Goal: Task Accomplishment & Management: Use online tool/utility

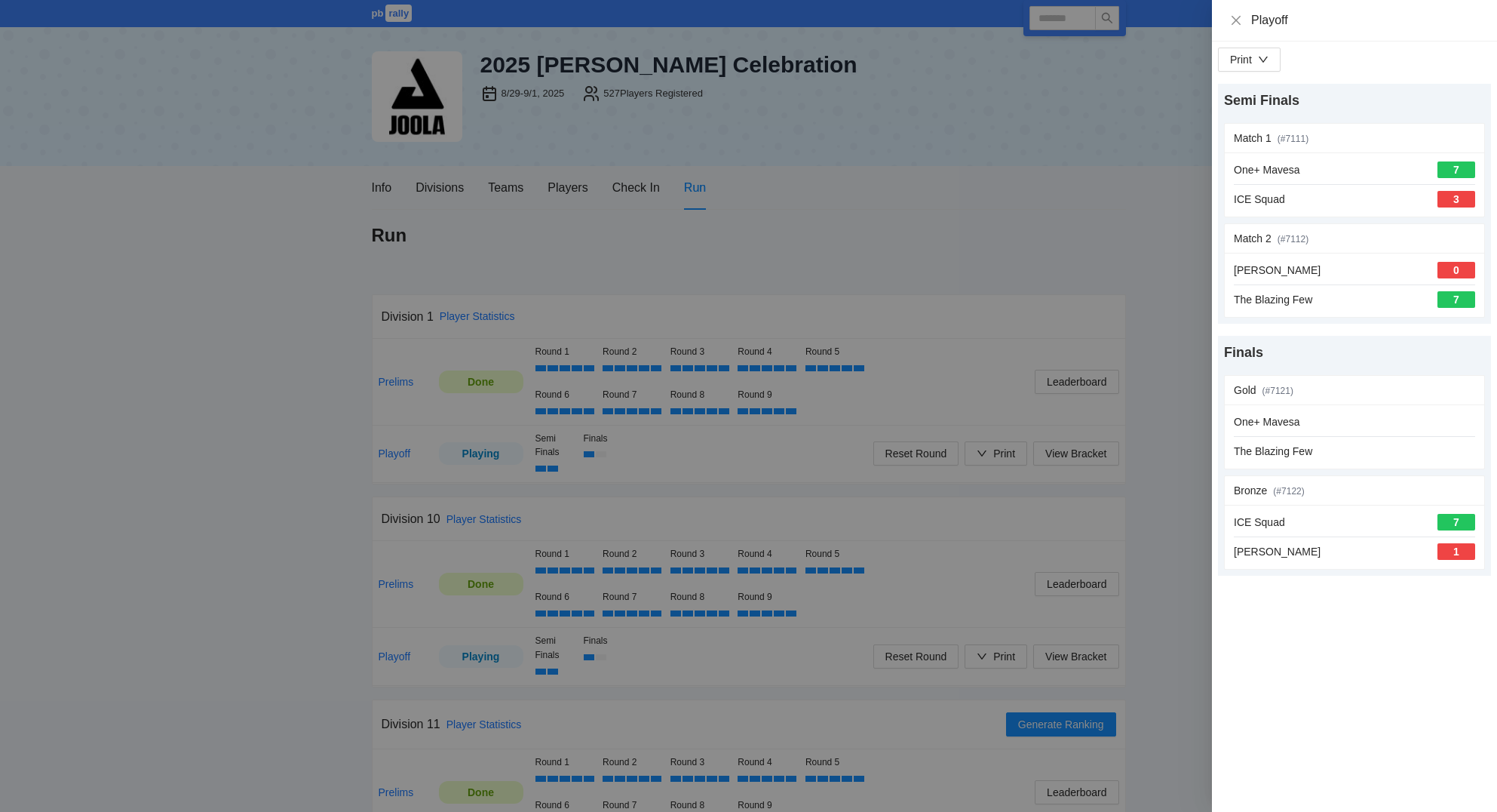
scroll to position [1666, 0]
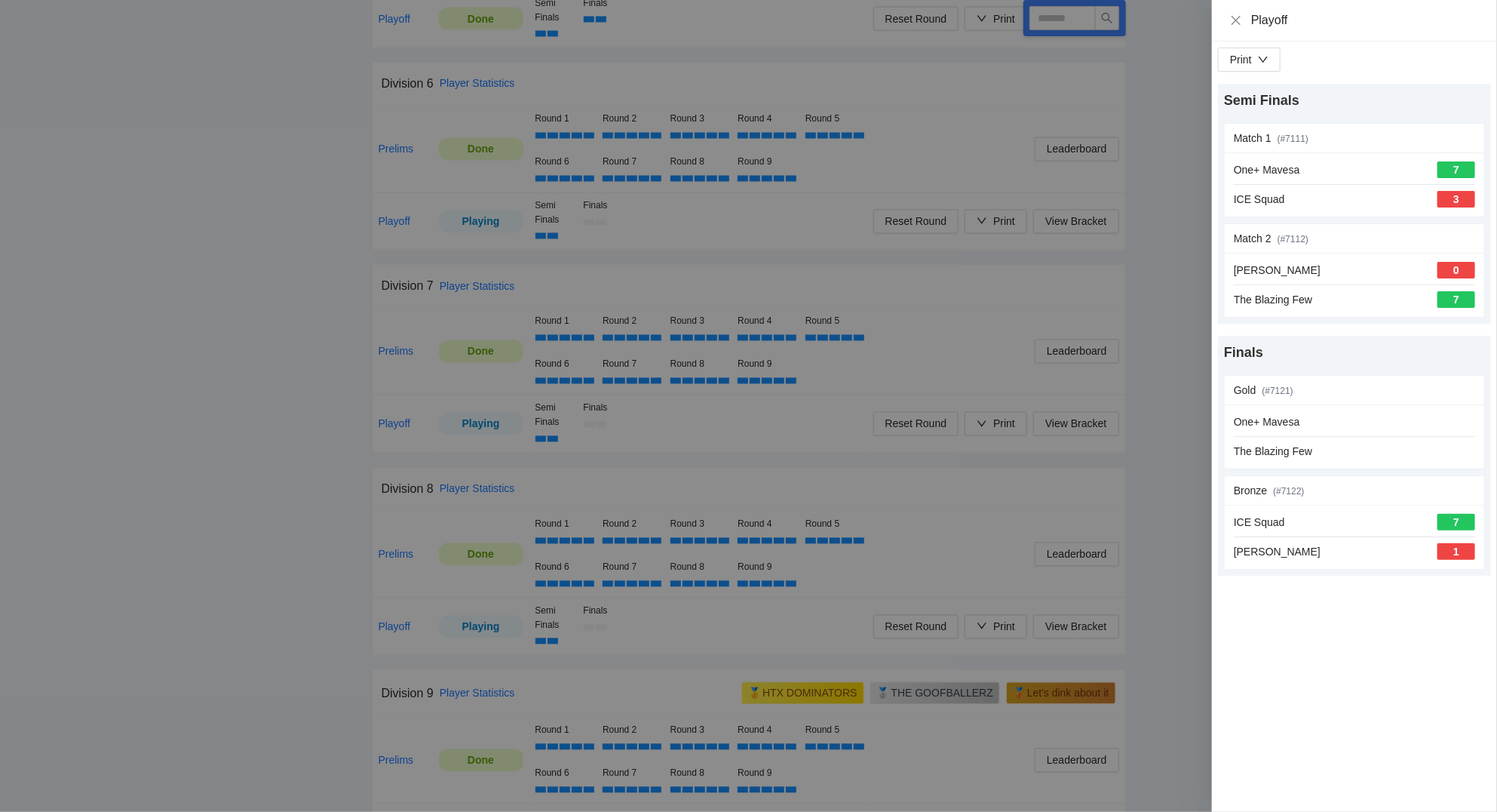
click at [1242, 12] on div "Playoff" at bounding box center [1354, 20] width 249 height 16
click at [1239, 17] on icon "close" at bounding box center [1236, 20] width 12 height 12
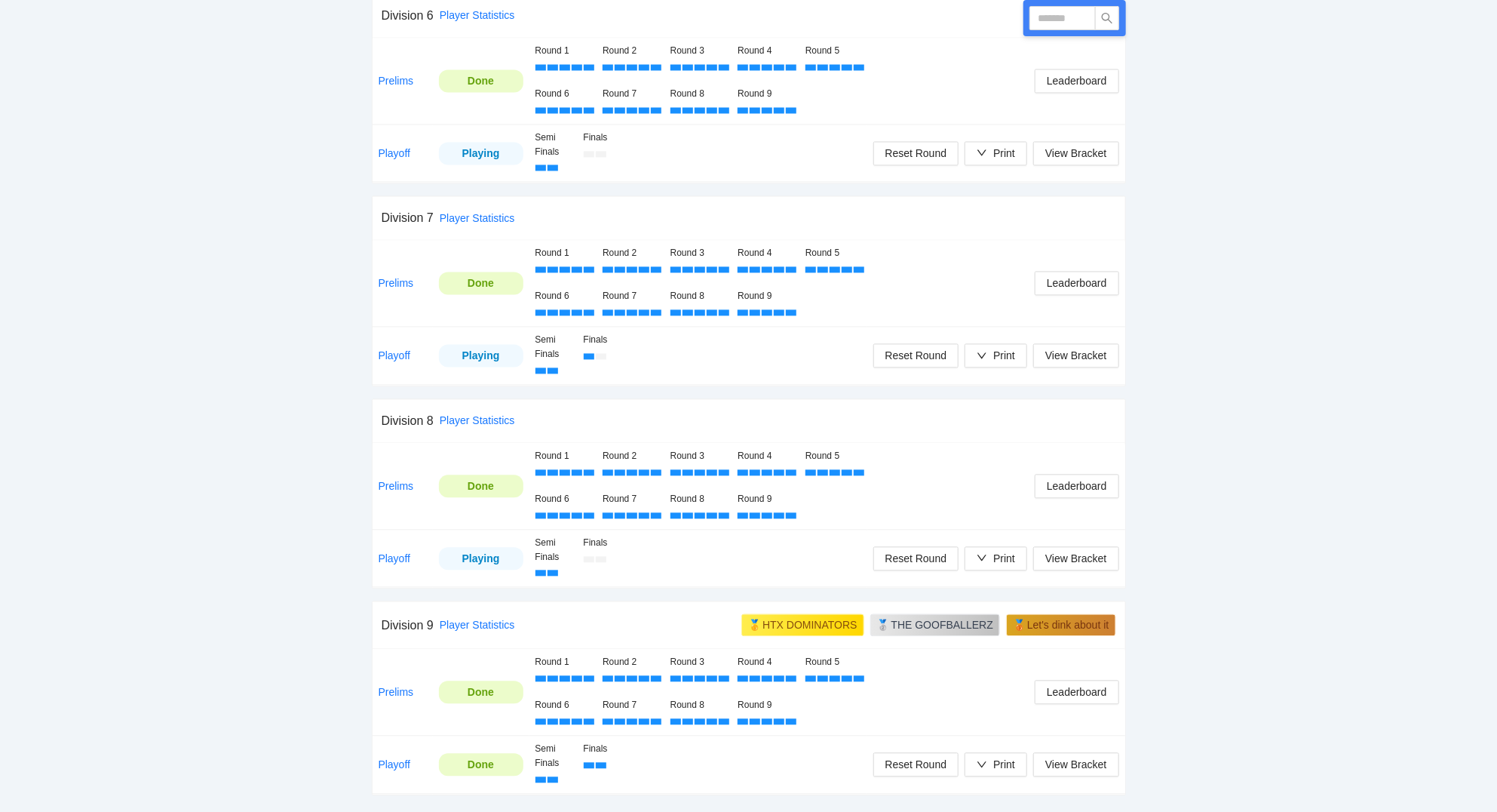
scroll to position [1745, 0]
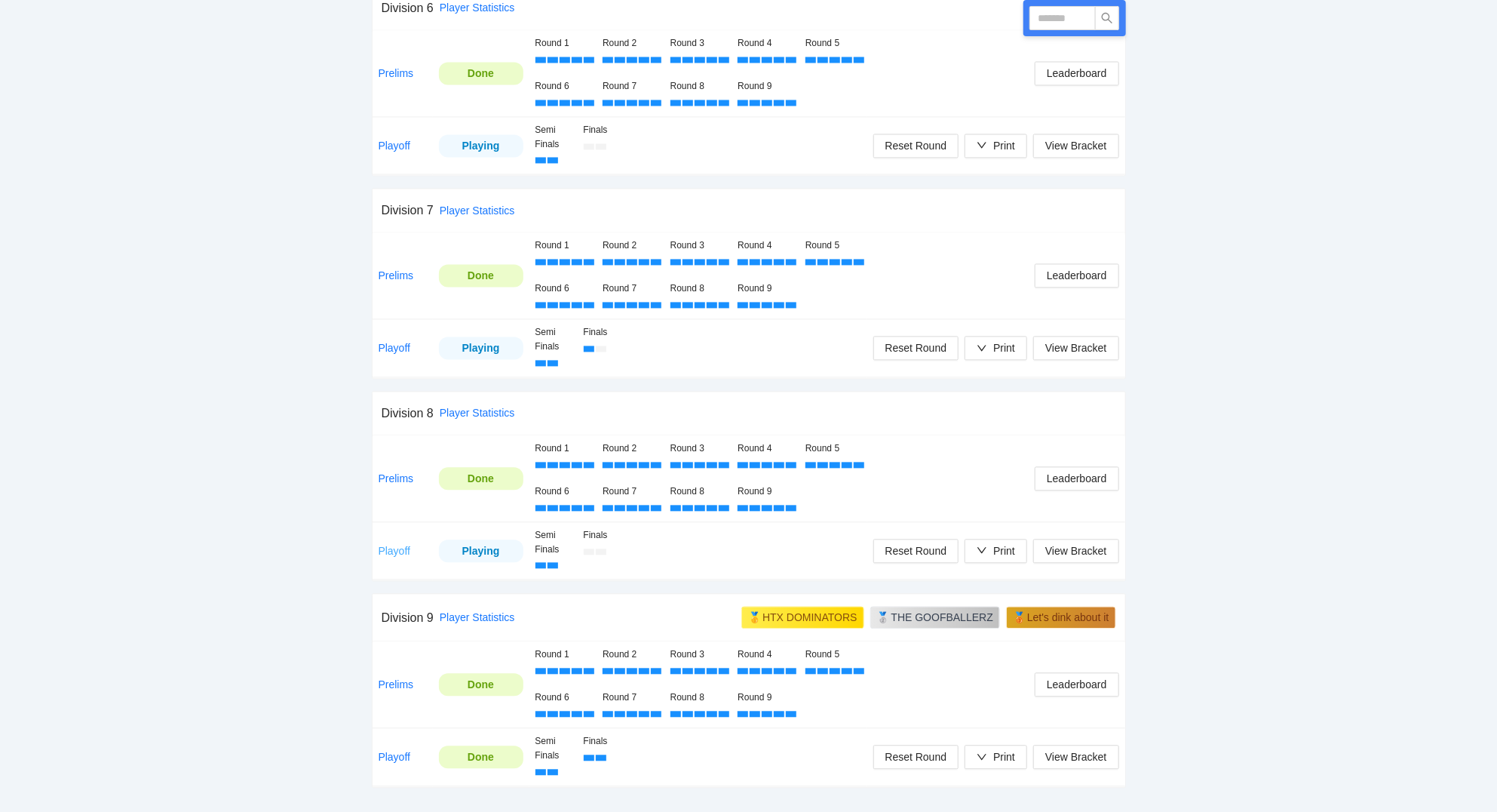
click at [403, 553] on link "Playoff" at bounding box center [395, 550] width 33 height 12
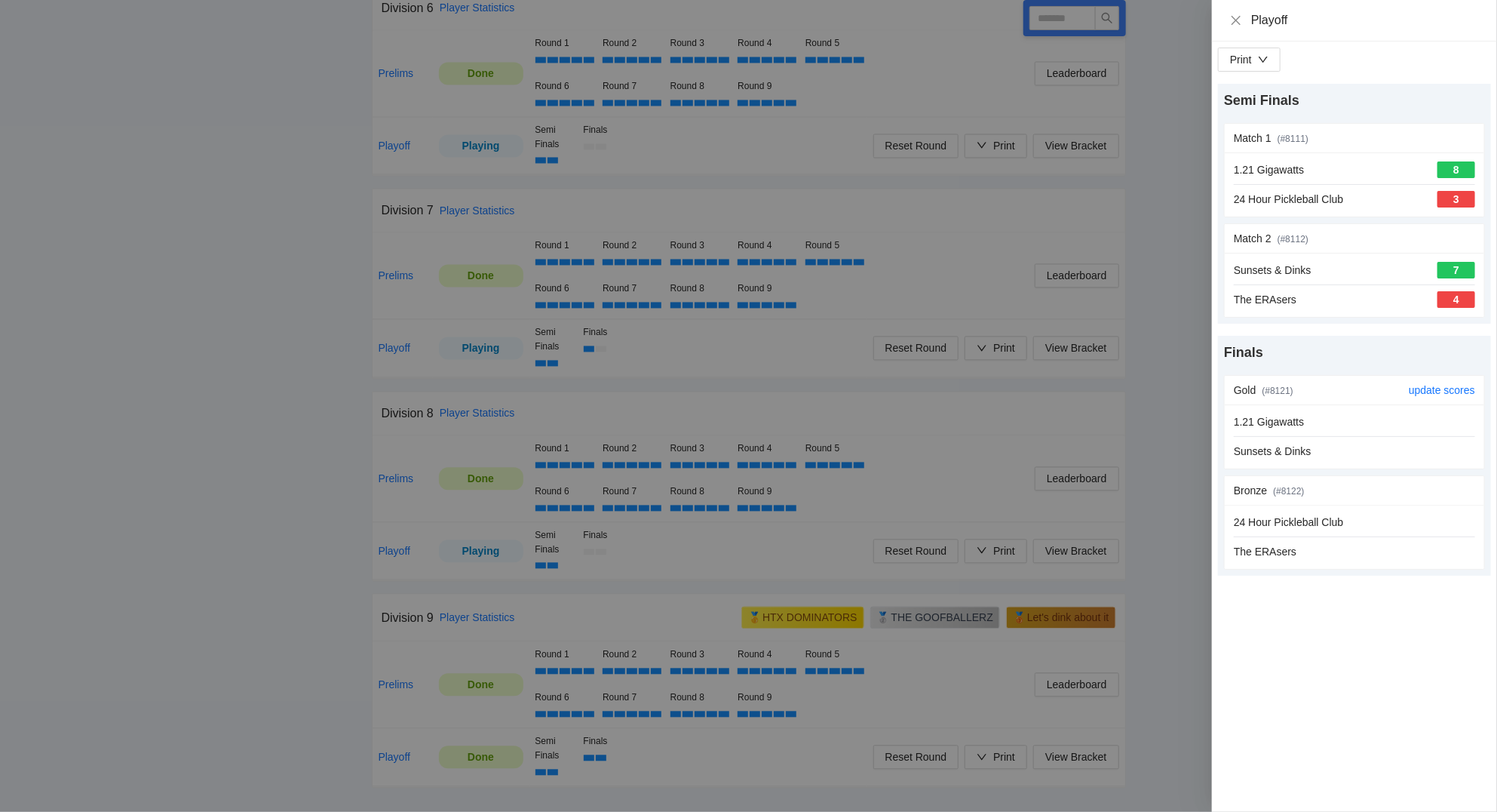
click at [1344, 441] on div "1.21 Gigawatts Sunsets & Dinks" at bounding box center [1354, 436] width 241 height 46
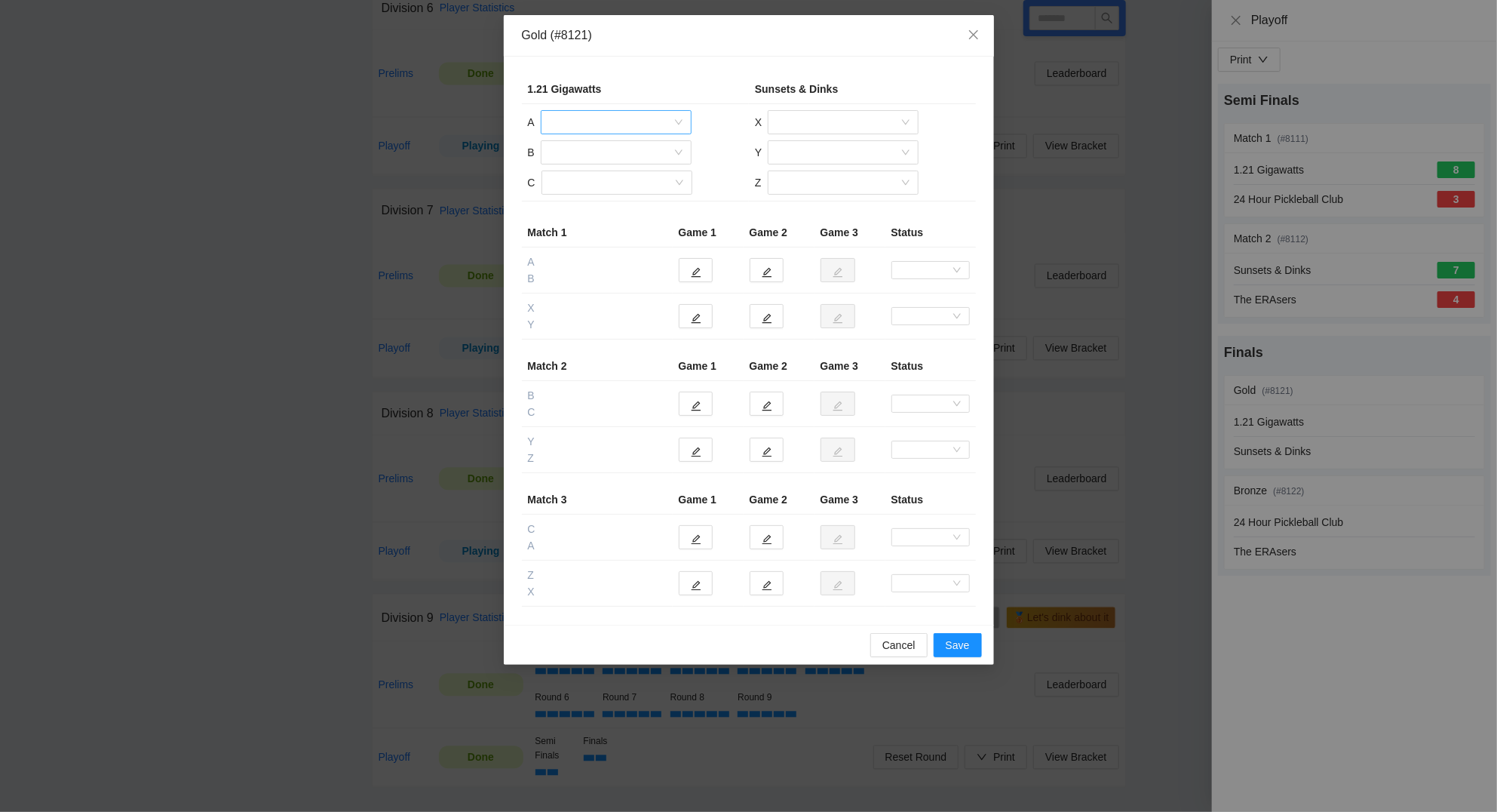
click at [598, 126] on input "search" at bounding box center [611, 122] width 122 height 23
click at [607, 200] on div "Jason Miranda" at bounding box center [616, 206] width 133 height 16
click at [598, 151] on input "search" at bounding box center [611, 152] width 122 height 23
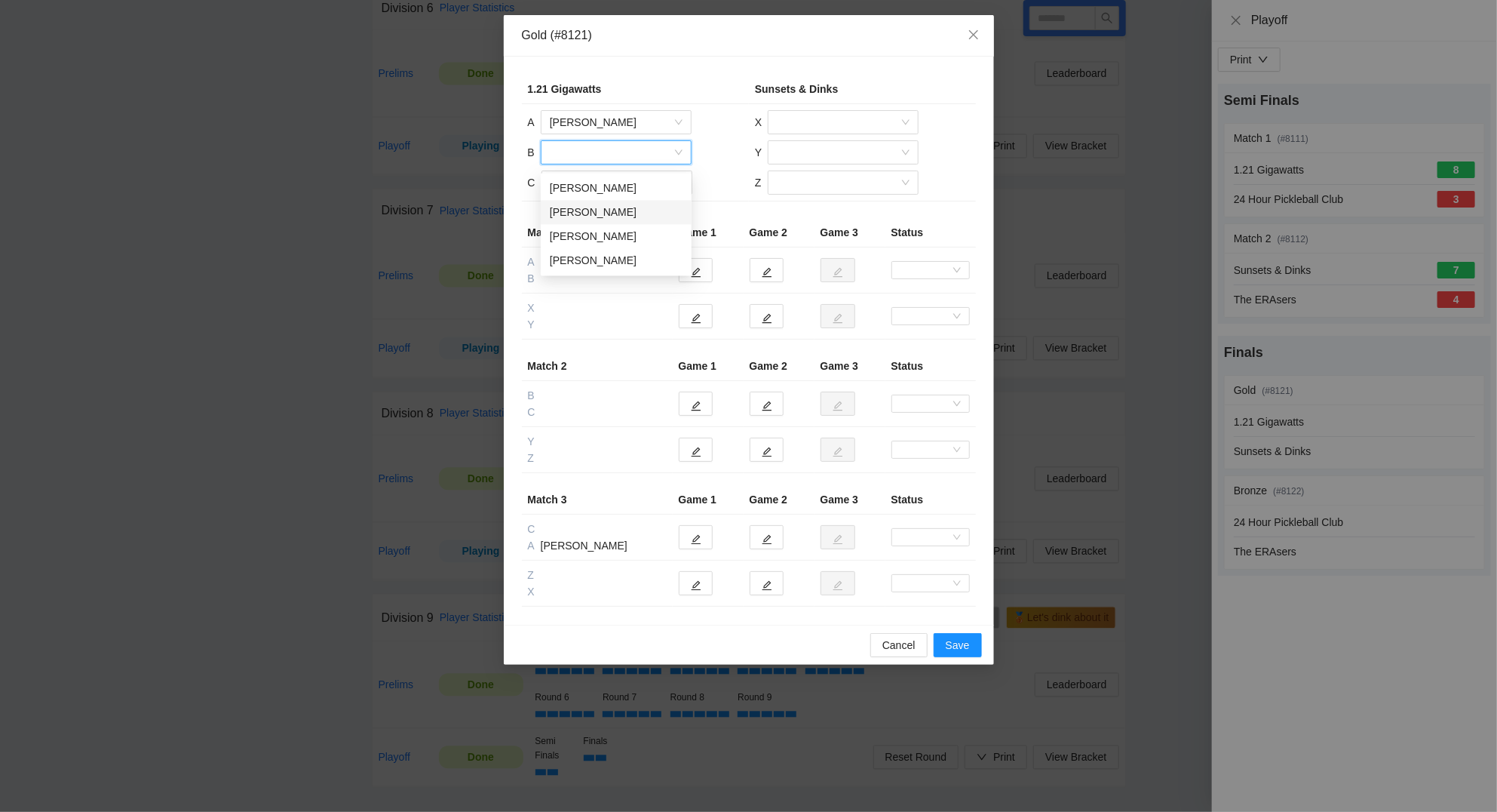
click at [600, 208] on div "Billy Burdette" at bounding box center [616, 211] width 133 height 16
click at [592, 183] on input "search" at bounding box center [612, 183] width 122 height 23
click at [597, 258] on div "Marcos Suarez" at bounding box center [616, 266] width 133 height 16
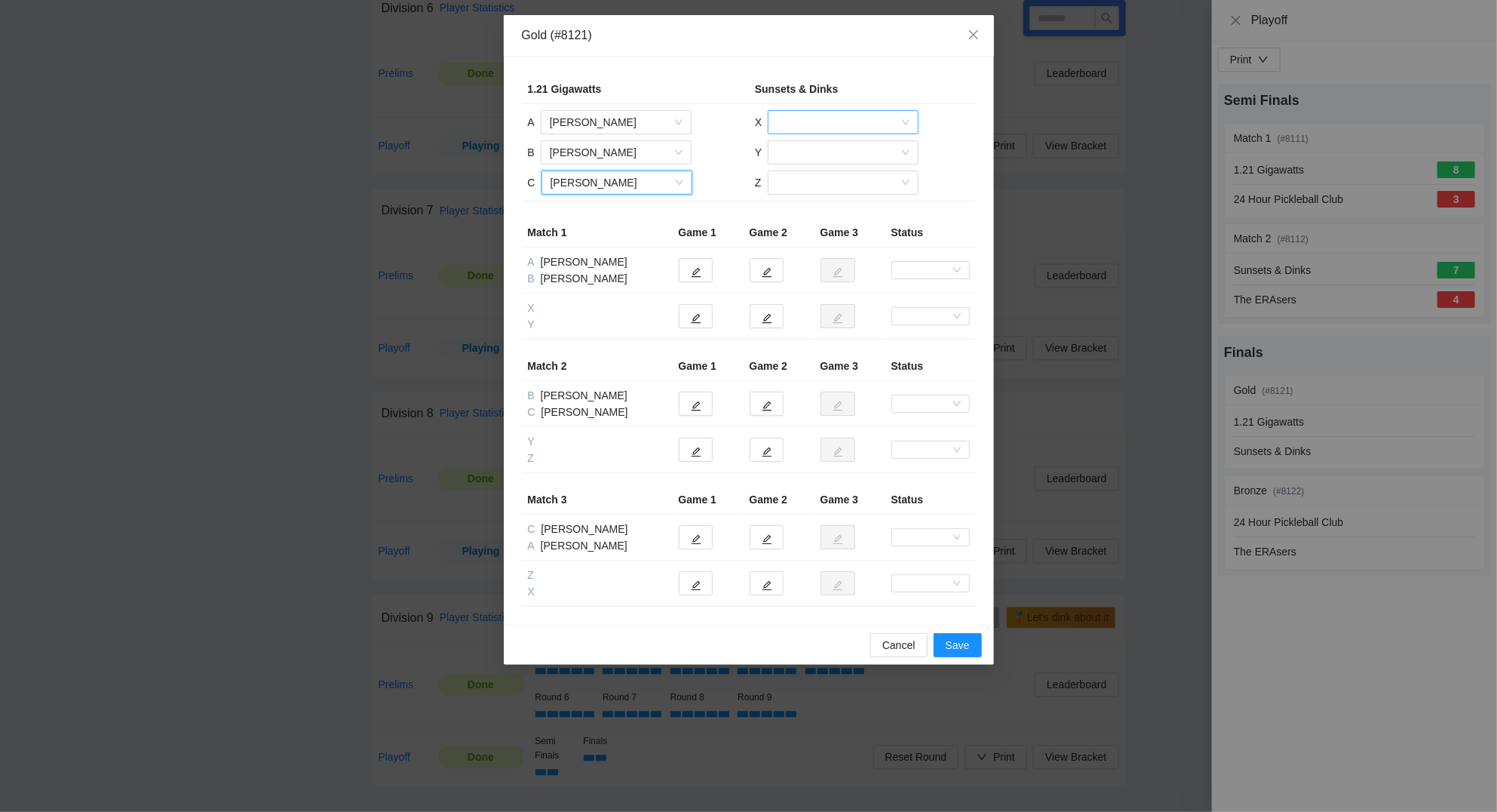
click at [853, 121] on input "search" at bounding box center [838, 122] width 122 height 23
click at [826, 205] on div "Ross O'Rourke" at bounding box center [843, 206] width 133 height 16
click at [821, 144] on input "search" at bounding box center [838, 152] width 122 height 23
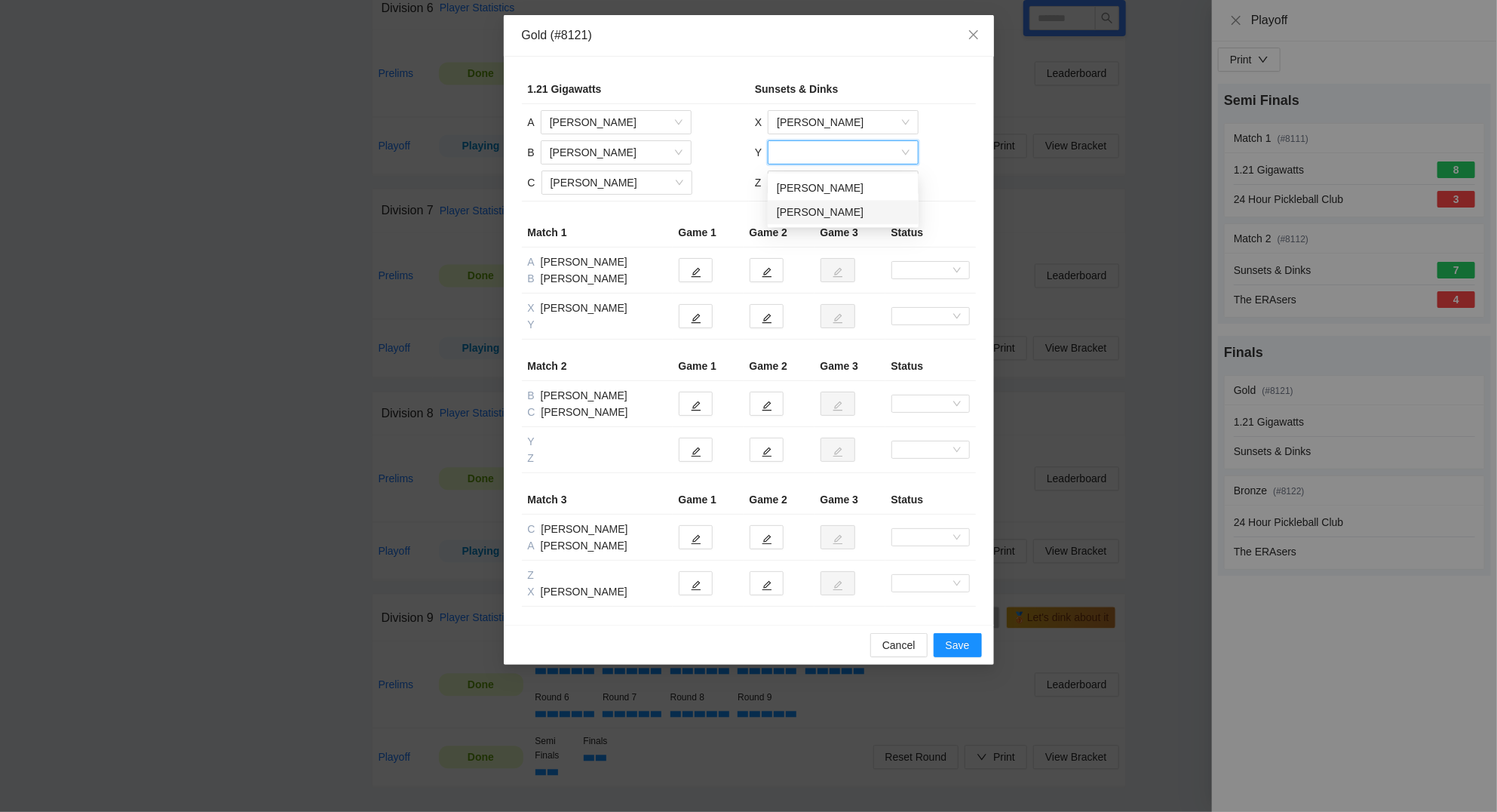
click at [808, 204] on div "Kurt Buchert" at bounding box center [843, 211] width 133 height 16
click at [816, 178] on input "search" at bounding box center [838, 183] width 122 height 23
click at [818, 211] on div "Gavin Choosakul" at bounding box center [842, 217] width 133 height 16
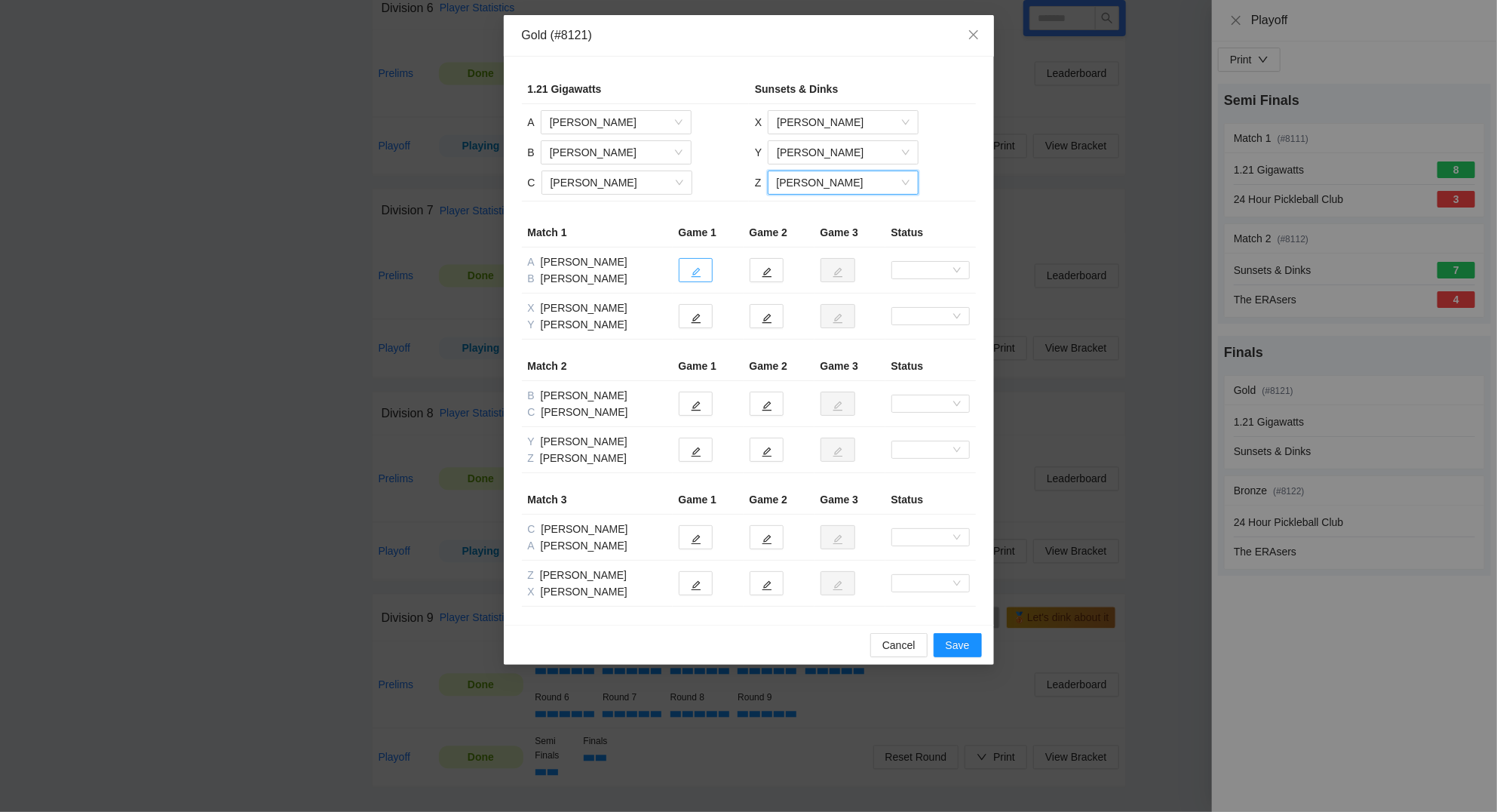
click at [693, 268] on icon "edit" at bounding box center [695, 272] width 11 height 11
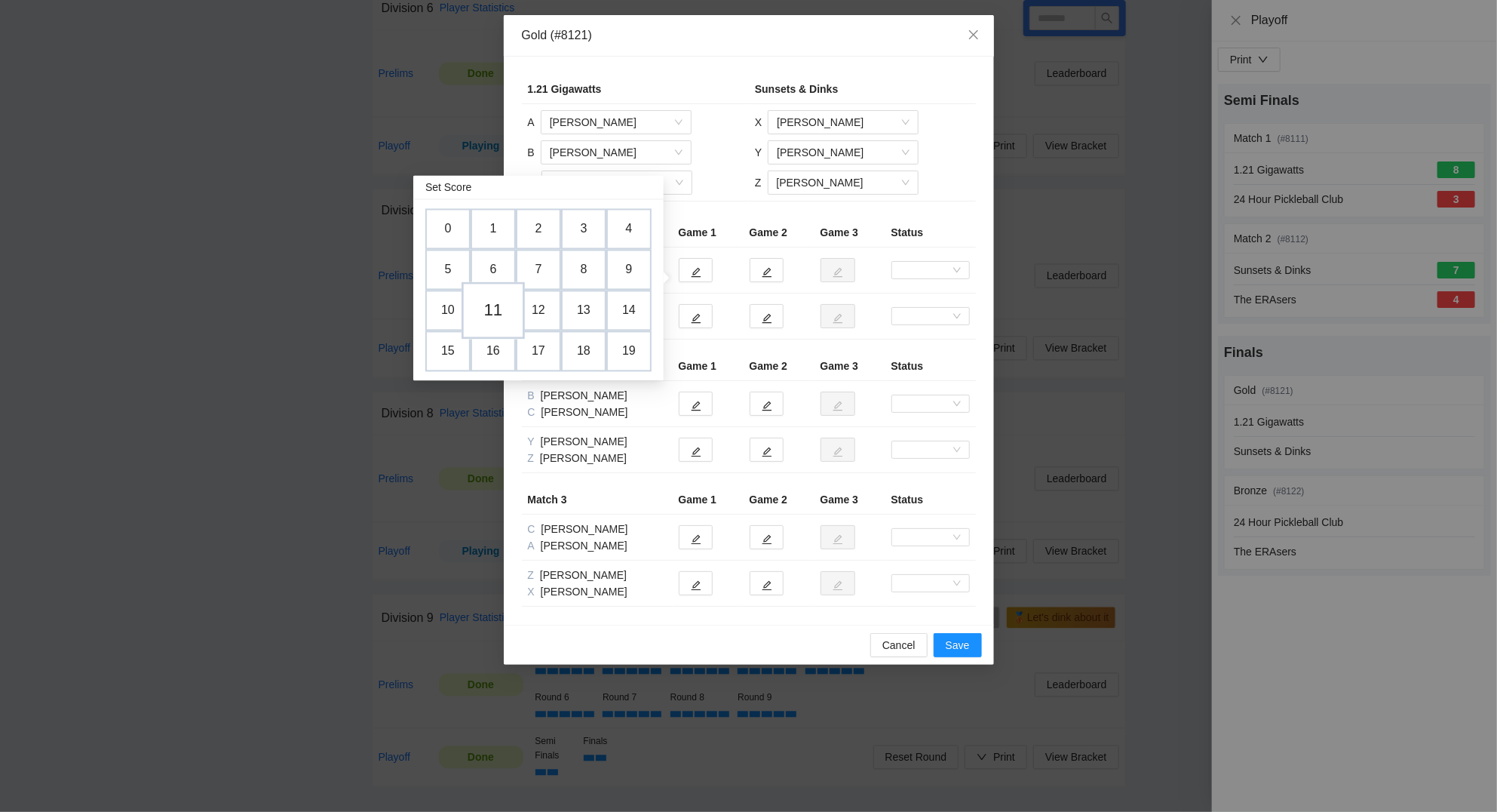
click at [494, 302] on td "11" at bounding box center [494, 310] width 63 height 57
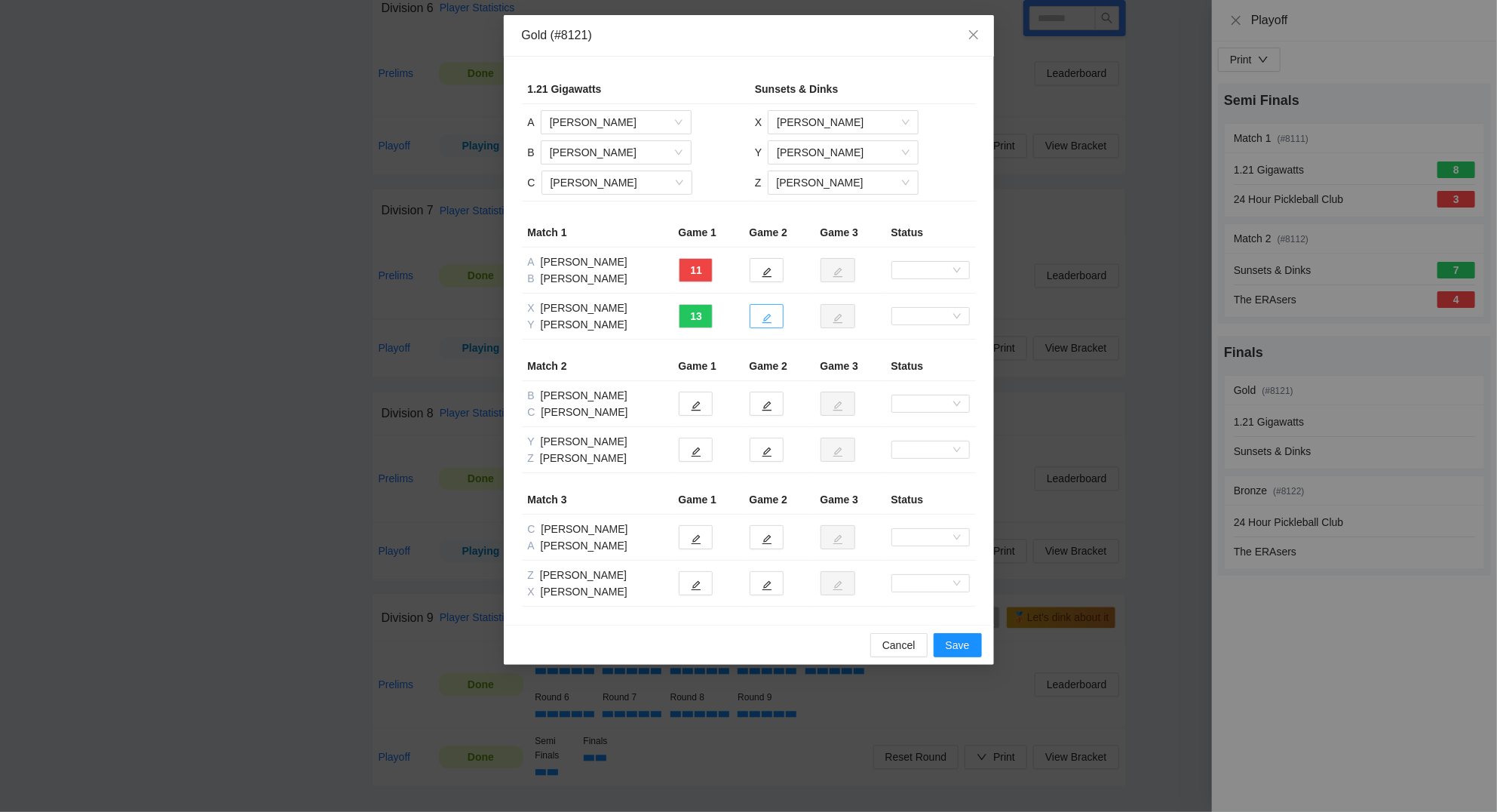
click at [768, 319] on icon "edit" at bounding box center [767, 318] width 11 height 11
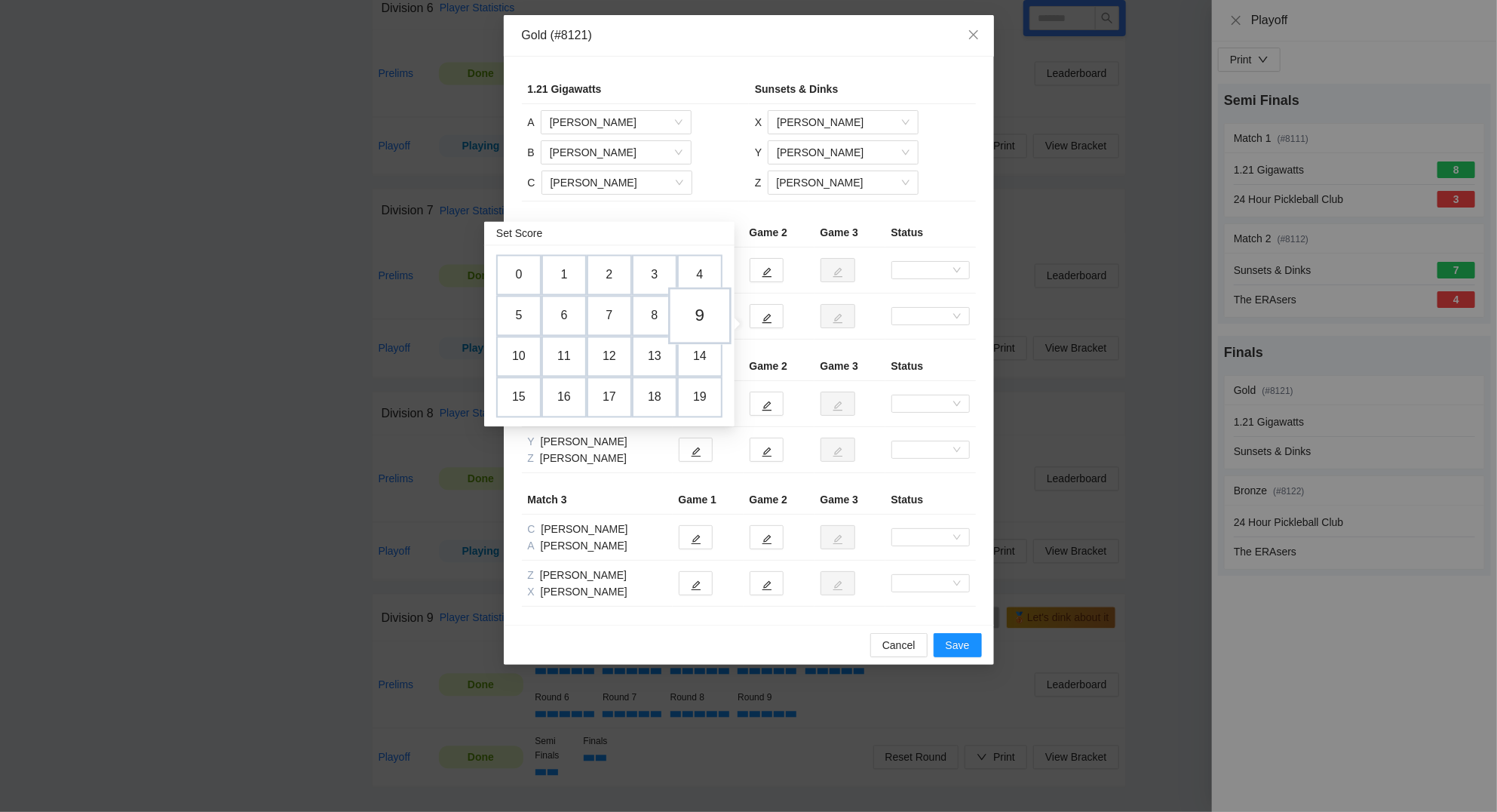
click at [702, 309] on td "9" at bounding box center [700, 316] width 63 height 57
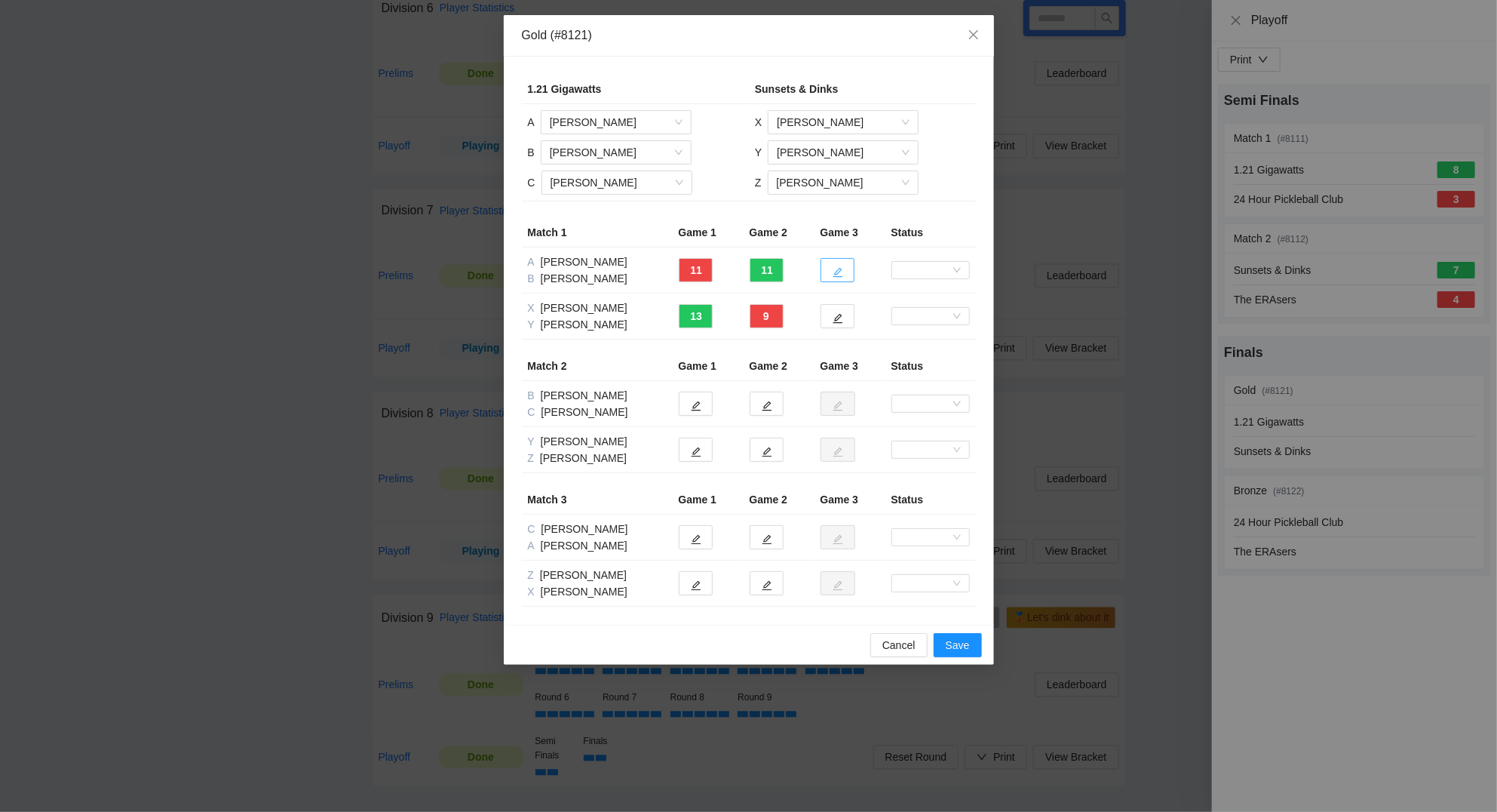
click at [849, 273] on button "button" at bounding box center [837, 270] width 33 height 24
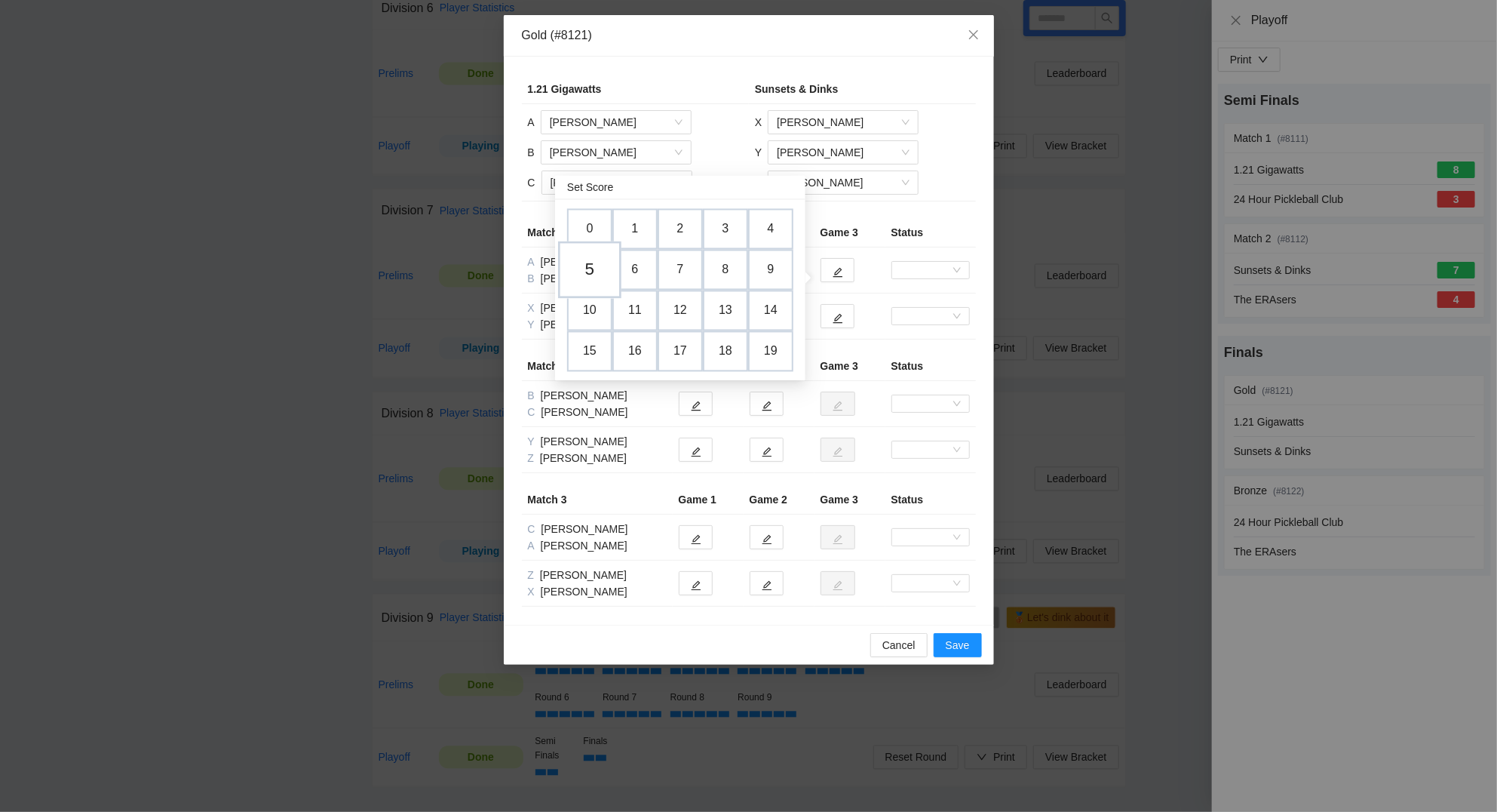
click at [595, 260] on td "5" at bounding box center [590, 270] width 63 height 57
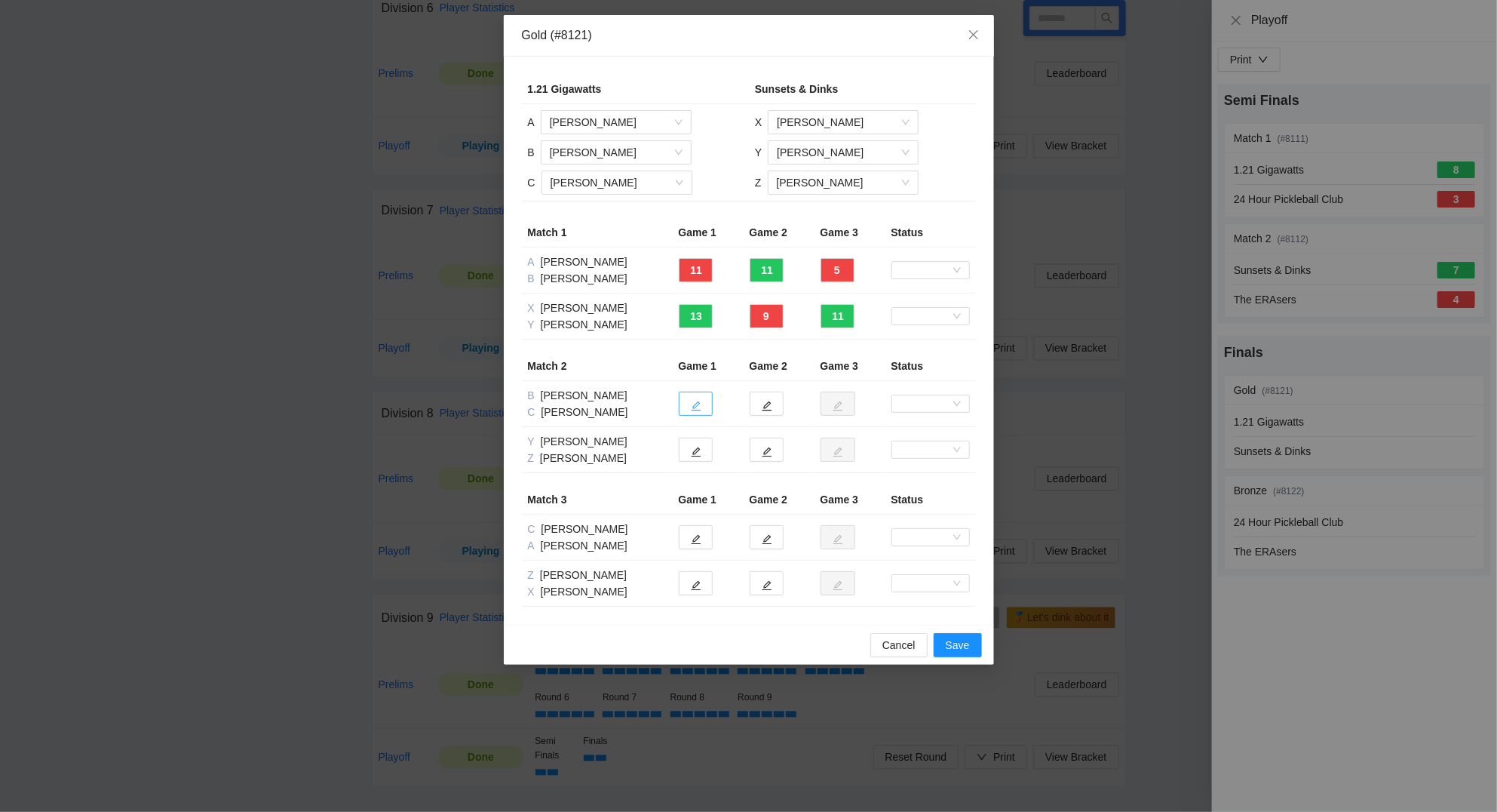
click at [701, 407] on icon "edit" at bounding box center [695, 406] width 11 height 11
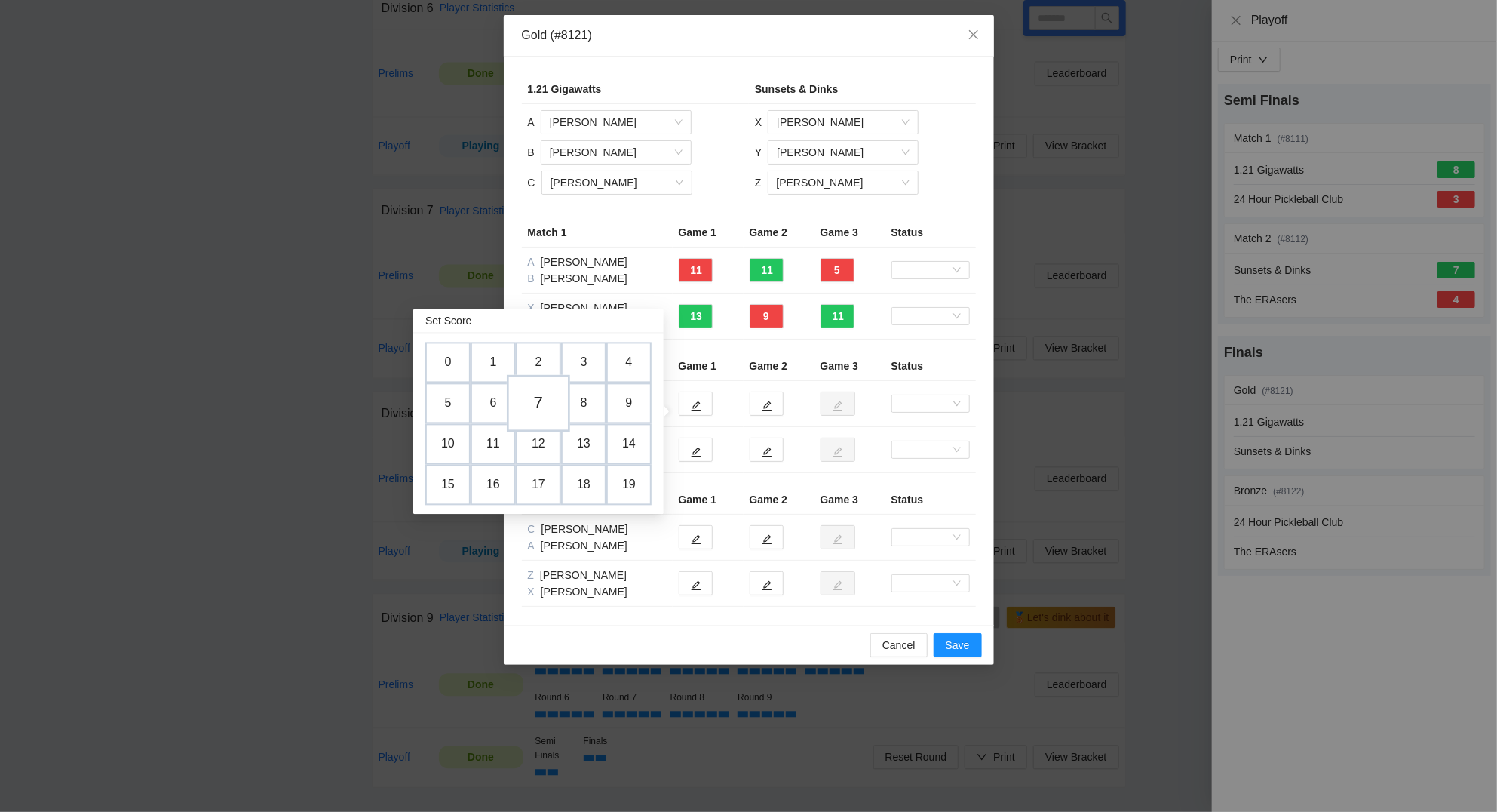
click at [540, 397] on td "7" at bounding box center [539, 403] width 63 height 57
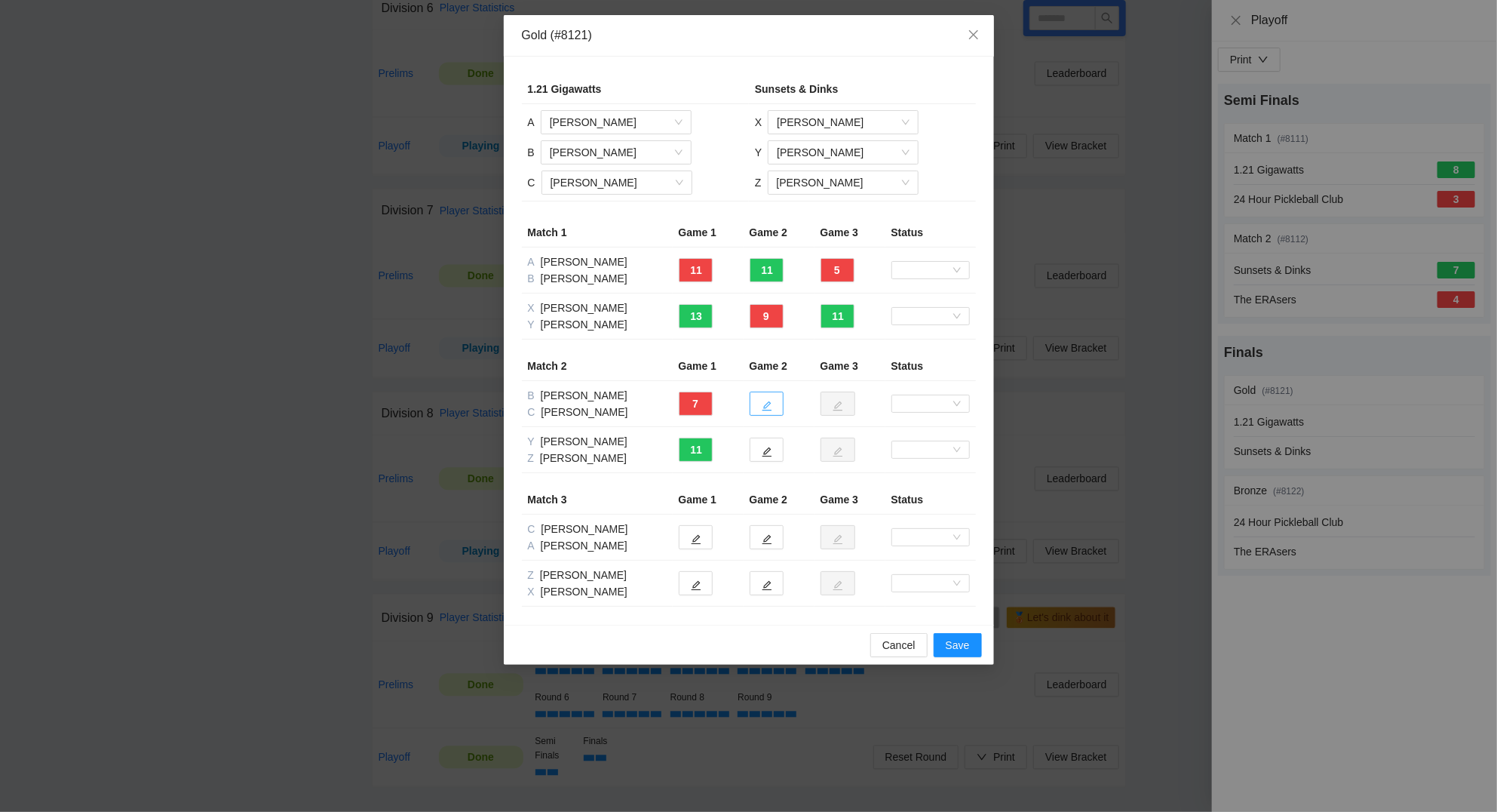
click at [771, 404] on icon "edit" at bounding box center [767, 406] width 10 height 10
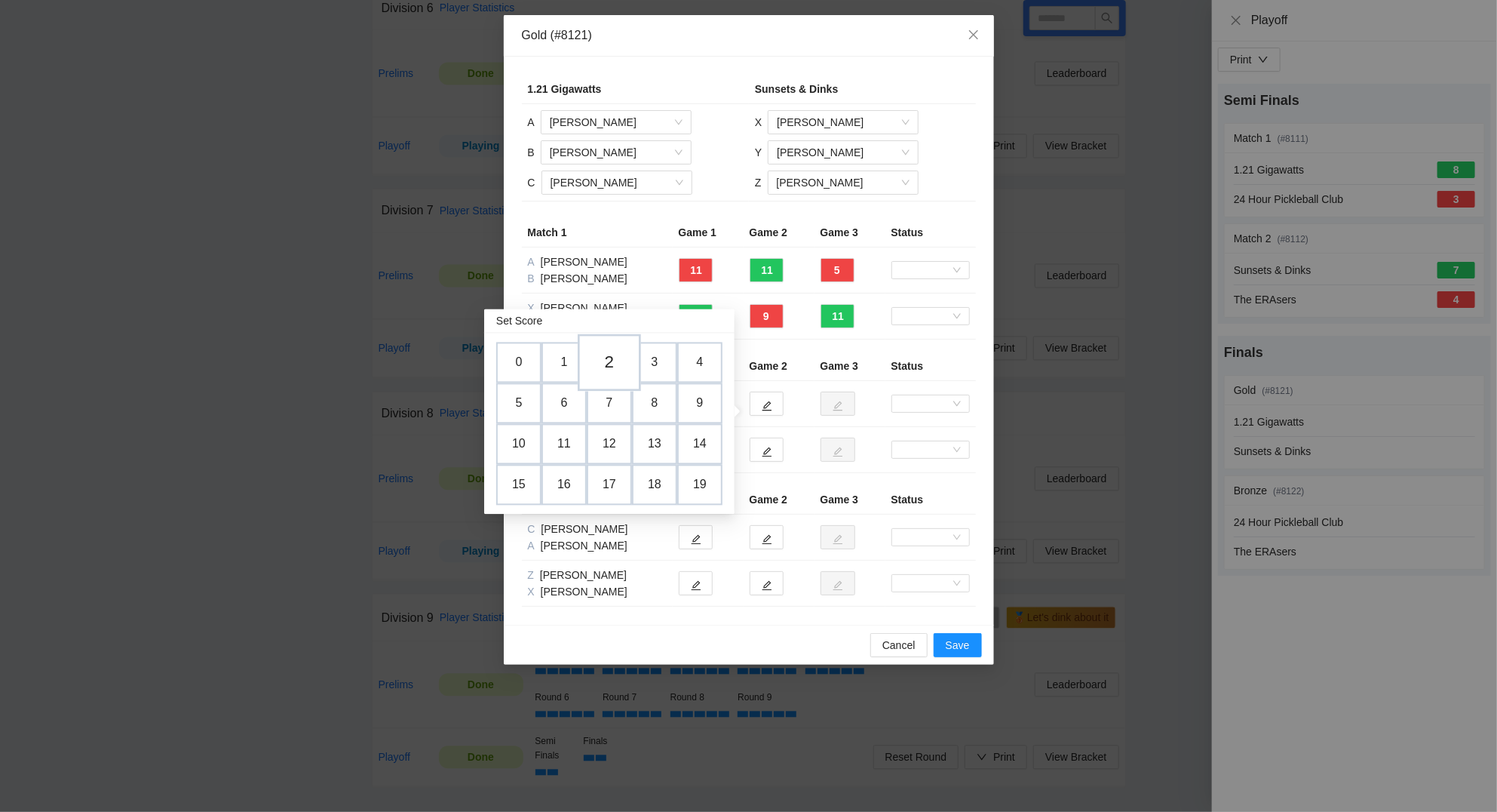
click at [620, 359] on td "2" at bounding box center [609, 362] width 63 height 57
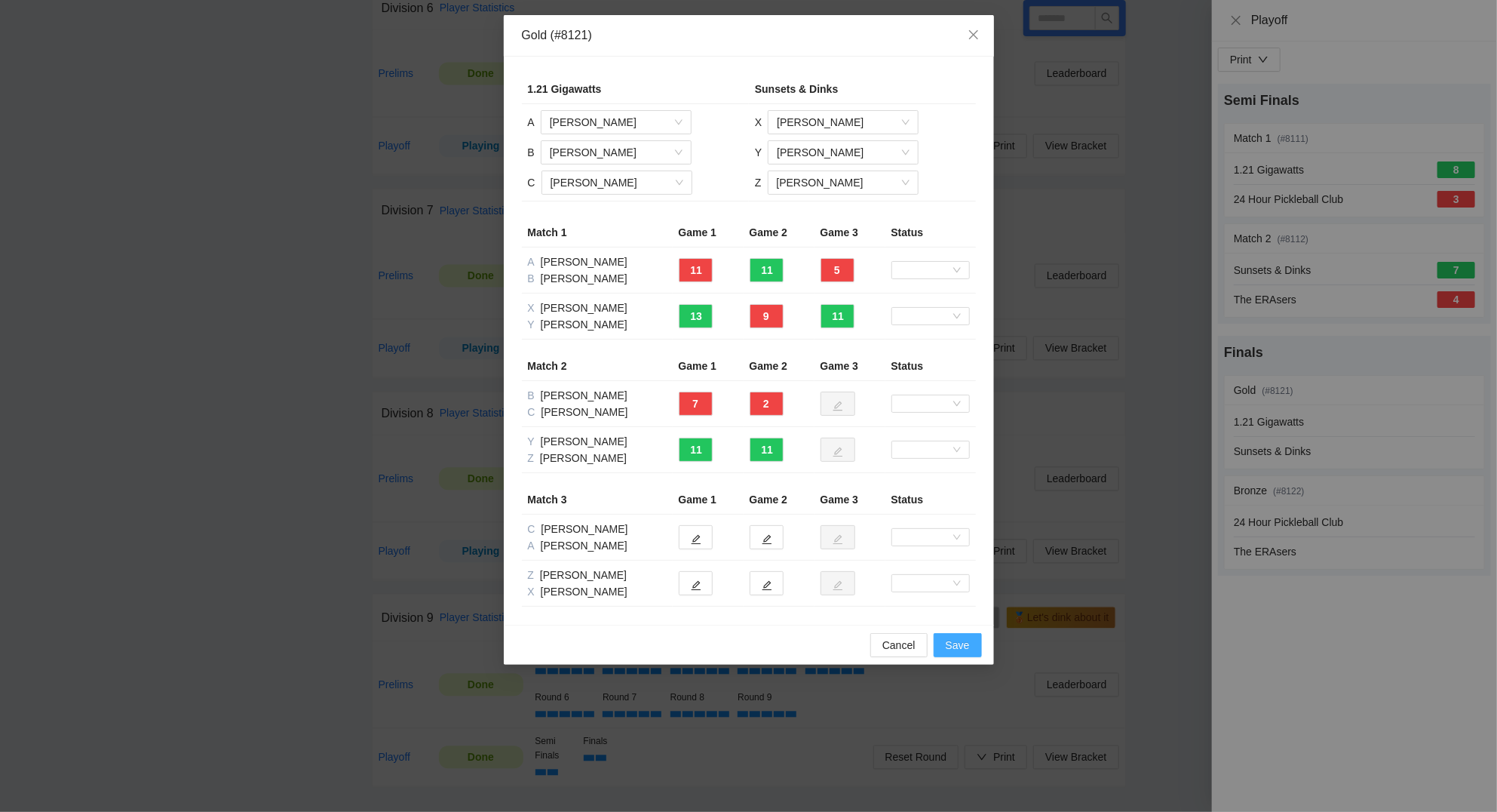
click at [955, 643] on span "Save" at bounding box center [958, 645] width 24 height 16
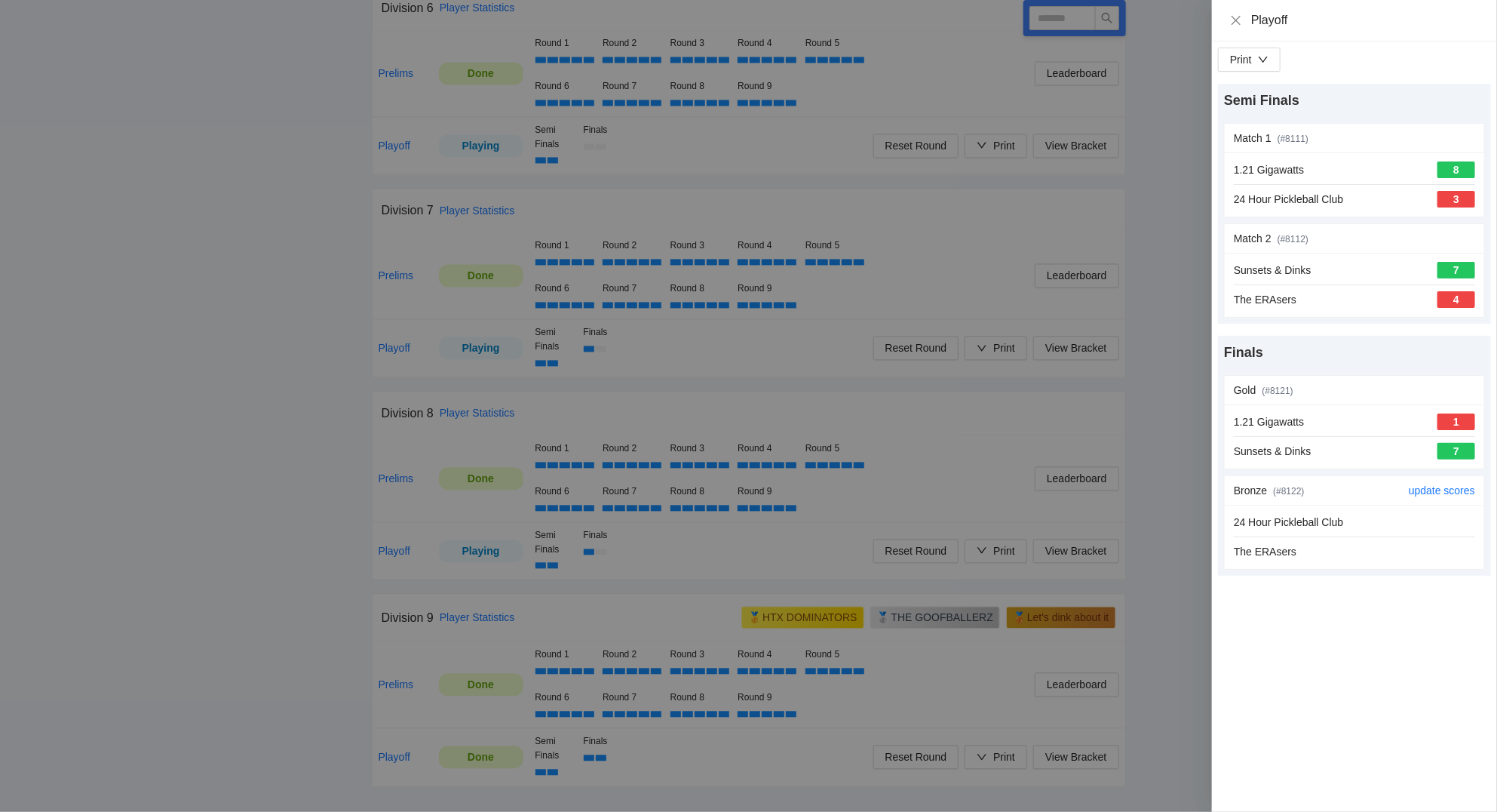
click at [1354, 529] on div "24 Hour Pickleball Club" at bounding box center [1354, 521] width 241 height 16
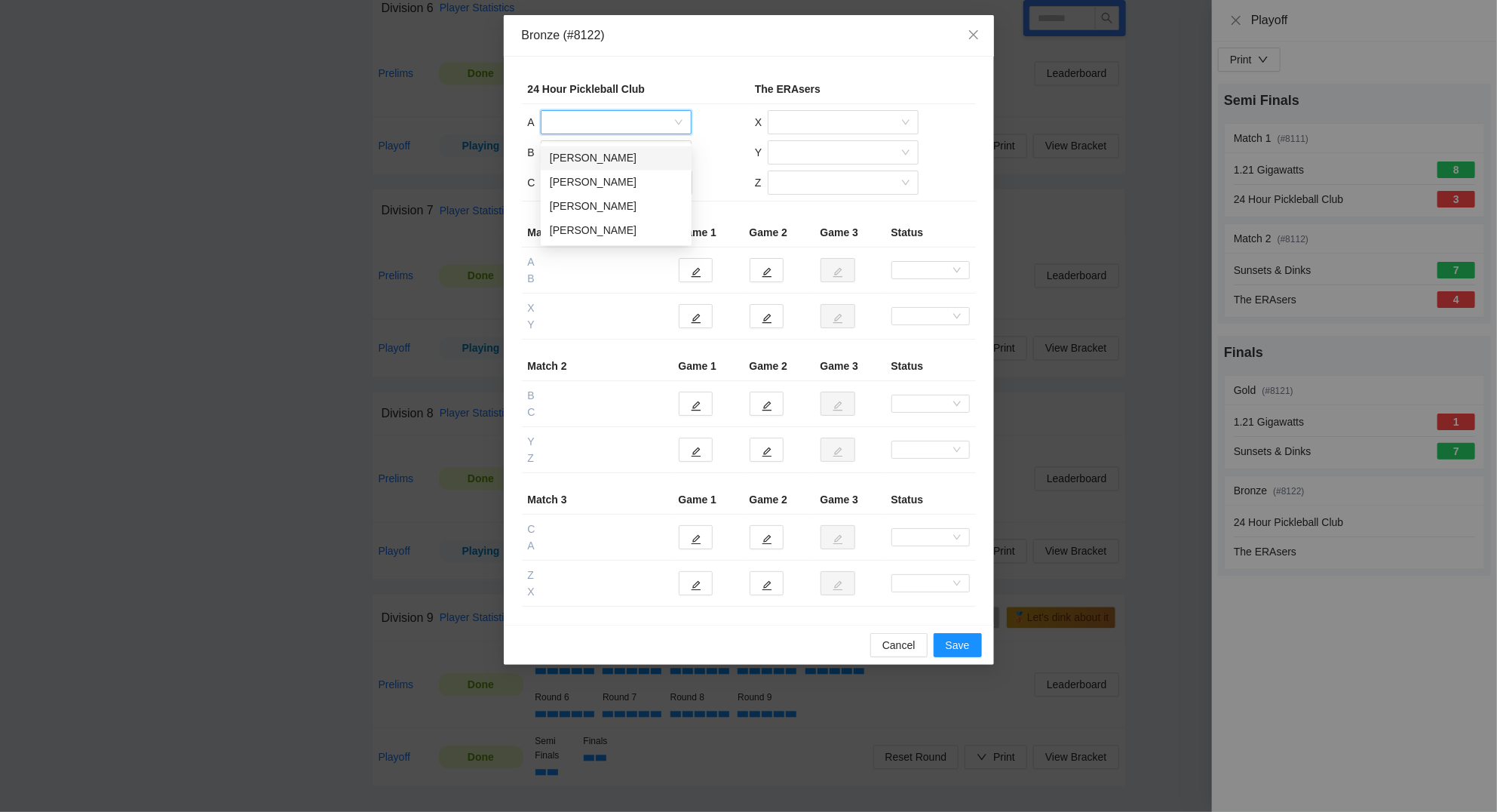
click at [575, 125] on input "search" at bounding box center [611, 122] width 122 height 23
click at [587, 155] on div "Caleb Hanford" at bounding box center [616, 157] width 133 height 16
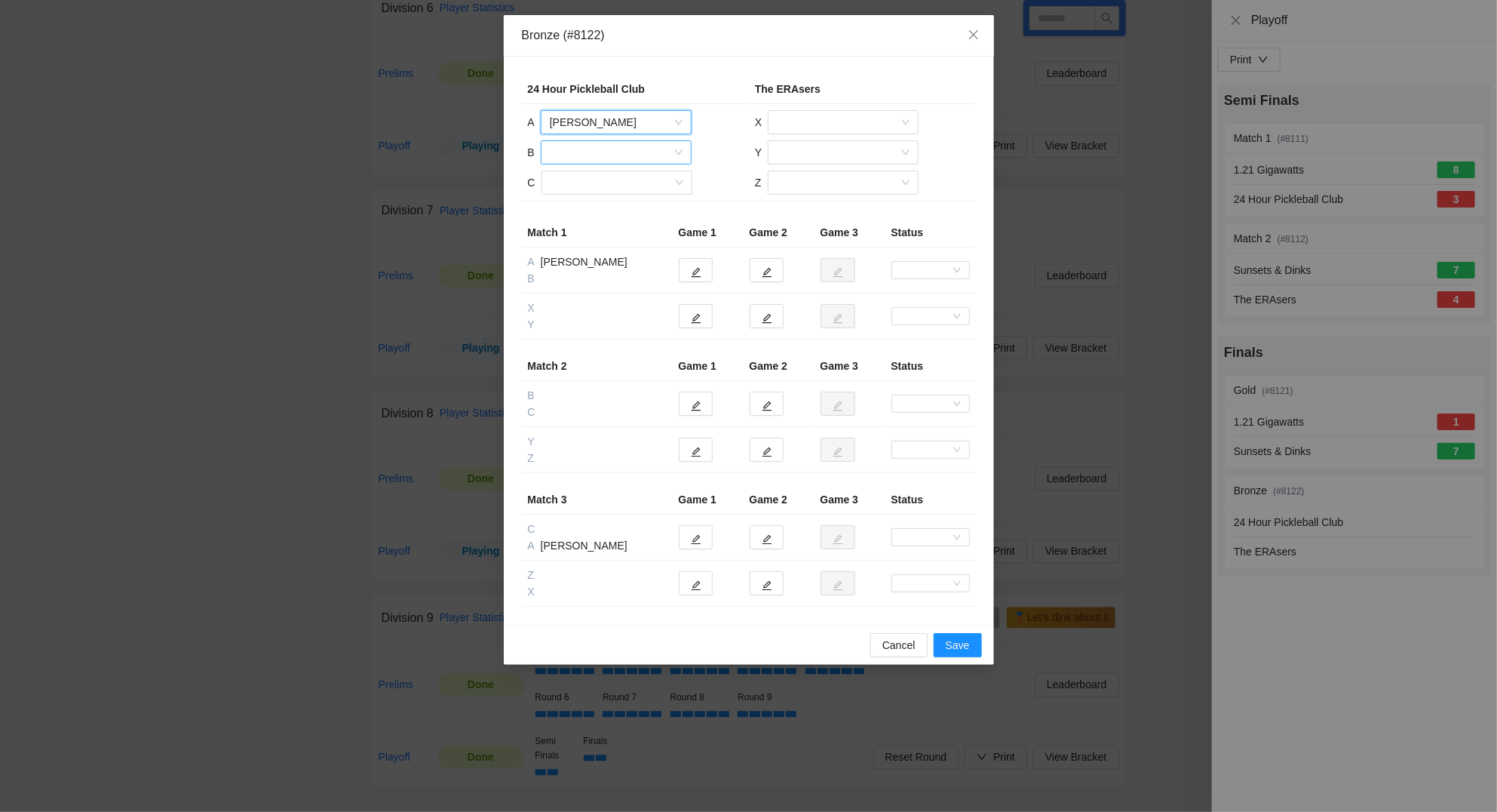
click at [582, 160] on input "search" at bounding box center [611, 152] width 122 height 23
click at [586, 229] on div "Joseph Yi" at bounding box center [616, 235] width 133 height 16
click at [583, 187] on input "search" at bounding box center [612, 183] width 122 height 23
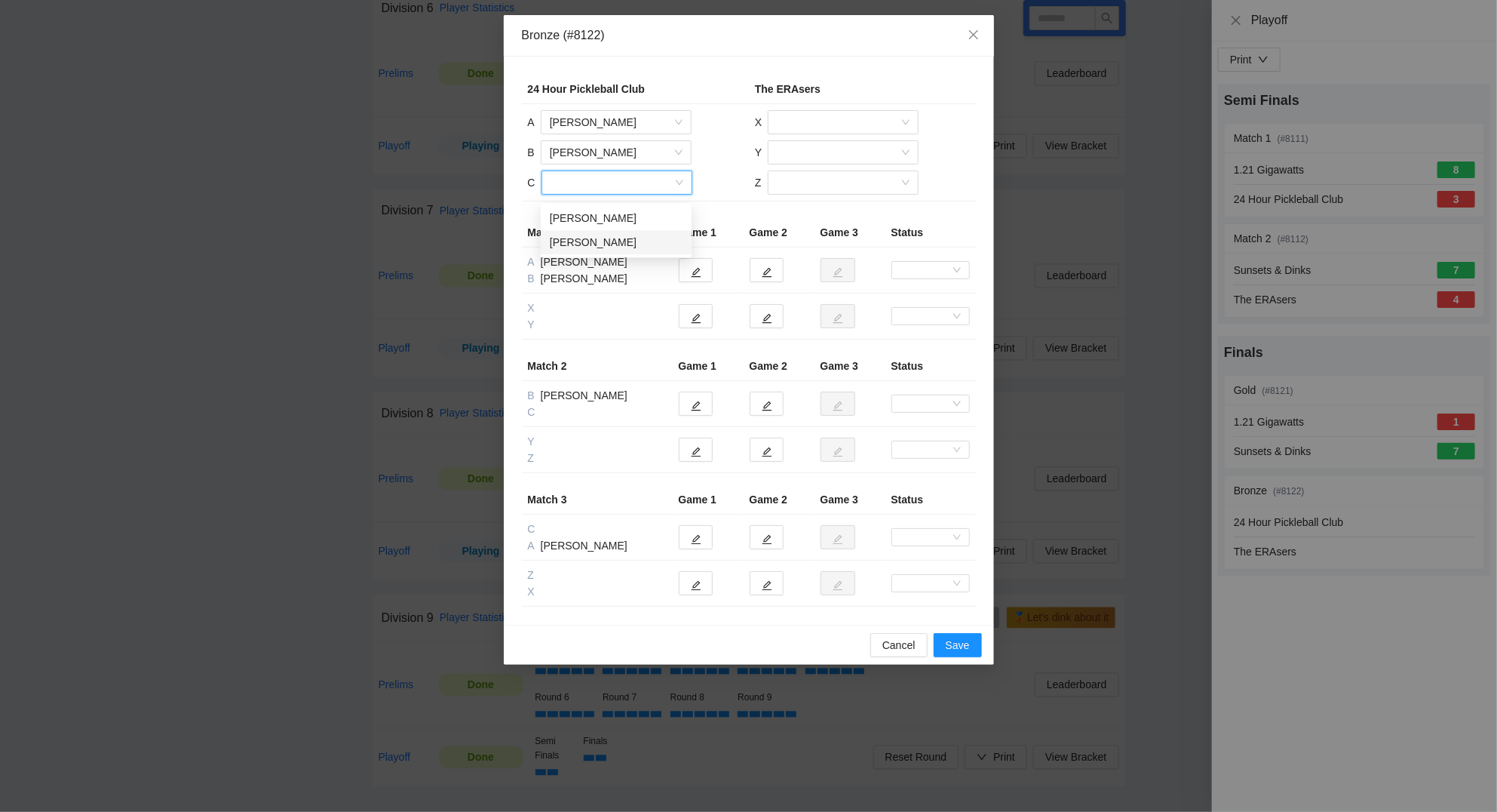
click at [598, 236] on div "Dan Hanford" at bounding box center [616, 241] width 133 height 16
click at [822, 117] on input "search" at bounding box center [838, 122] width 122 height 23
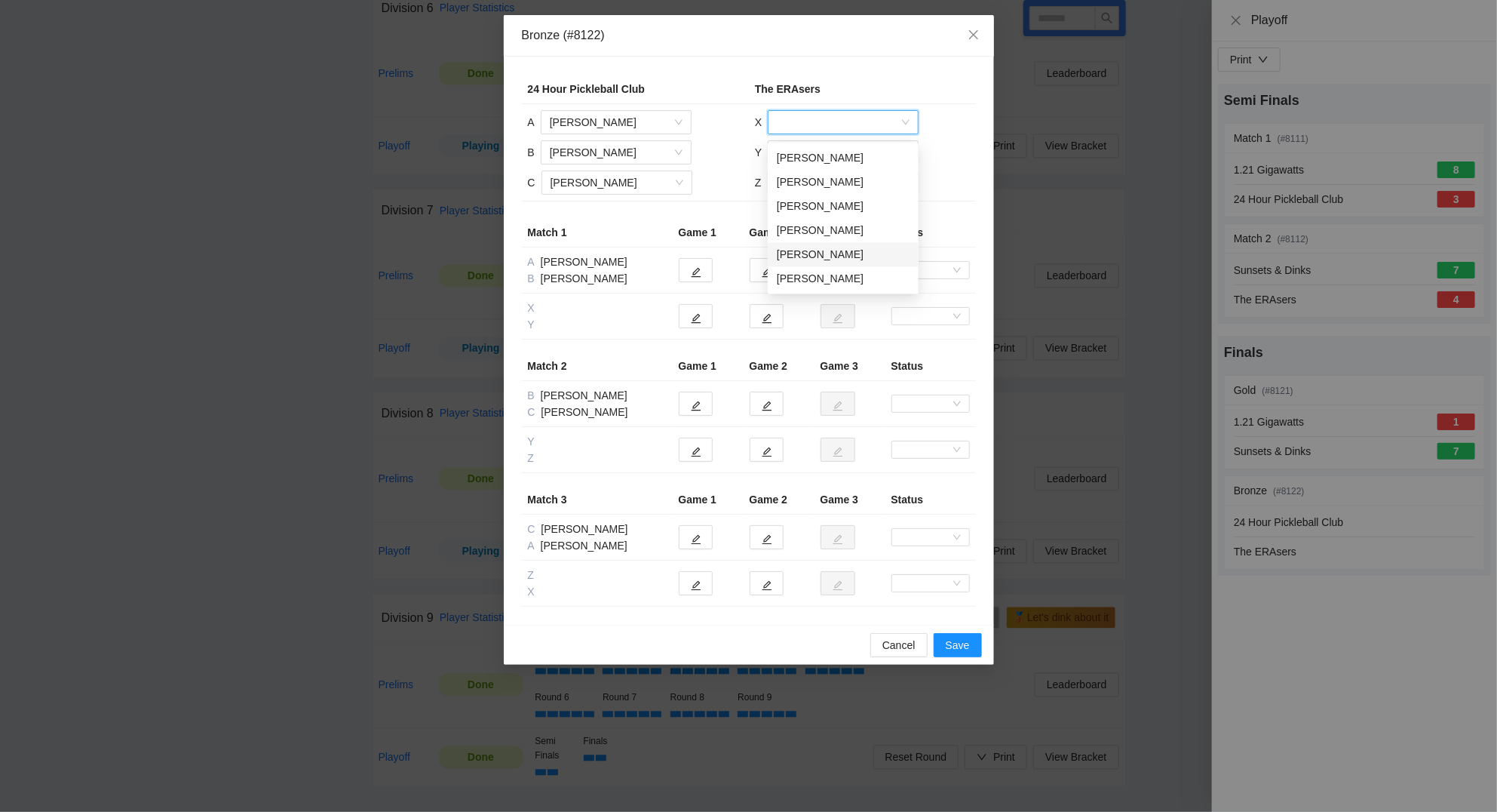
drag, startPoint x: 833, startPoint y: 244, endPoint x: 823, endPoint y: 197, distance: 48.1
click at [832, 246] on div "Sidney Watts" at bounding box center [843, 253] width 133 height 16
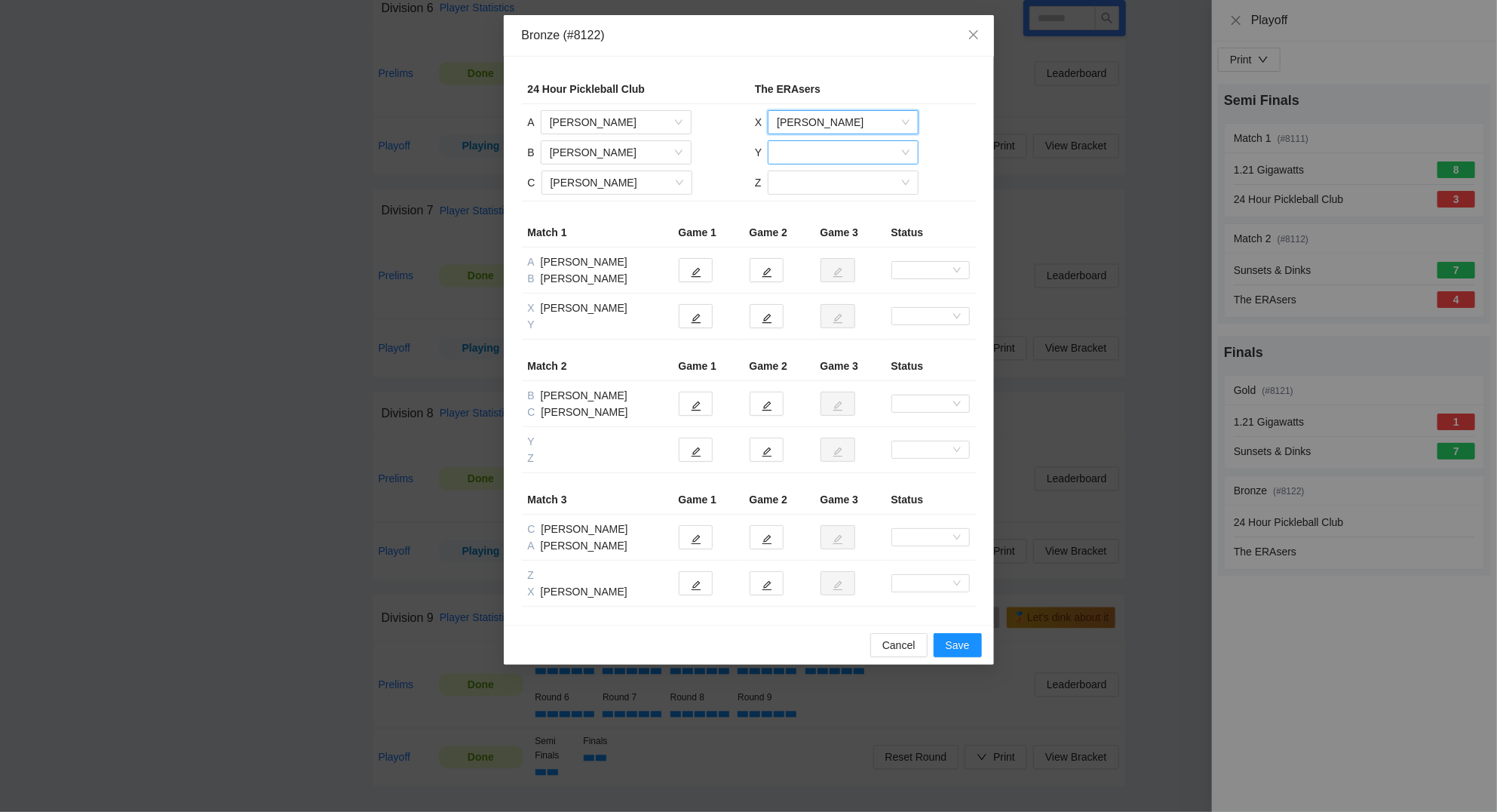
click at [813, 154] on input "search" at bounding box center [838, 152] width 122 height 23
click at [813, 204] on div "Diego Berrocal" at bounding box center [843, 211] width 133 height 16
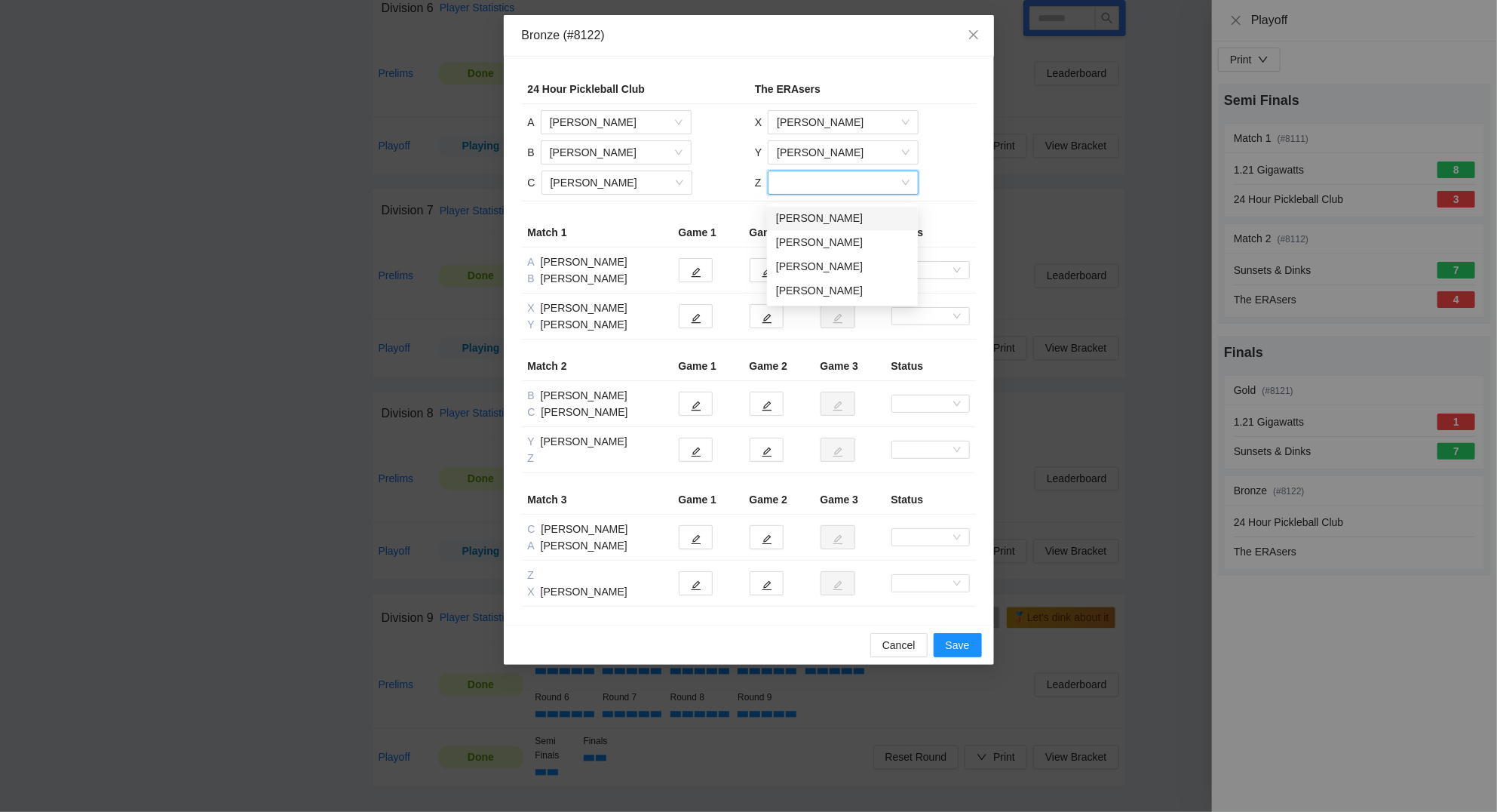
click at [797, 188] on input "search" at bounding box center [838, 183] width 122 height 23
click at [818, 214] on div "Brandi Watts" at bounding box center [842, 217] width 133 height 16
click at [693, 279] on button "button" at bounding box center [695, 270] width 33 height 24
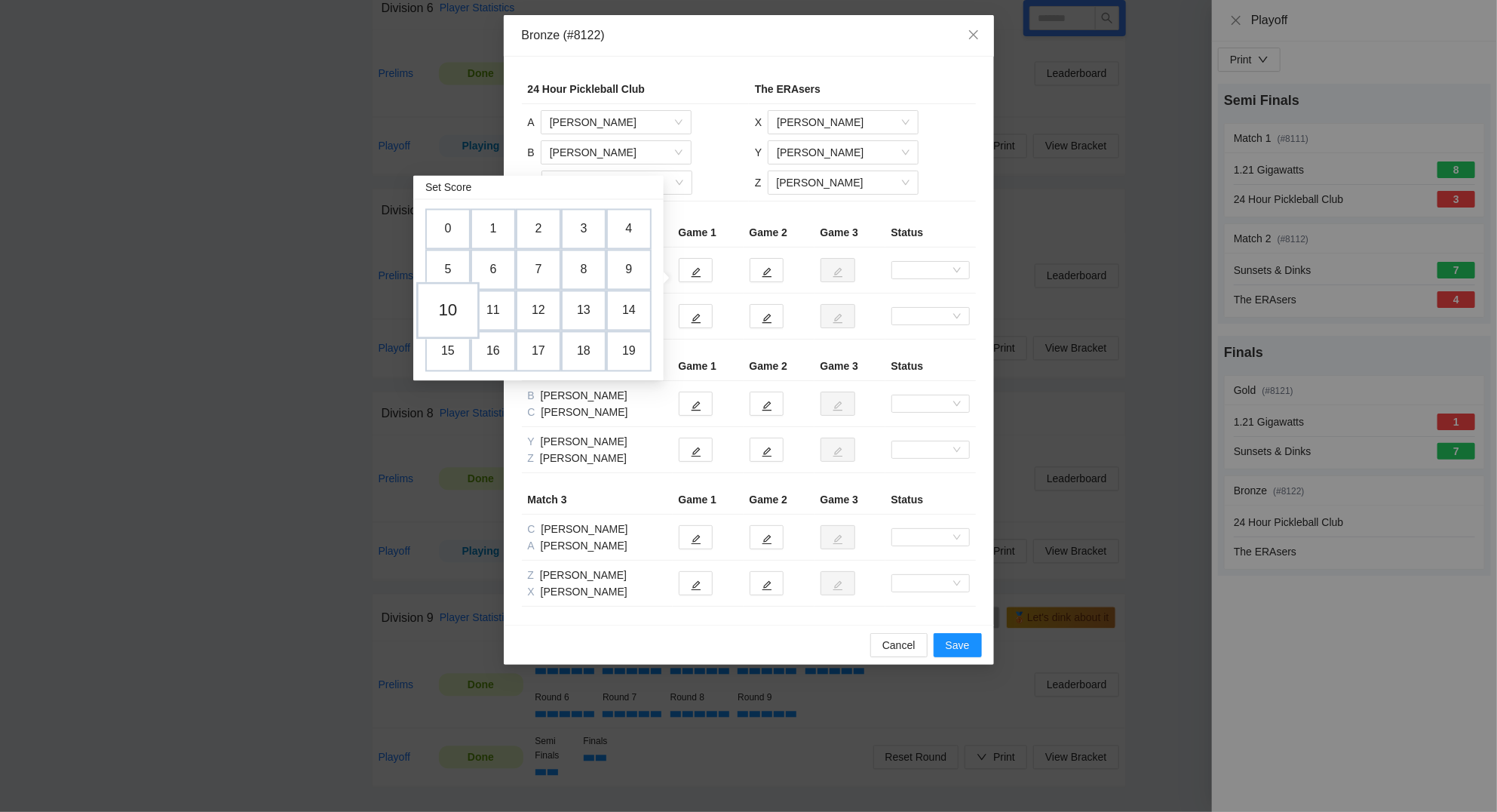
click at [459, 306] on td "10" at bounding box center [448, 310] width 63 height 57
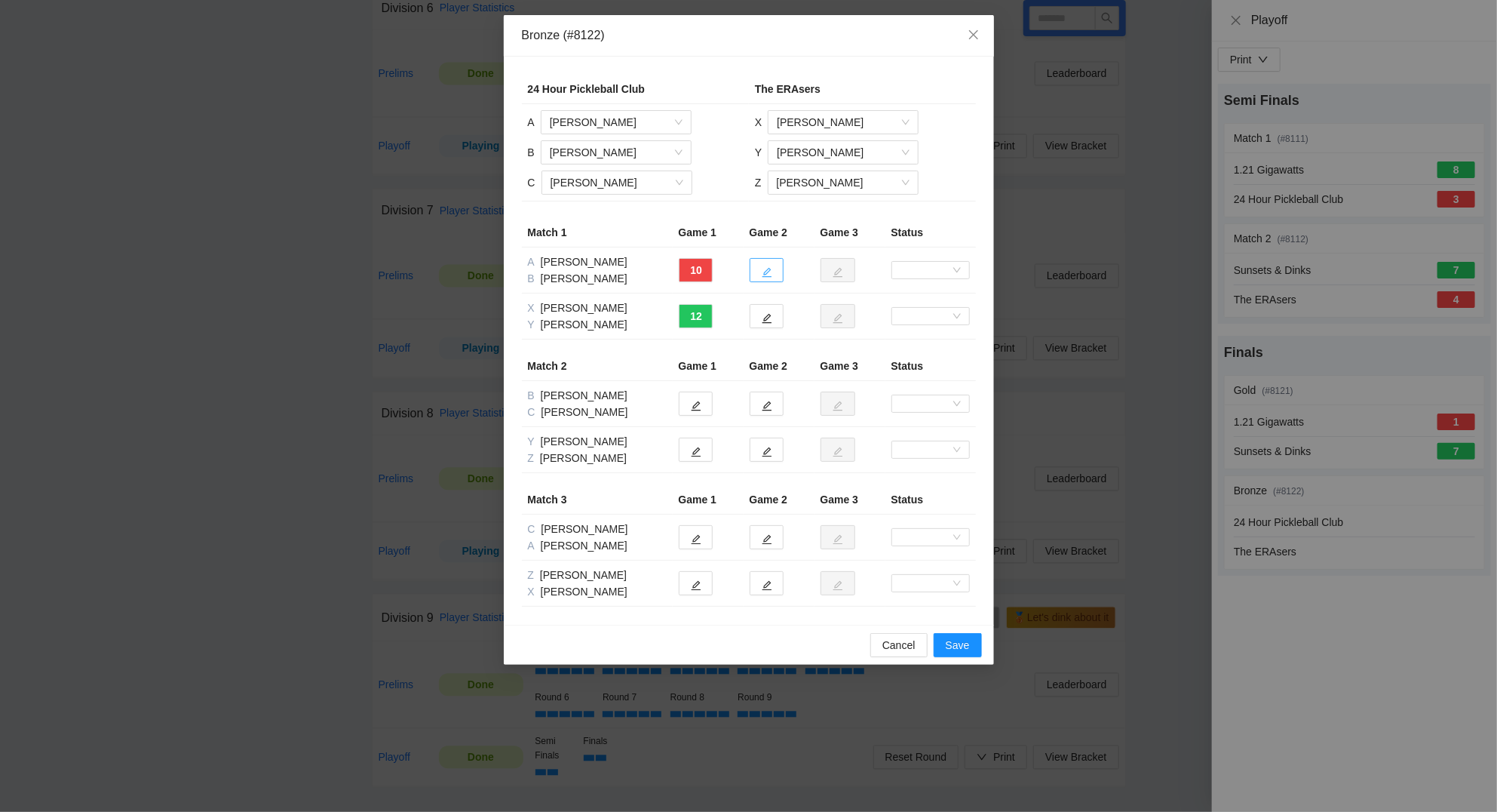
click at [773, 272] on button "button" at bounding box center [766, 270] width 33 height 24
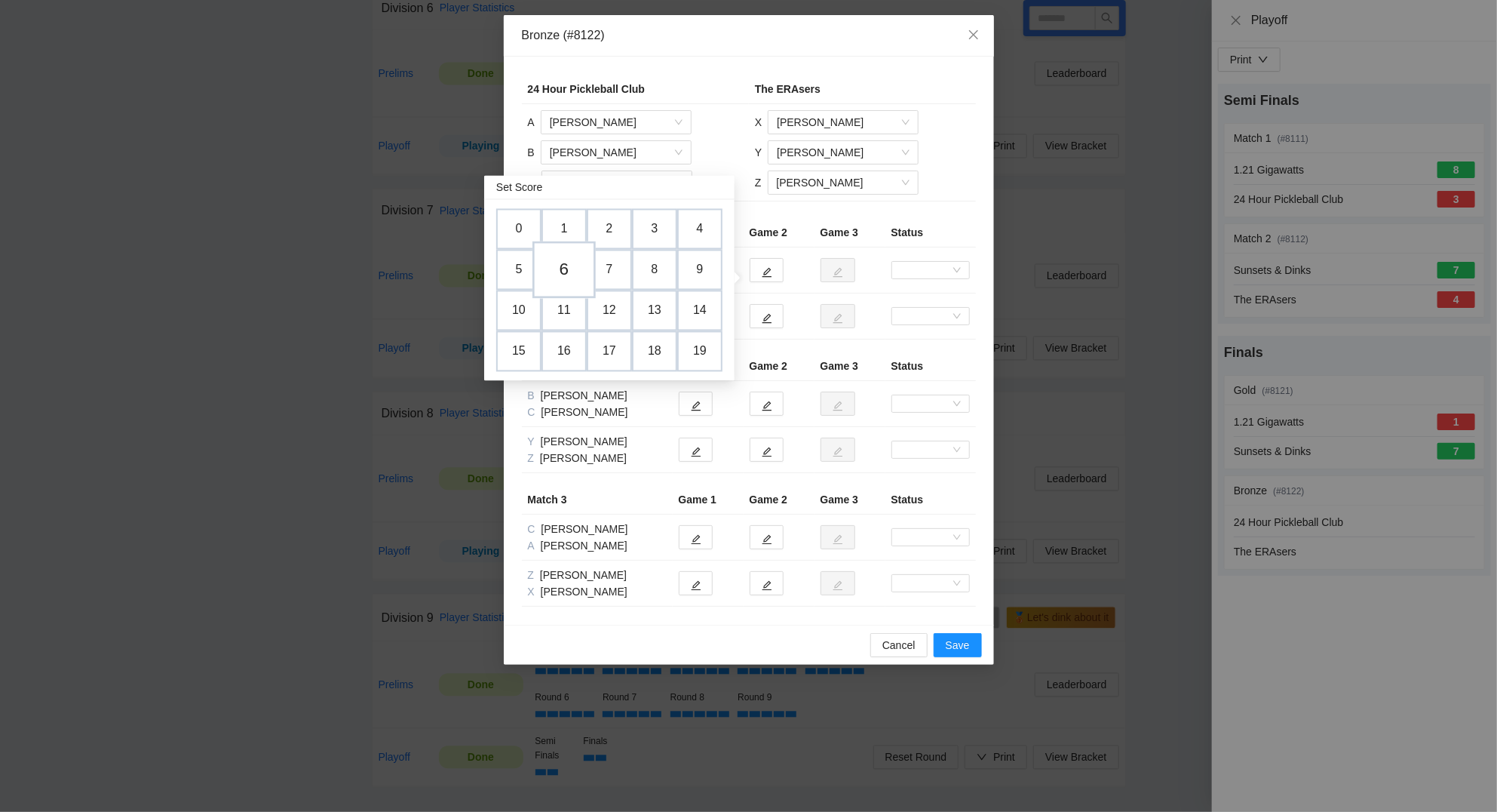
click at [569, 264] on td "6" at bounding box center [564, 270] width 63 height 57
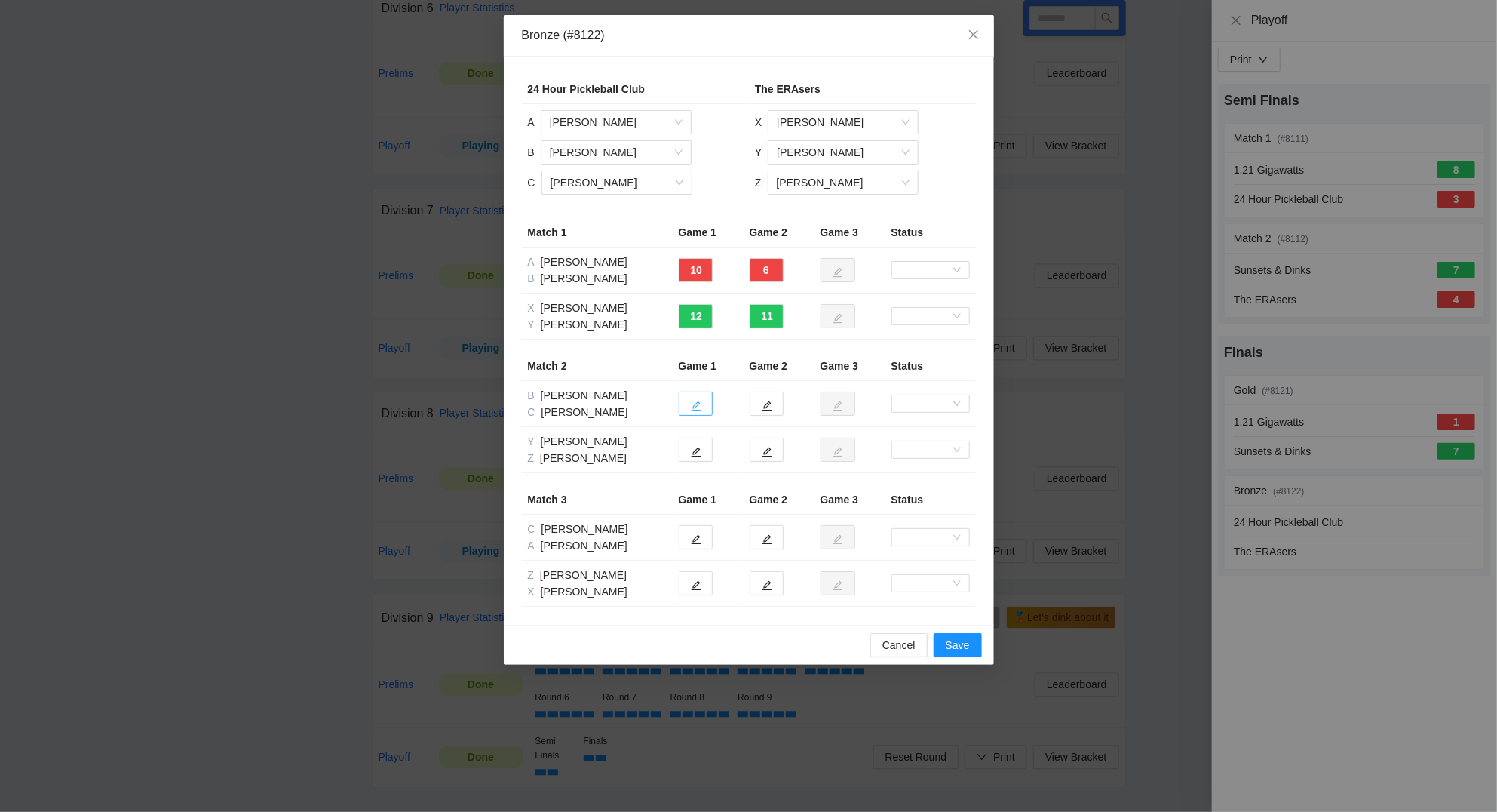
click at [699, 402] on icon "edit" at bounding box center [695, 406] width 11 height 11
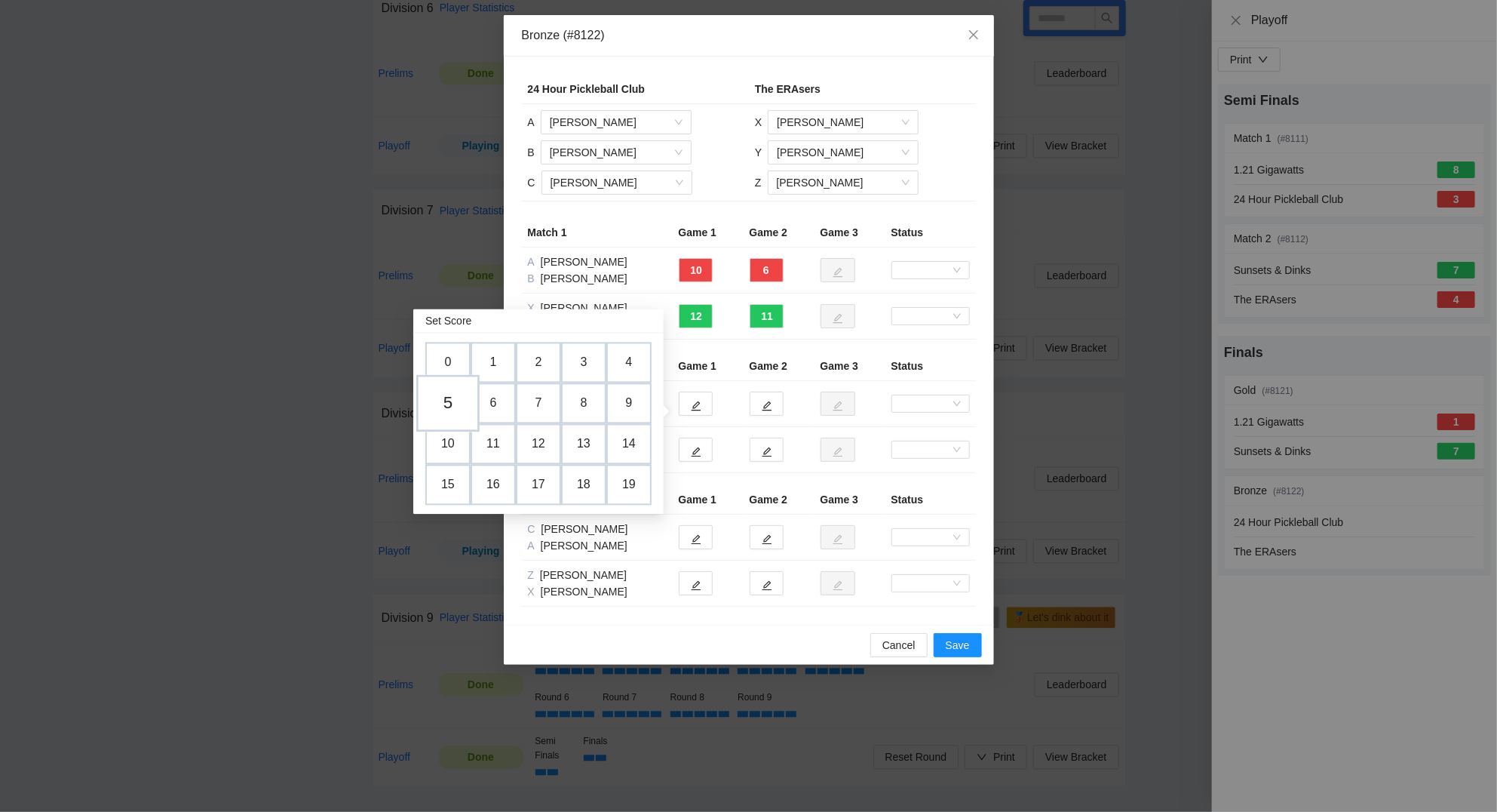
drag, startPoint x: 459, startPoint y: 393, endPoint x: 604, endPoint y: 391, distance: 145.0
click at [461, 391] on td "5" at bounding box center [448, 403] width 45 height 41
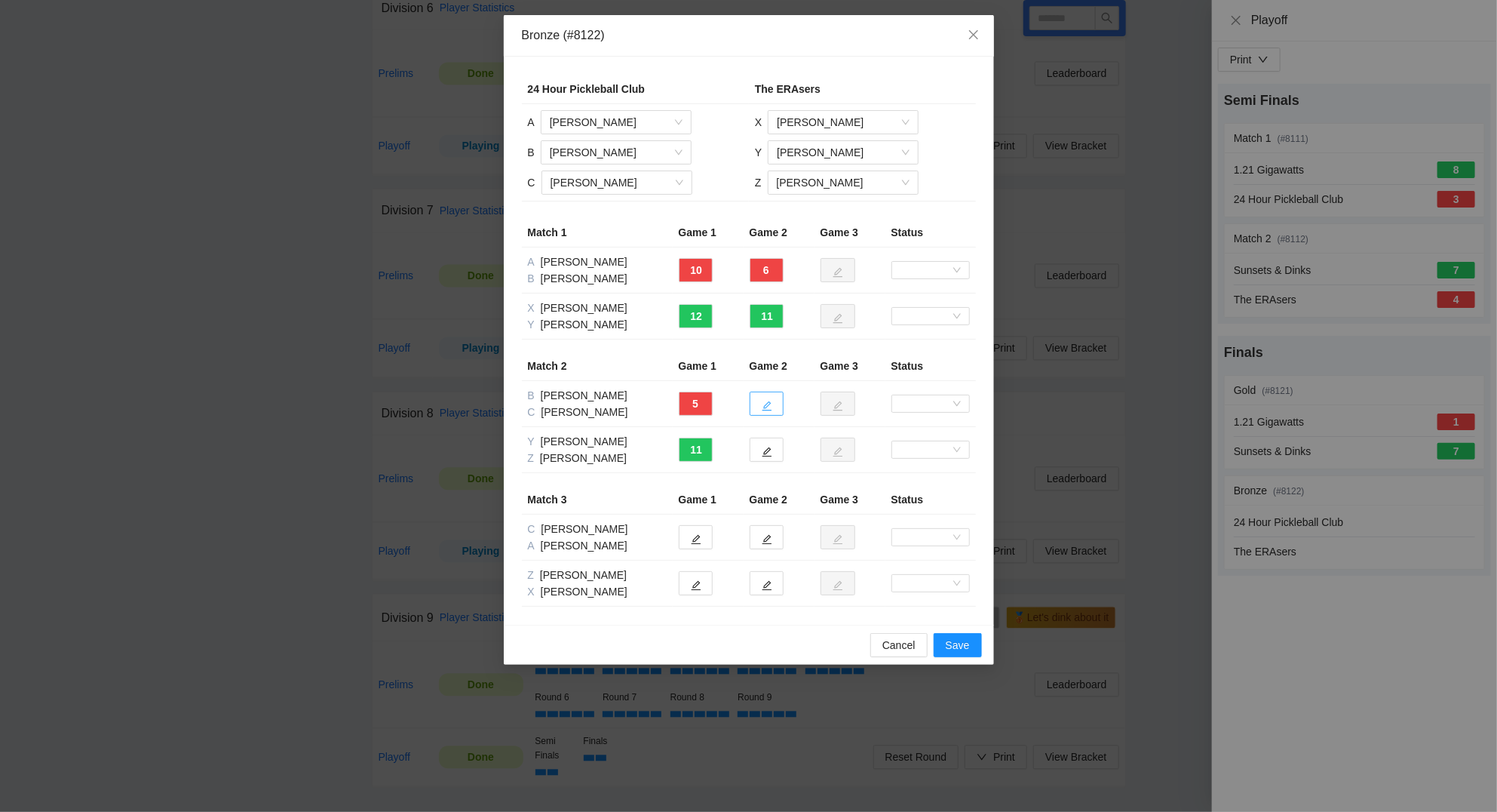
click at [771, 403] on icon "edit" at bounding box center [767, 406] width 11 height 11
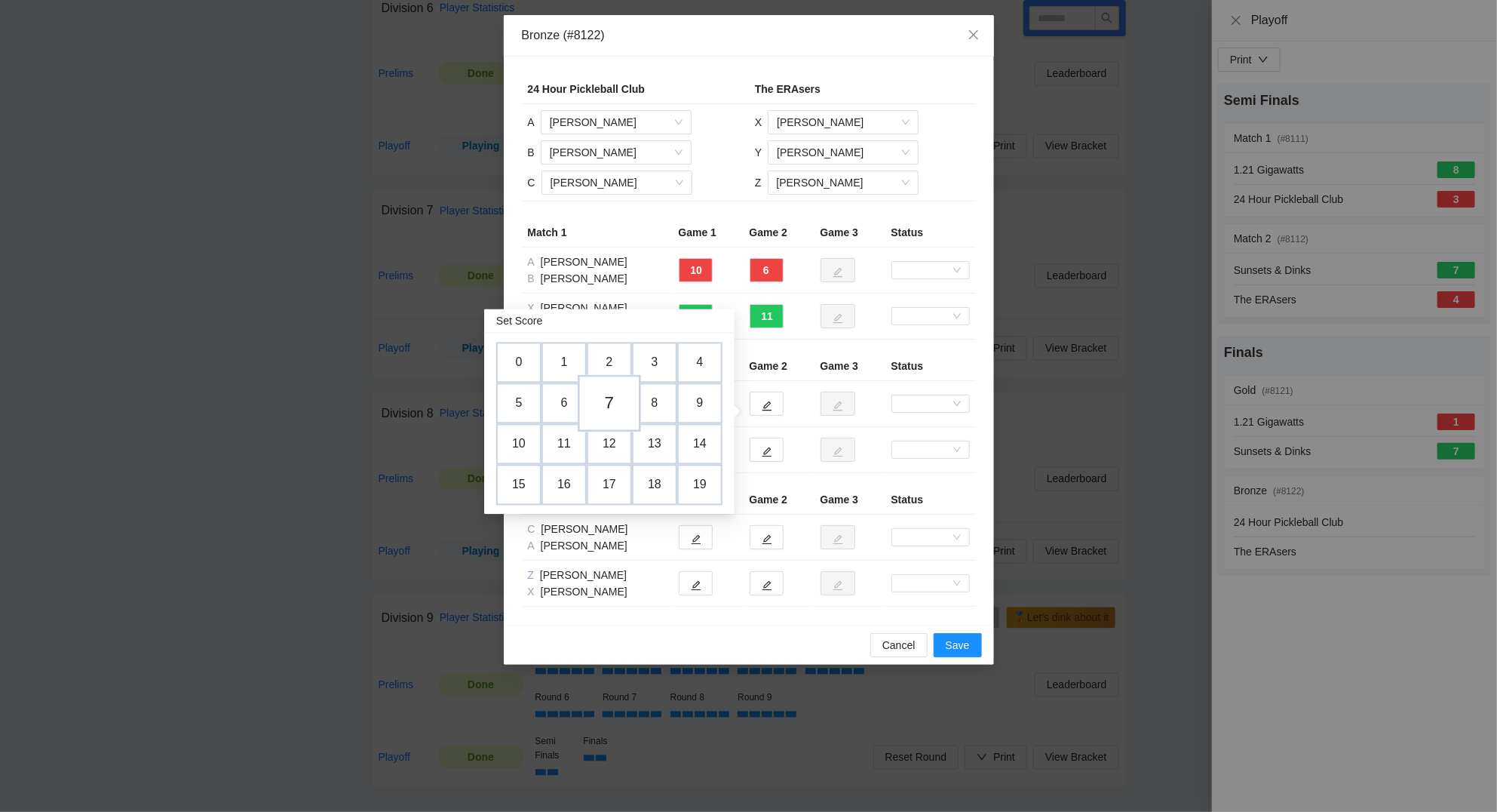
click at [618, 392] on td "7" at bounding box center [609, 403] width 63 height 57
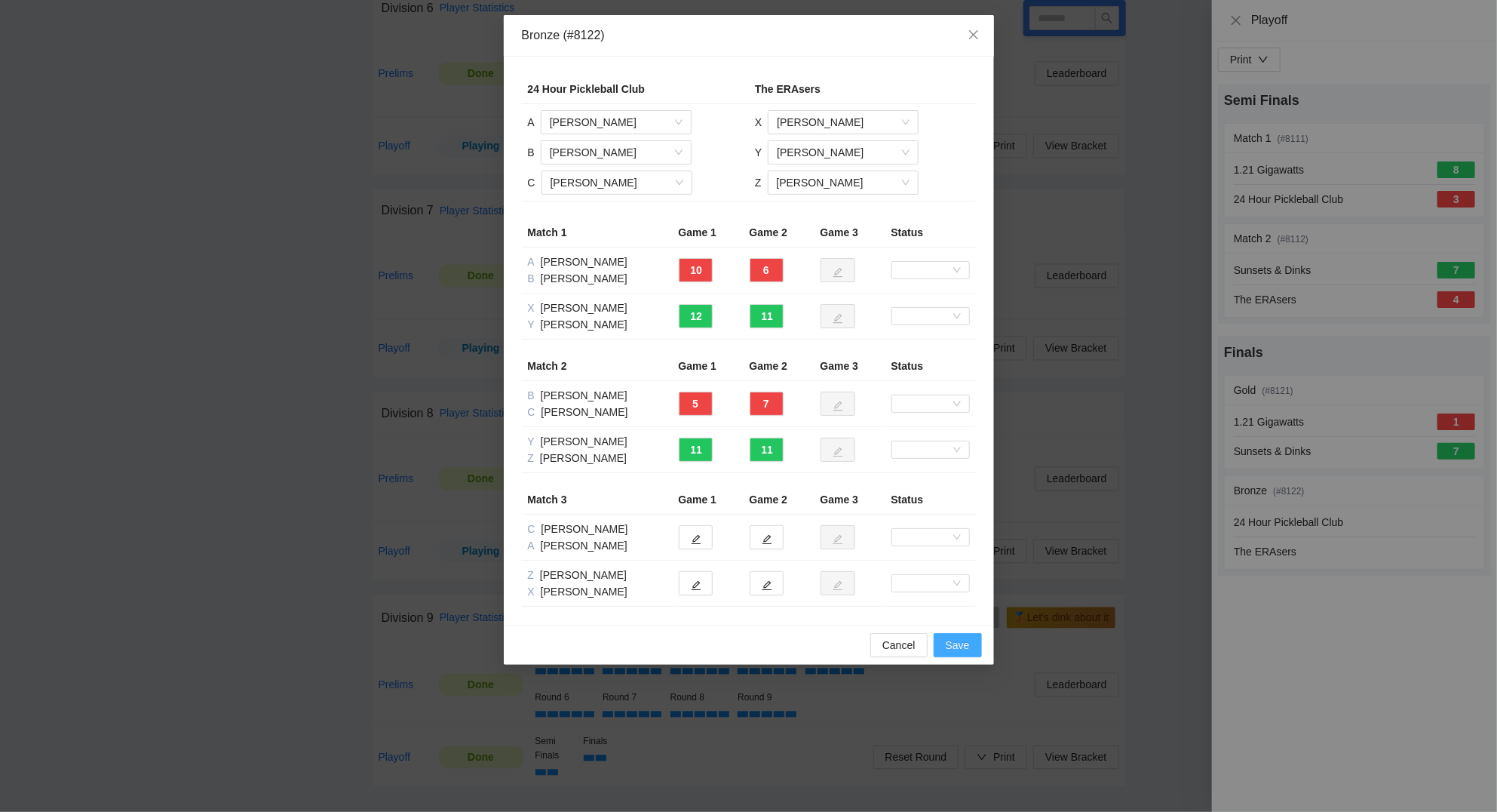
click at [951, 655] on button "Save" at bounding box center [958, 645] width 48 height 24
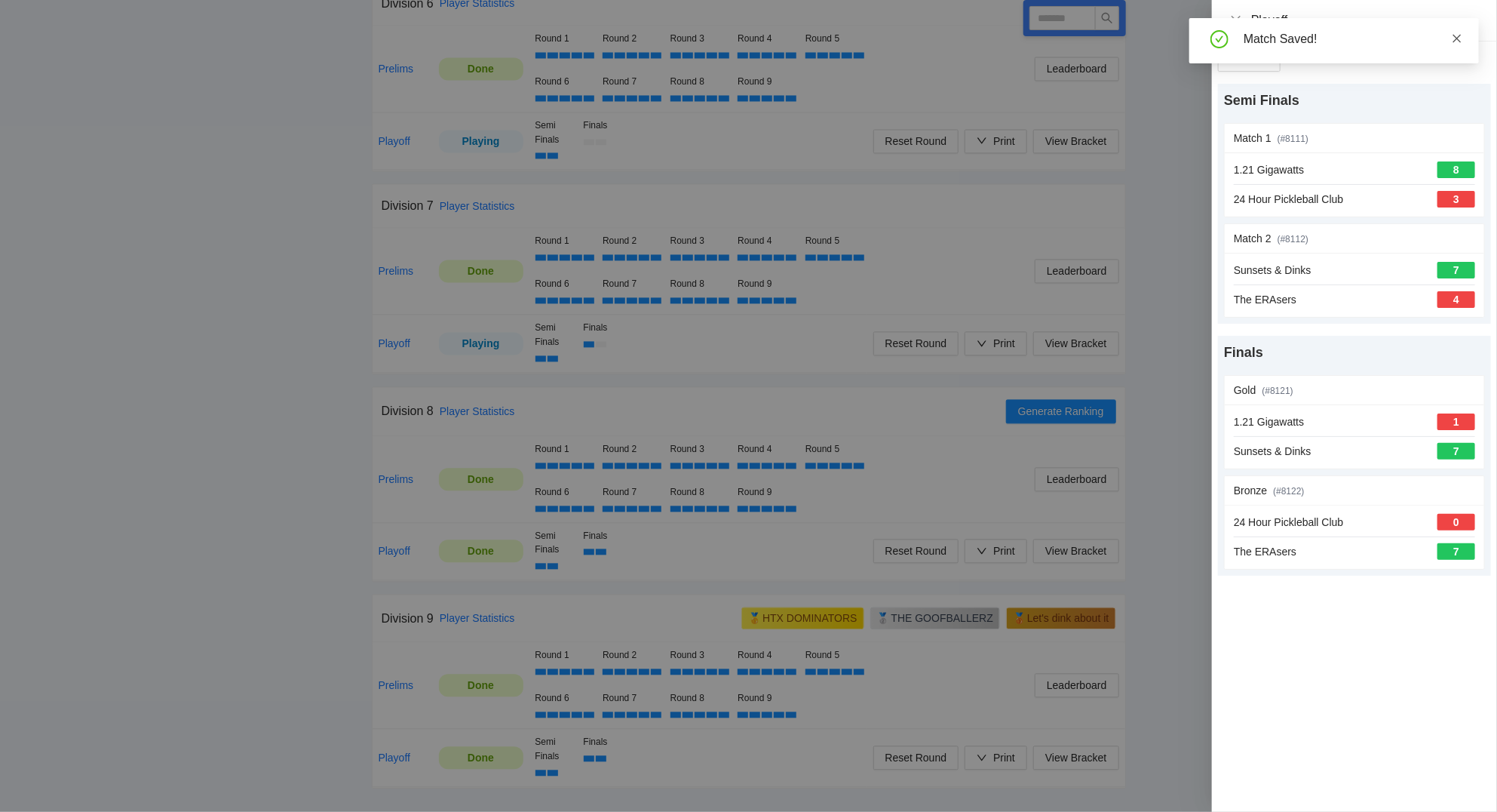
click at [1457, 38] on icon "close" at bounding box center [1458, 37] width 9 height 9
click at [1172, 440] on div at bounding box center [748, 406] width 1497 height 812
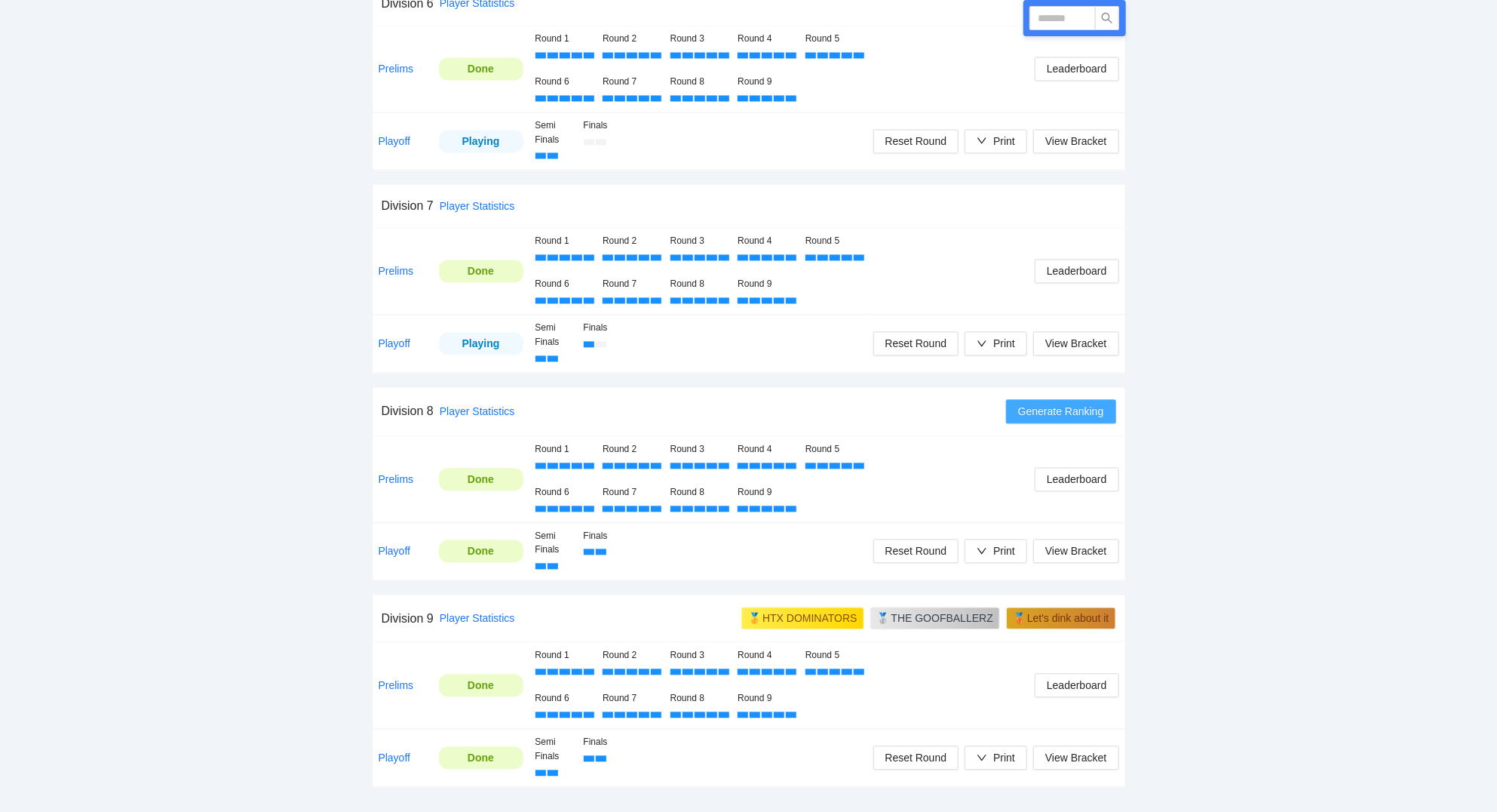
click at [1062, 416] on span "Generate Ranking" at bounding box center [1062, 410] width 86 height 16
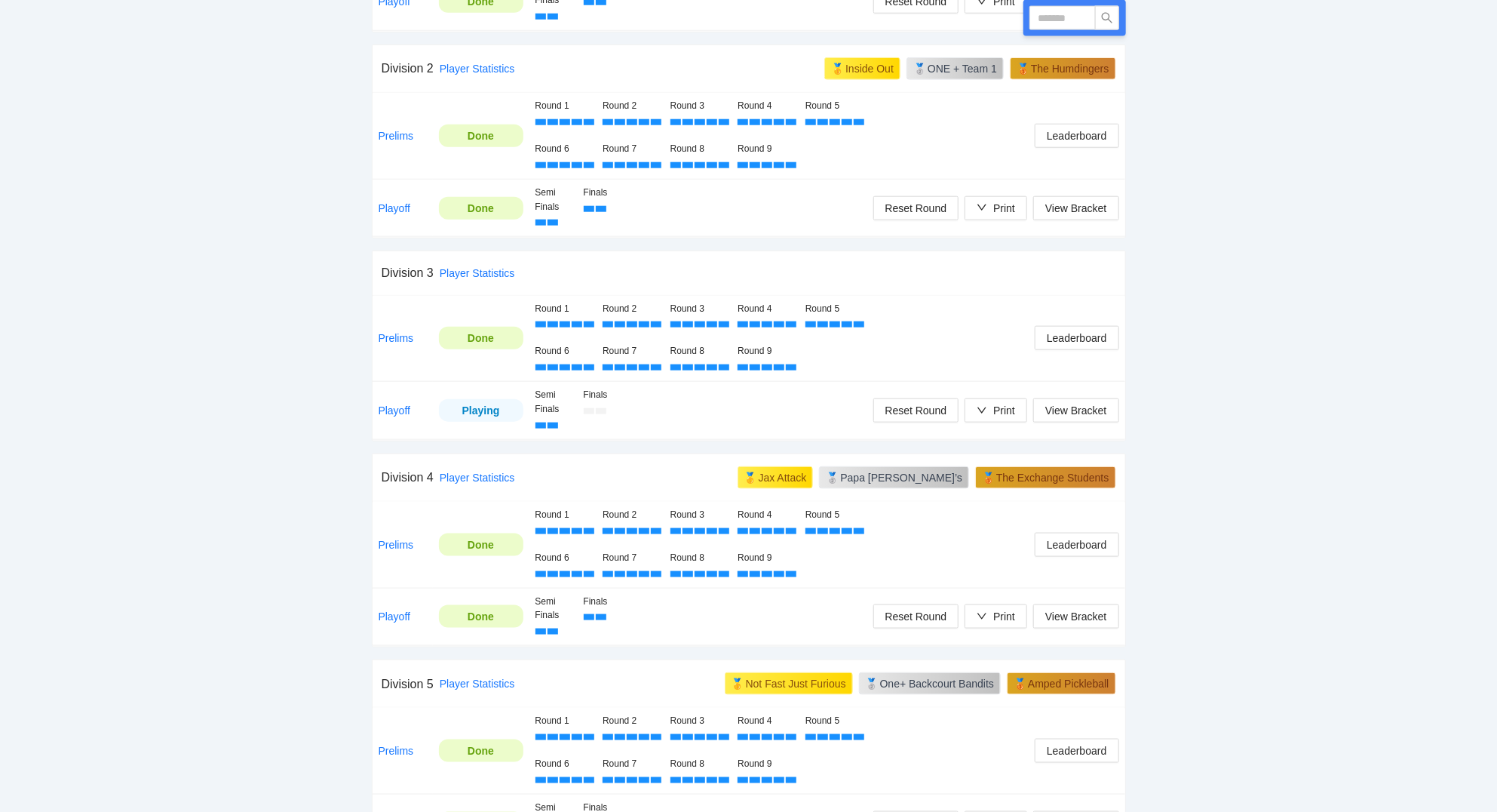
scroll to position [856, 0]
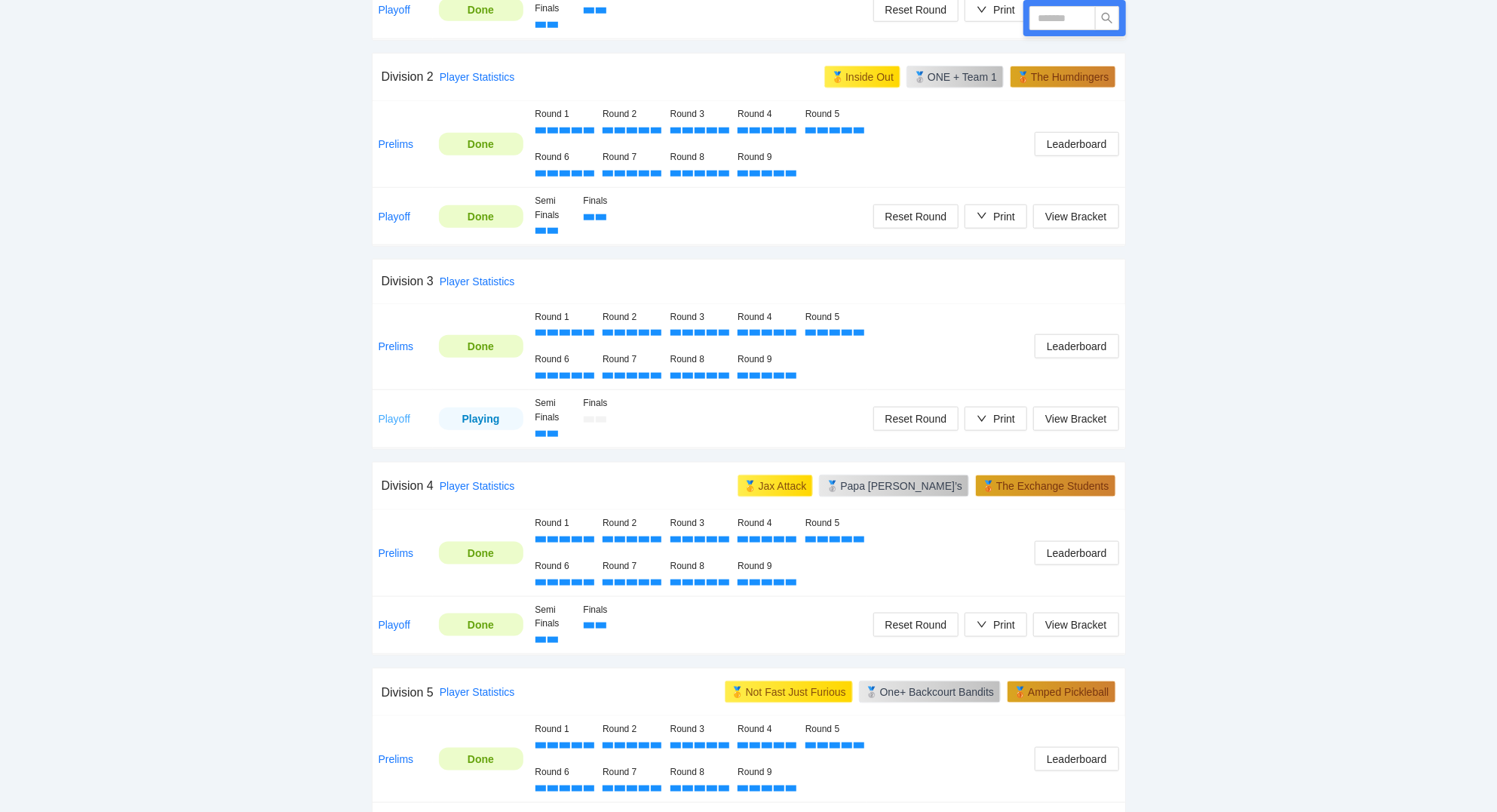
click at [392, 418] on link "Playoff" at bounding box center [395, 418] width 33 height 12
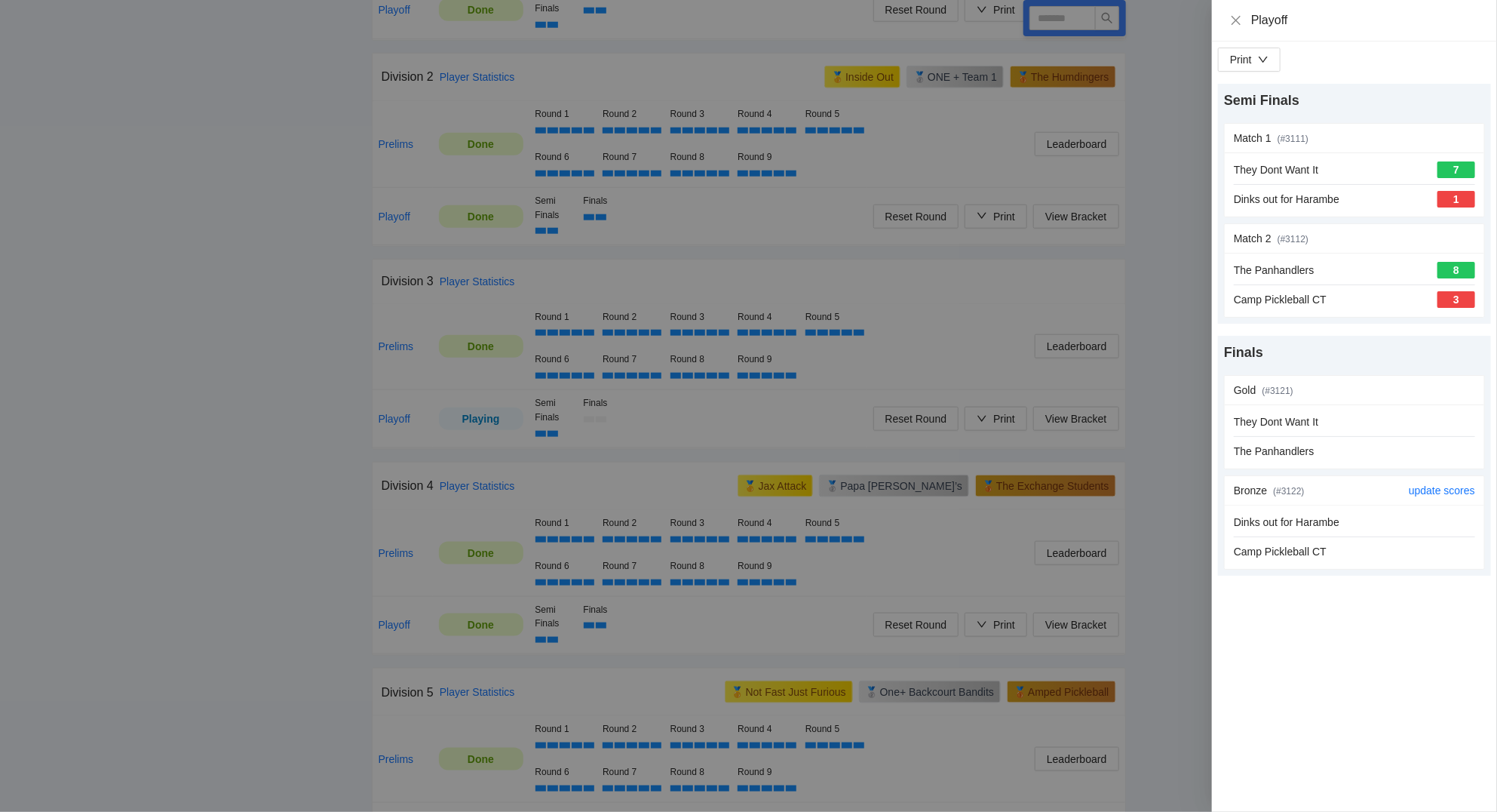
click at [1381, 536] on div "Dinks out for Harambe Camp [GEOGRAPHIC_DATA] CT" at bounding box center [1354, 537] width 241 height 46
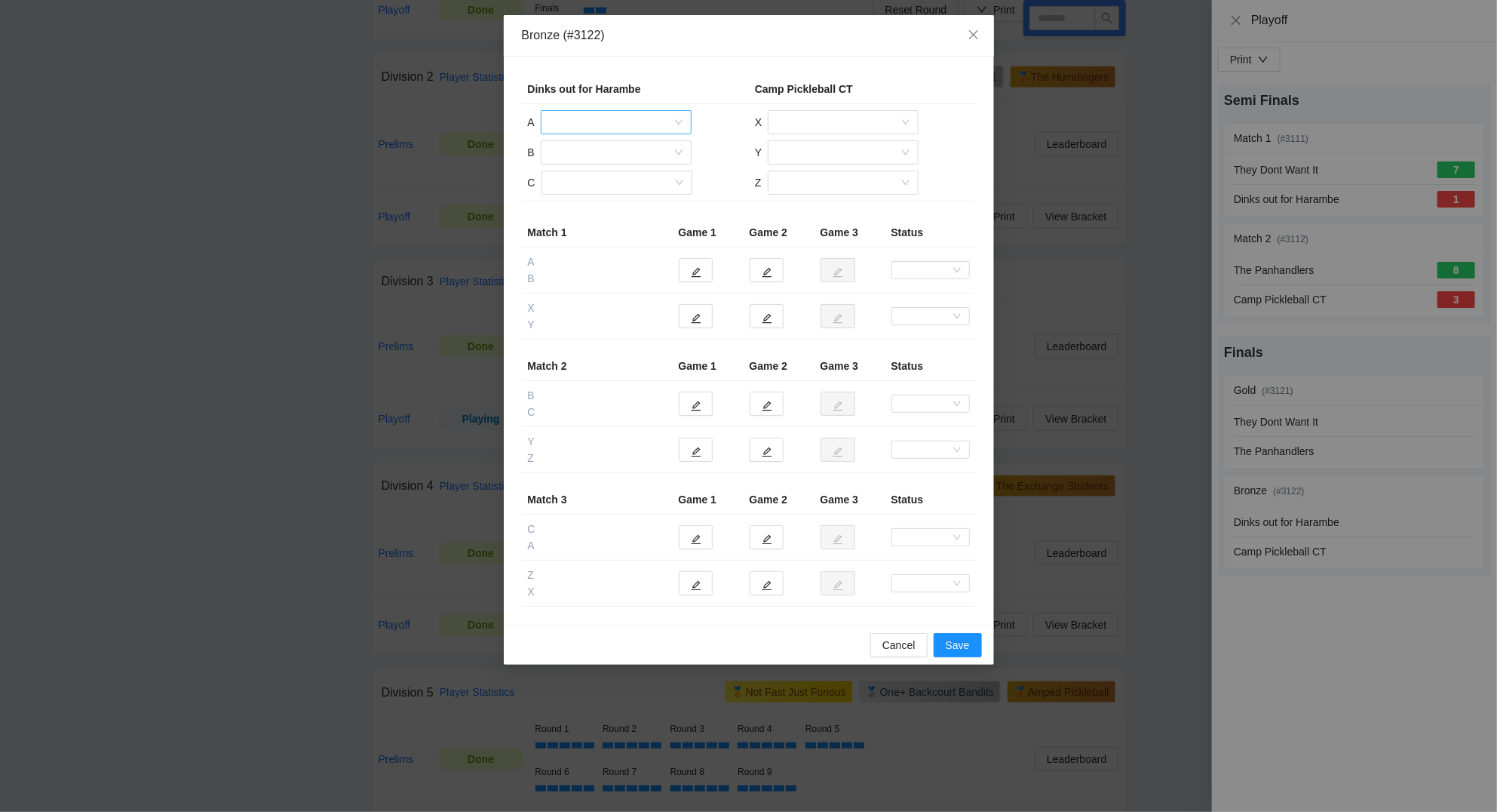
click at [577, 121] on input "search" at bounding box center [611, 122] width 122 height 23
click at [583, 223] on div "Evan Wu" at bounding box center [616, 225] width 133 height 16
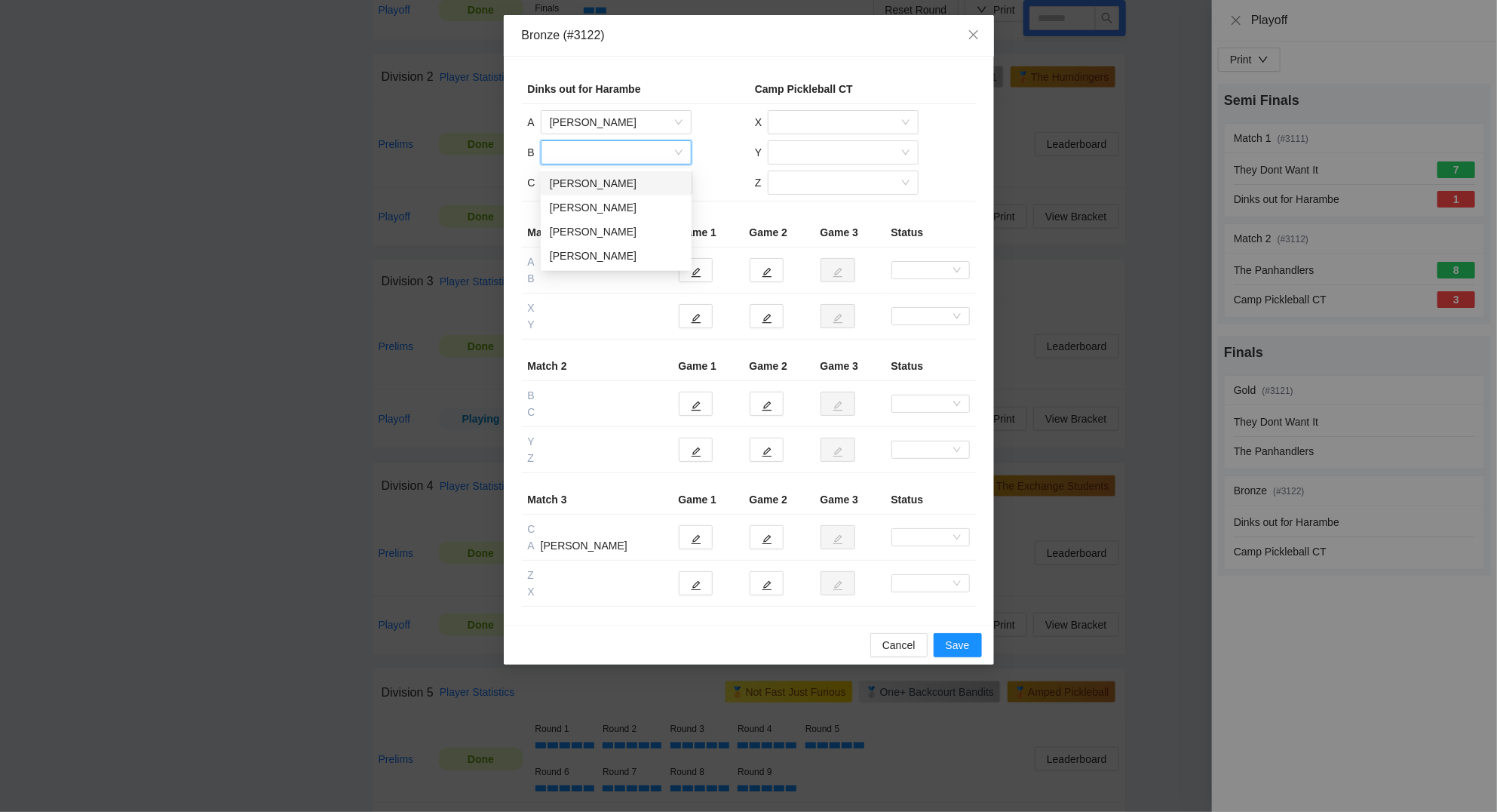
click at [591, 159] on input "search" at bounding box center [611, 152] width 122 height 23
click at [586, 180] on div "Adil Akbar" at bounding box center [616, 183] width 133 height 16
click at [587, 188] on input "search" at bounding box center [612, 183] width 122 height 23
drag, startPoint x: 591, startPoint y: 212, endPoint x: 805, endPoint y: 193, distance: 214.8
click at [594, 211] on div "Anthony Mai" at bounding box center [616, 213] width 133 height 16
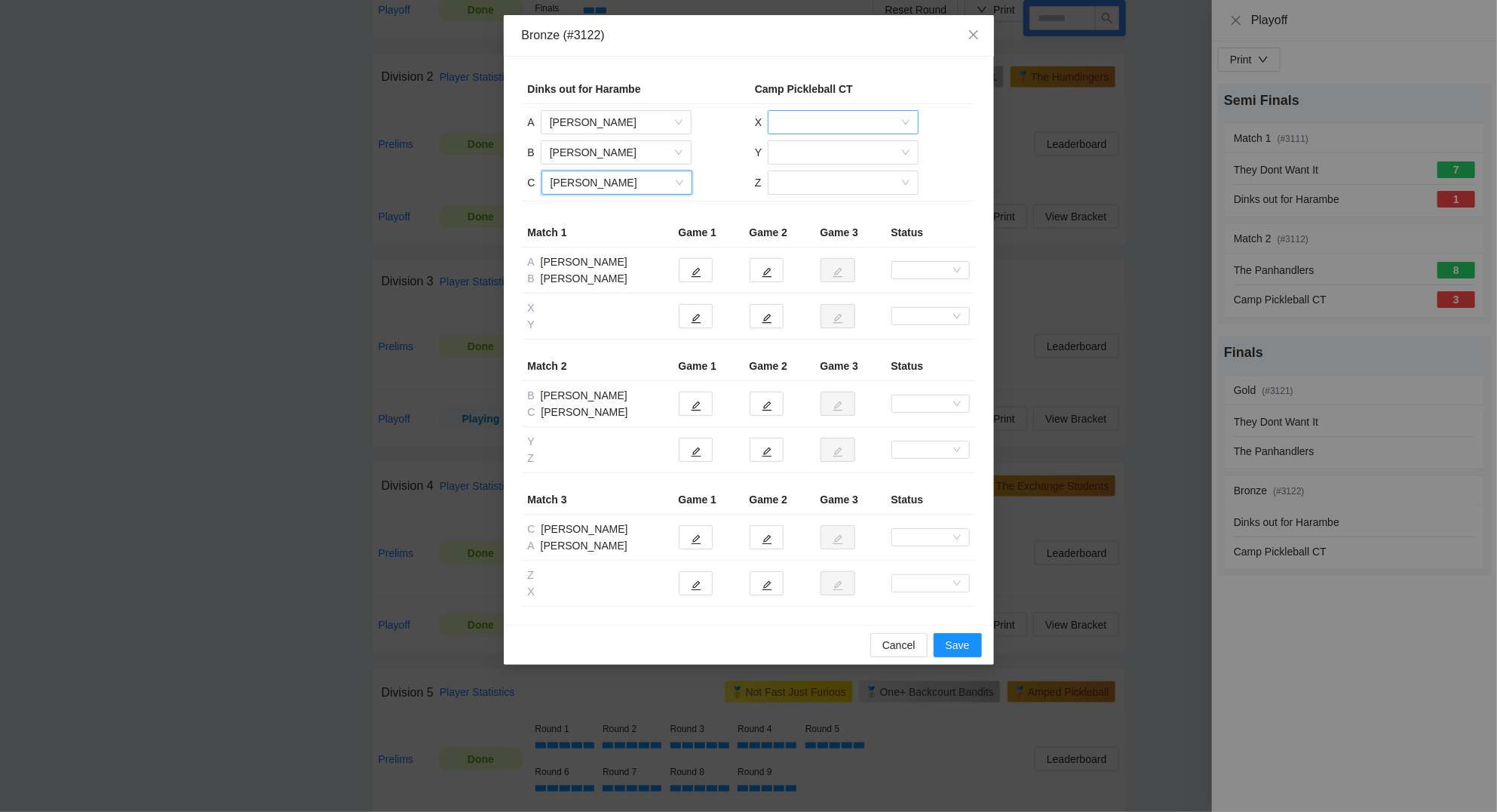
click at [852, 116] on input "search" at bounding box center [838, 122] width 122 height 23
click at [834, 180] on div "Anish Venkatesh" at bounding box center [843, 177] width 133 height 16
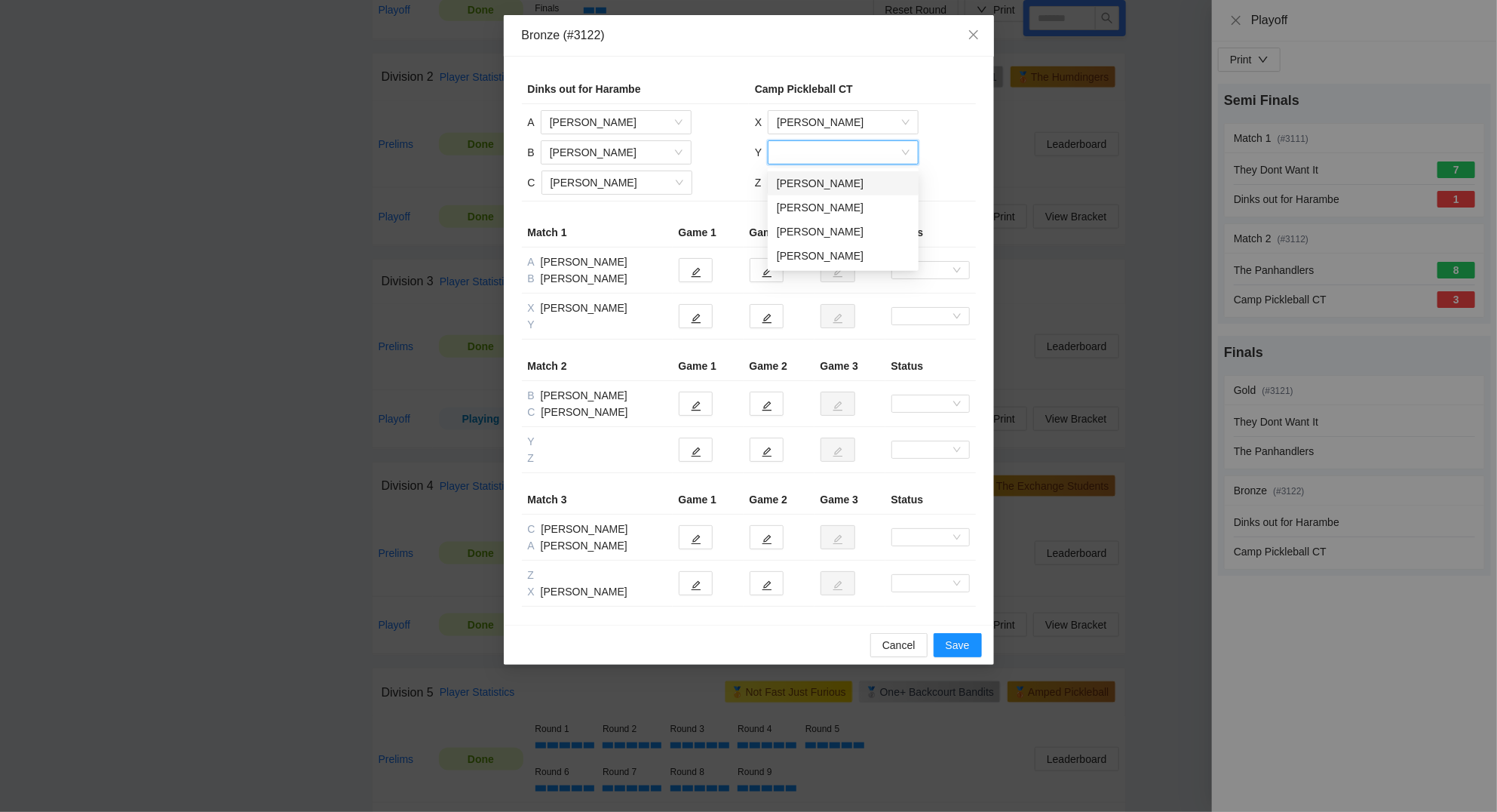
click at [825, 152] on input "search" at bounding box center [838, 152] width 122 height 23
click at [819, 190] on div "Alexander DuVerger" at bounding box center [843, 183] width 133 height 16
click at [817, 183] on input "search" at bounding box center [838, 183] width 122 height 23
click at [825, 213] on div "Christopher DuVerger" at bounding box center [842, 213] width 133 height 16
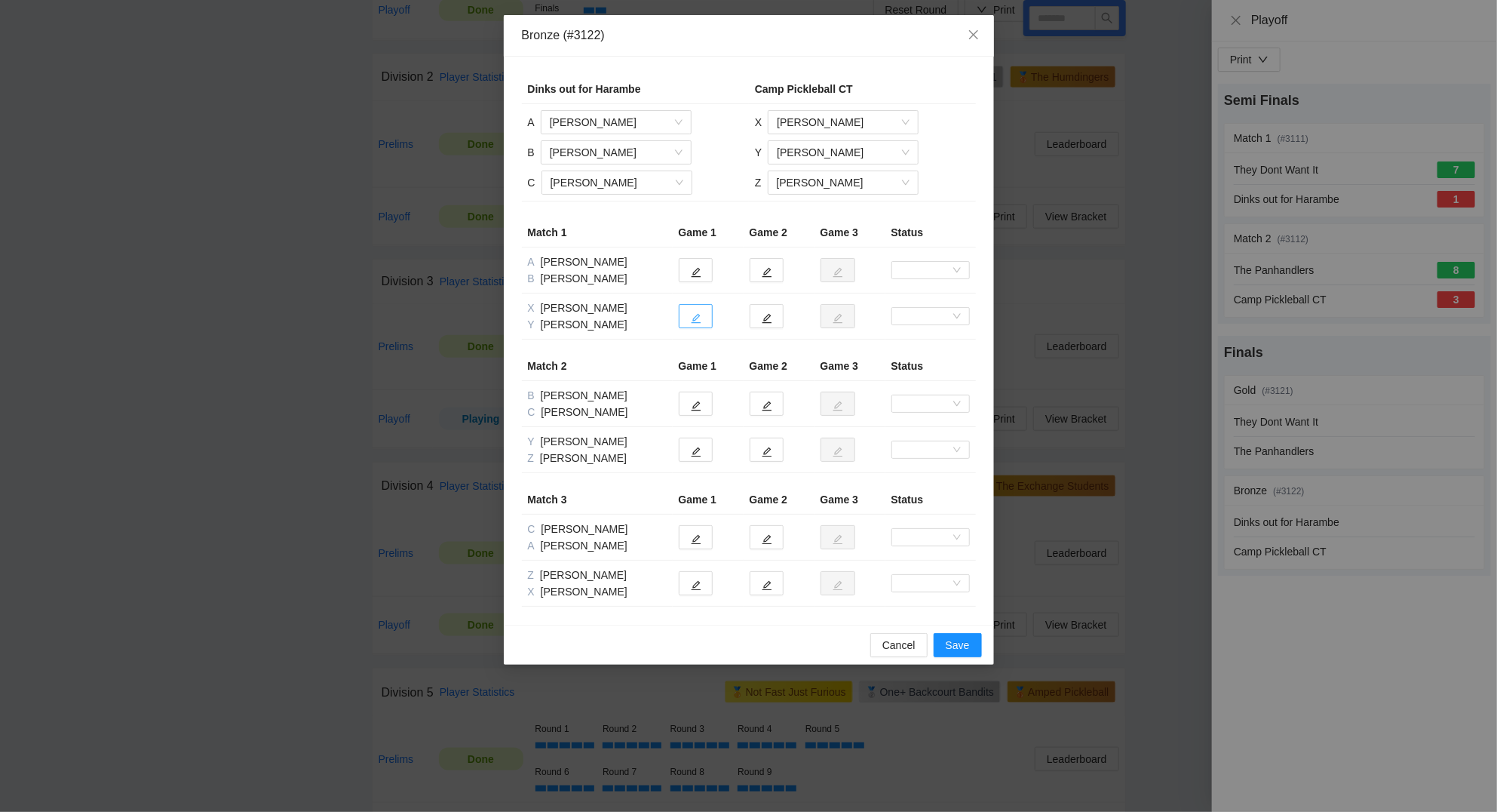
click at [698, 316] on icon "edit" at bounding box center [695, 318] width 11 height 11
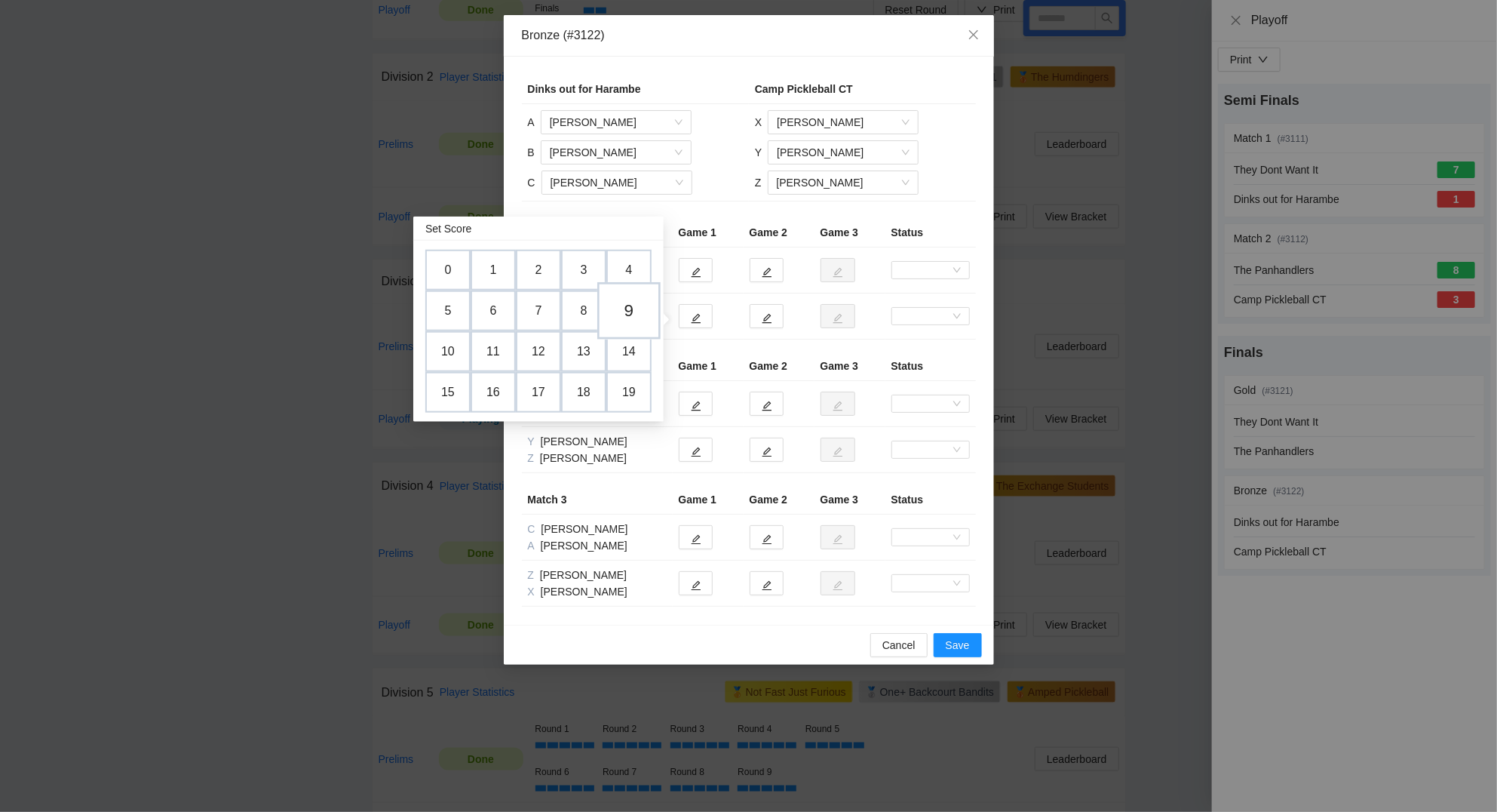
click at [641, 311] on td "9" at bounding box center [629, 312] width 63 height 57
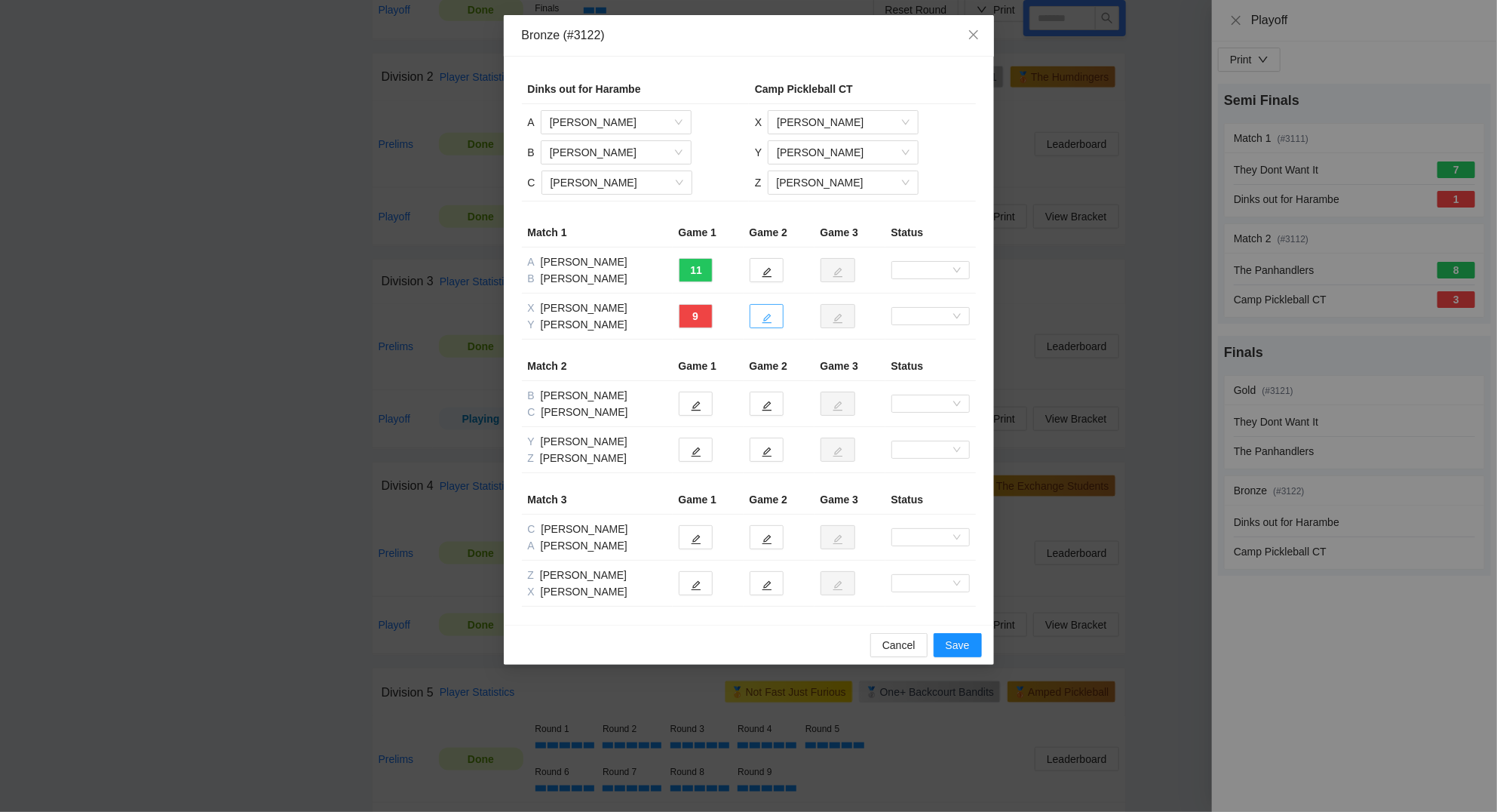
click at [759, 315] on button "button" at bounding box center [766, 316] width 33 height 24
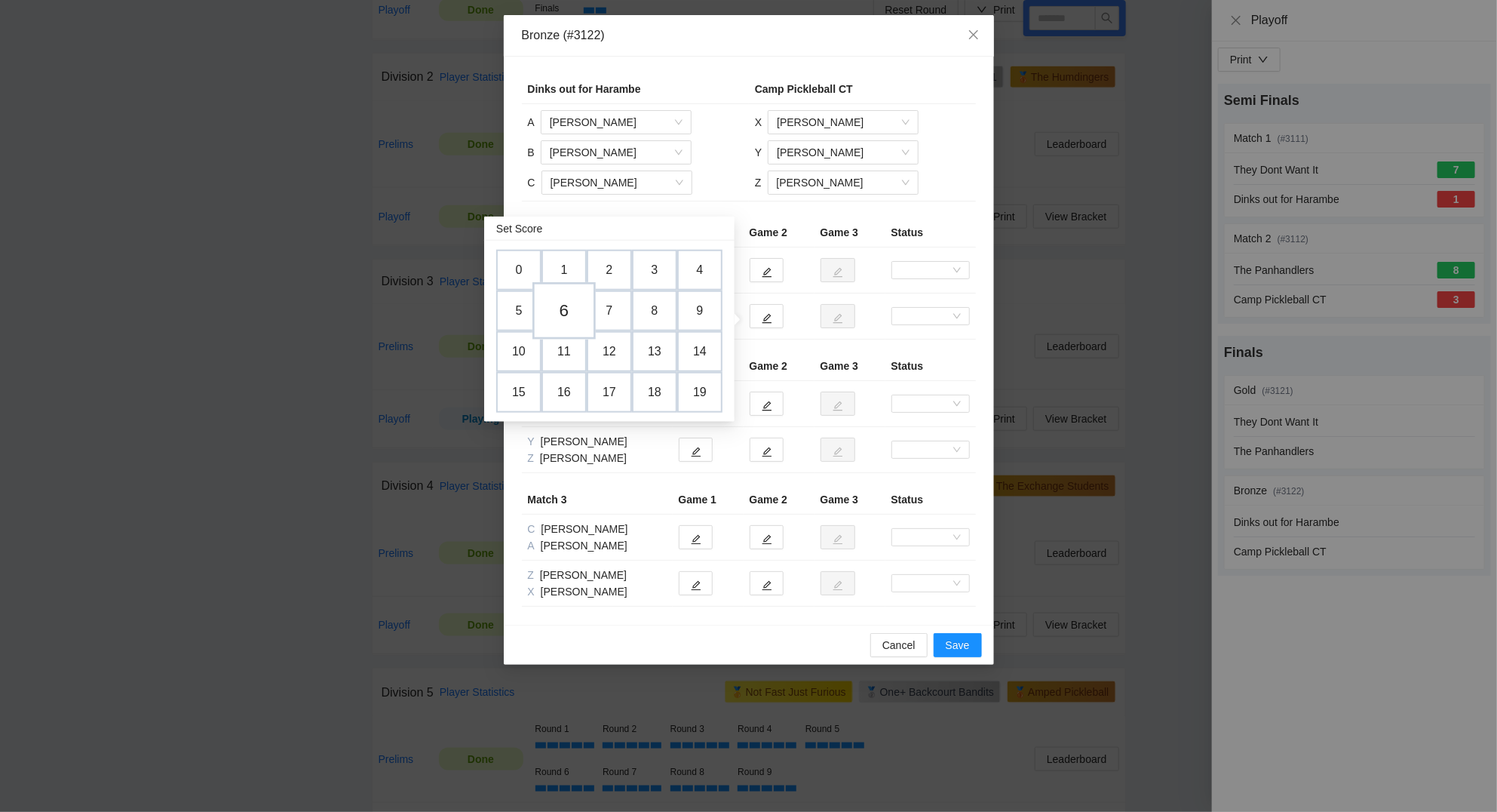
click at [571, 316] on td "6" at bounding box center [564, 312] width 63 height 57
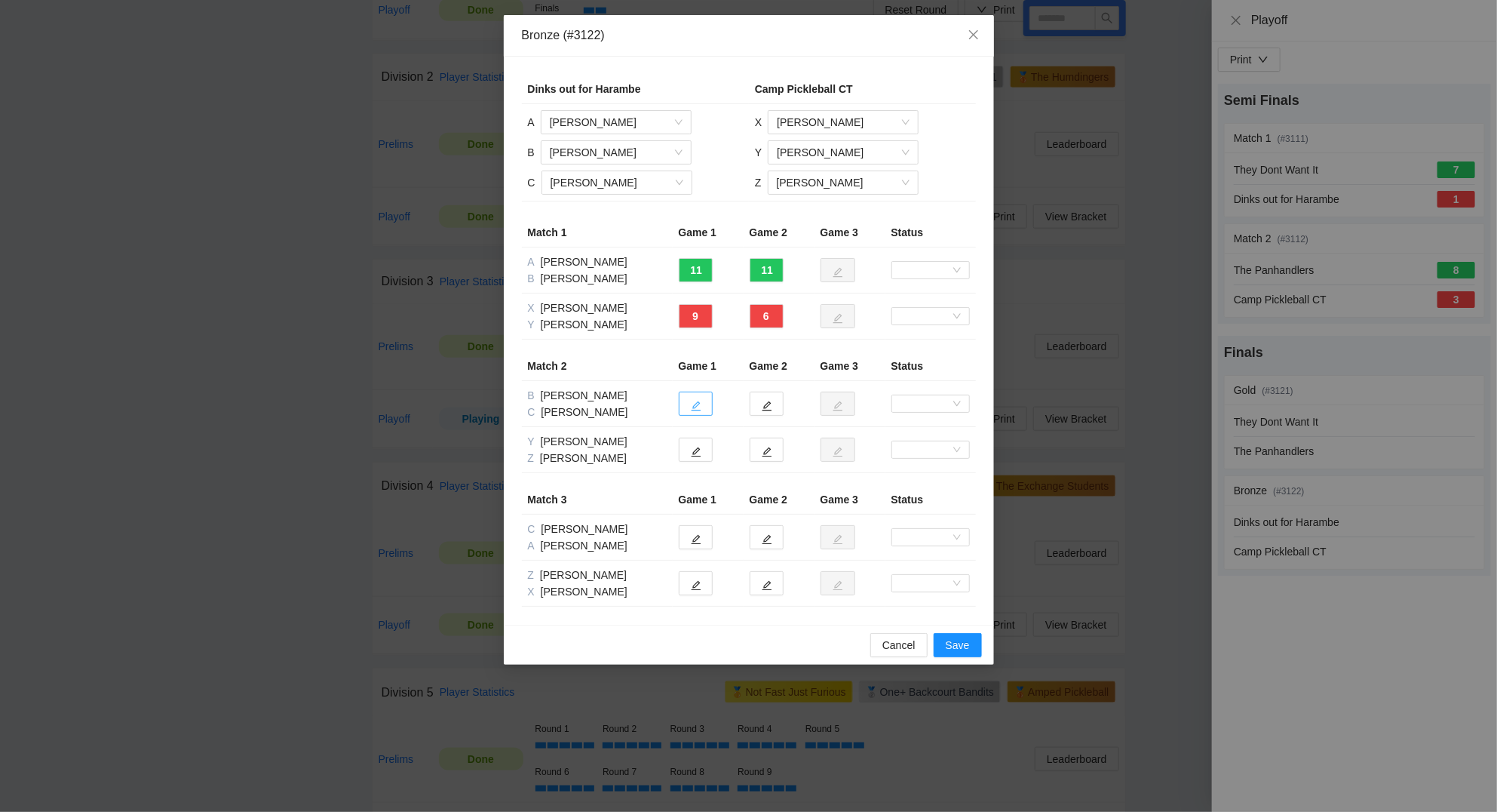
click at [691, 406] on button "button" at bounding box center [695, 403] width 33 height 24
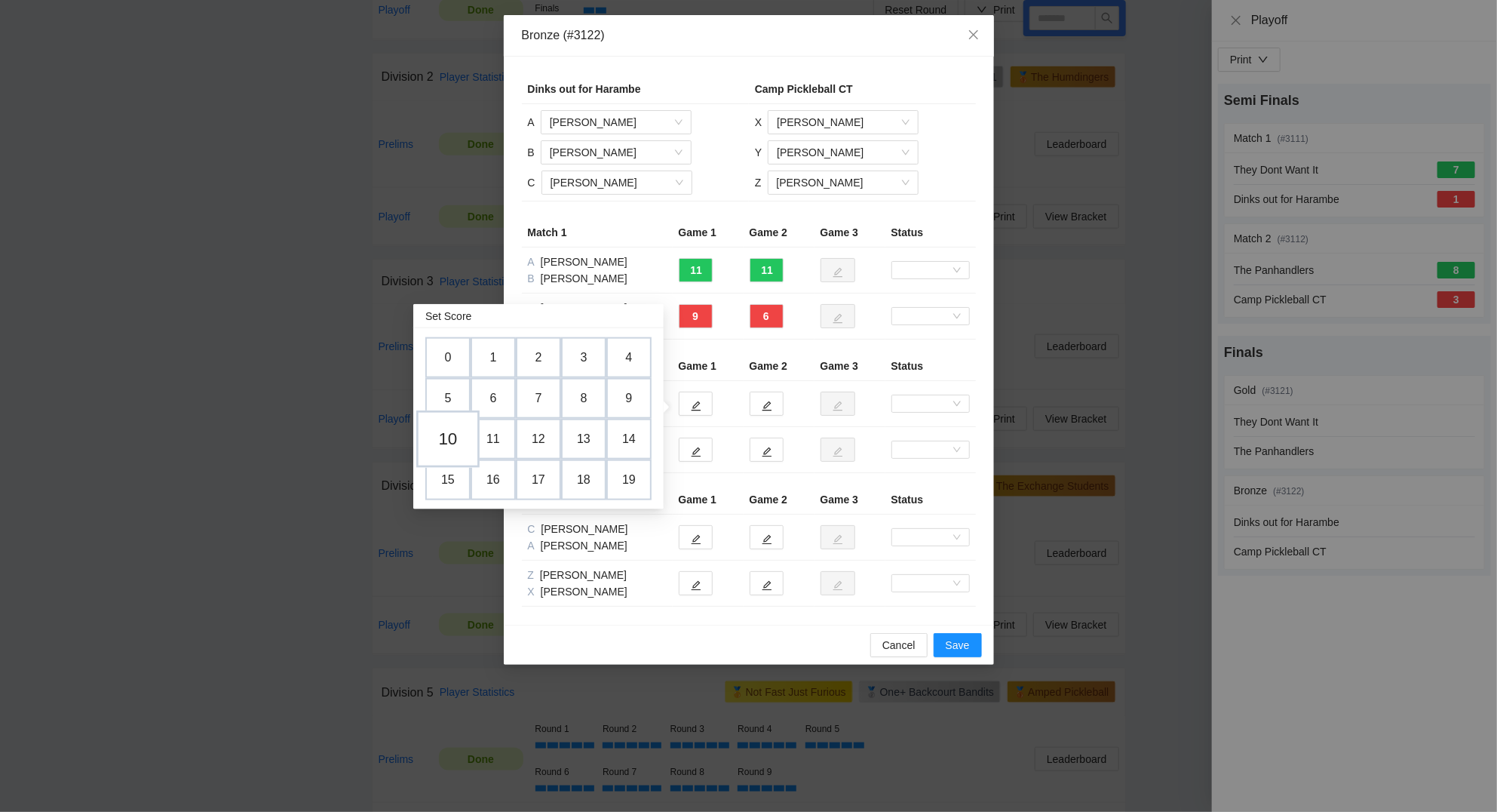
click at [461, 436] on td "10" at bounding box center [448, 440] width 63 height 57
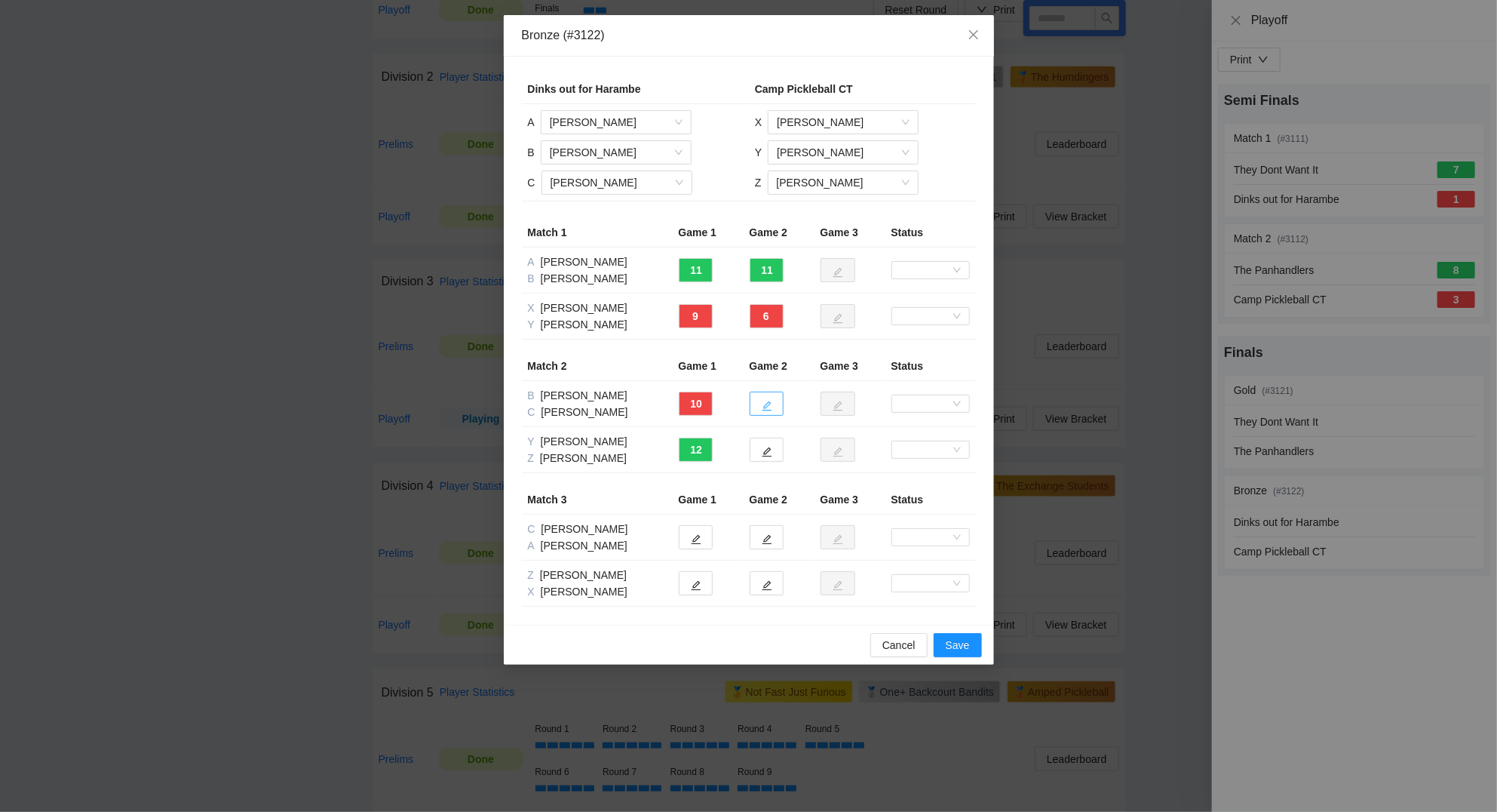
click at [769, 406] on icon "edit" at bounding box center [767, 406] width 11 height 11
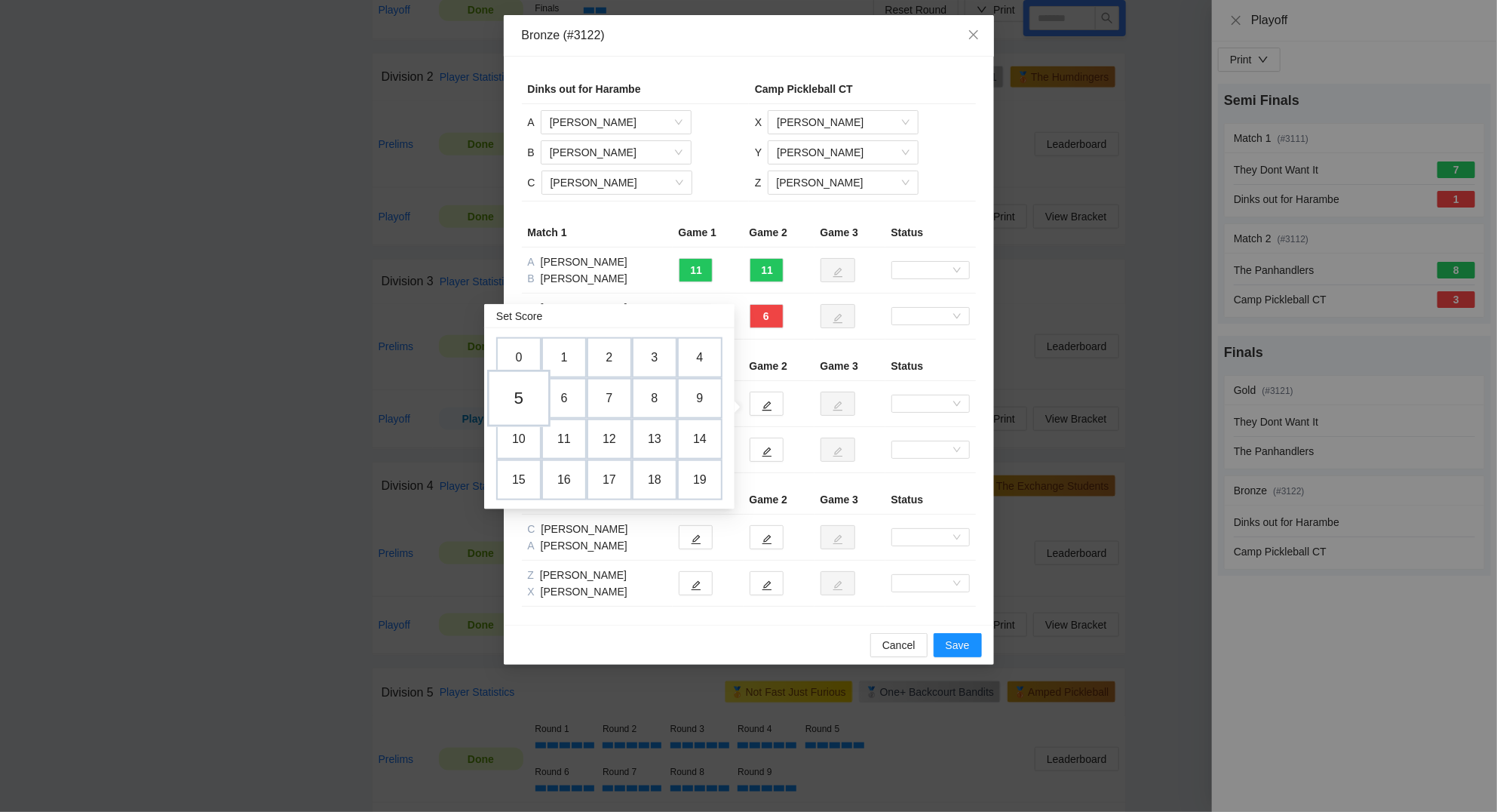
click at [517, 403] on td "5" at bounding box center [518, 399] width 63 height 57
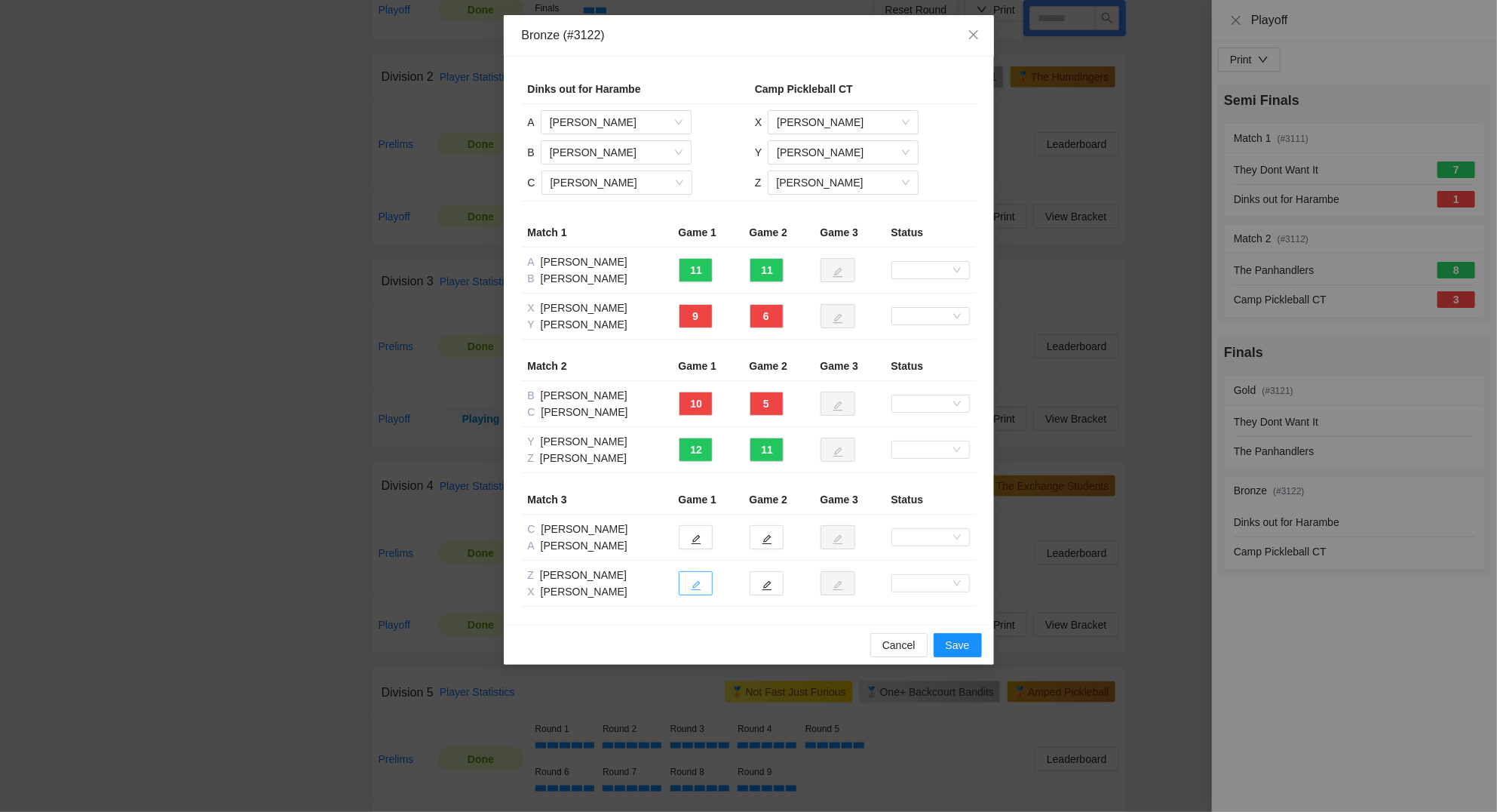
click at [692, 583] on icon "edit" at bounding box center [695, 584] width 11 height 11
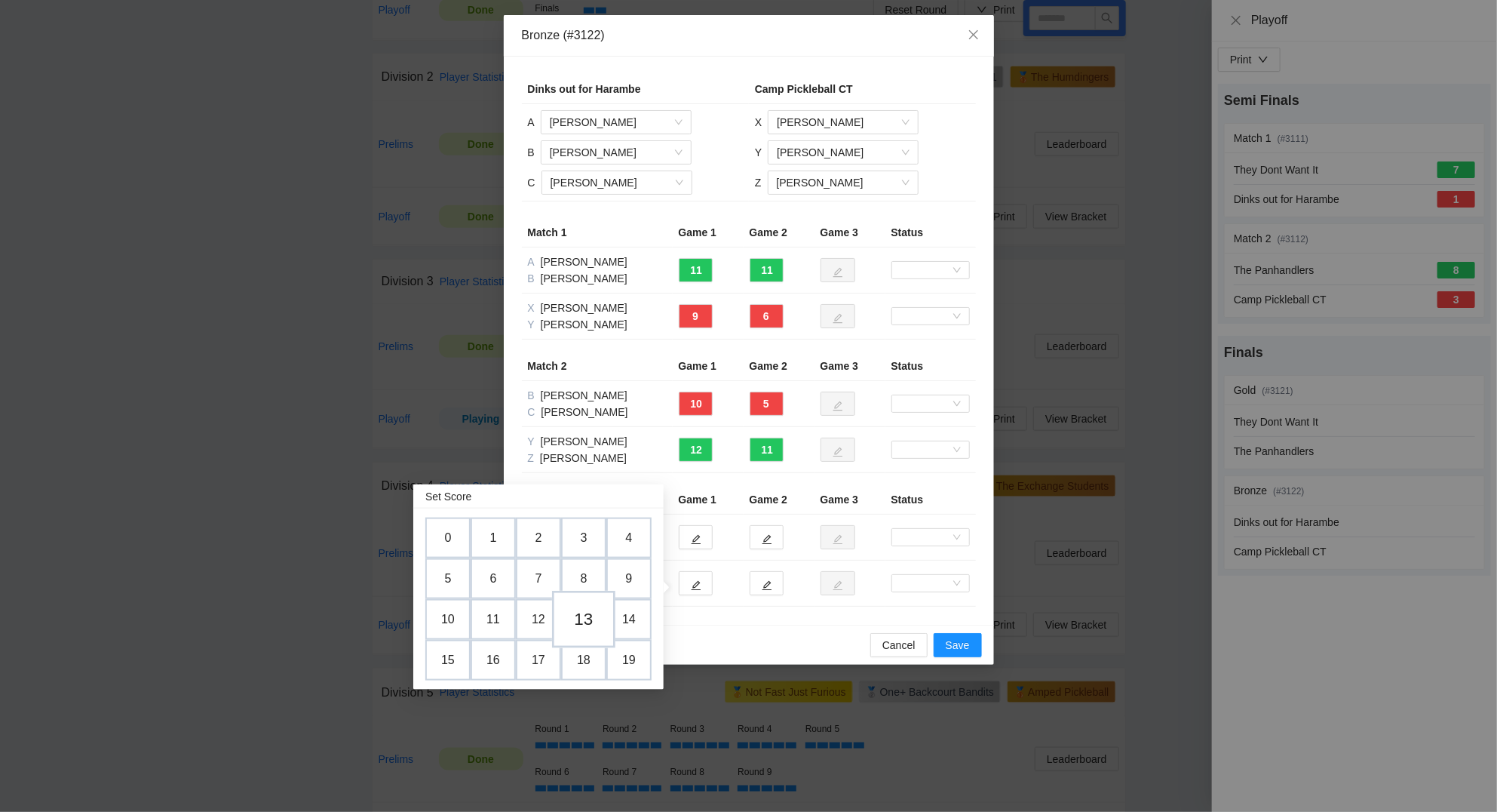
click at [577, 614] on td "13" at bounding box center [583, 620] width 63 height 57
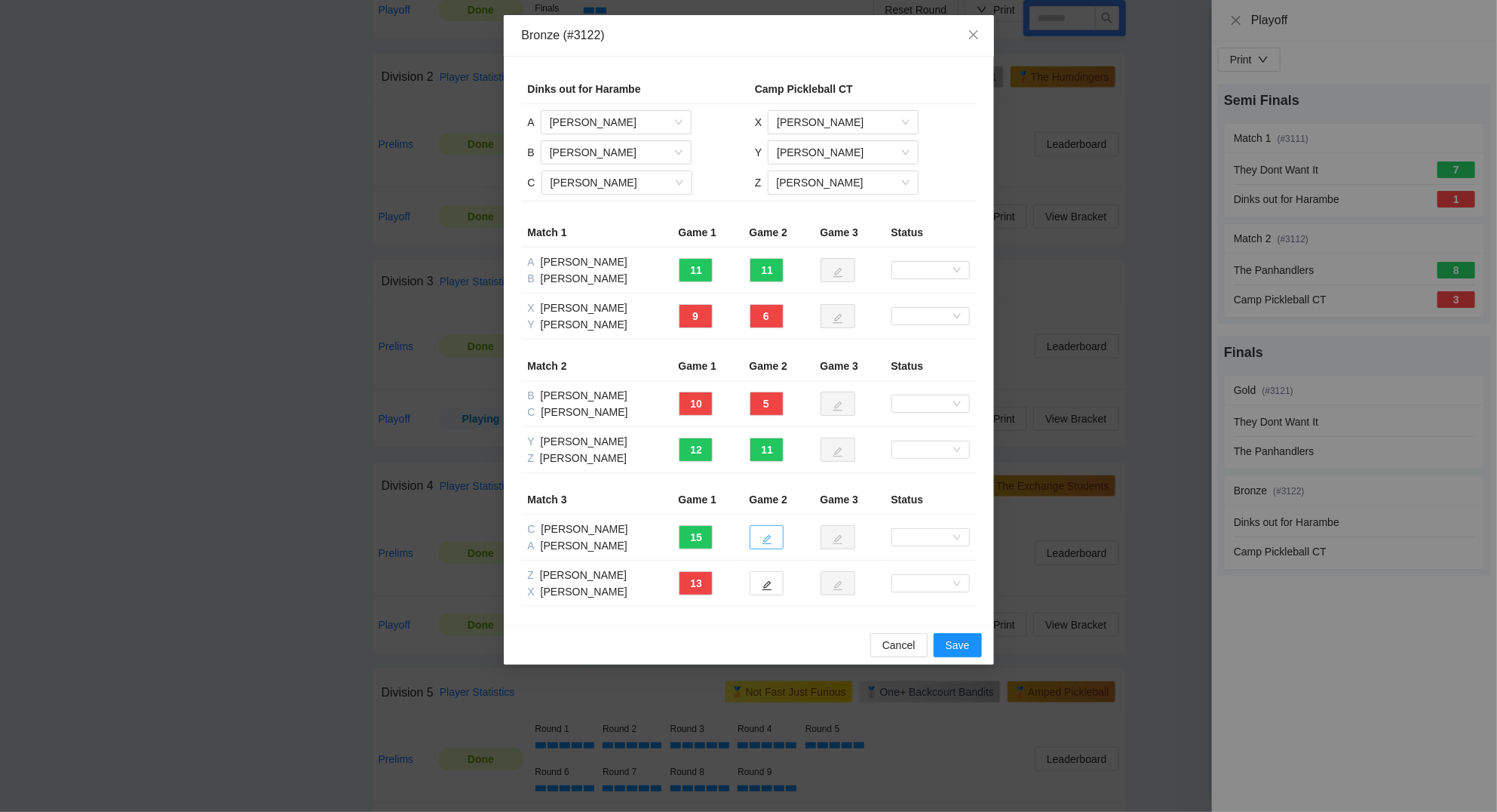
click at [767, 543] on icon "edit" at bounding box center [767, 538] width 11 height 11
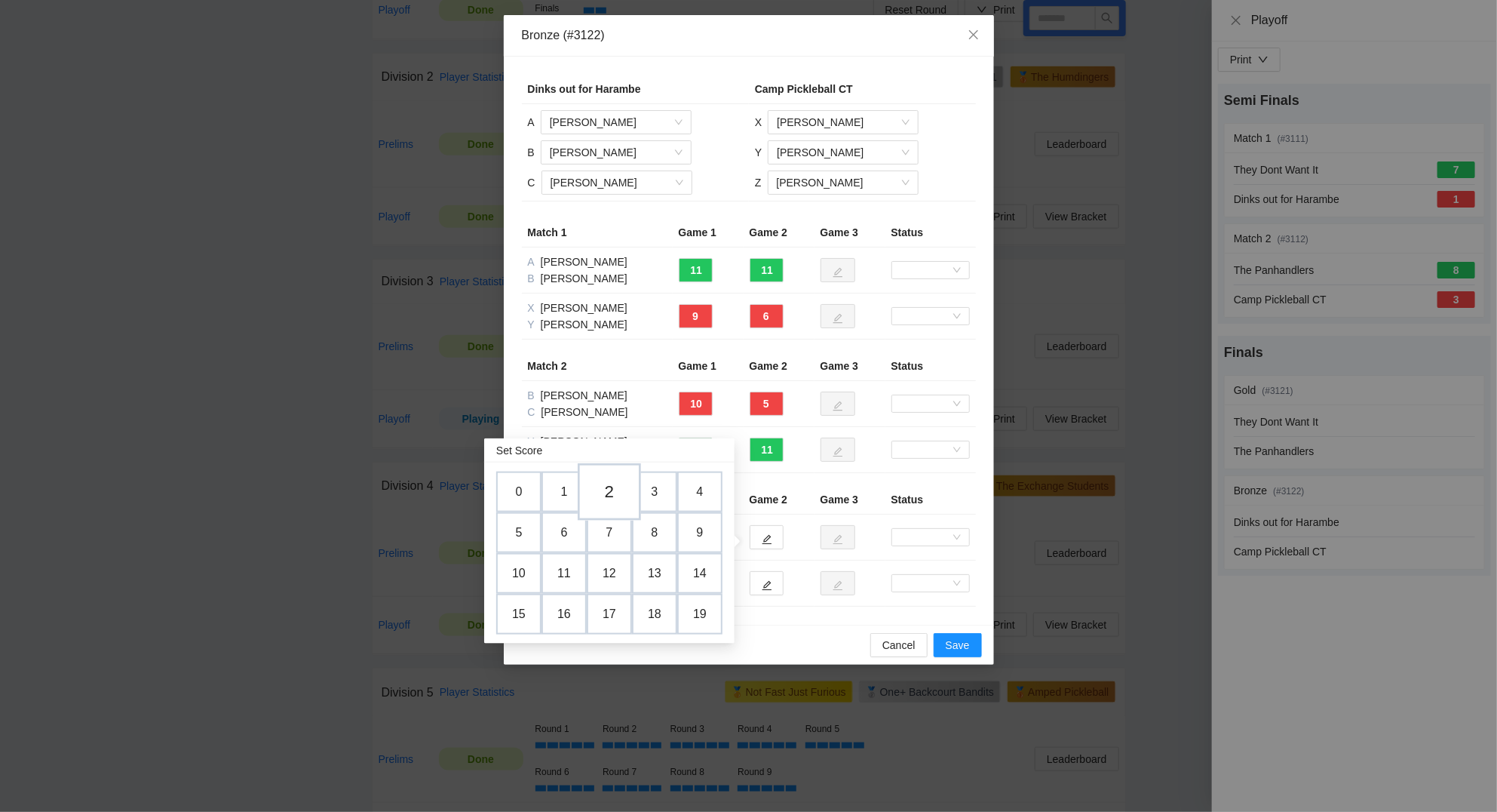
click at [611, 496] on td "2" at bounding box center [609, 493] width 63 height 57
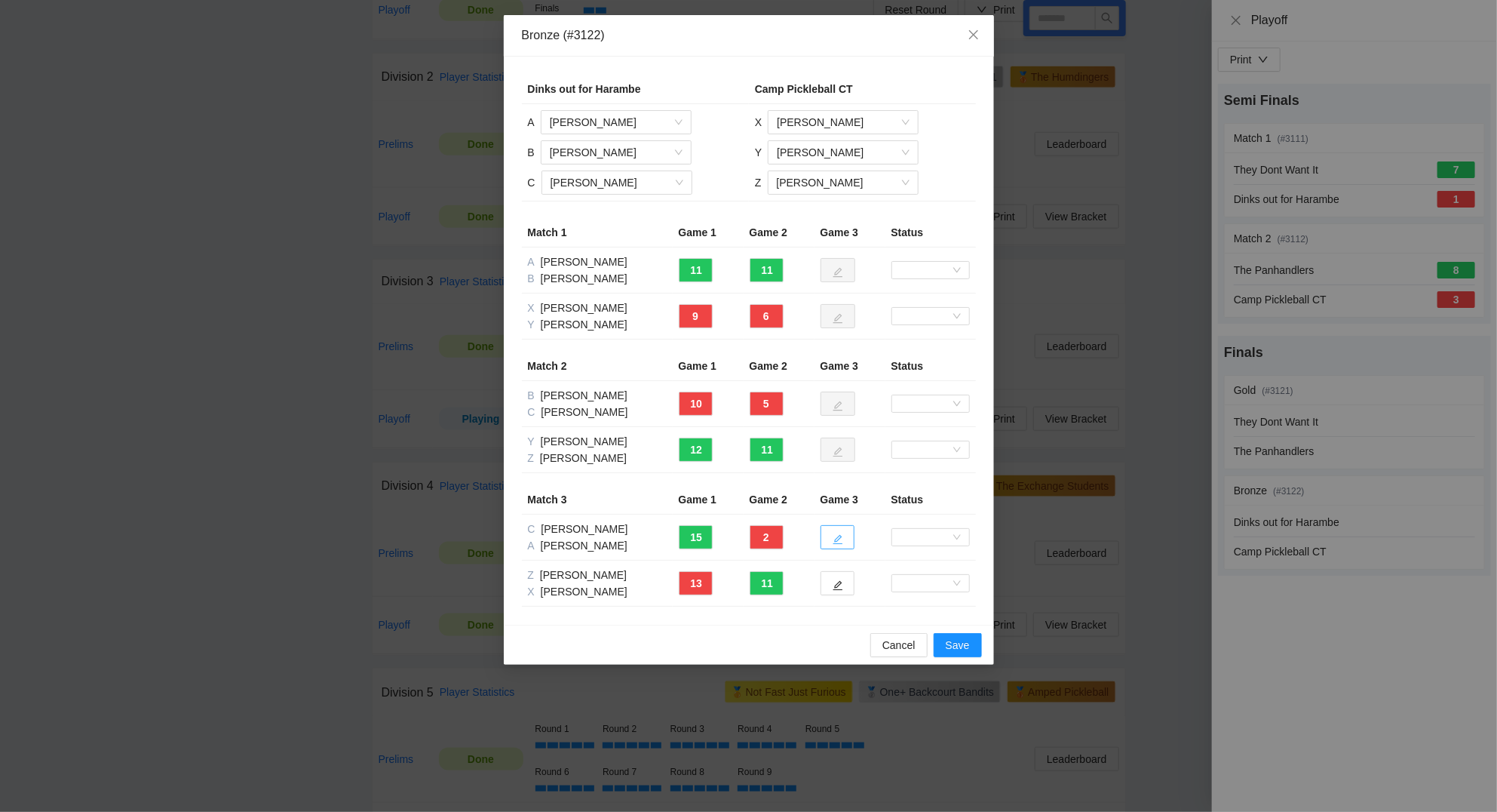
click at [844, 542] on button "button" at bounding box center [837, 537] width 33 height 24
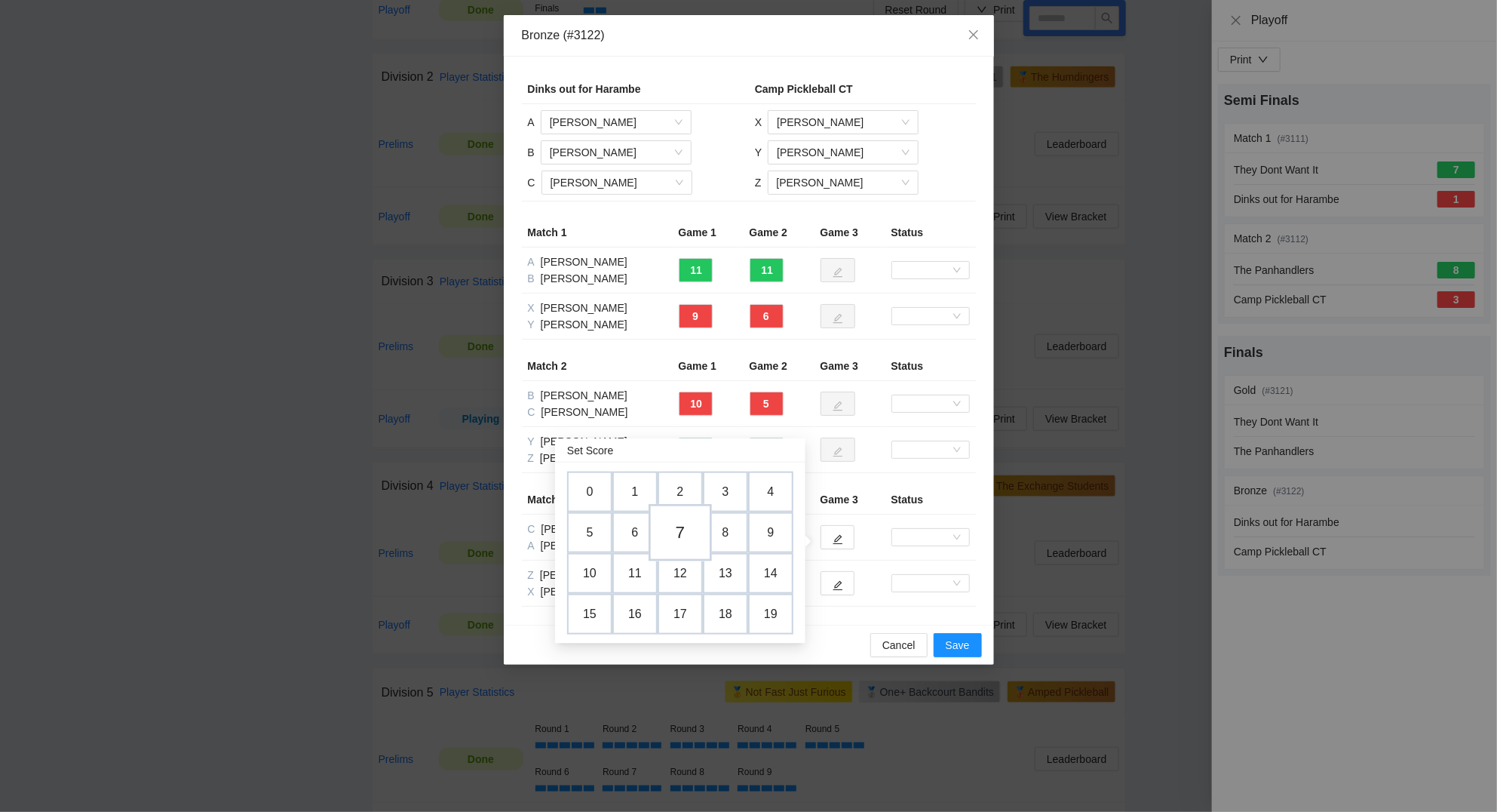
click at [688, 533] on td "7" at bounding box center [680, 534] width 63 height 57
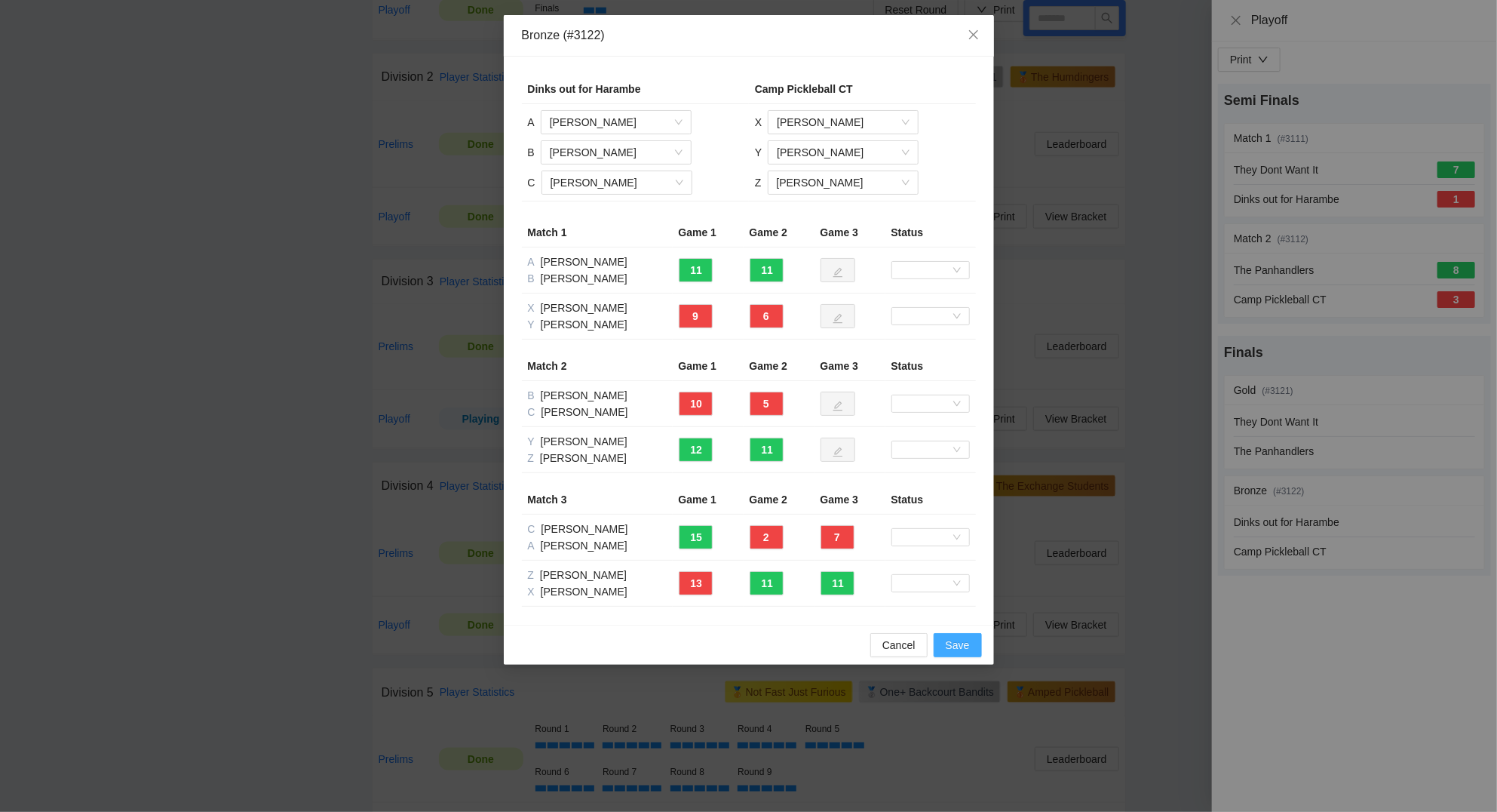
click at [944, 641] on button "Save" at bounding box center [958, 645] width 48 height 24
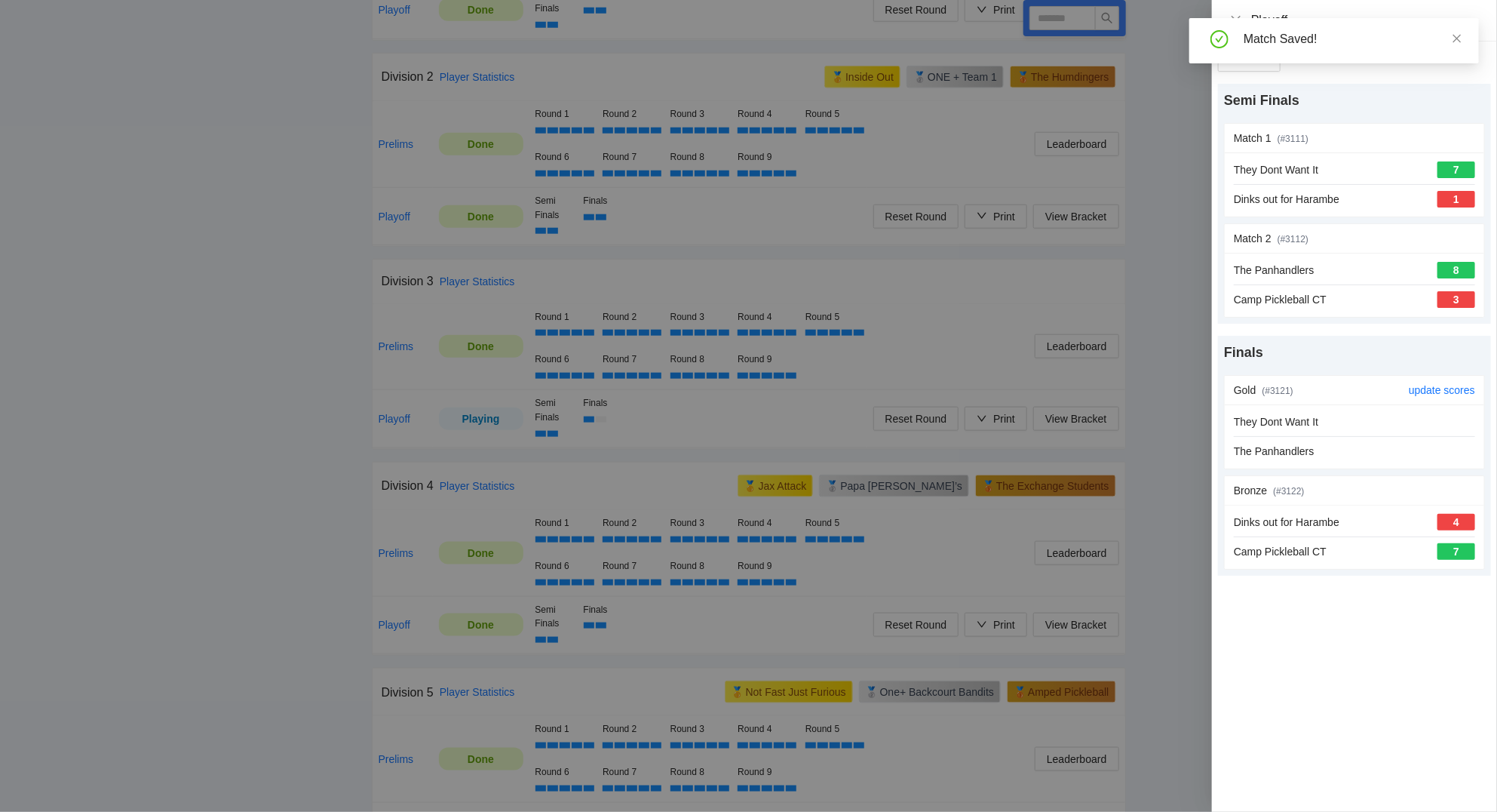
click at [1336, 427] on div "They Dont Want It" at bounding box center [1354, 421] width 241 height 16
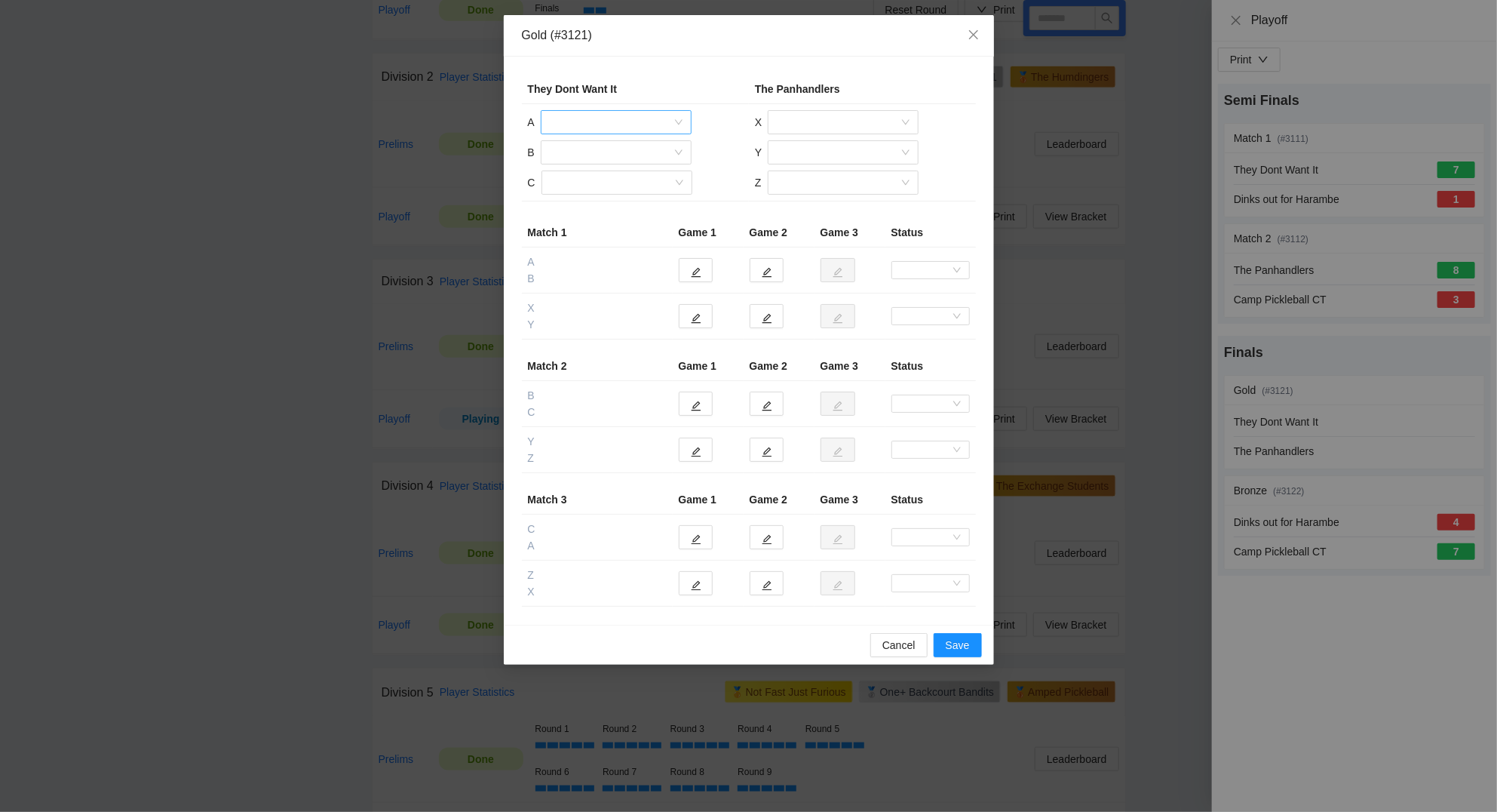
click at [630, 123] on input "search" at bounding box center [611, 122] width 122 height 23
click at [594, 221] on div "Jeffery Palmer" at bounding box center [616, 225] width 133 height 16
click at [587, 152] on input "search" at bounding box center [611, 152] width 122 height 23
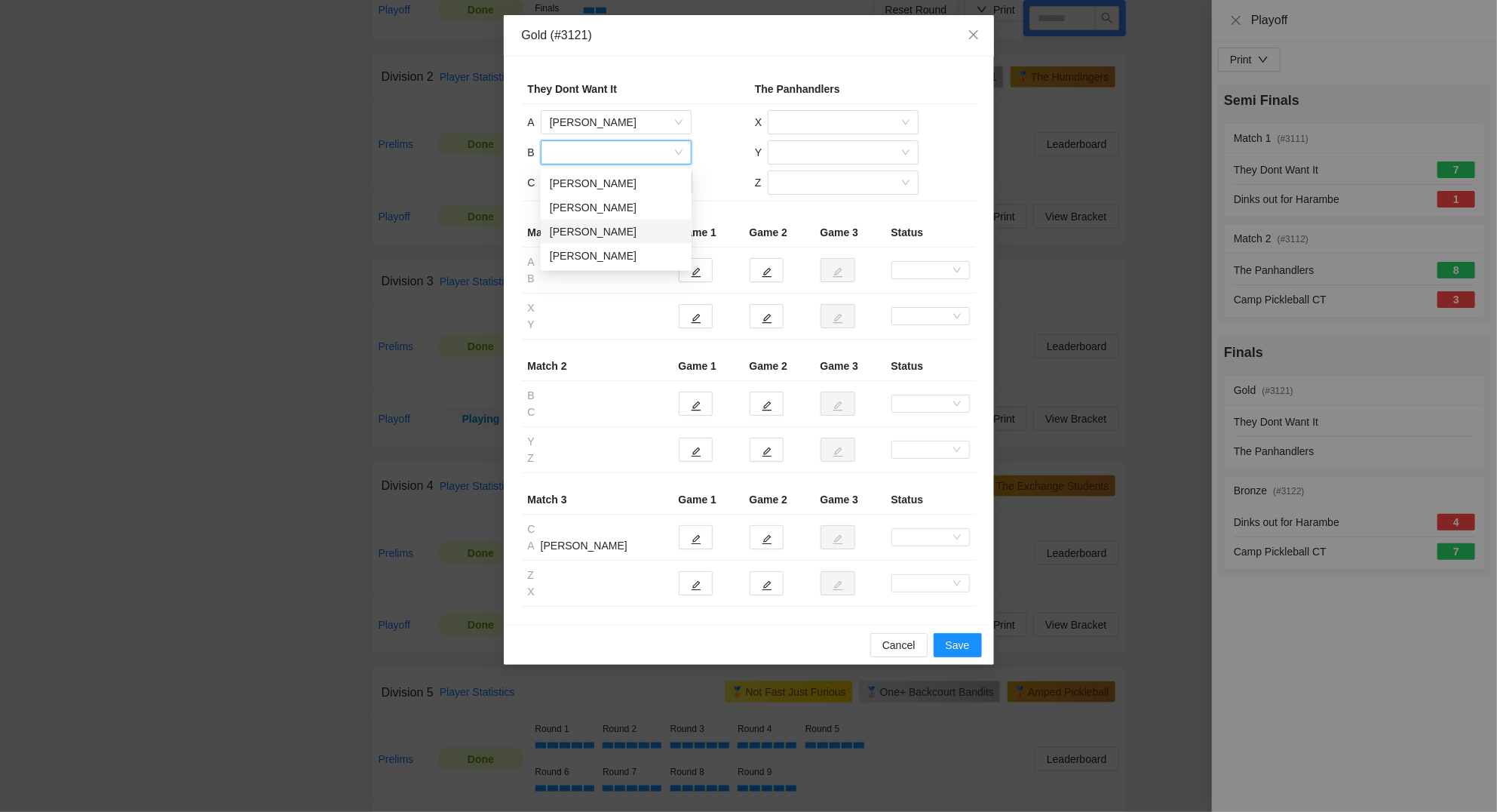
click at [595, 228] on div "Felix Insaurralde" at bounding box center [616, 230] width 133 height 16
click at [583, 177] on input "search" at bounding box center [612, 183] width 122 height 23
click at [587, 208] on div "David E Kaye" at bounding box center [616, 213] width 133 height 16
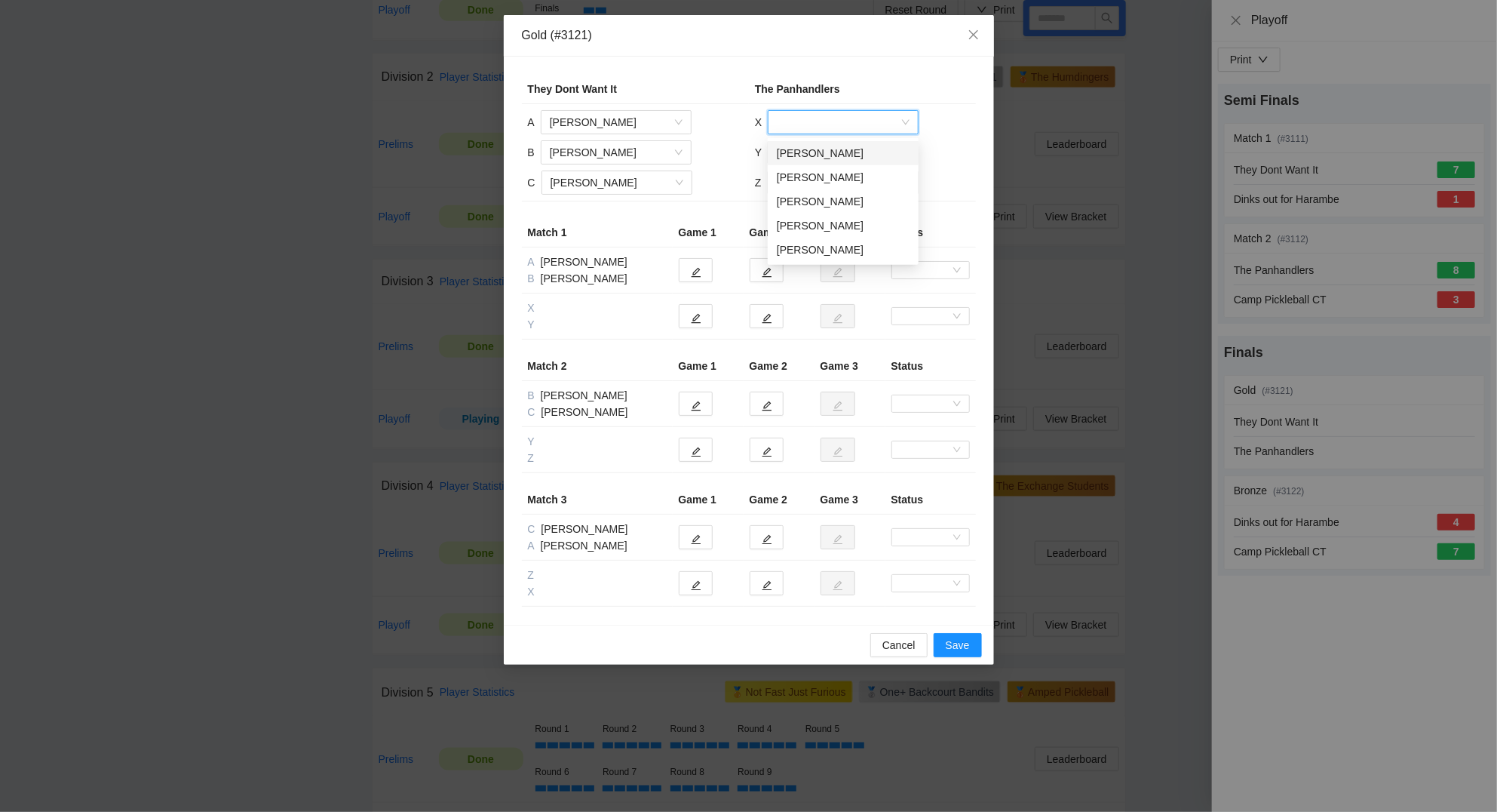
click at [831, 121] on input "search" at bounding box center [838, 122] width 122 height 23
click at [827, 152] on div "James Sanders" at bounding box center [843, 152] width 133 height 16
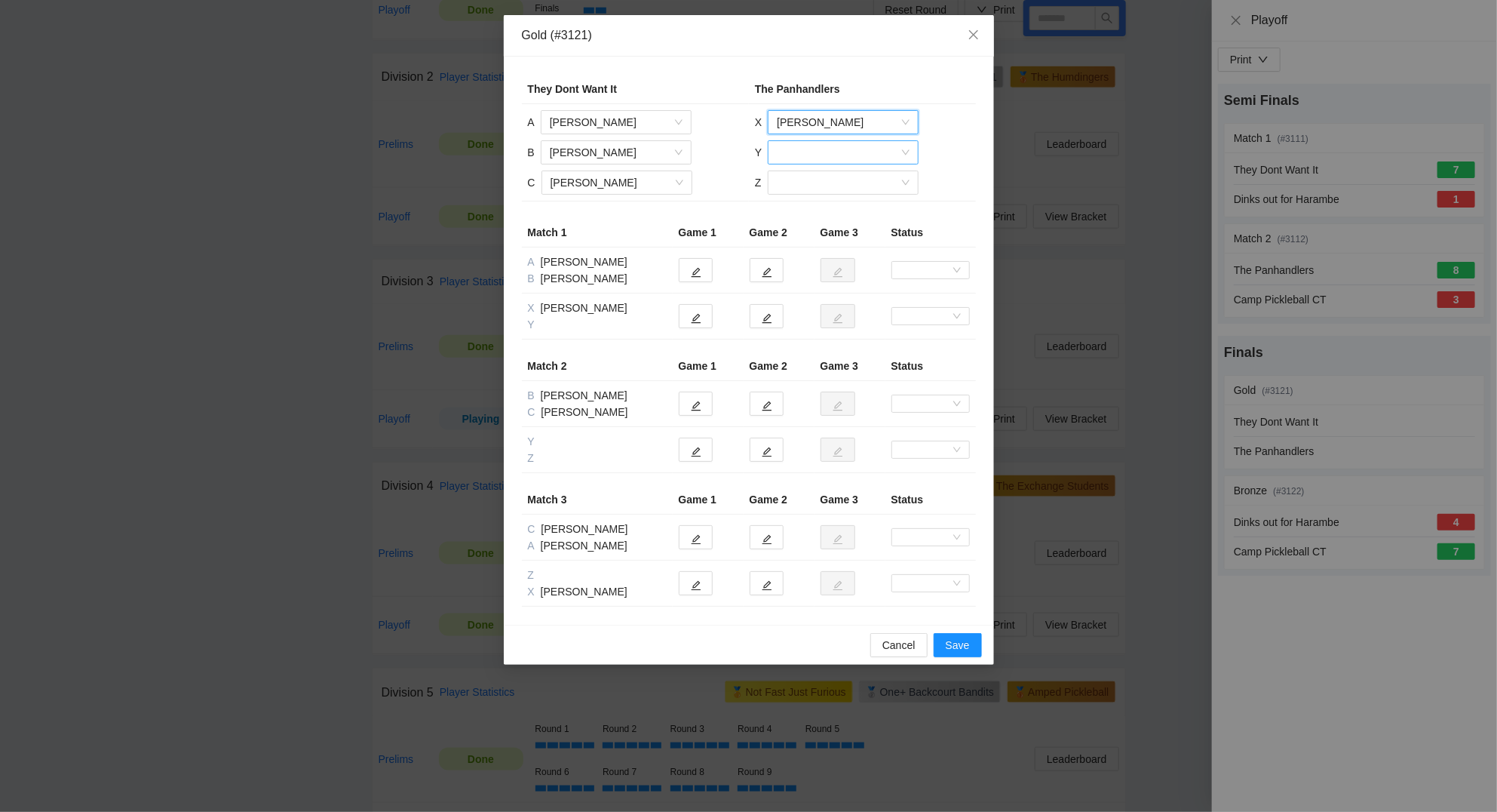
click at [823, 144] on input "search" at bounding box center [838, 152] width 122 height 23
click at [822, 185] on div "Julian Buck" at bounding box center [843, 183] width 133 height 16
click at [821, 185] on input "search" at bounding box center [838, 183] width 122 height 23
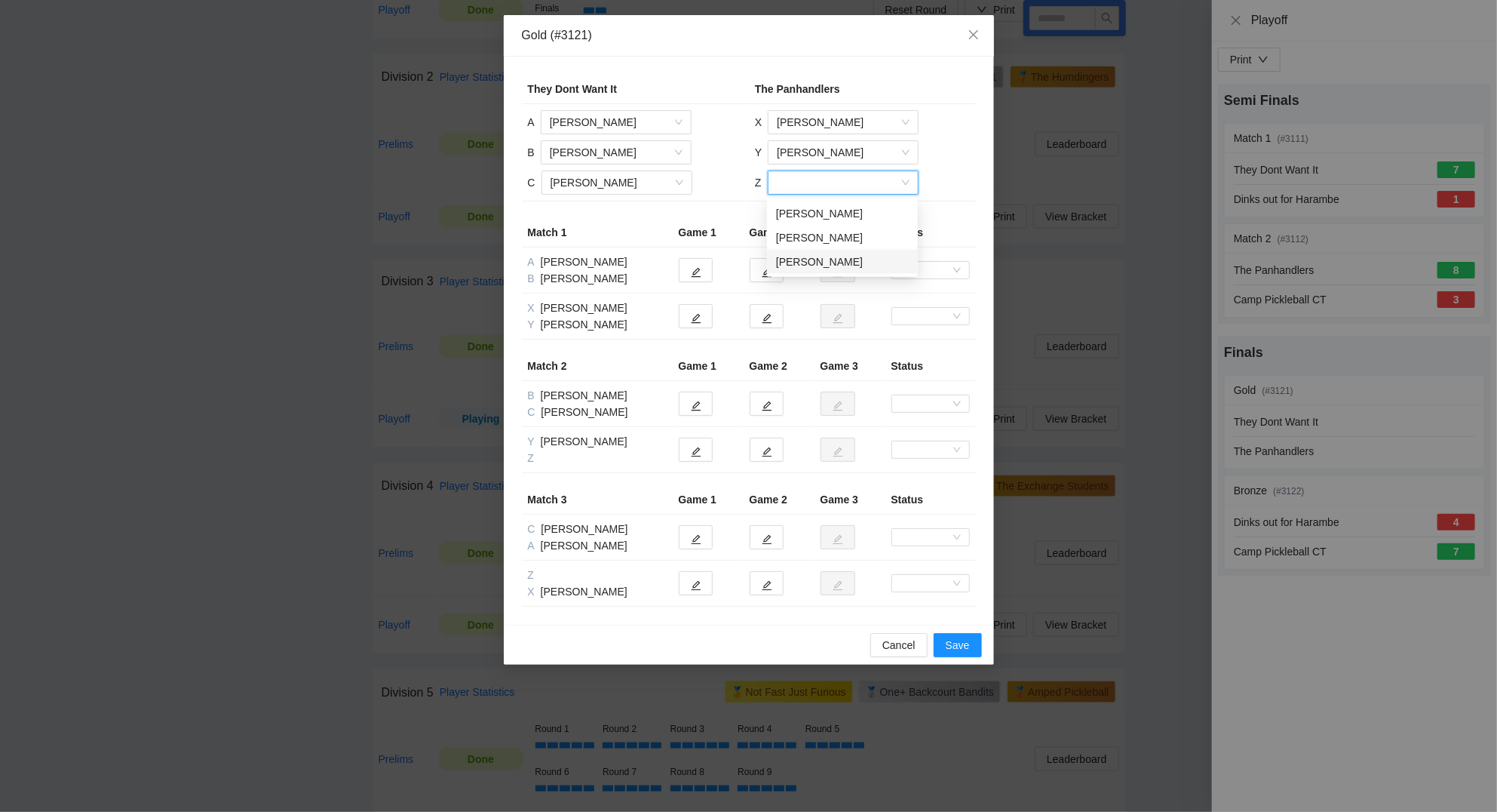
click at [823, 262] on div "Tyler Garnett" at bounding box center [842, 261] width 133 height 16
click at [697, 319] on icon "edit" at bounding box center [695, 318] width 11 height 11
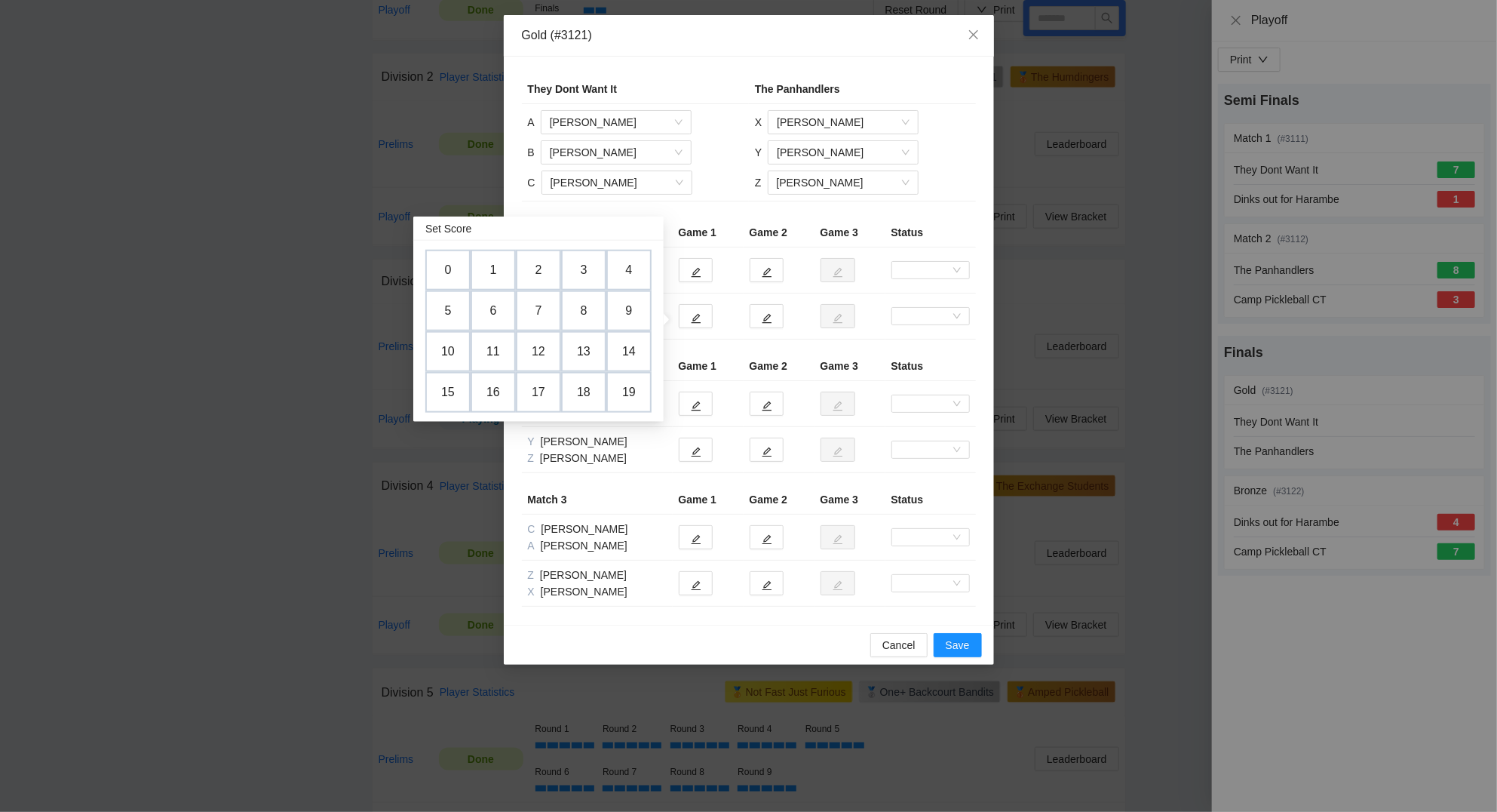
drag, startPoint x: 446, startPoint y: 308, endPoint x: 651, endPoint y: 312, distance: 205.0
click at [448, 308] on td "5" at bounding box center [448, 311] width 45 height 41
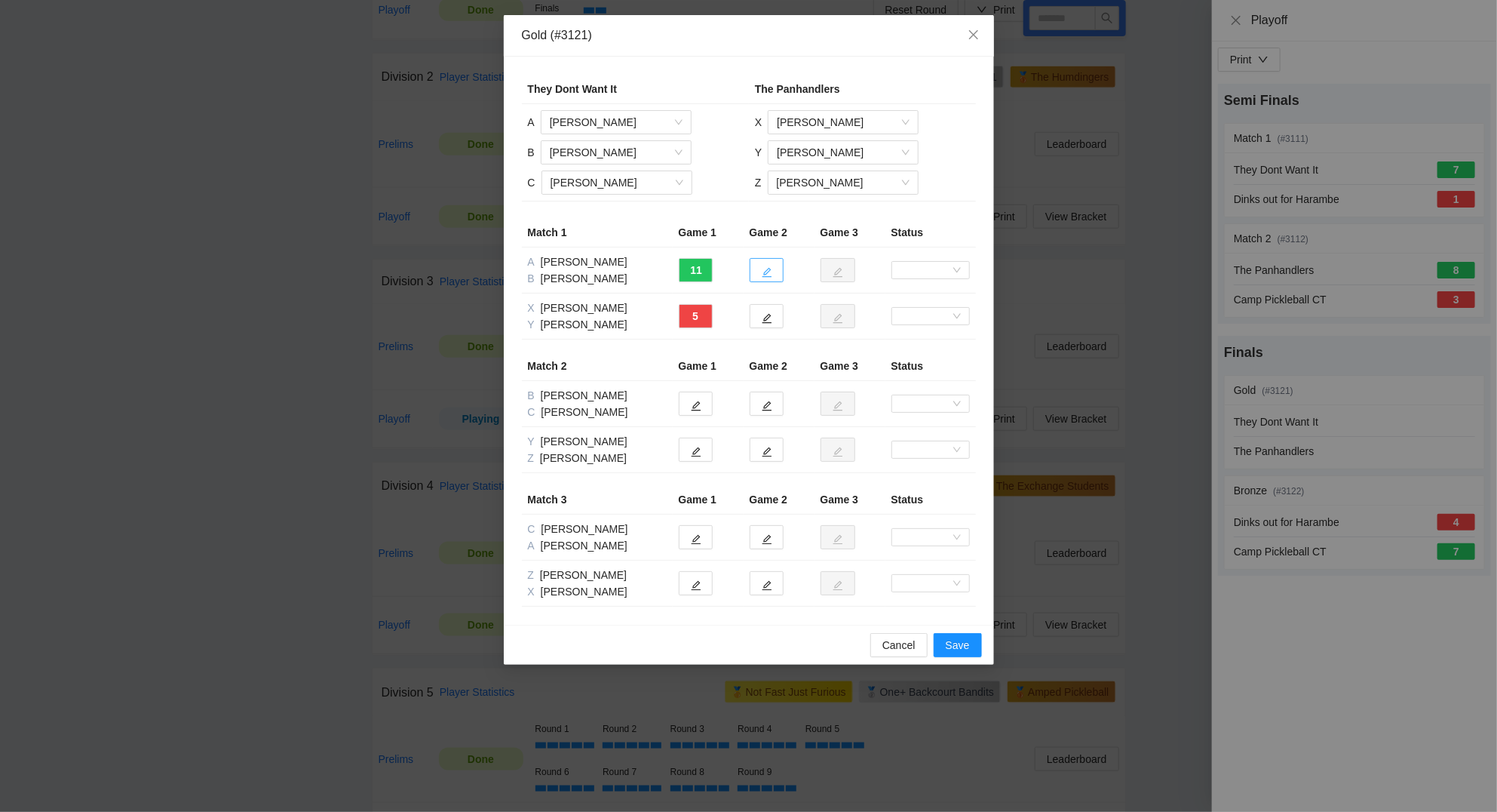
click at [773, 272] on button "button" at bounding box center [766, 270] width 33 height 24
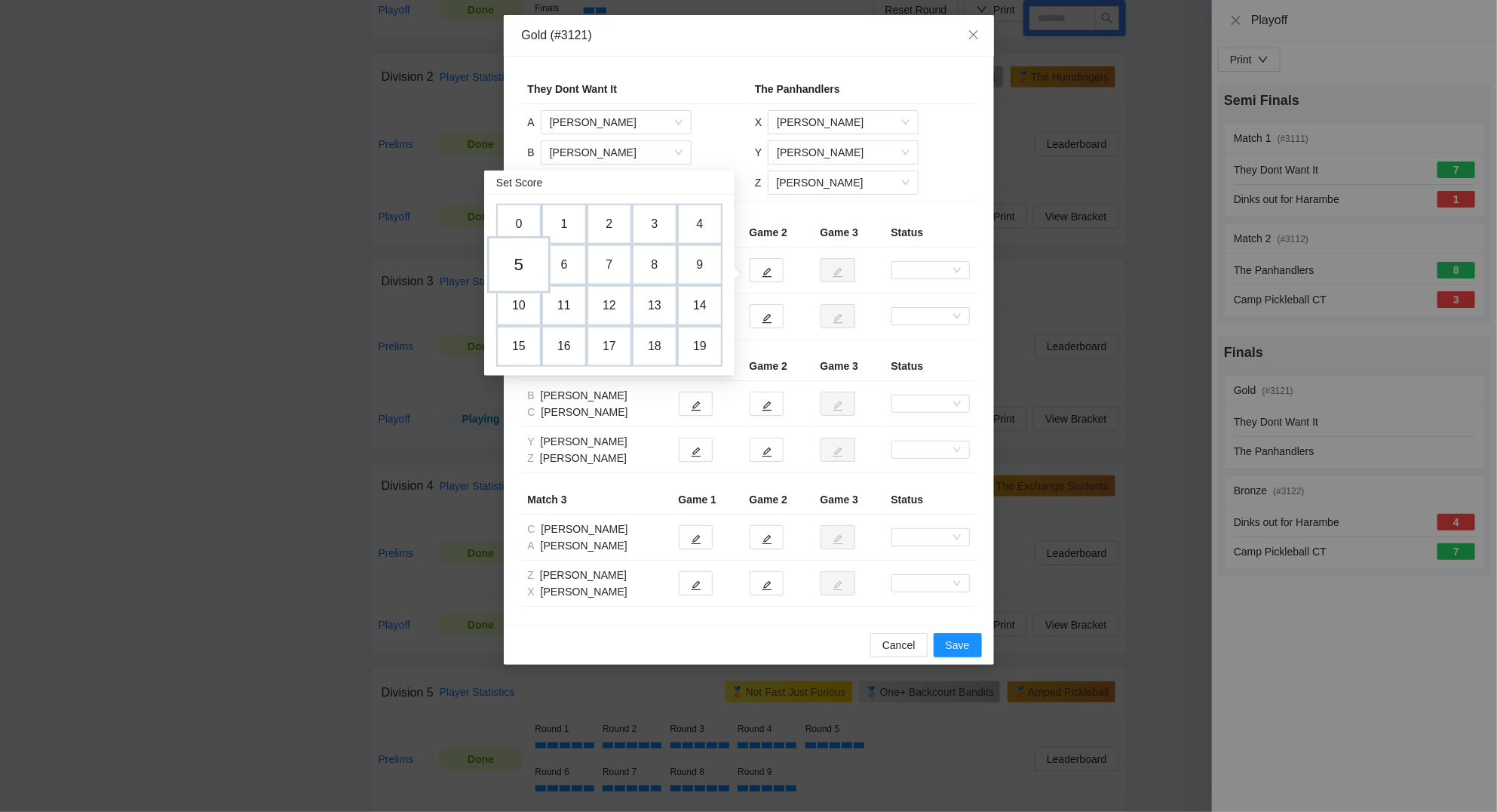
click at [527, 267] on td "5" at bounding box center [518, 266] width 63 height 57
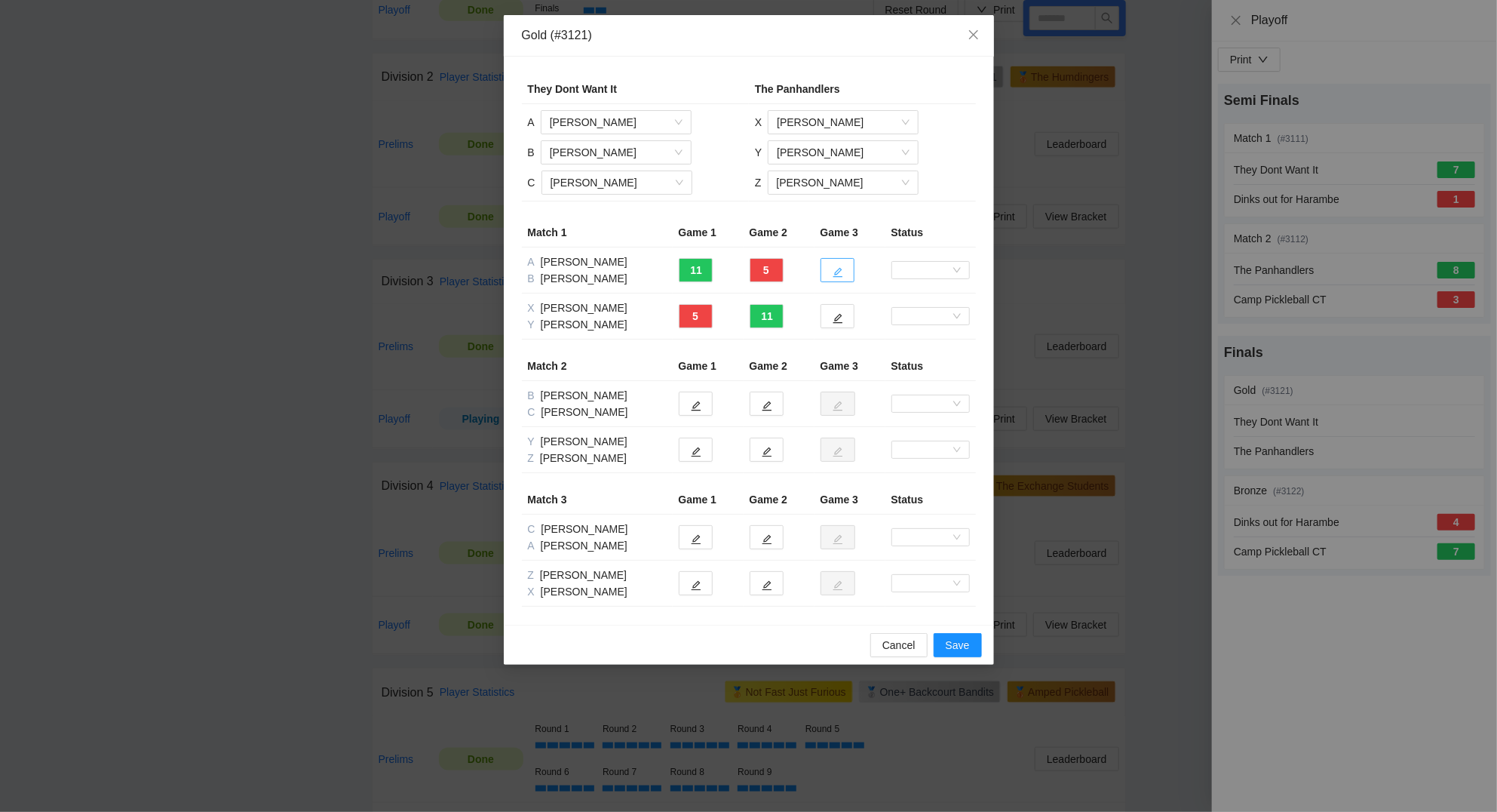
click at [835, 274] on icon "edit" at bounding box center [838, 272] width 11 height 11
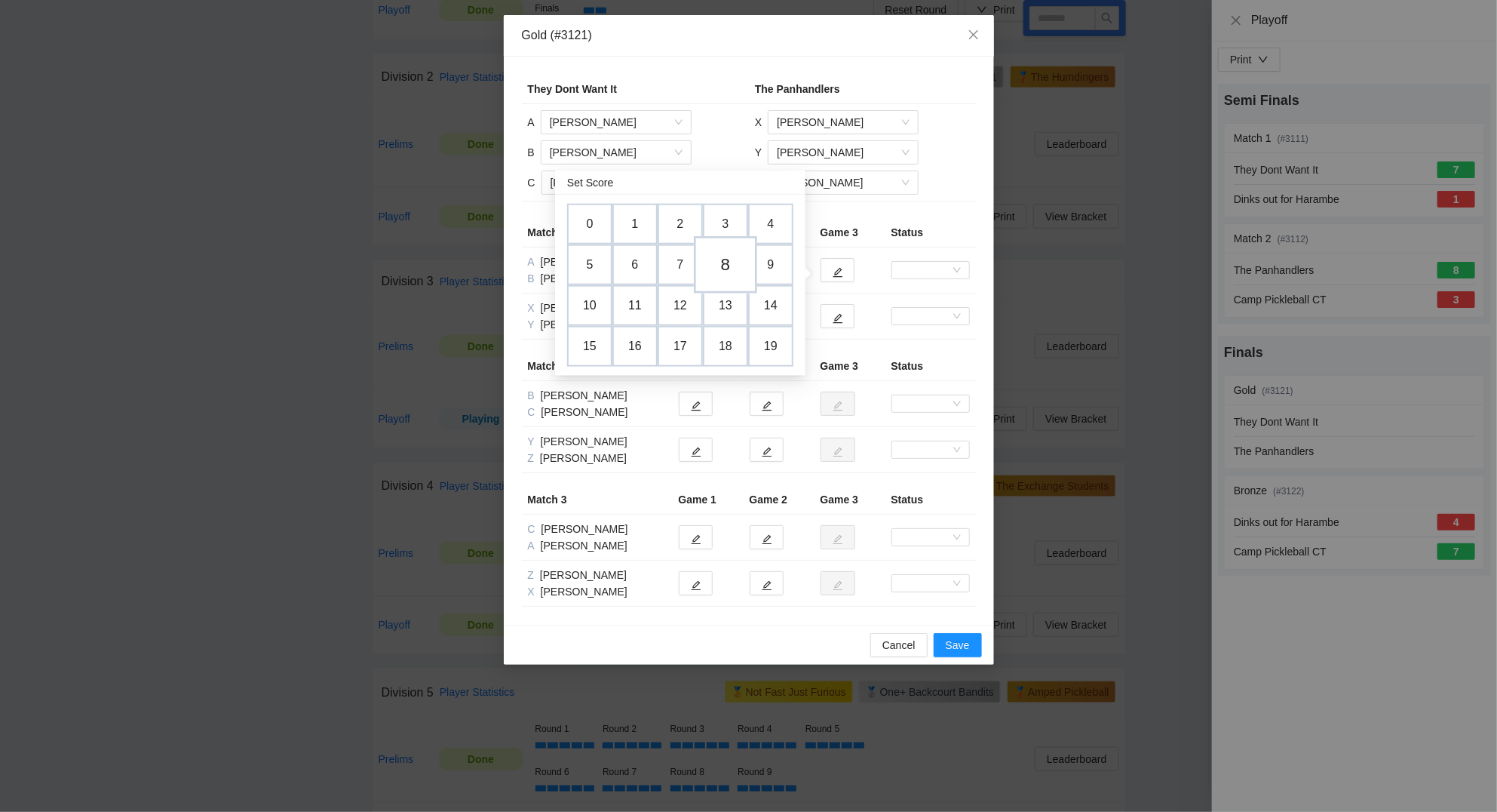
click at [734, 262] on td "8" at bounding box center [726, 266] width 63 height 57
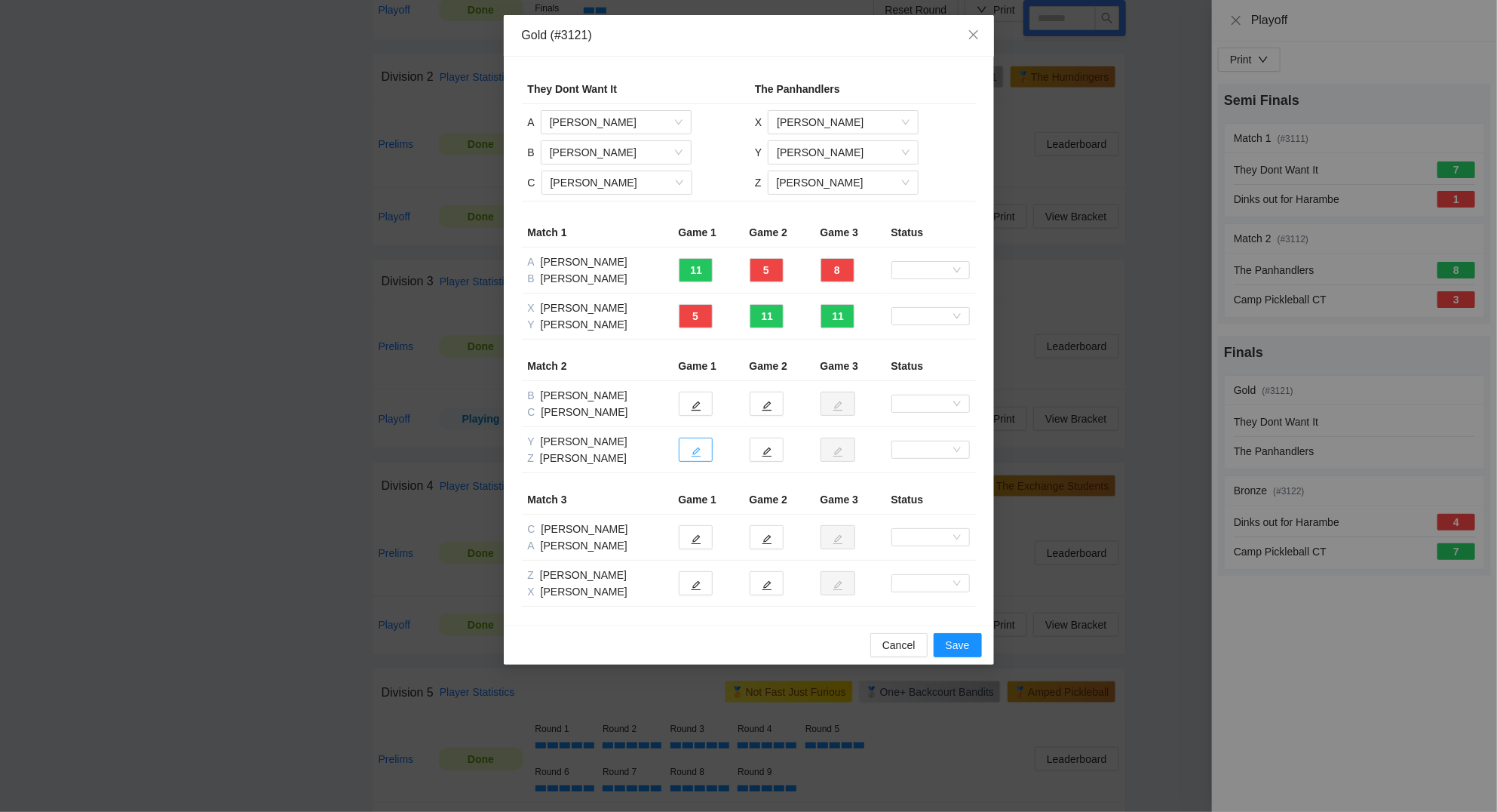
click at [706, 450] on button "button" at bounding box center [695, 449] width 33 height 24
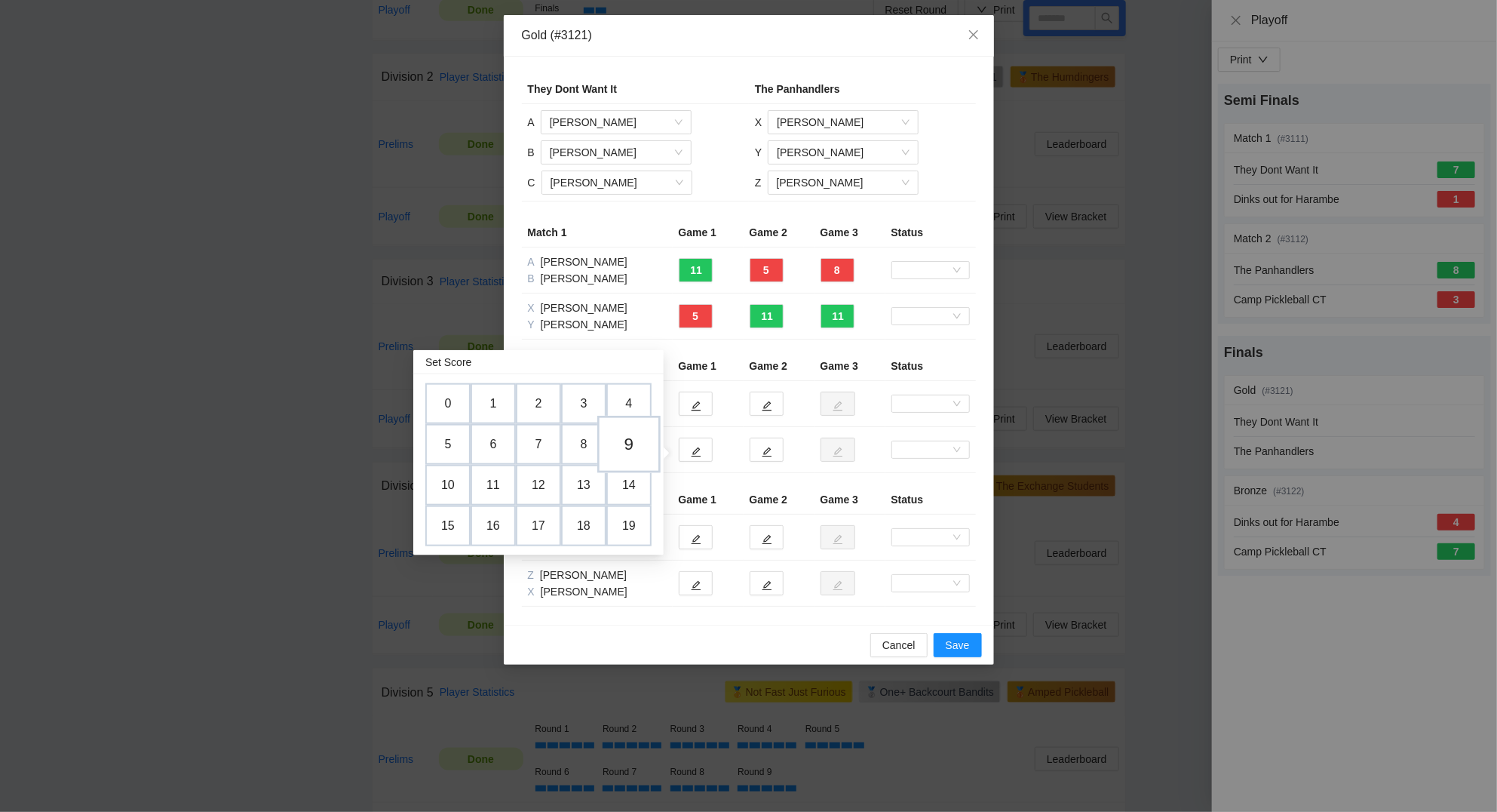
click at [634, 442] on td "9" at bounding box center [629, 445] width 63 height 57
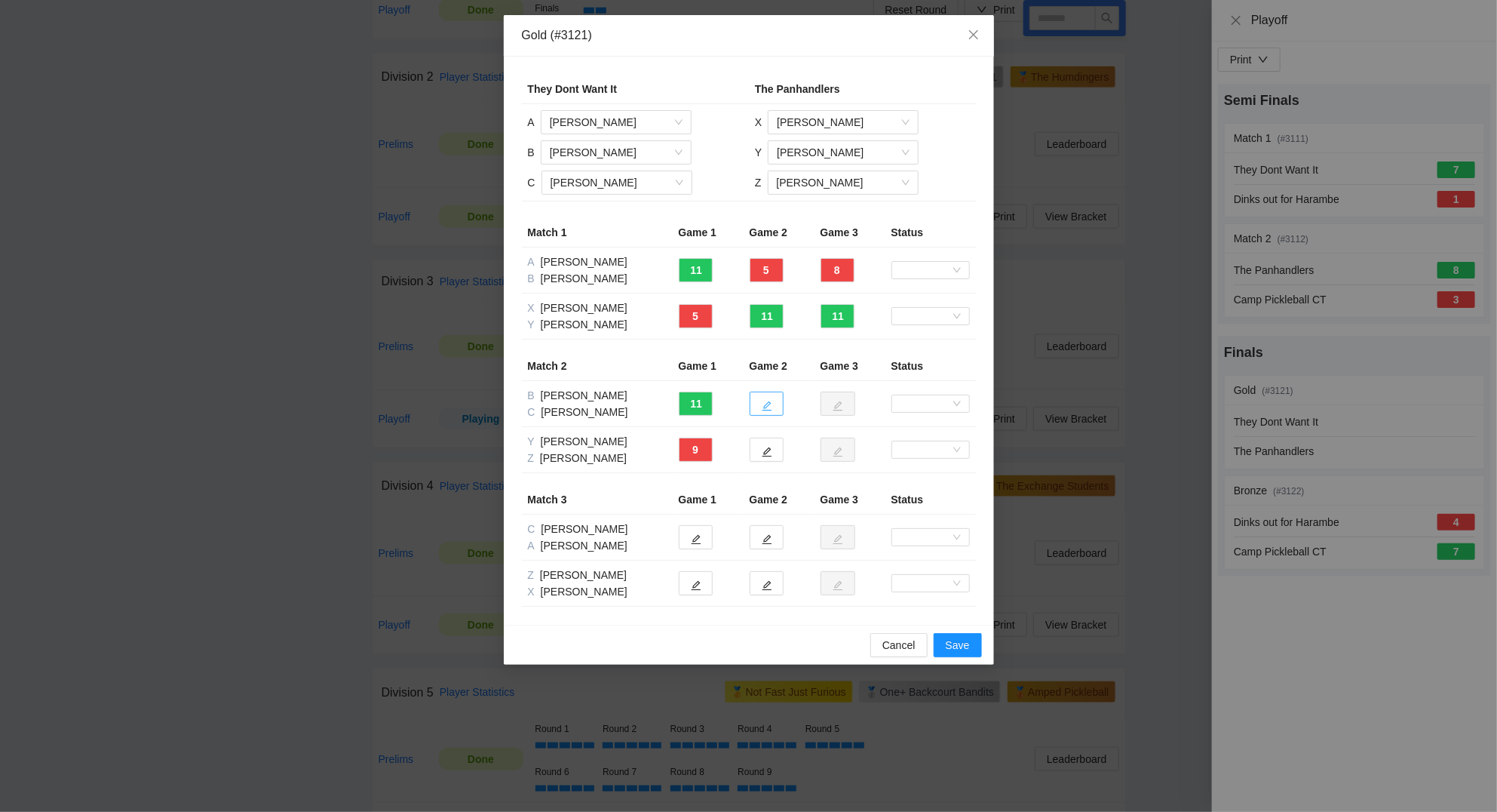
click at [766, 407] on icon "edit" at bounding box center [767, 406] width 10 height 10
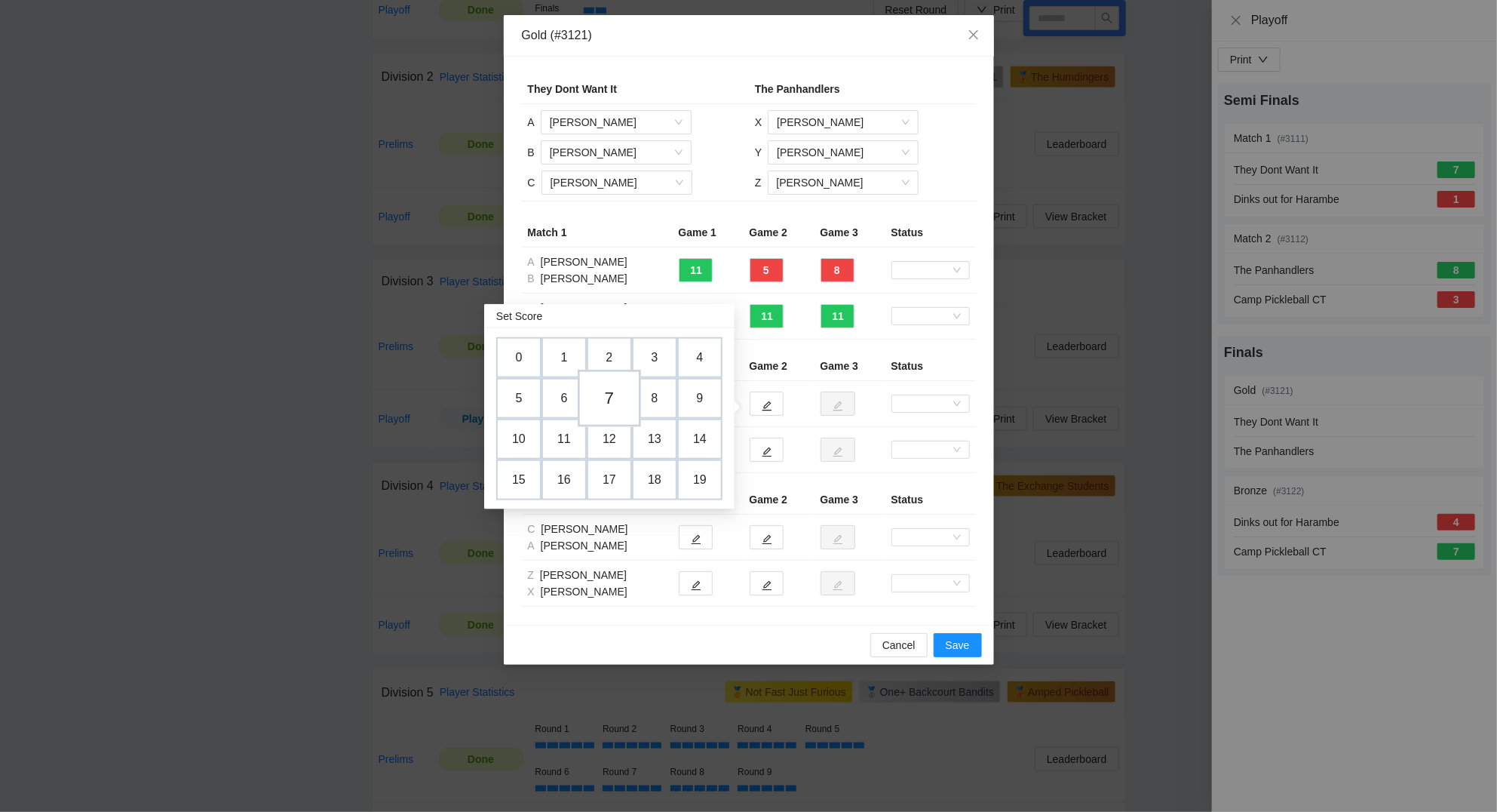
click at [609, 395] on td "7" at bounding box center [609, 399] width 63 height 57
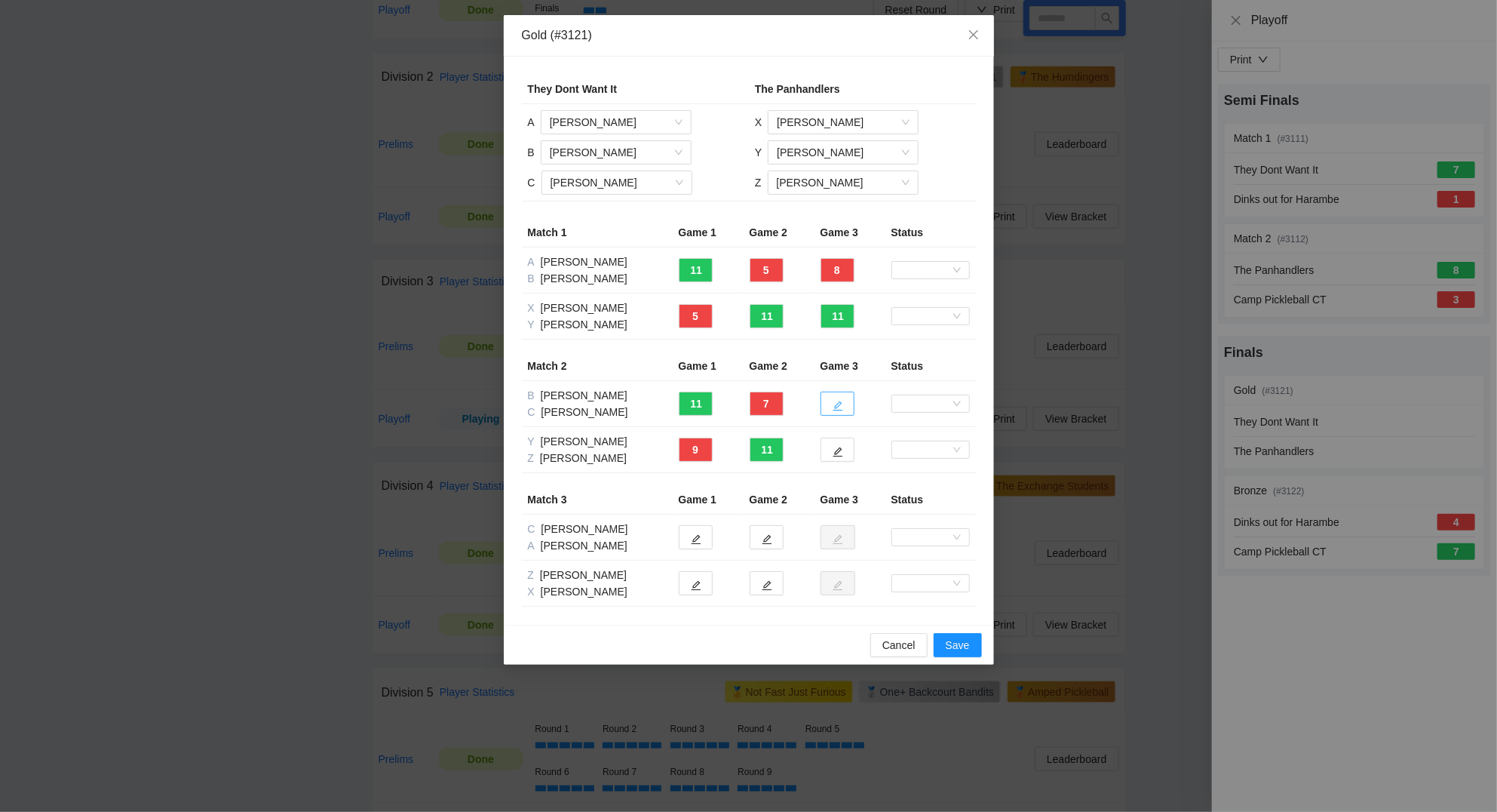
click at [837, 406] on icon "edit" at bounding box center [838, 406] width 11 height 11
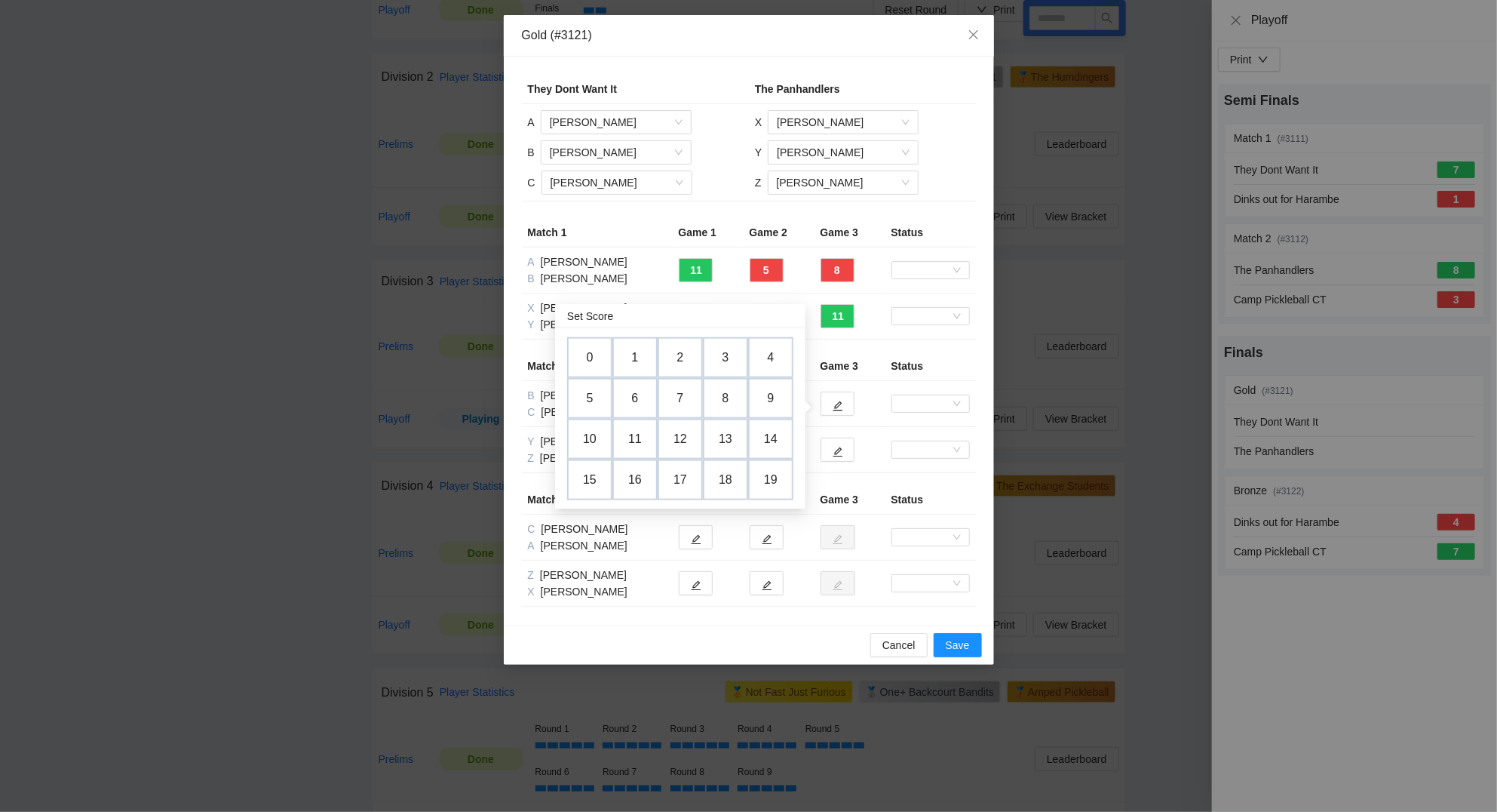
click at [726, 435] on td "13" at bounding box center [725, 439] width 45 height 41
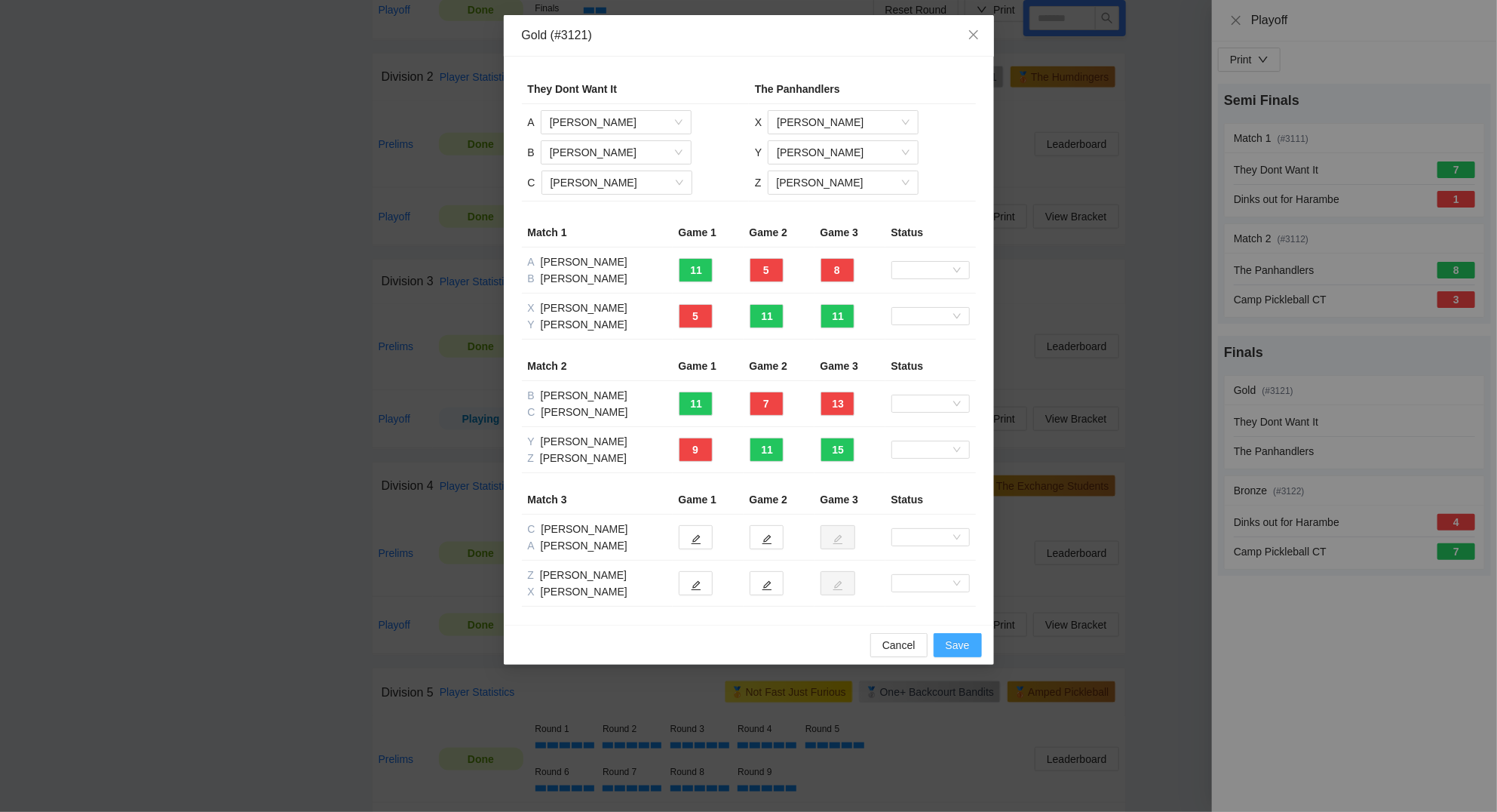
click at [968, 645] on span "Save" at bounding box center [958, 645] width 24 height 16
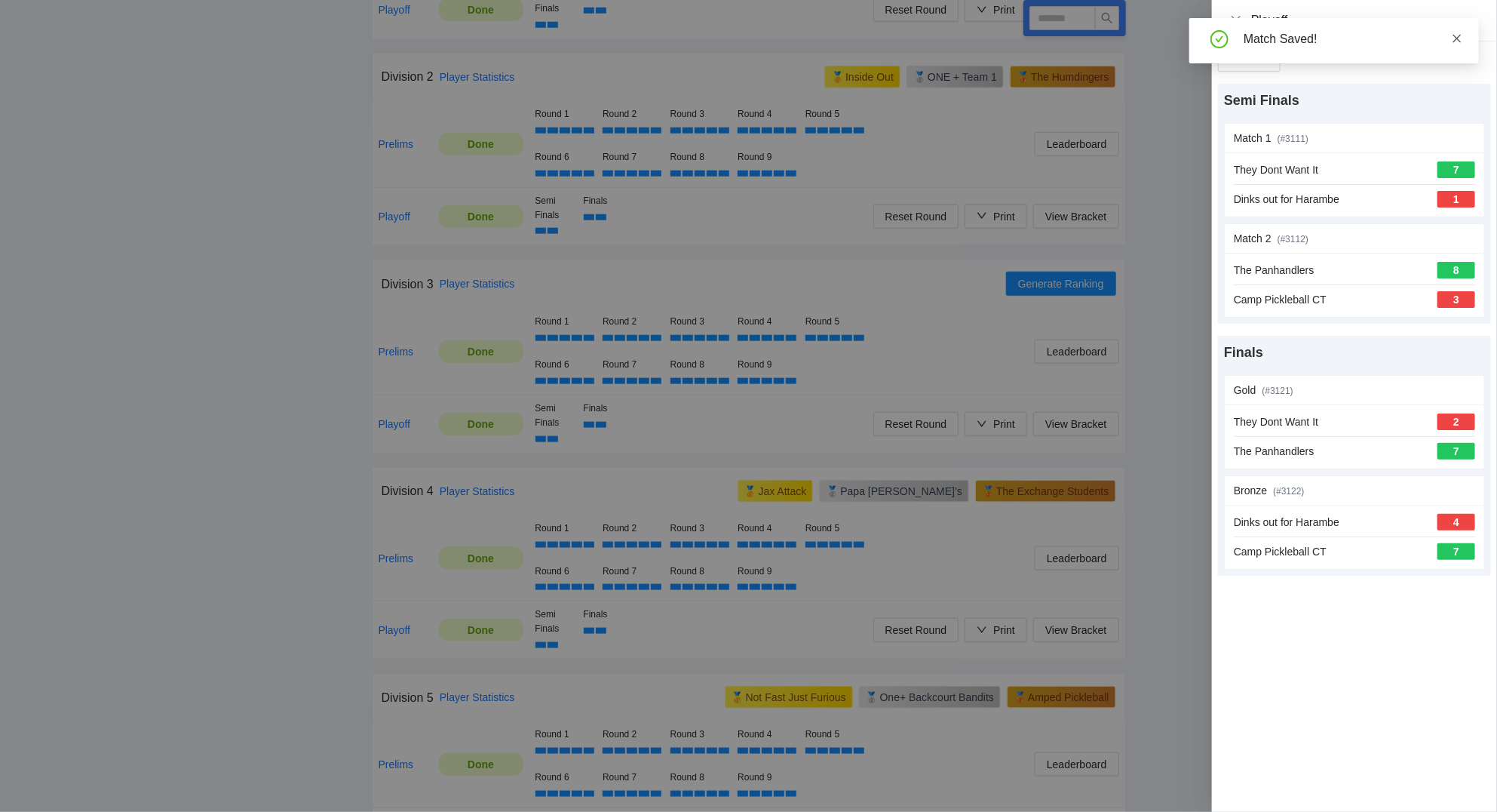
click at [1456, 34] on icon "close" at bounding box center [1457, 38] width 11 height 11
click at [1243, 17] on icon "close" at bounding box center [1236, 20] width 12 height 12
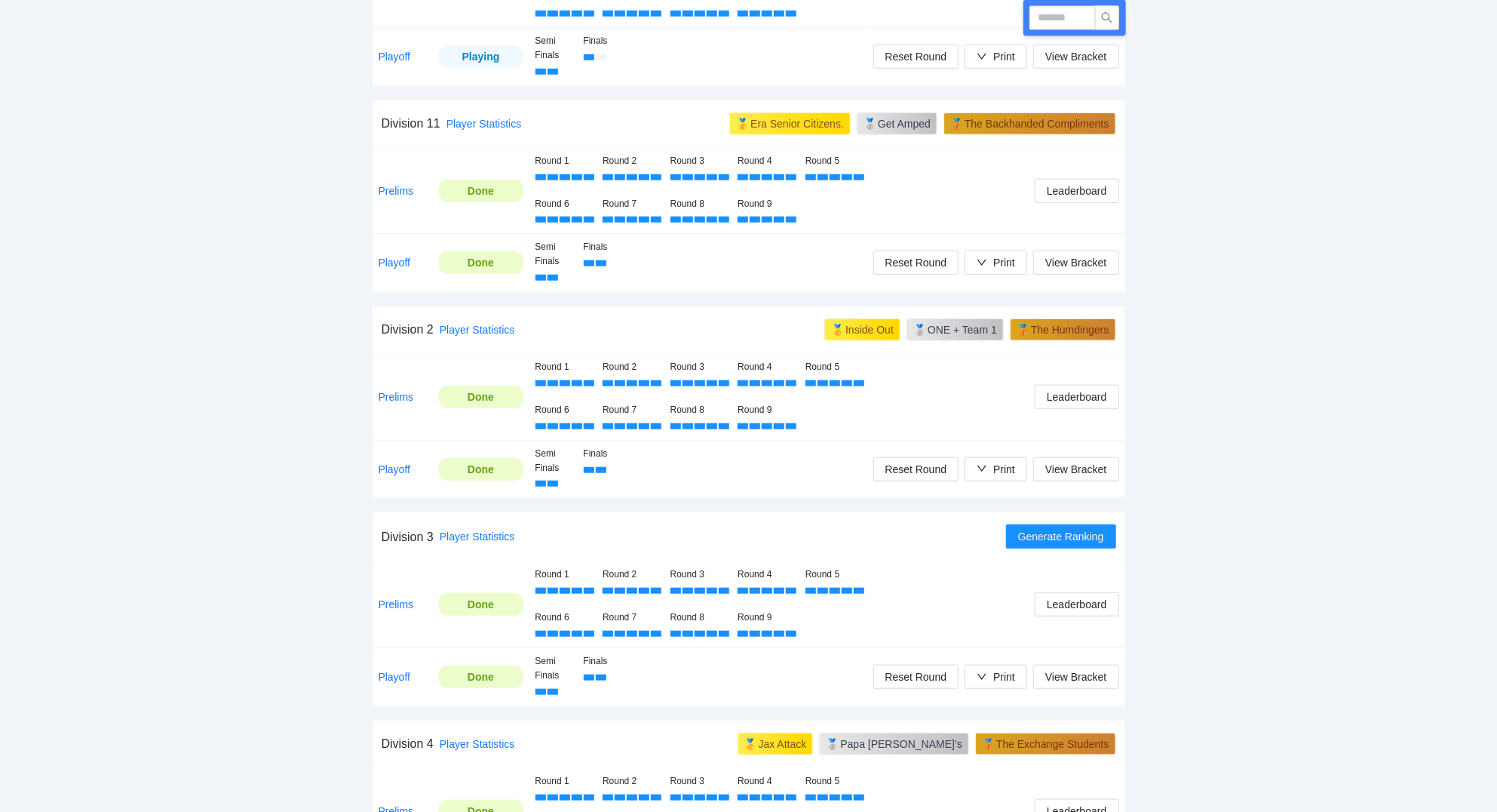
scroll to position [614, 0]
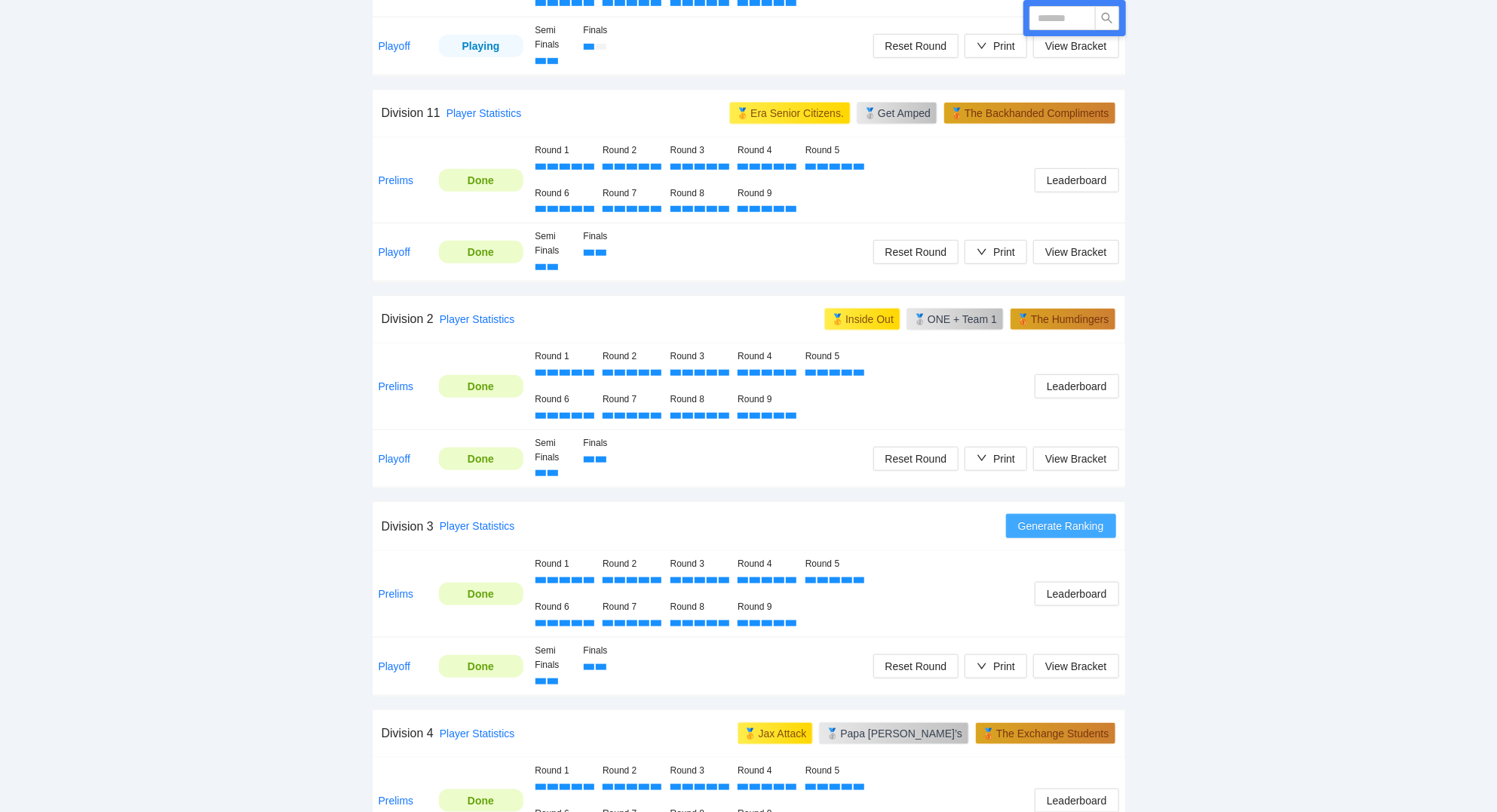
click at [1085, 534] on span "Generate Ranking" at bounding box center [1062, 525] width 86 height 16
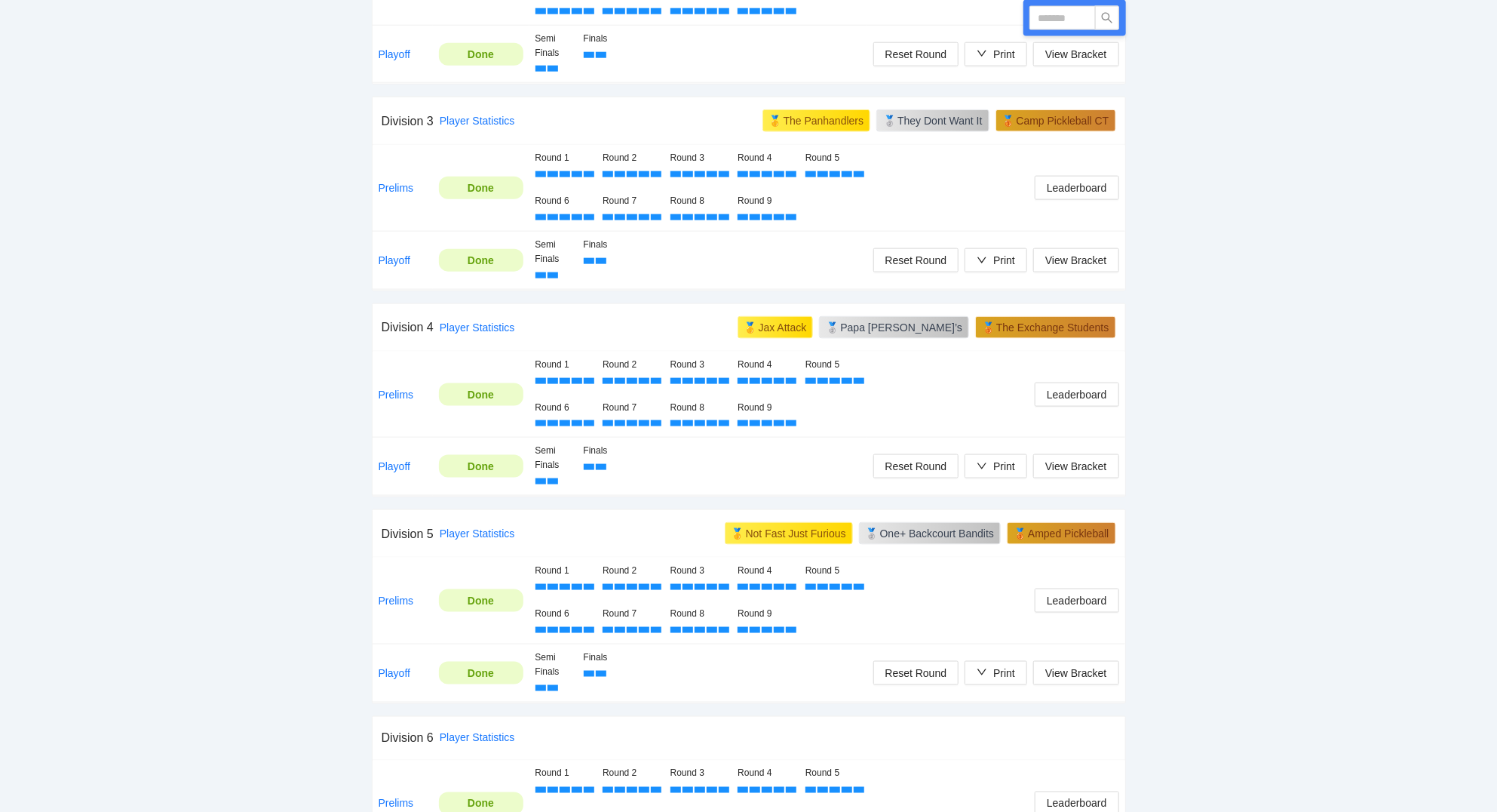
scroll to position [1293, 0]
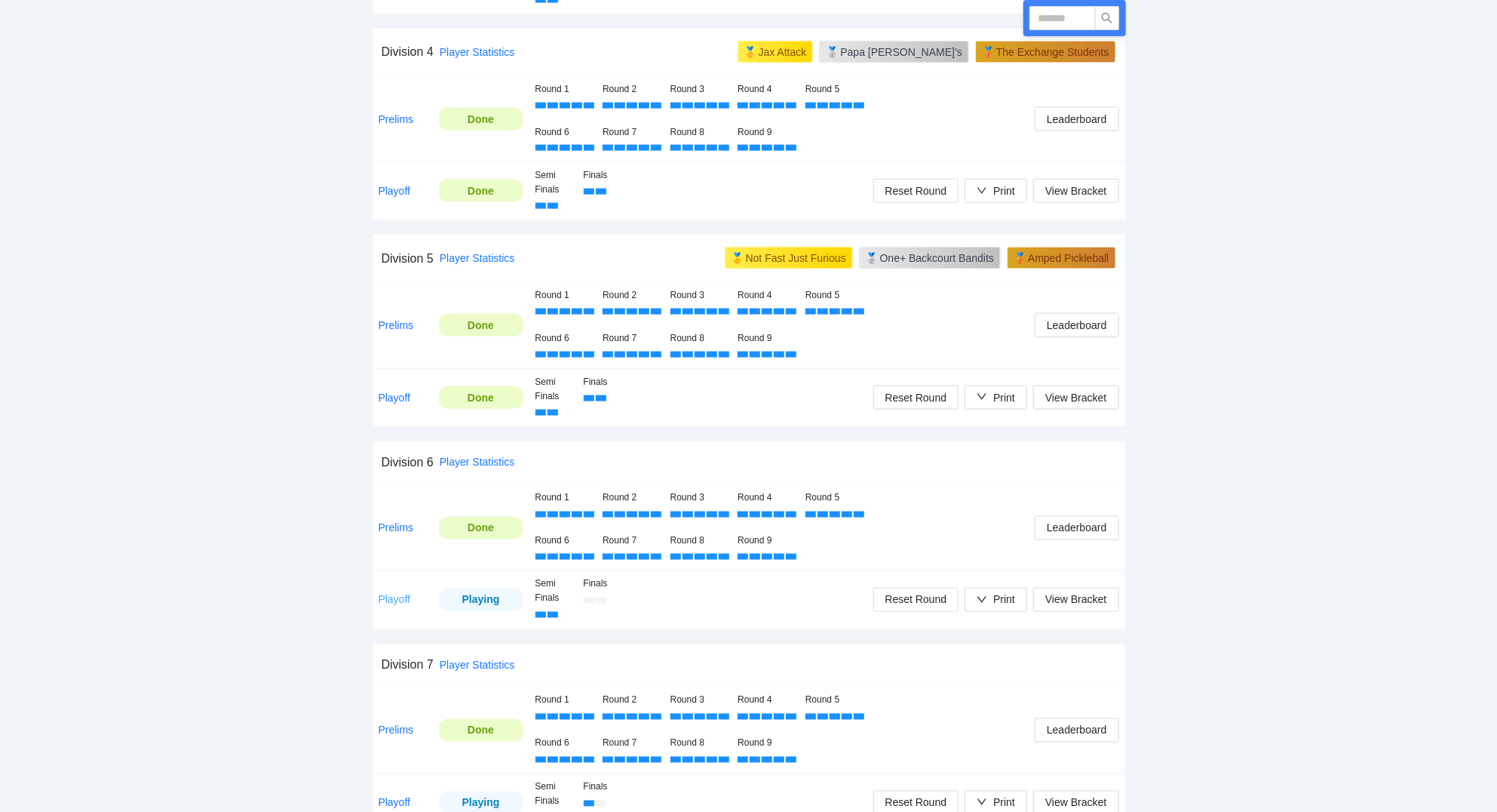
click at [387, 599] on link "Playoff" at bounding box center [395, 600] width 33 height 12
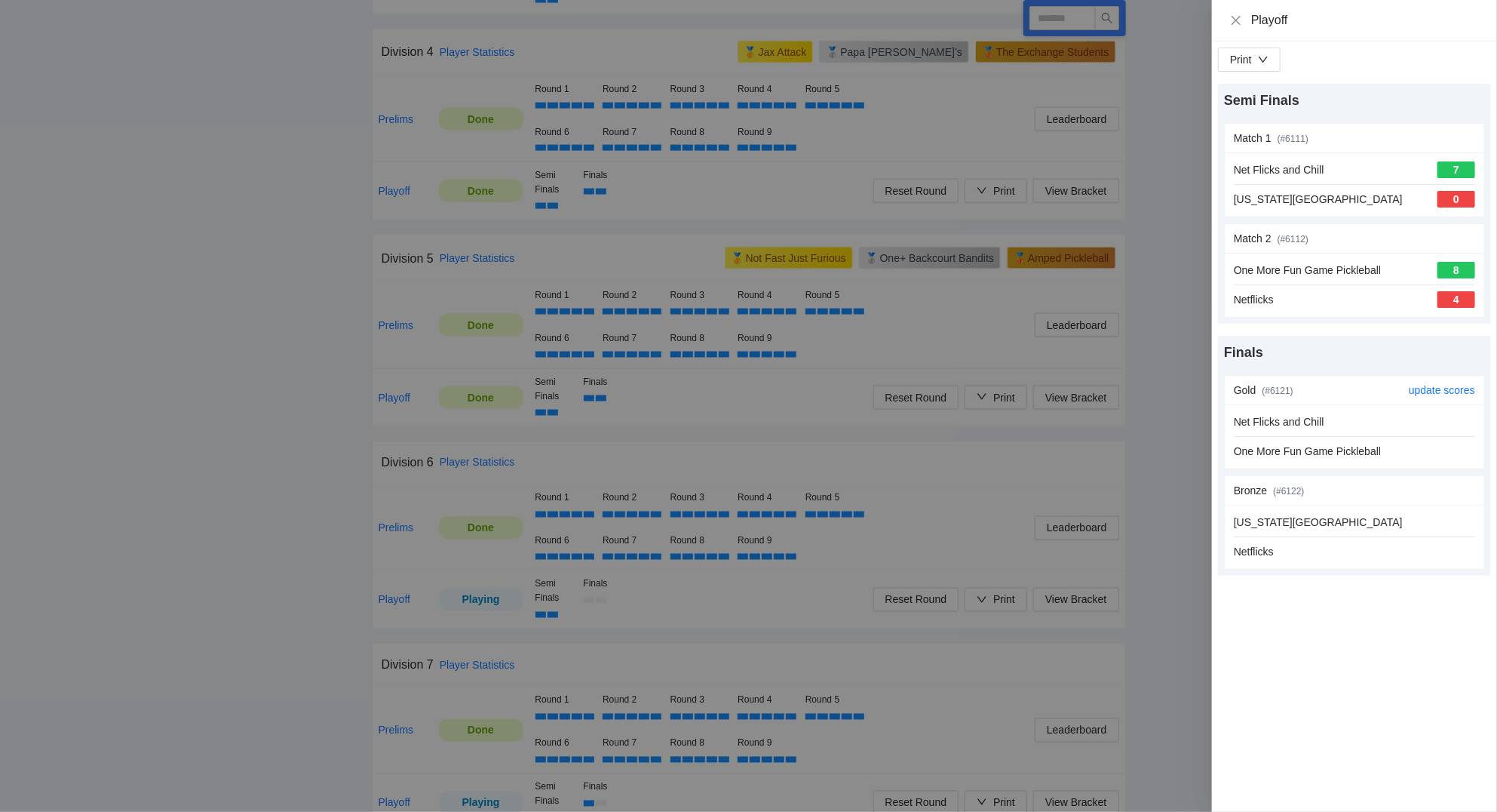
click at [1393, 435] on div "Net Flicks and Chill One More Fun Game Pickleball" at bounding box center [1354, 436] width 241 height 46
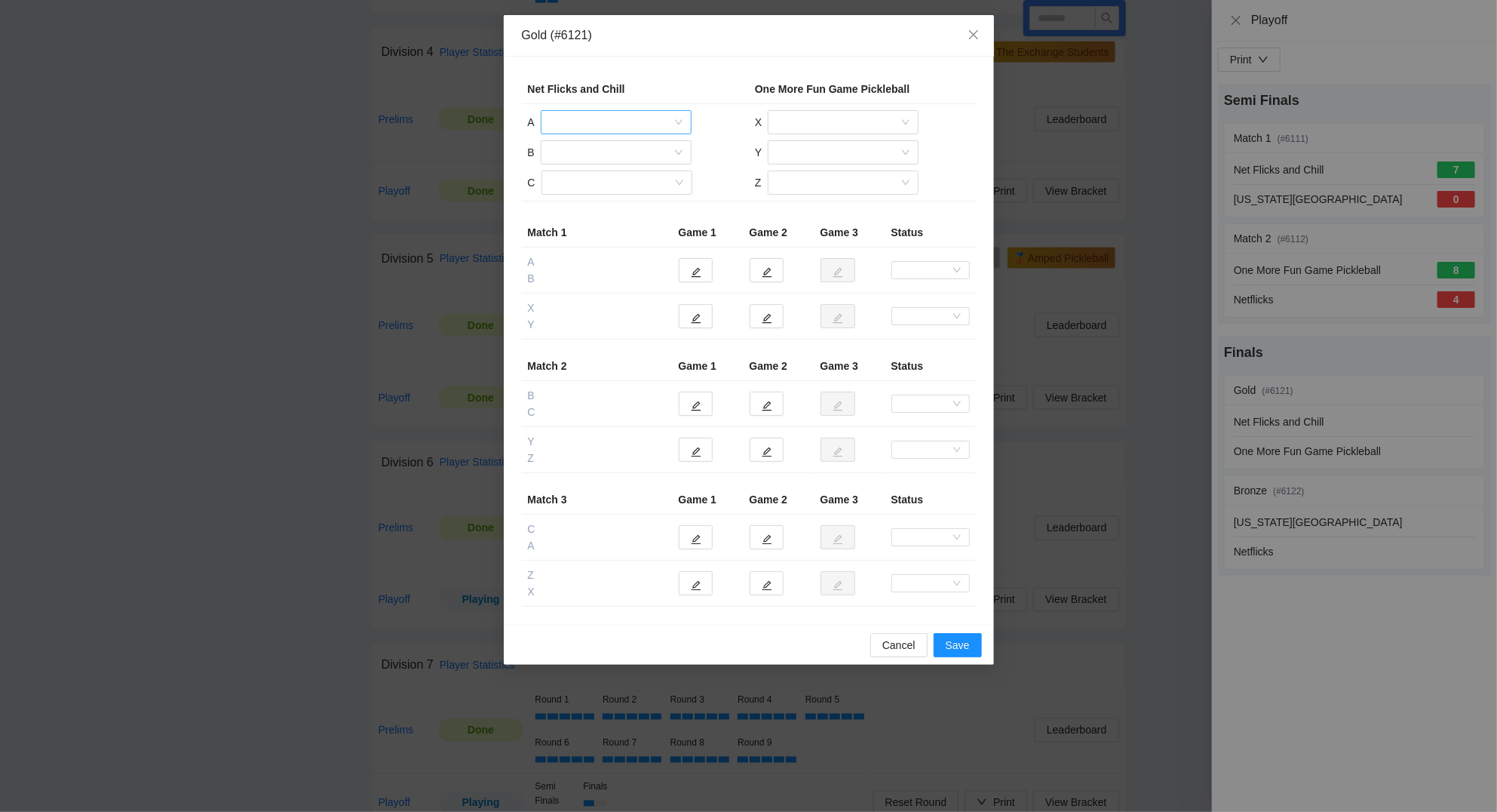
click at [605, 127] on input "search" at bounding box center [611, 122] width 122 height 23
click at [594, 174] on div "Anakin Kung" at bounding box center [616, 177] width 133 height 16
click at [583, 147] on input "search" at bounding box center [611, 152] width 122 height 23
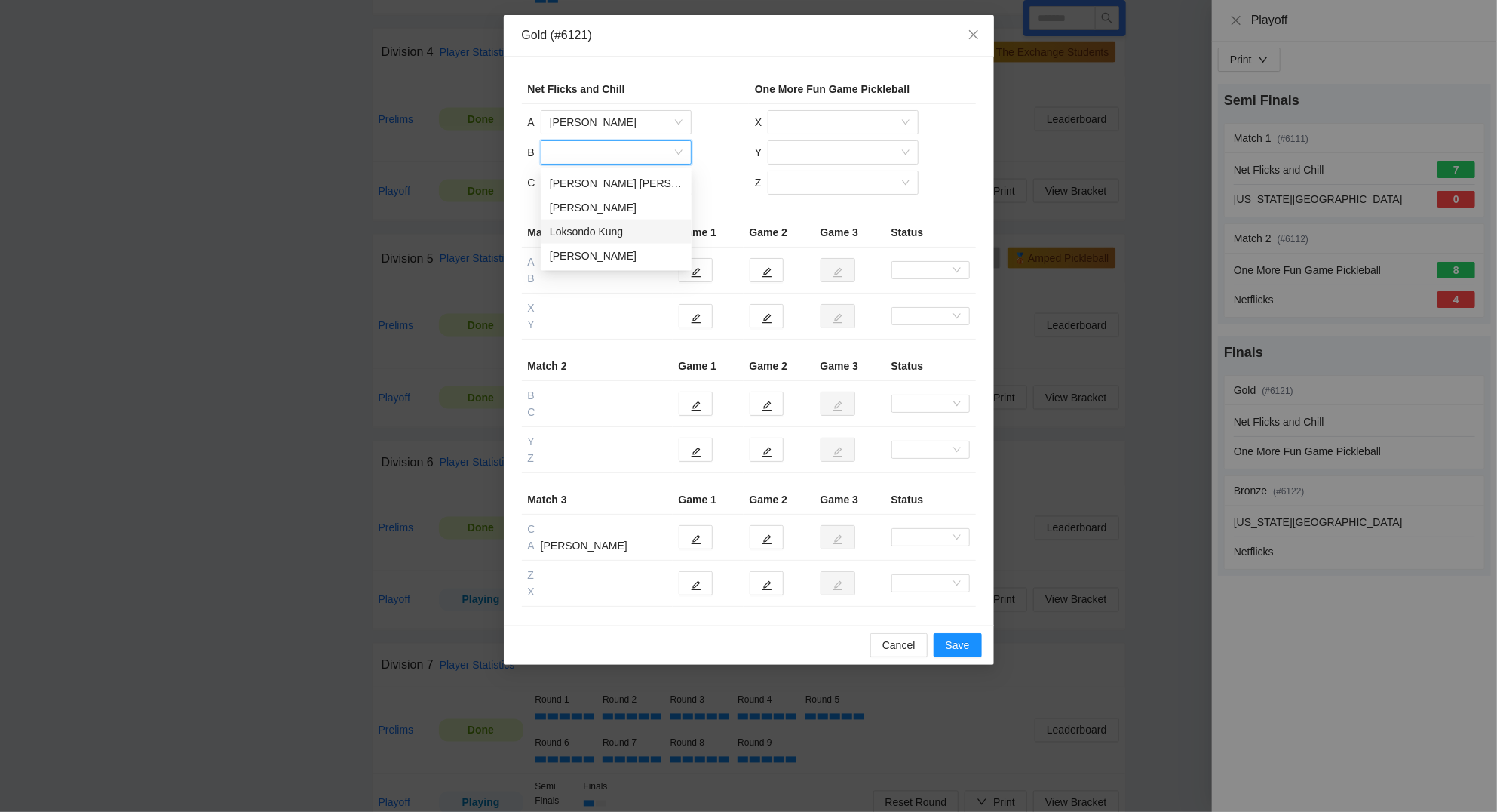
click at [598, 228] on div "Loksondo Kung" at bounding box center [616, 230] width 133 height 16
click at [583, 184] on input "search" at bounding box center [612, 183] width 122 height 23
click at [607, 258] on div "Matthew Garcia" at bounding box center [616, 261] width 133 height 16
click at [823, 126] on input "search" at bounding box center [838, 122] width 122 height 23
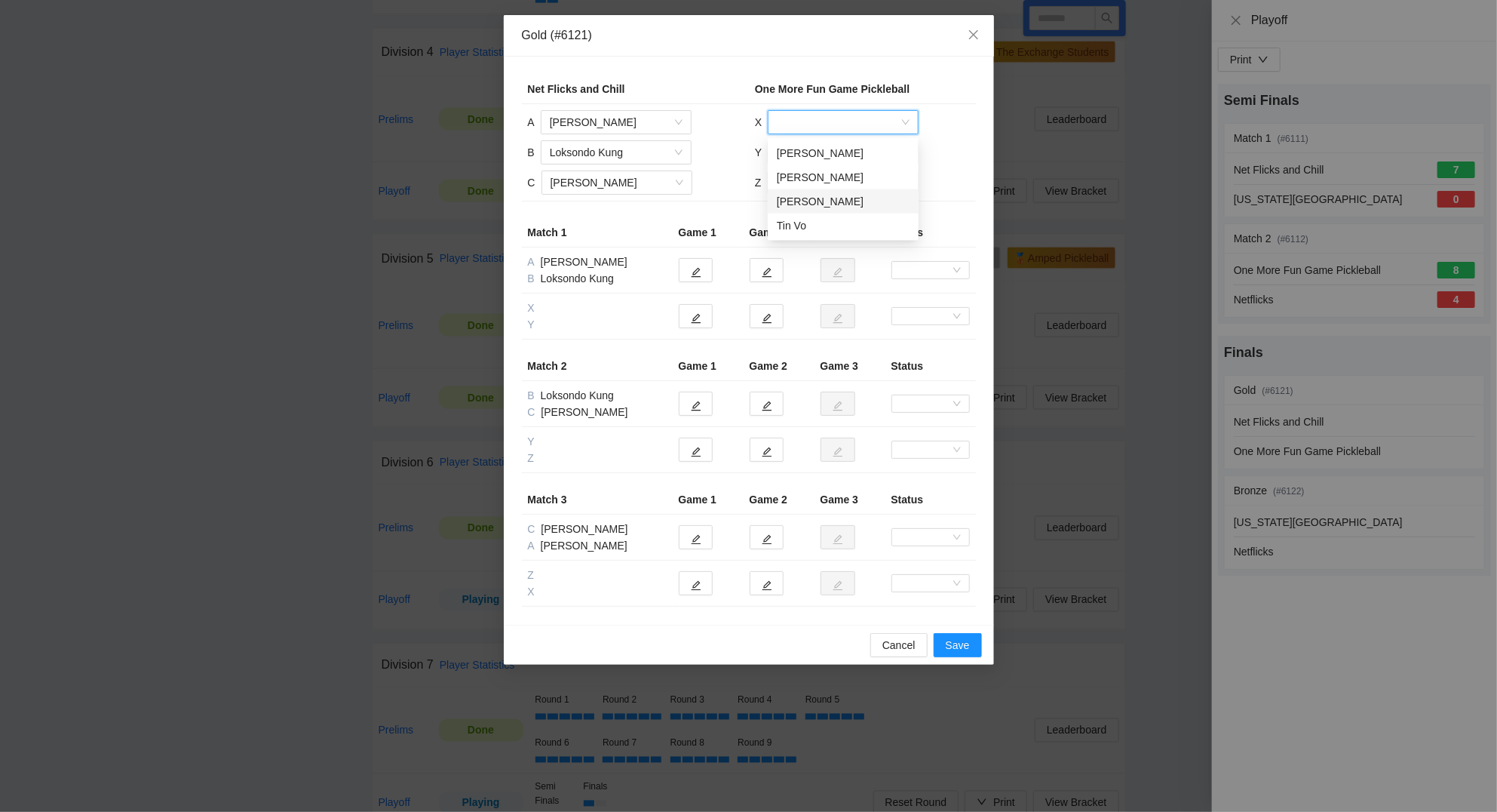
click at [838, 196] on div "Richard Do" at bounding box center [843, 201] width 133 height 16
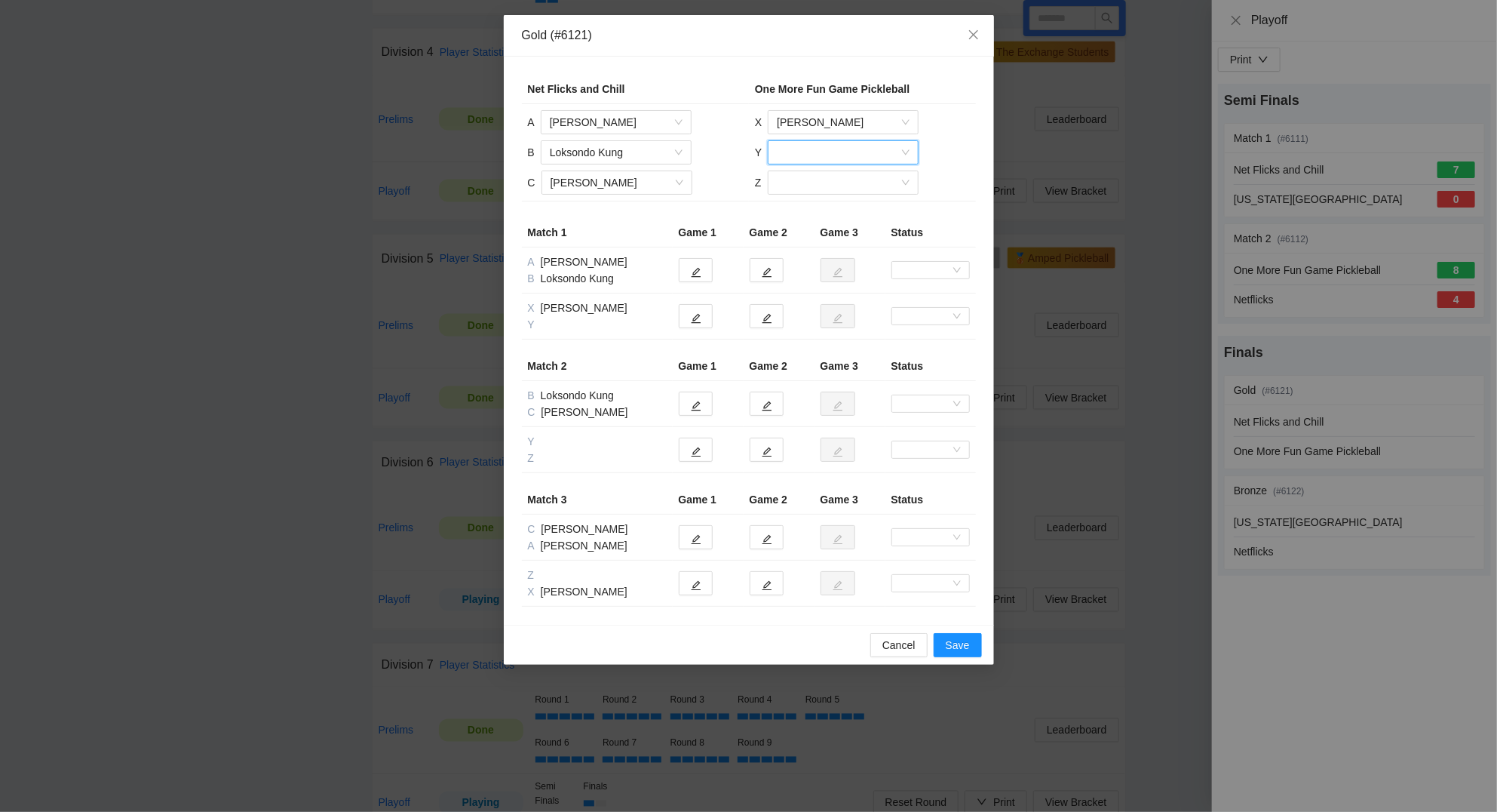
click at [828, 150] on input "search" at bounding box center [838, 152] width 122 height 23
click at [832, 226] on div "Tin Vo" at bounding box center [843, 230] width 133 height 16
click at [823, 181] on input "search" at bounding box center [838, 183] width 122 height 23
click at [815, 212] on div "Christine Gonzaga" at bounding box center [842, 213] width 133 height 16
click at [702, 320] on button "button" at bounding box center [695, 316] width 33 height 24
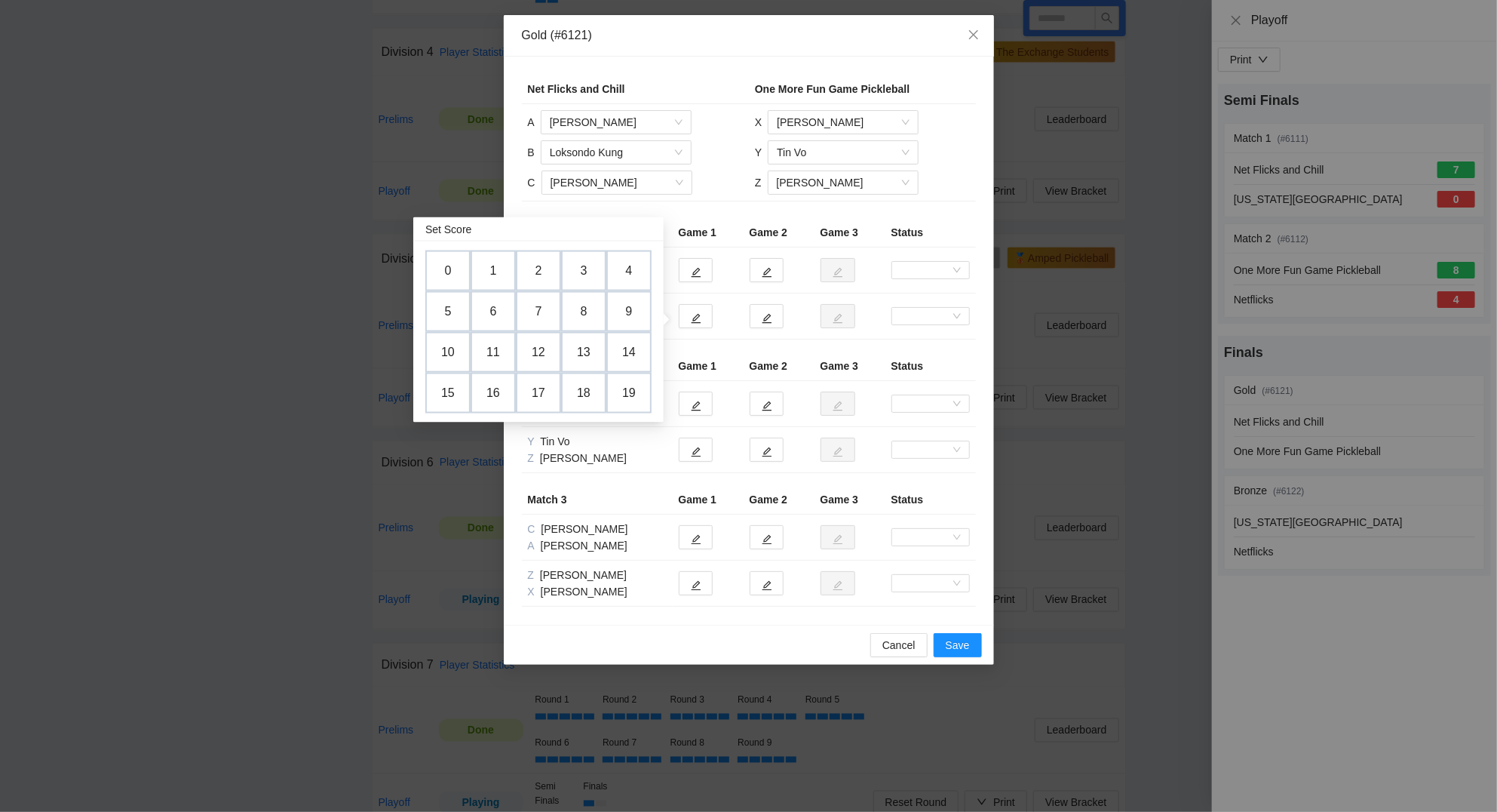
drag, startPoint x: 443, startPoint y: 312, endPoint x: 628, endPoint y: 309, distance: 185.0
click at [447, 308] on td "5" at bounding box center [448, 311] width 45 height 41
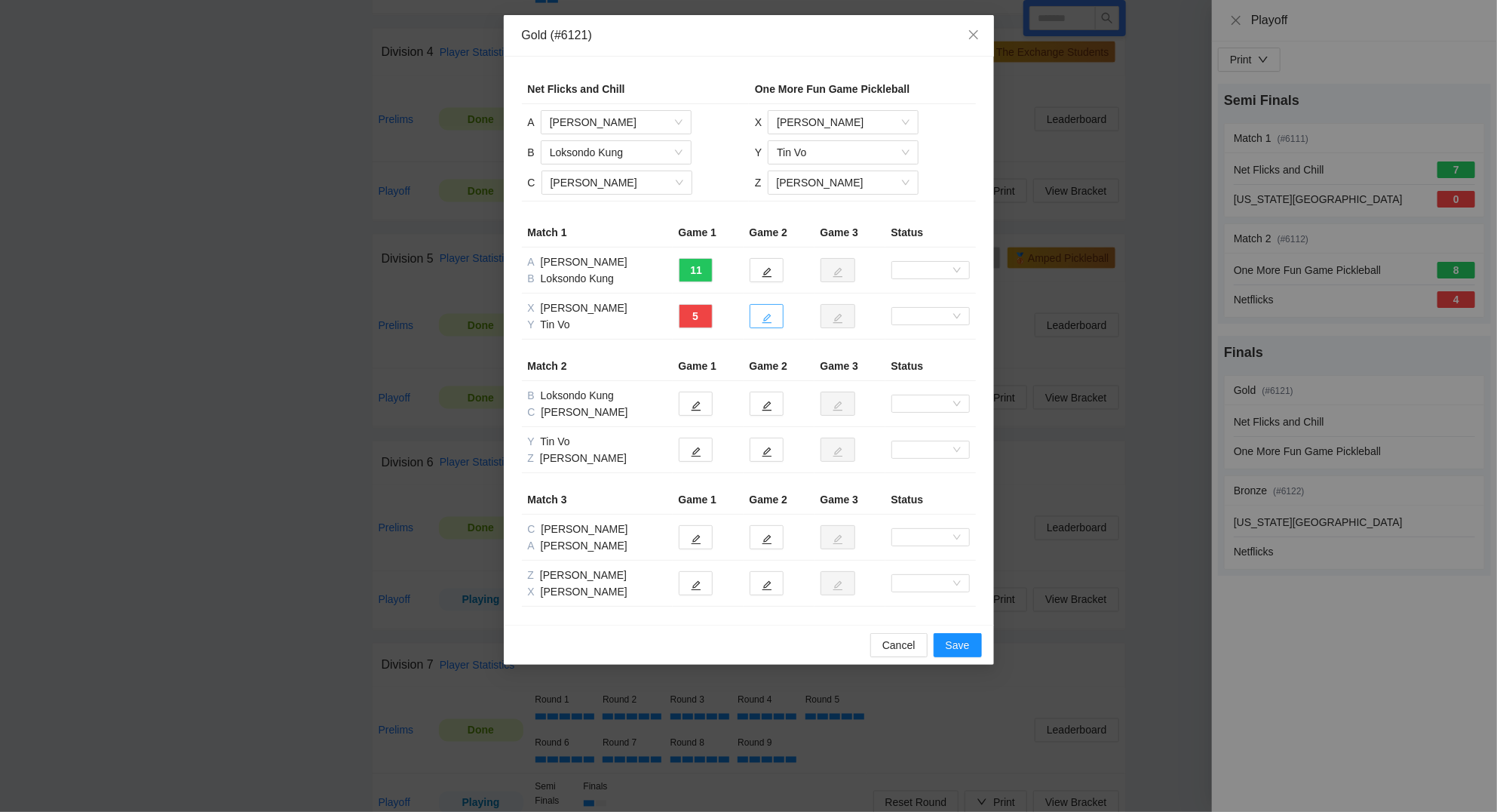
click at [761, 315] on button "button" at bounding box center [766, 316] width 33 height 24
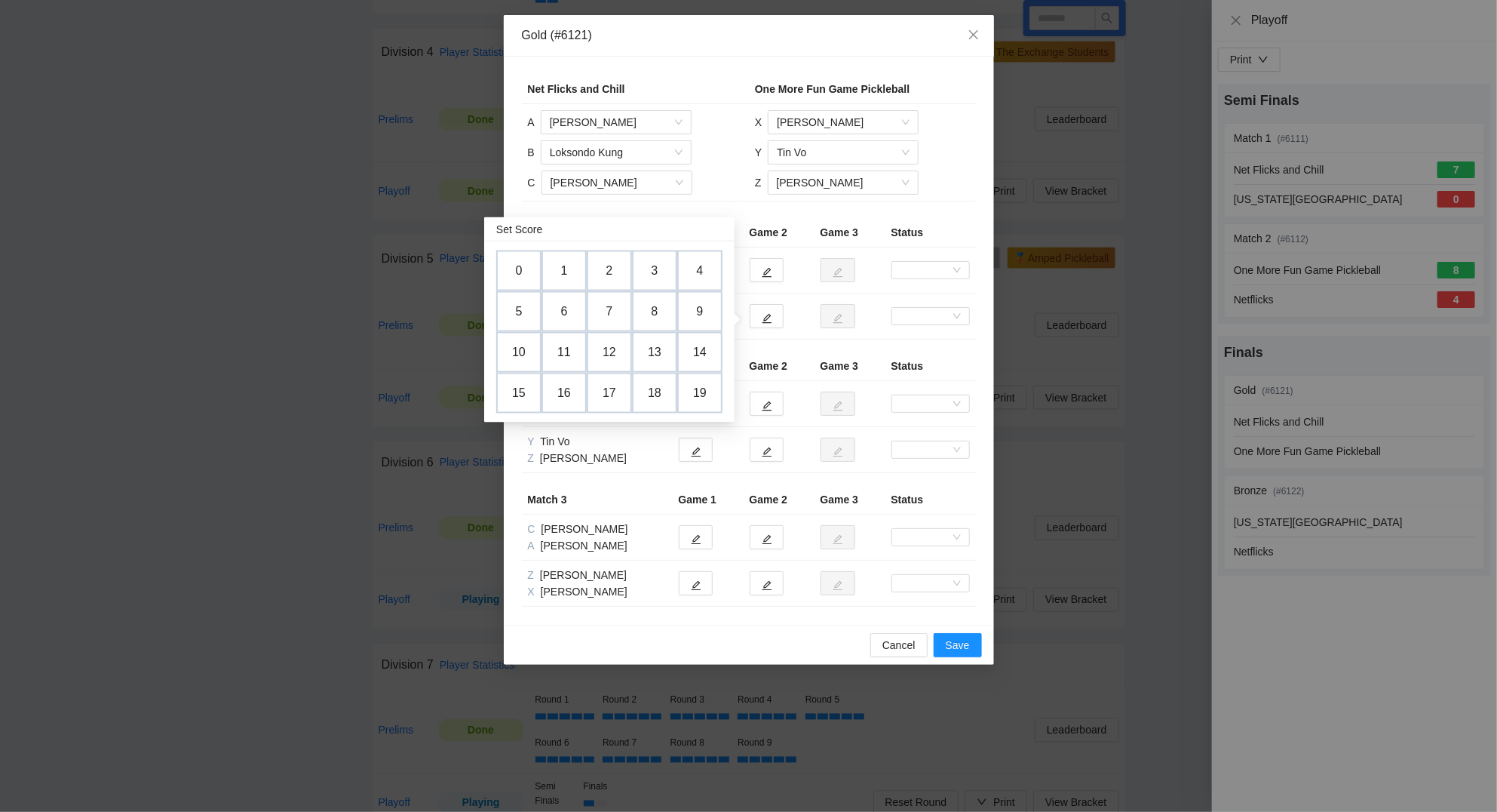
click at [605, 298] on td "7" at bounding box center [609, 311] width 45 height 41
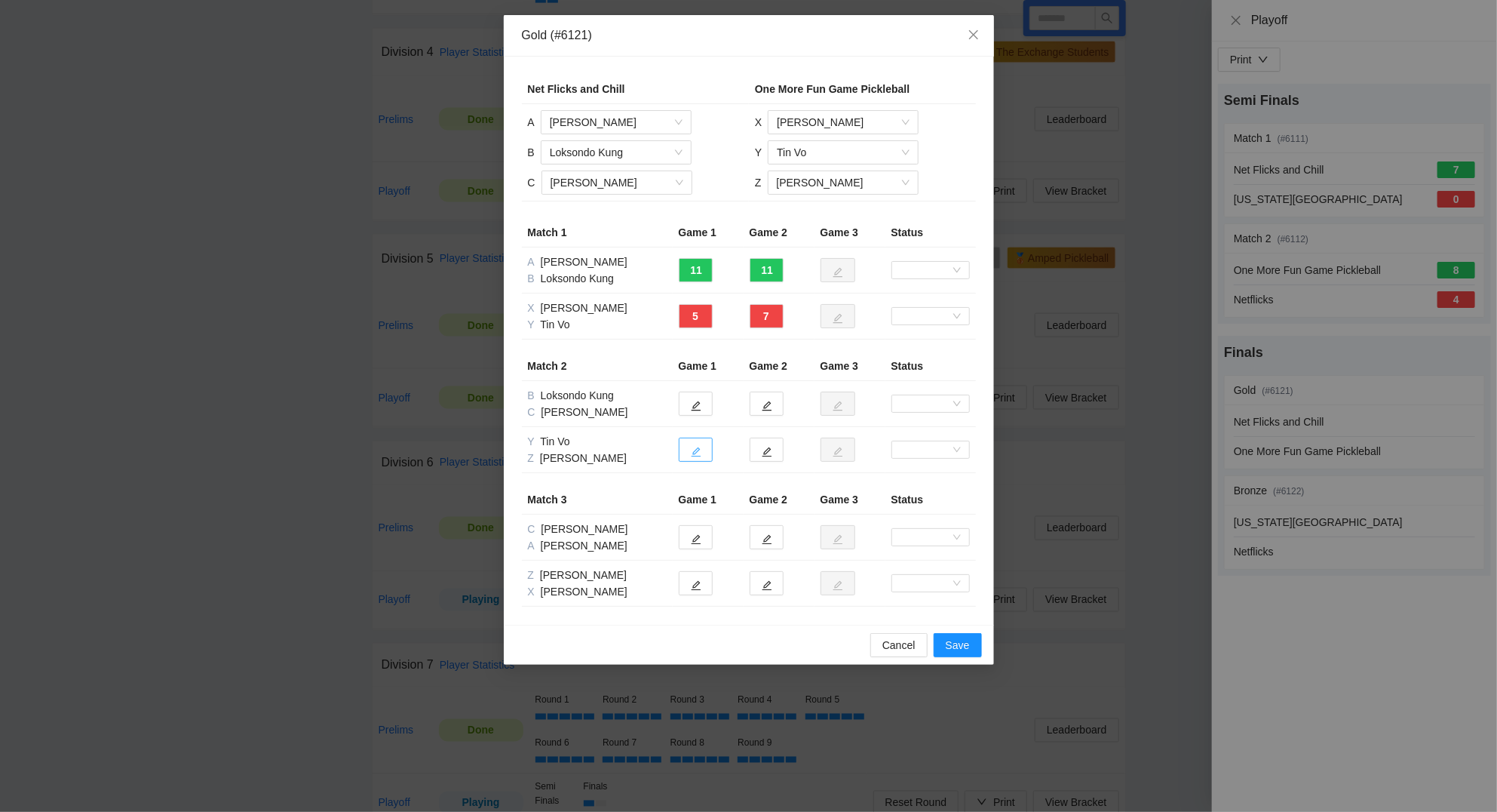
click at [706, 450] on button "button" at bounding box center [695, 449] width 33 height 24
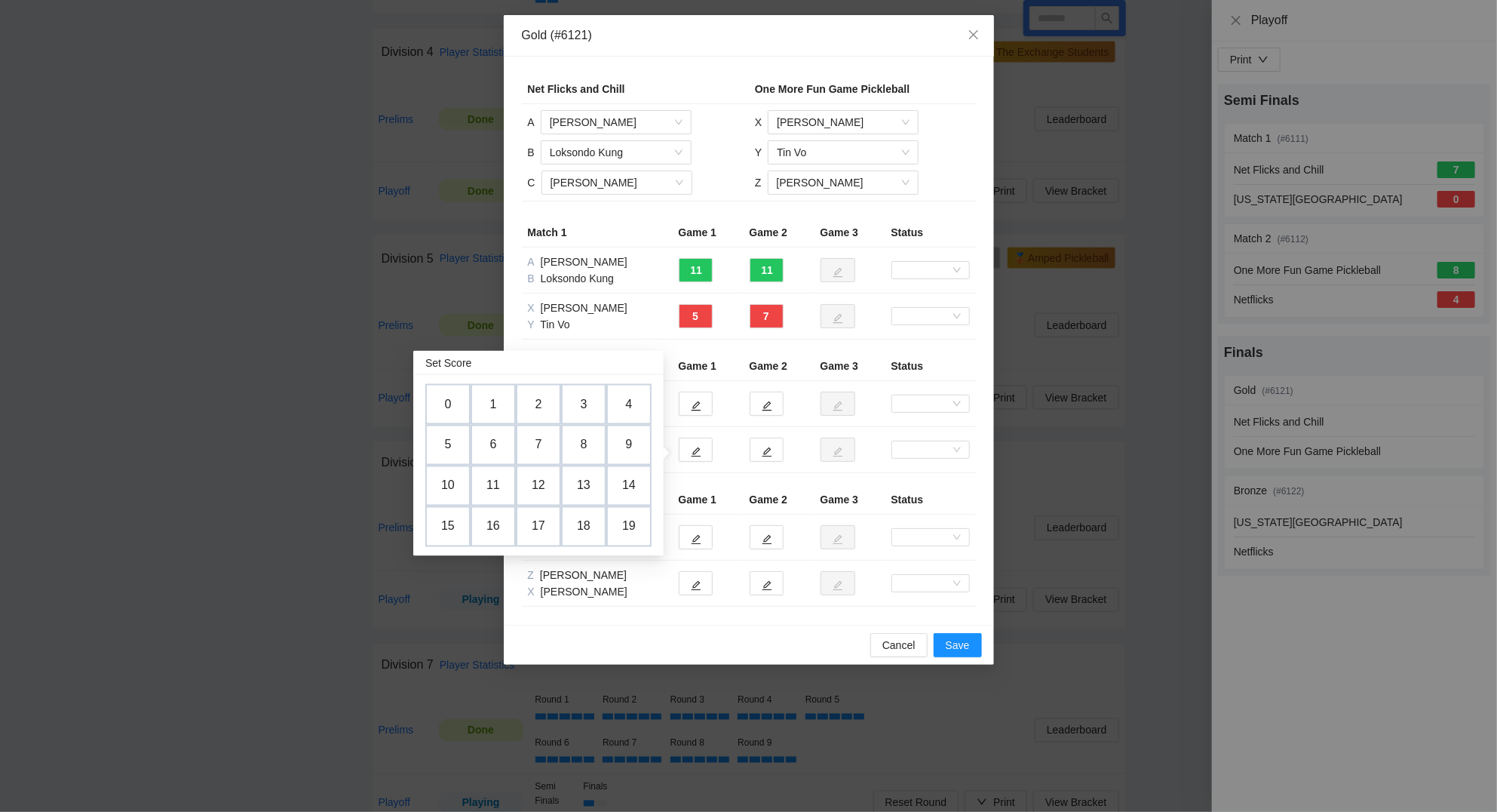
drag, startPoint x: 583, startPoint y: 403, endPoint x: 649, endPoint y: 430, distance: 71.3
click at [583, 403] on td "3" at bounding box center [583, 404] width 45 height 41
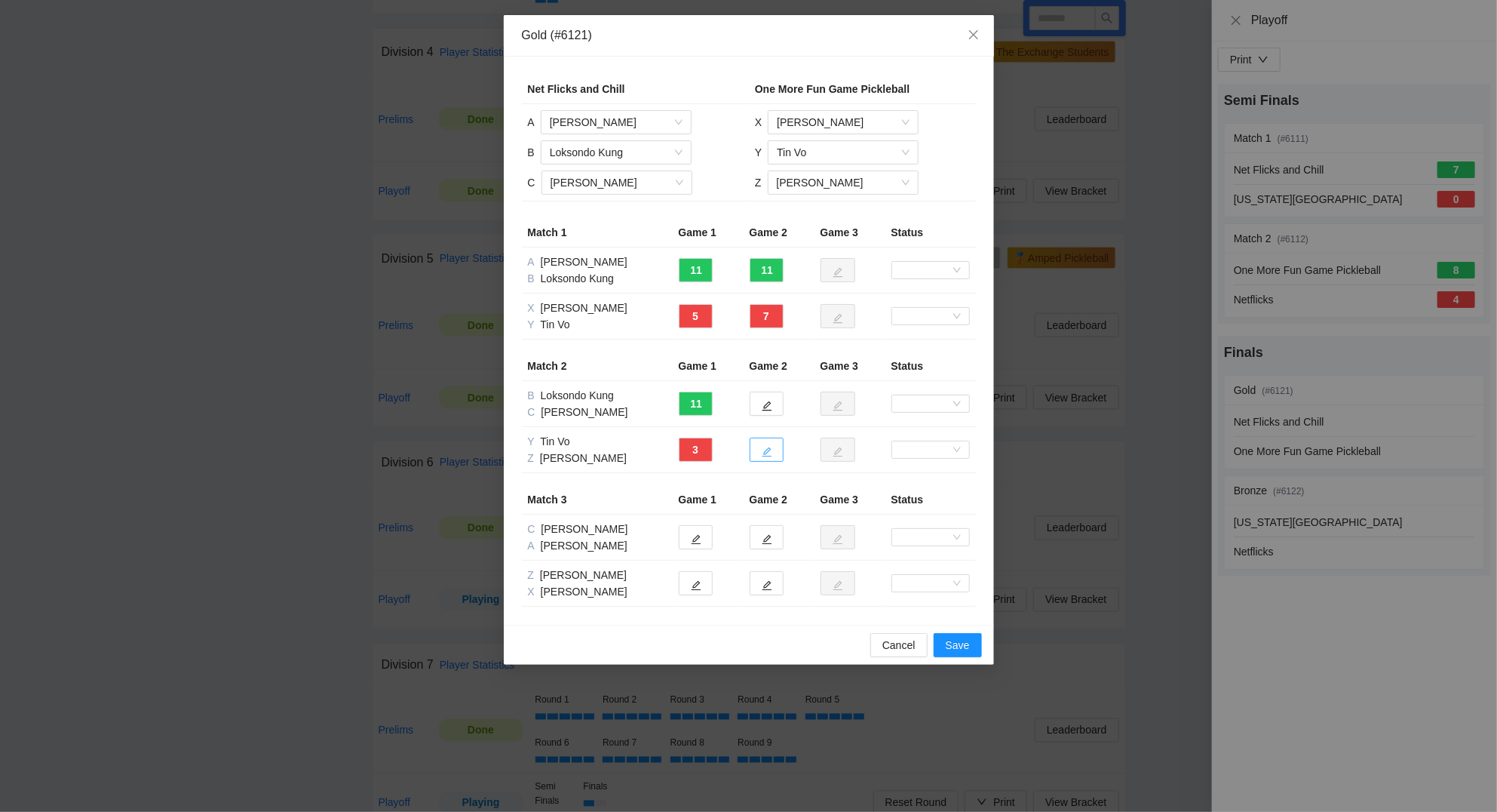
click at [765, 453] on icon "edit" at bounding box center [767, 451] width 11 height 11
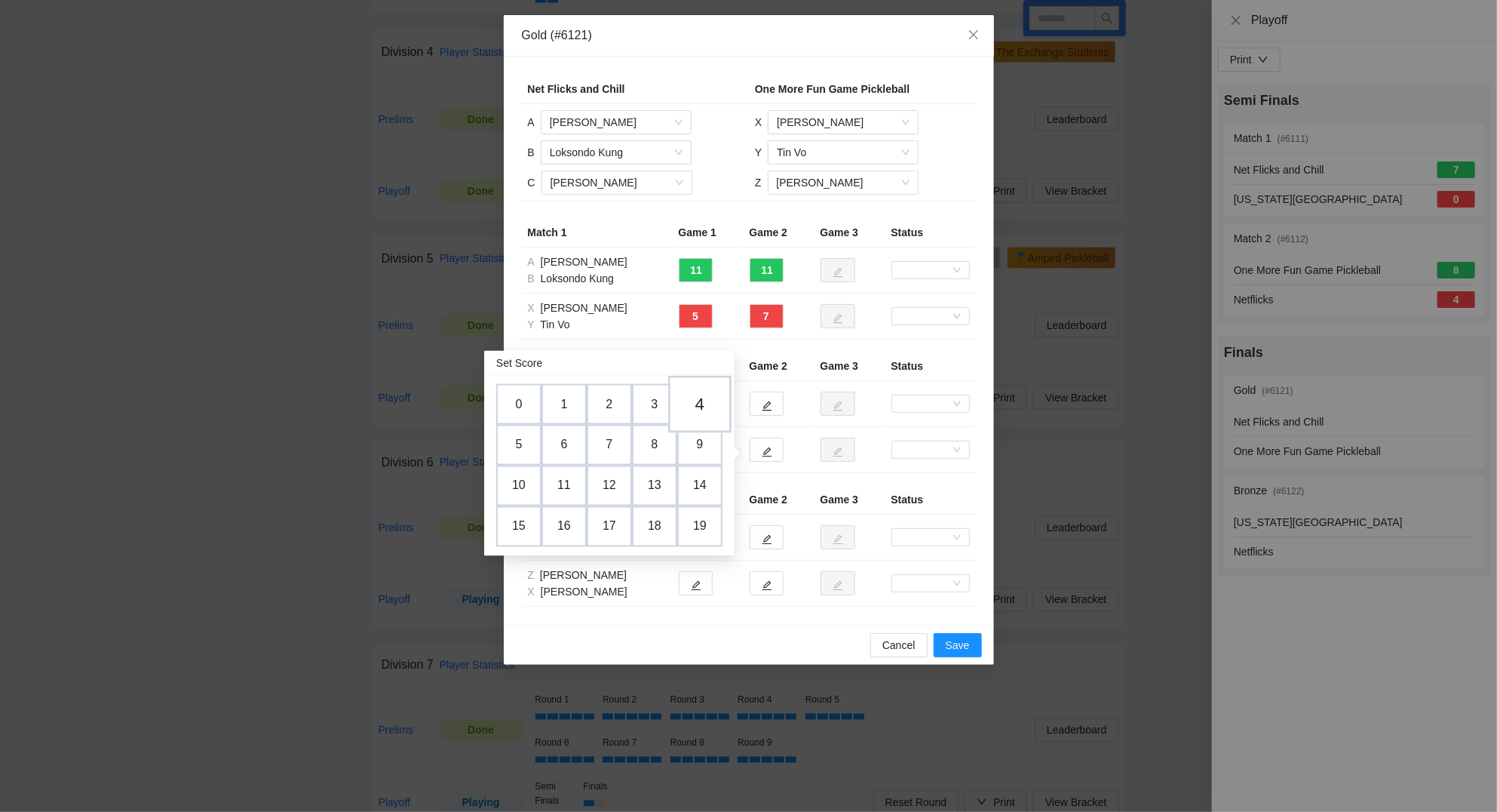
click at [709, 405] on td "4" at bounding box center [700, 405] width 63 height 57
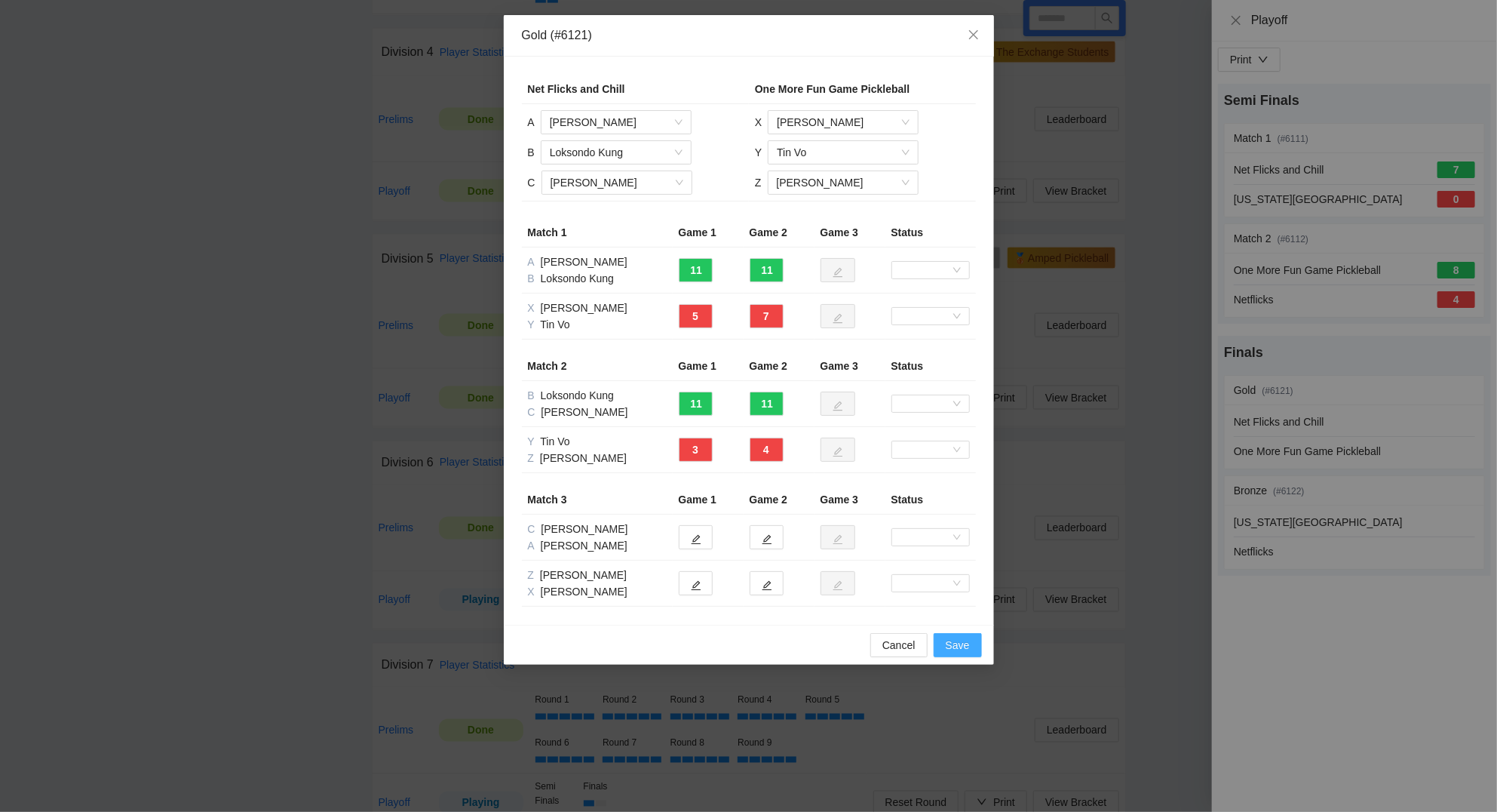
click at [965, 650] on span "Save" at bounding box center [958, 645] width 24 height 16
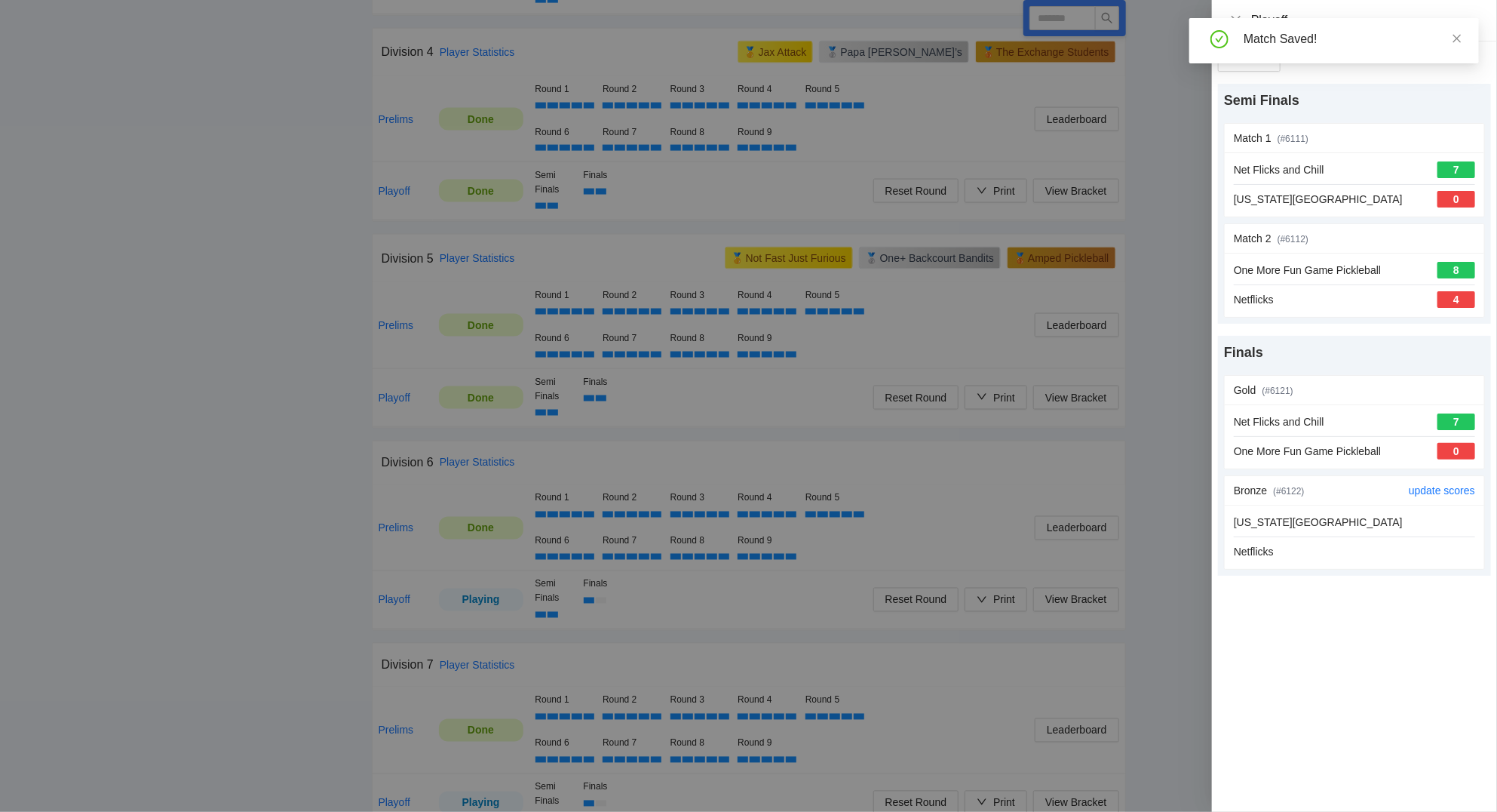
click at [1324, 530] on div "[US_STATE][GEOGRAPHIC_DATA]" at bounding box center [1354, 521] width 241 height 16
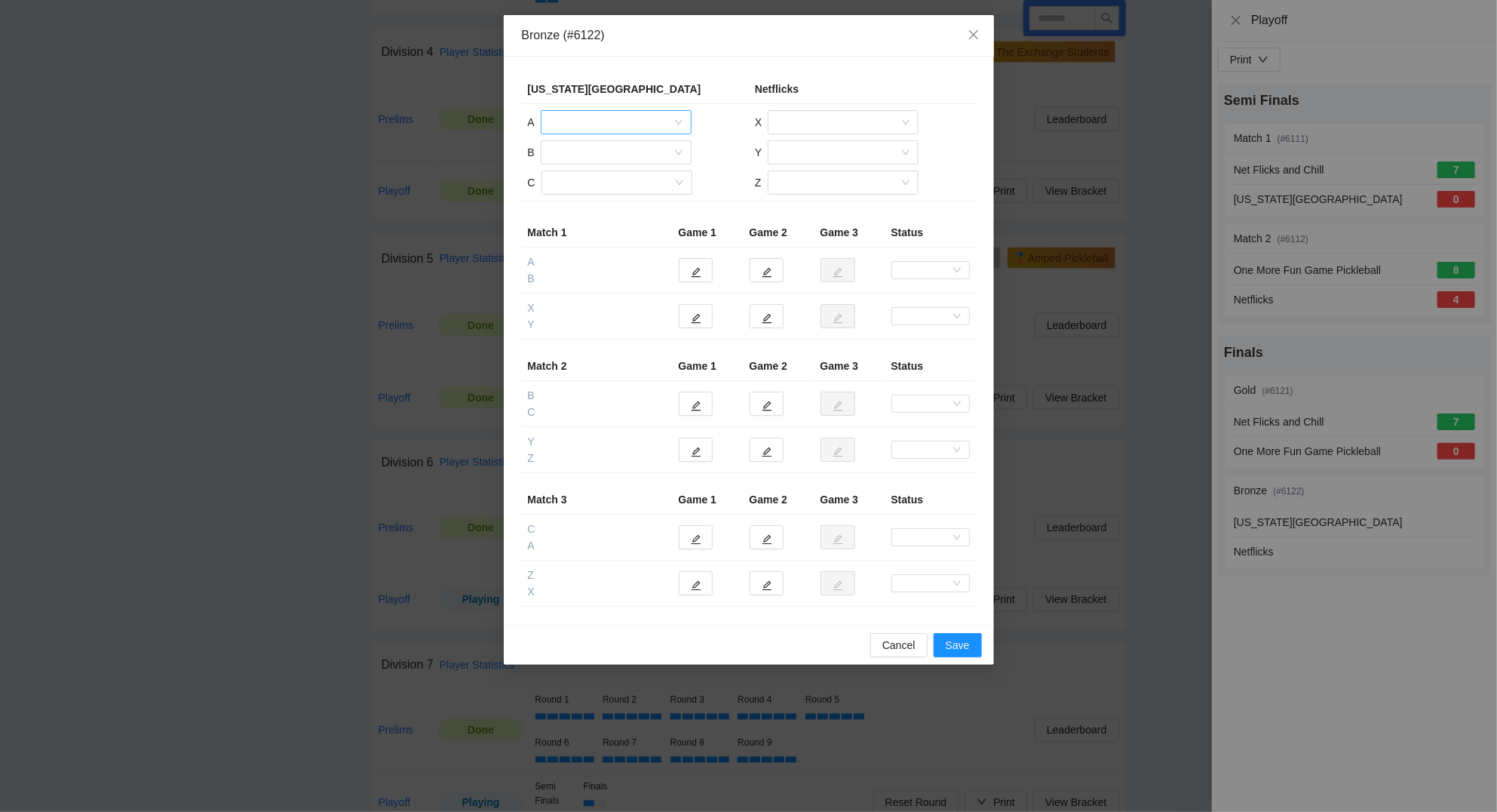
click at [602, 116] on input "search" at bounding box center [611, 122] width 122 height 23
click at [590, 203] on div "Quanxin Liu" at bounding box center [616, 201] width 133 height 16
click at [586, 158] on input "search" at bounding box center [611, 152] width 122 height 23
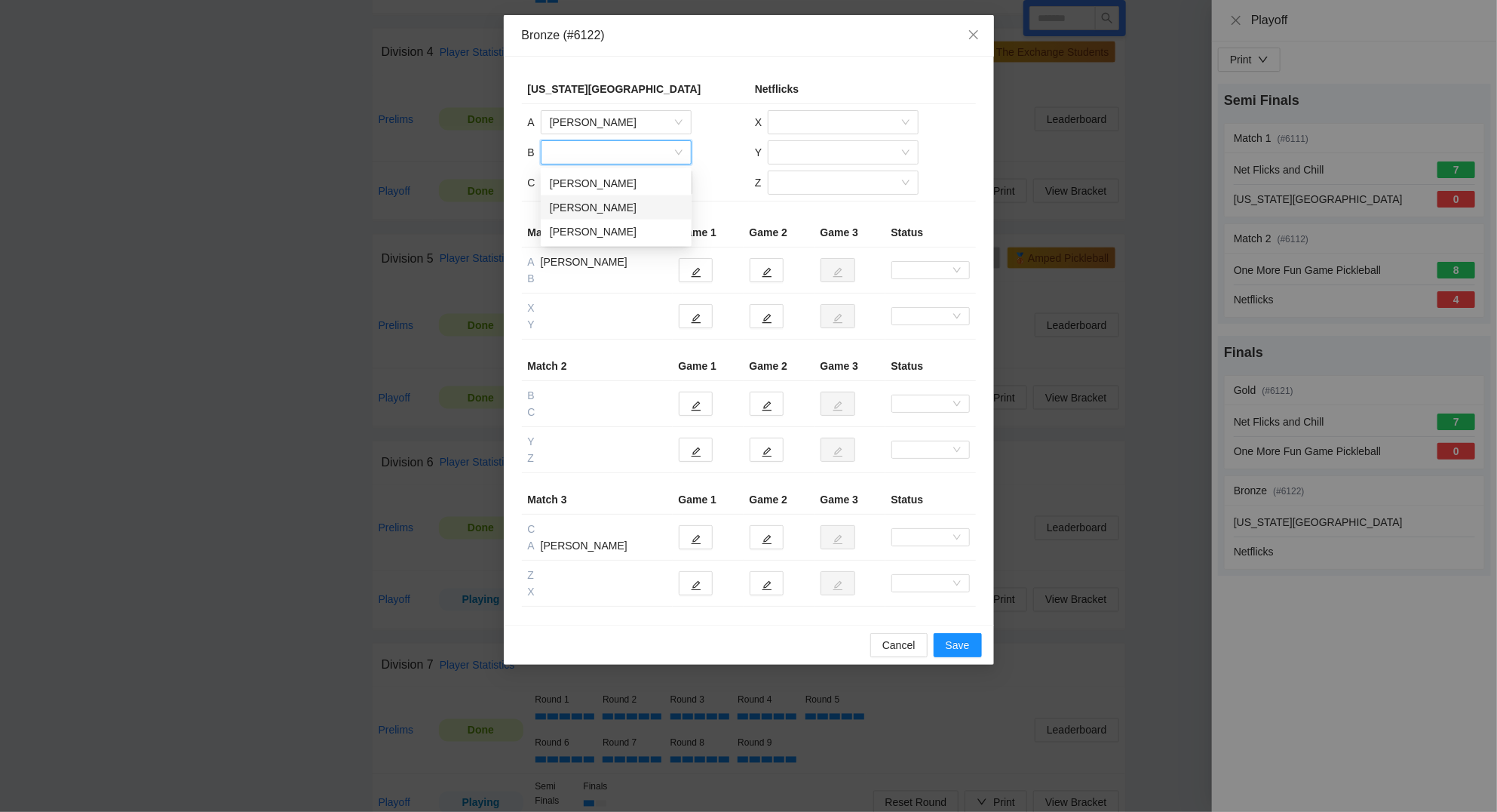
click at [586, 205] on div "John Lin" at bounding box center [616, 207] width 133 height 16
click at [586, 187] on input "search" at bounding box center [612, 183] width 122 height 23
click at [591, 215] on div "Cindy Chen" at bounding box center [616, 213] width 133 height 16
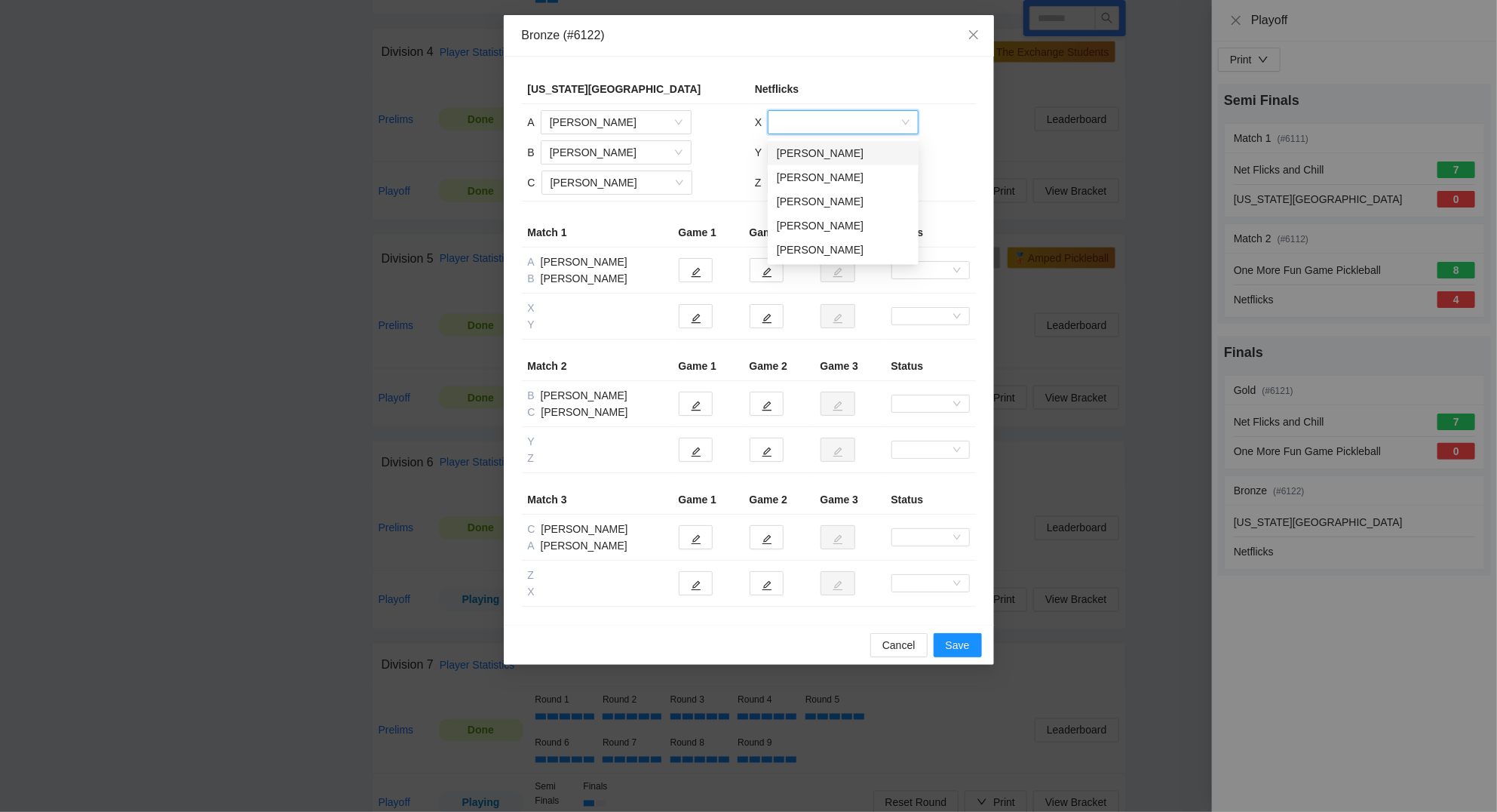
click at [823, 117] on input "search" at bounding box center [838, 122] width 122 height 23
click at [823, 177] on div "Christina Fotopoulos" at bounding box center [843, 177] width 133 height 16
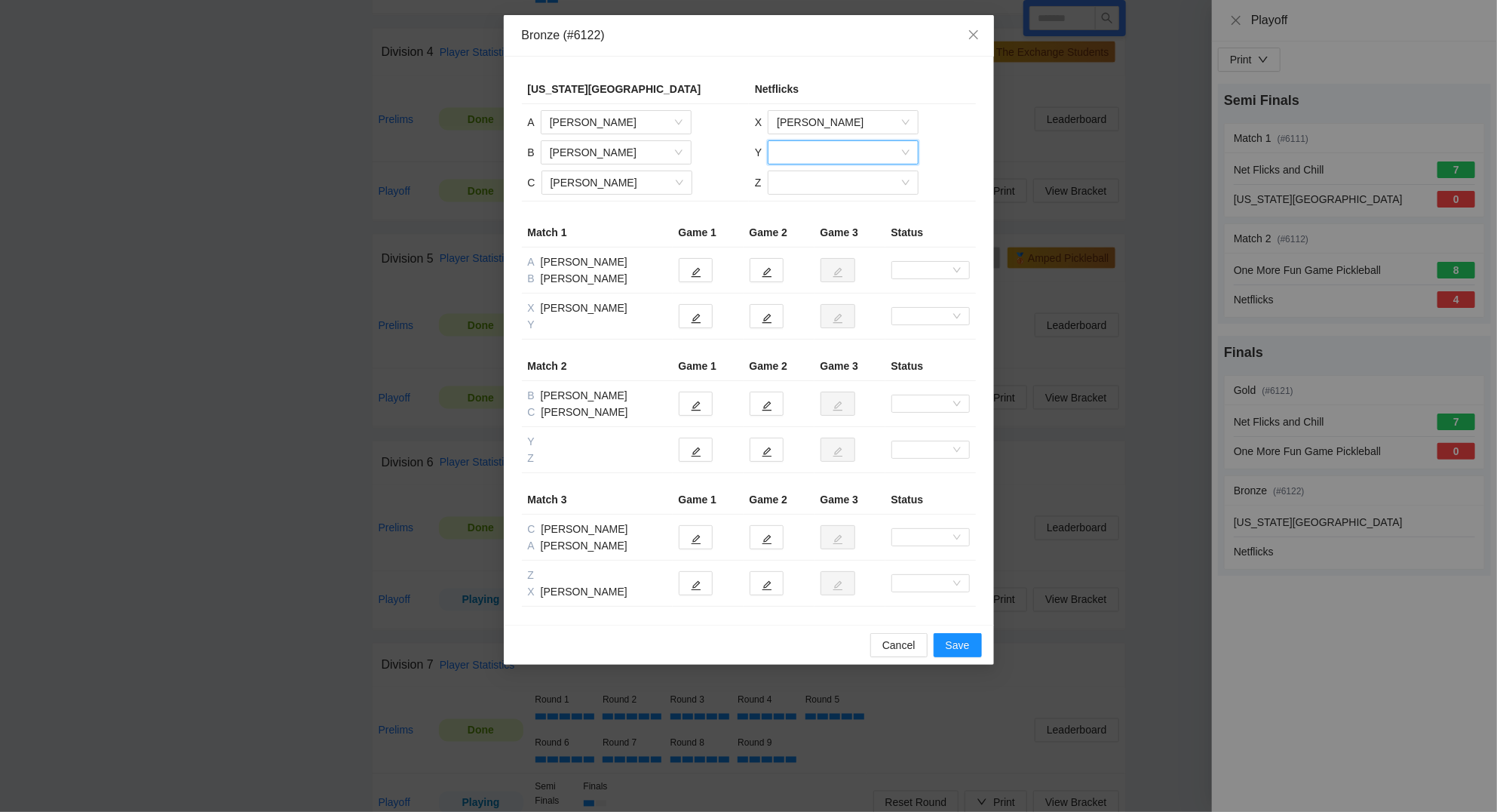
click at [823, 152] on input "search" at bounding box center [838, 152] width 122 height 23
click at [817, 203] on div "Rufino Medicielo" at bounding box center [843, 207] width 133 height 16
click at [812, 185] on input "search" at bounding box center [838, 183] width 122 height 23
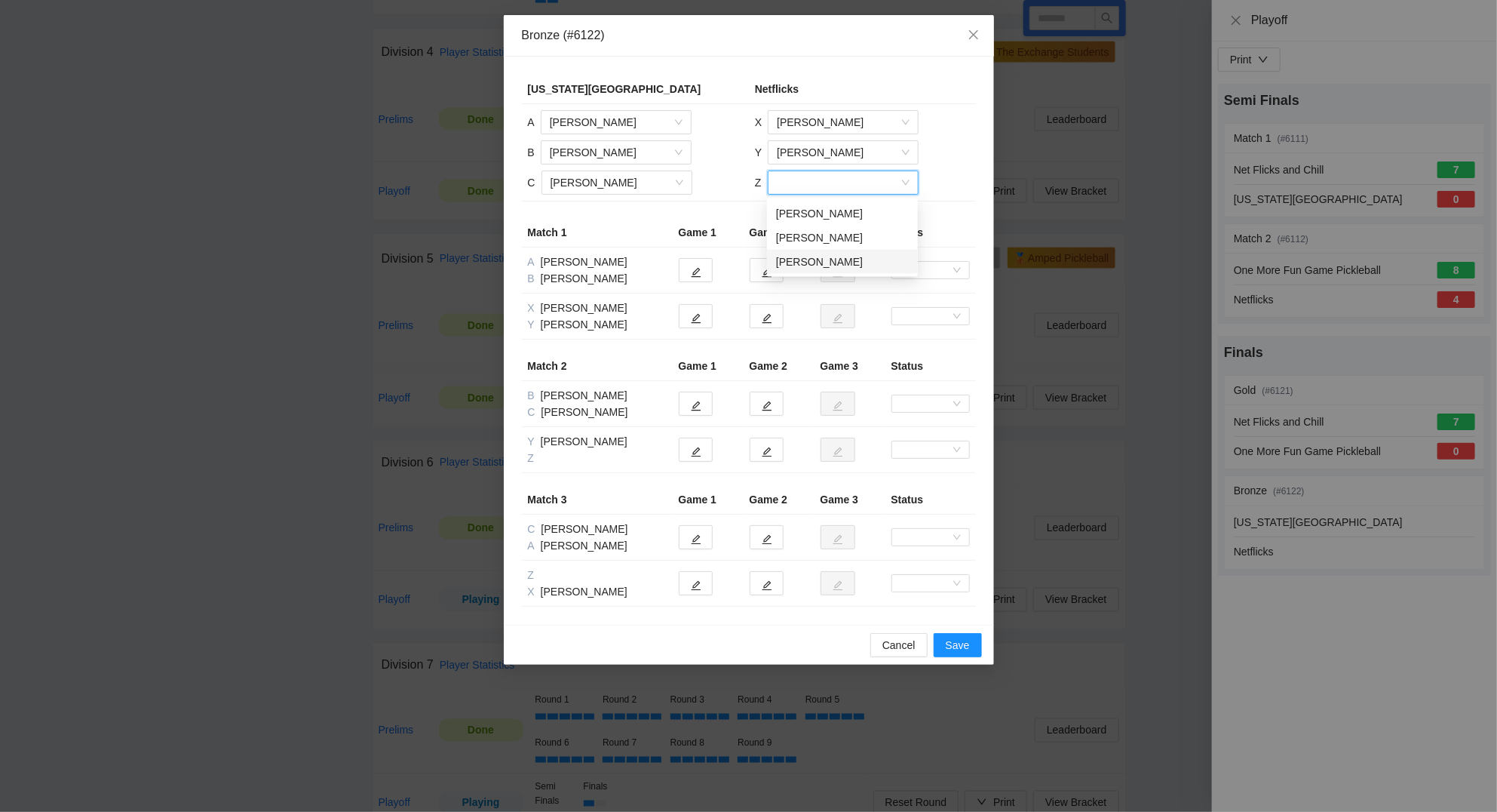
click at [801, 260] on div "Vitz Espina" at bounding box center [842, 261] width 133 height 16
click at [687, 324] on button "button" at bounding box center [695, 316] width 33 height 24
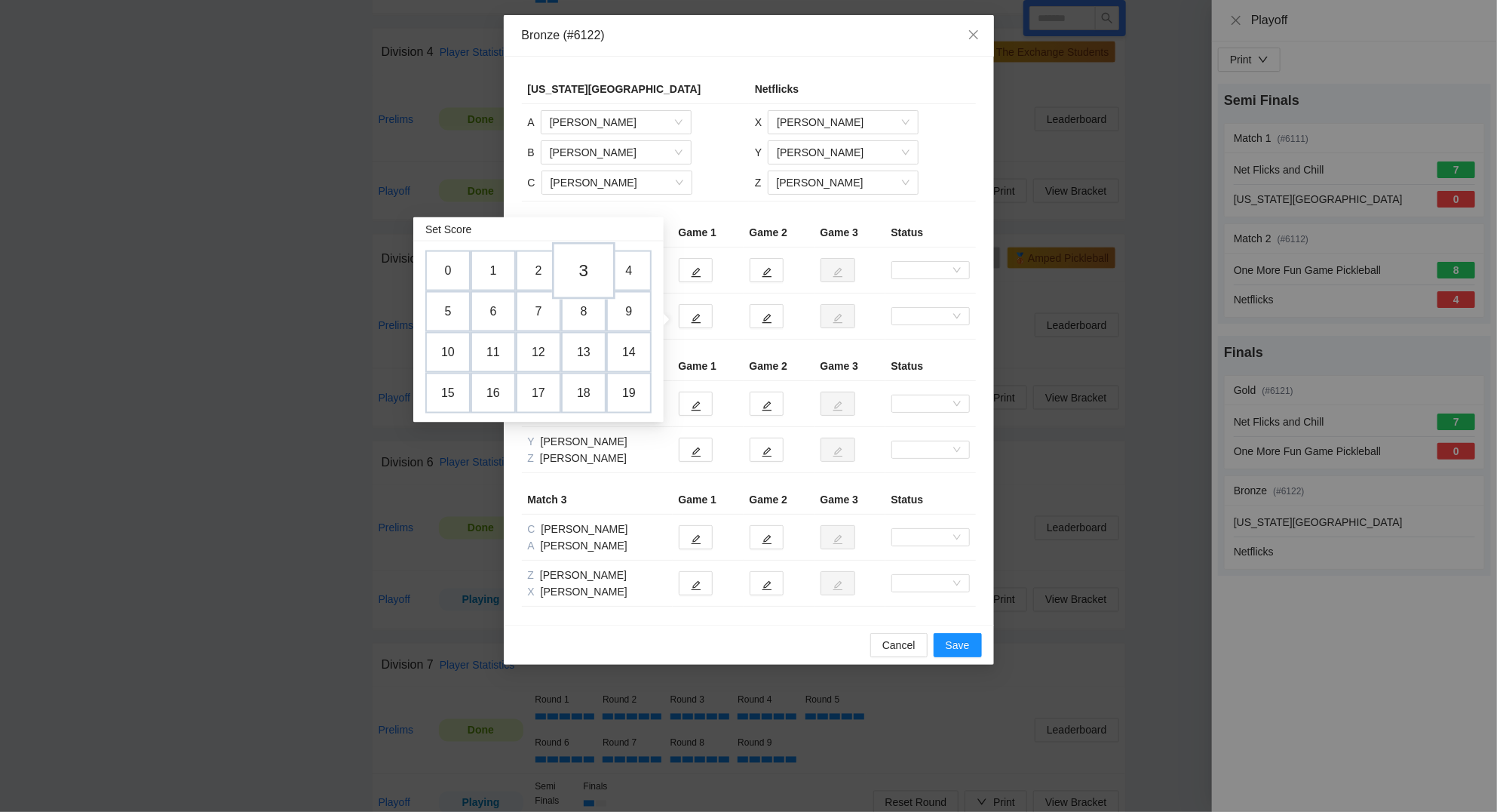
click at [592, 270] on td "3" at bounding box center [583, 271] width 63 height 57
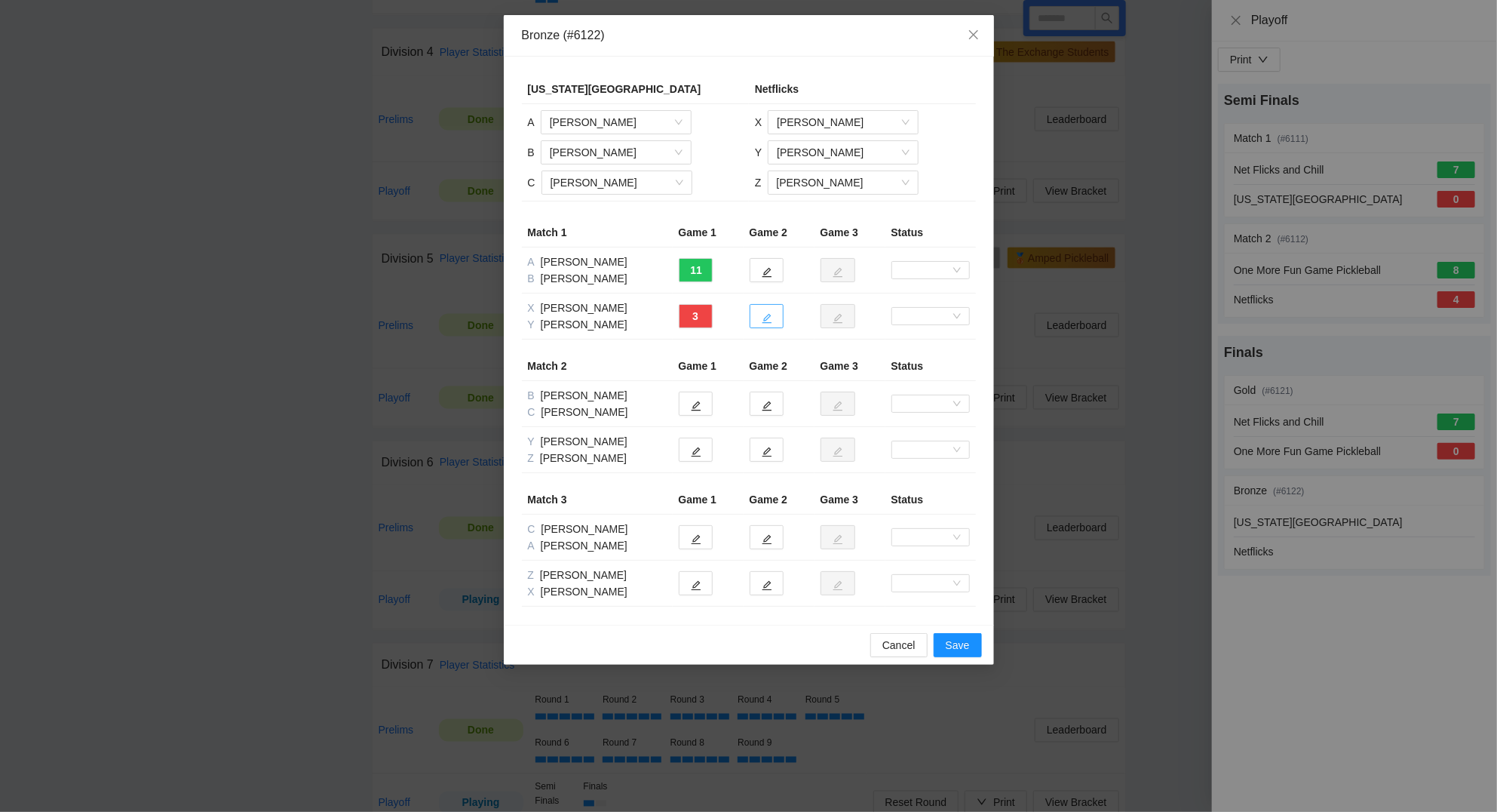
click at [772, 318] on icon "edit" at bounding box center [767, 318] width 11 height 11
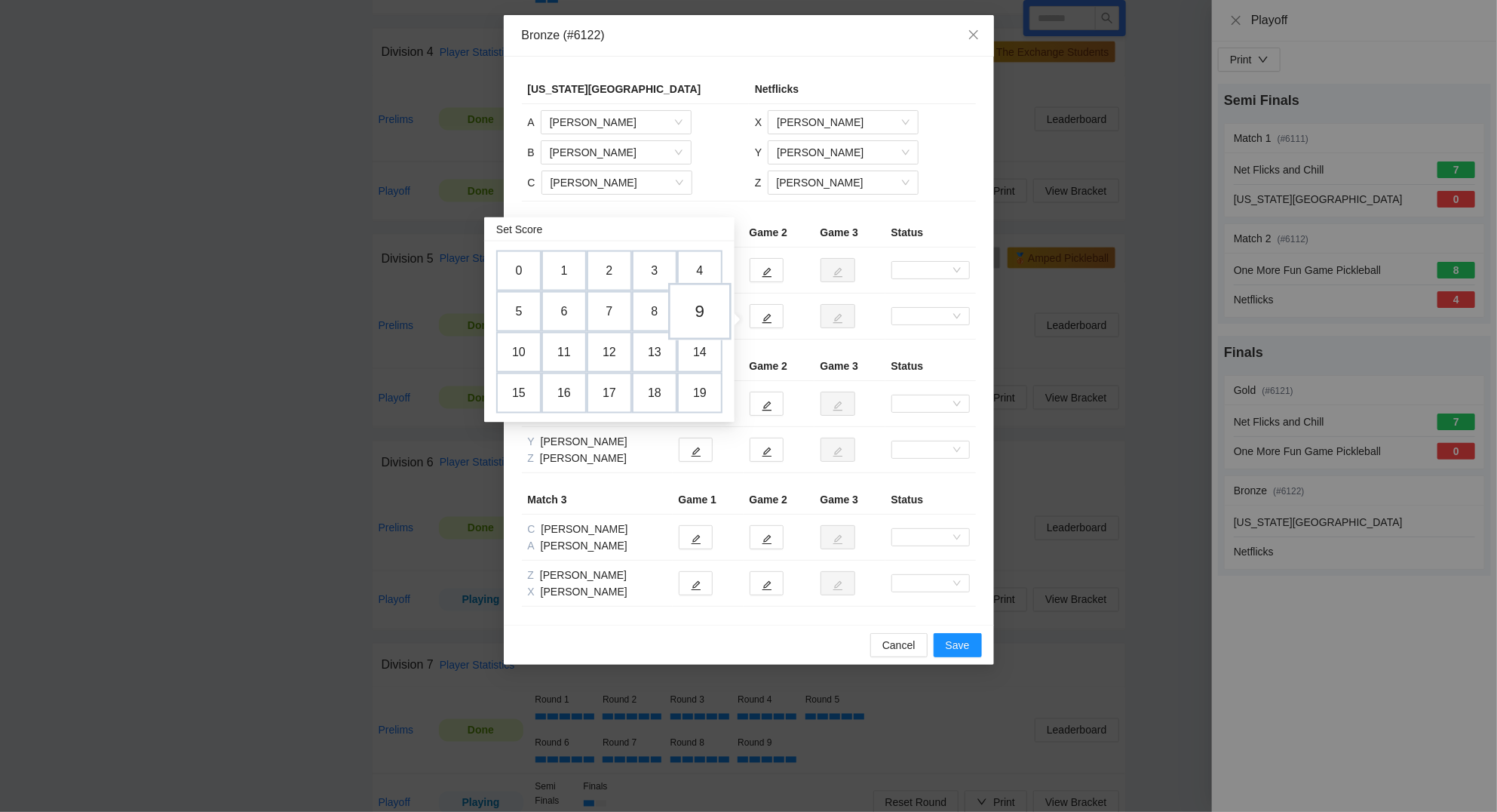
click at [703, 312] on td "9" at bounding box center [700, 312] width 63 height 57
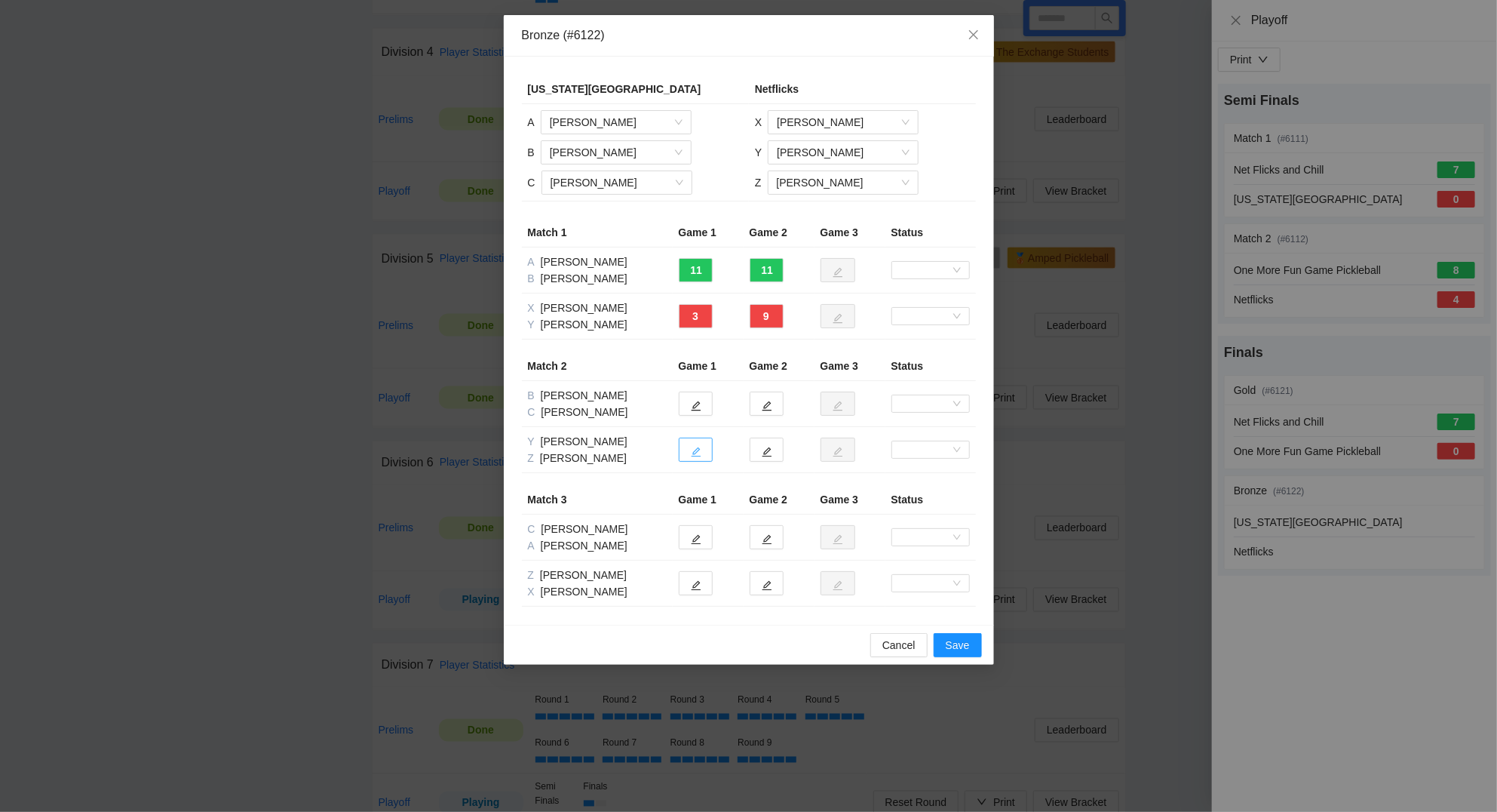
click at [693, 448] on icon "edit" at bounding box center [695, 451] width 11 height 11
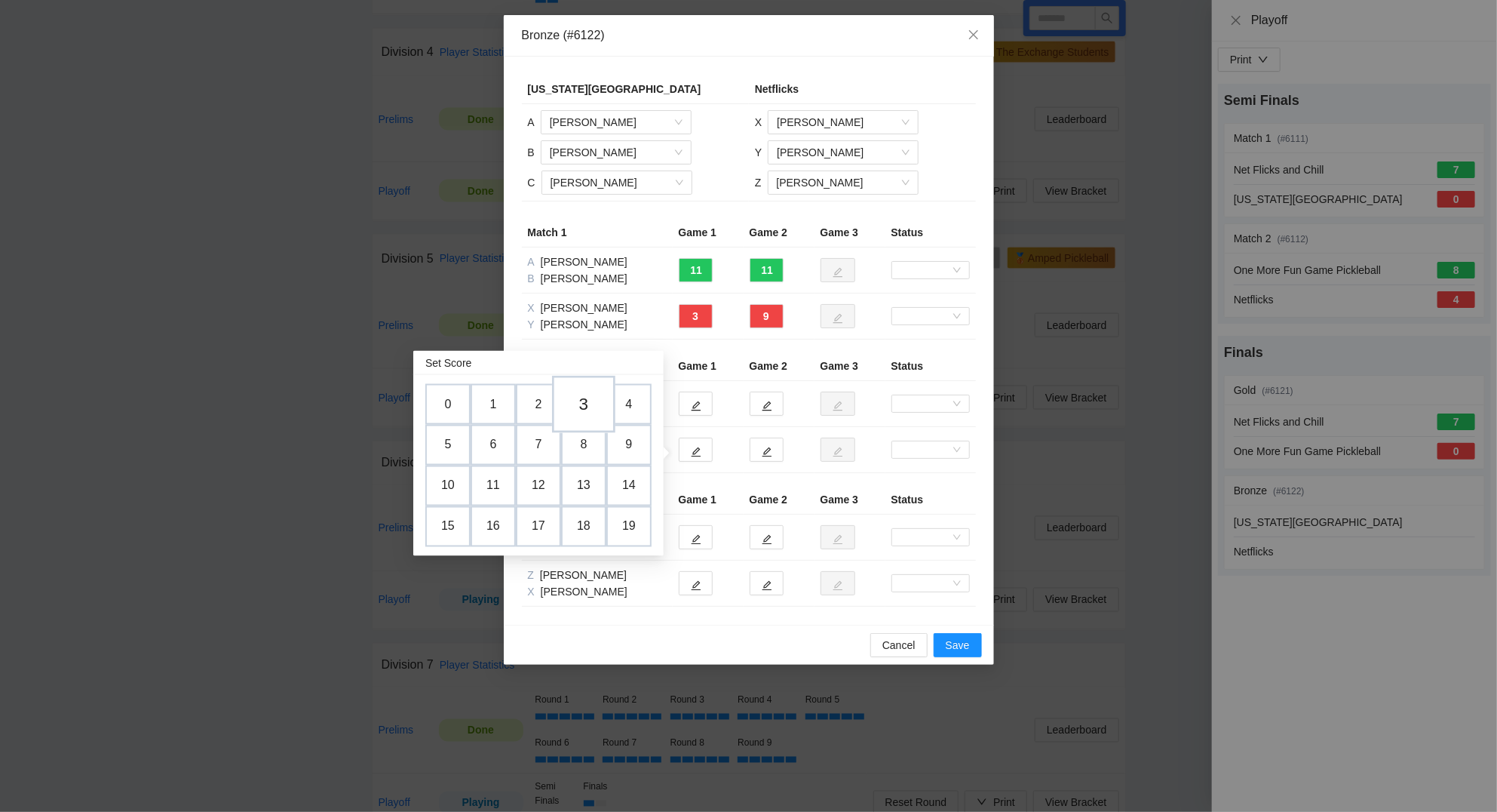
click at [591, 402] on td "3" at bounding box center [583, 405] width 63 height 57
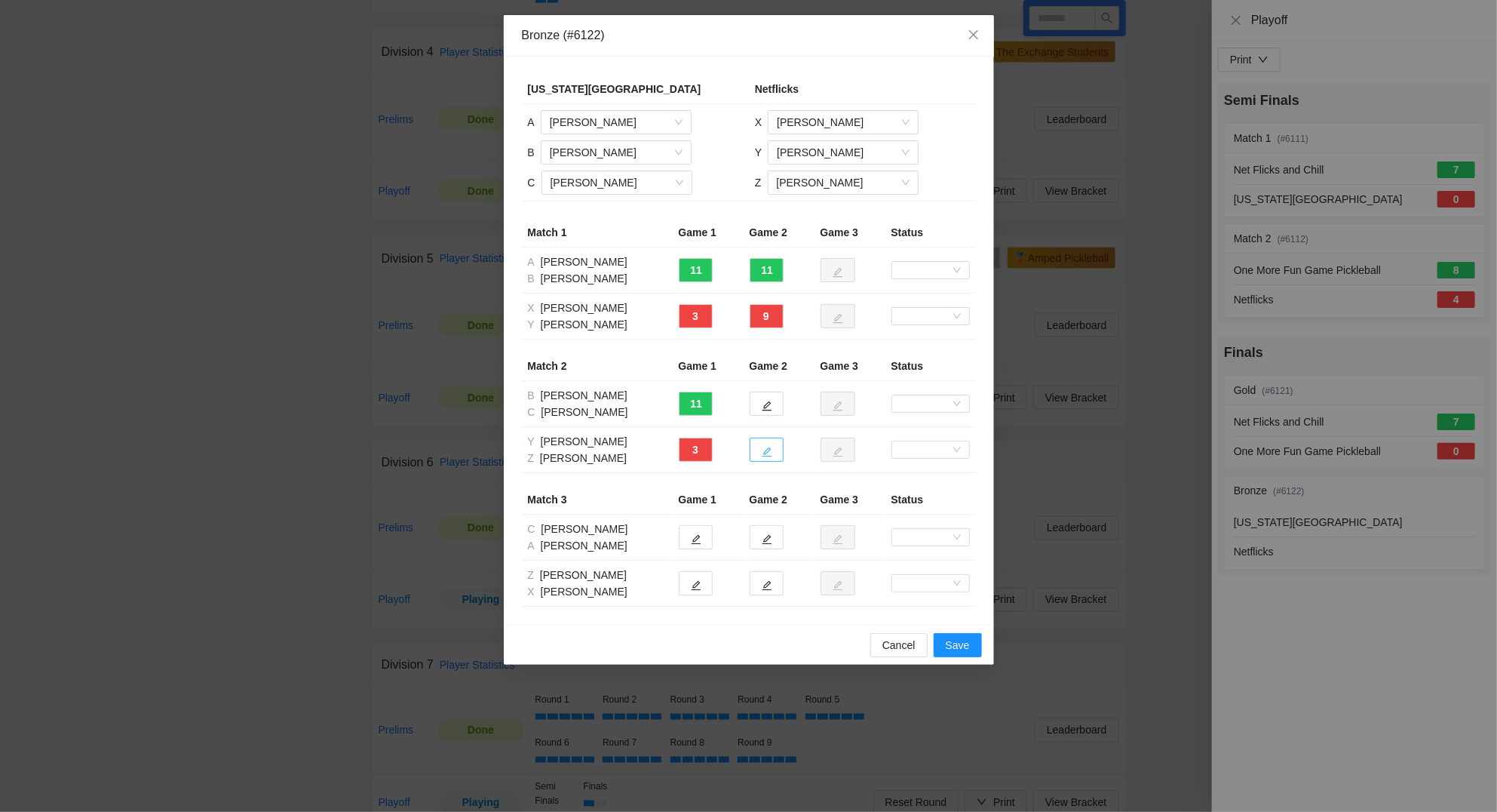
click at [765, 450] on icon "edit" at bounding box center [767, 451] width 11 height 11
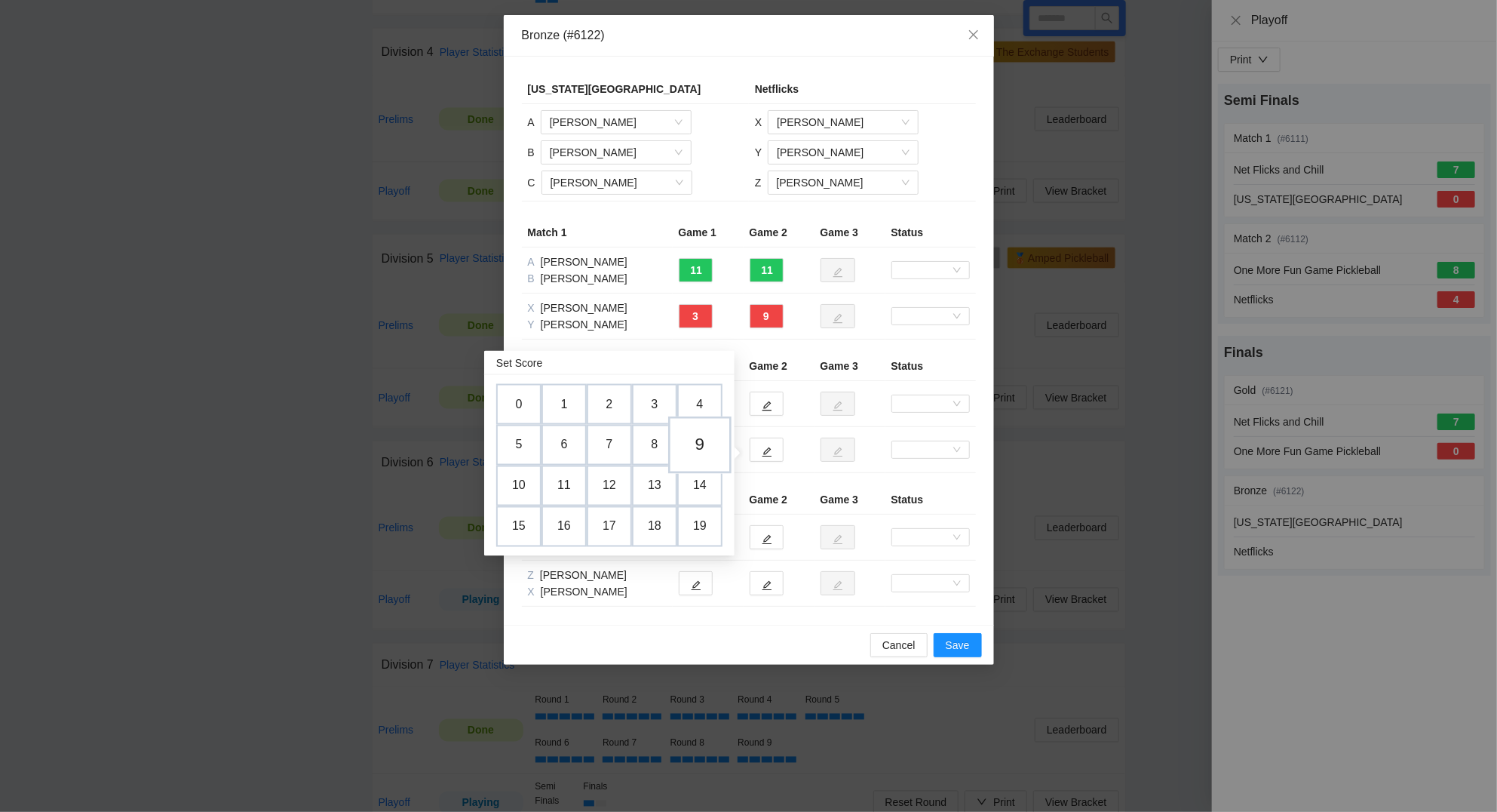
click at [709, 445] on td "9" at bounding box center [700, 445] width 63 height 57
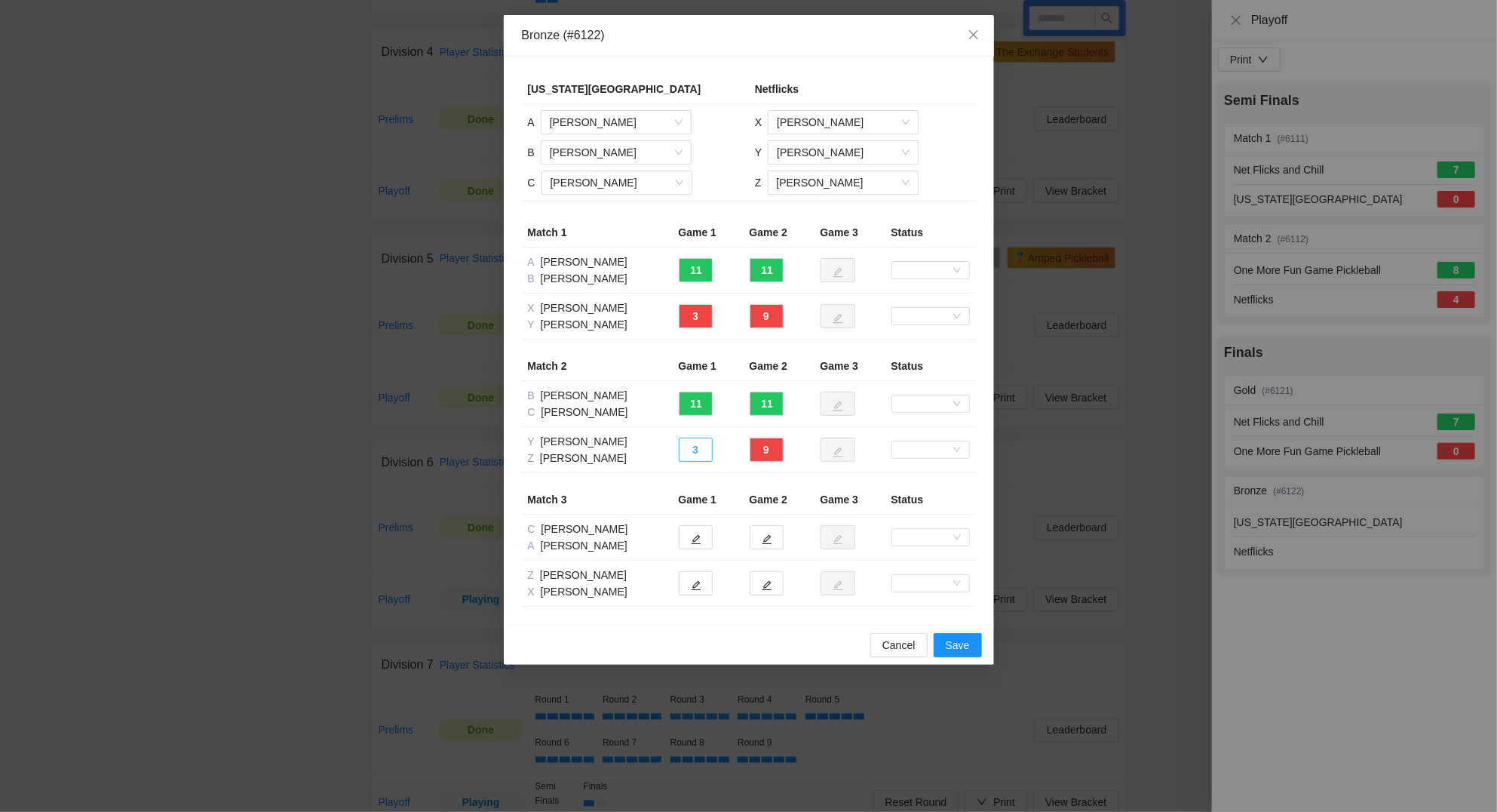
click at [705, 453] on button "3" at bounding box center [695, 449] width 33 height 24
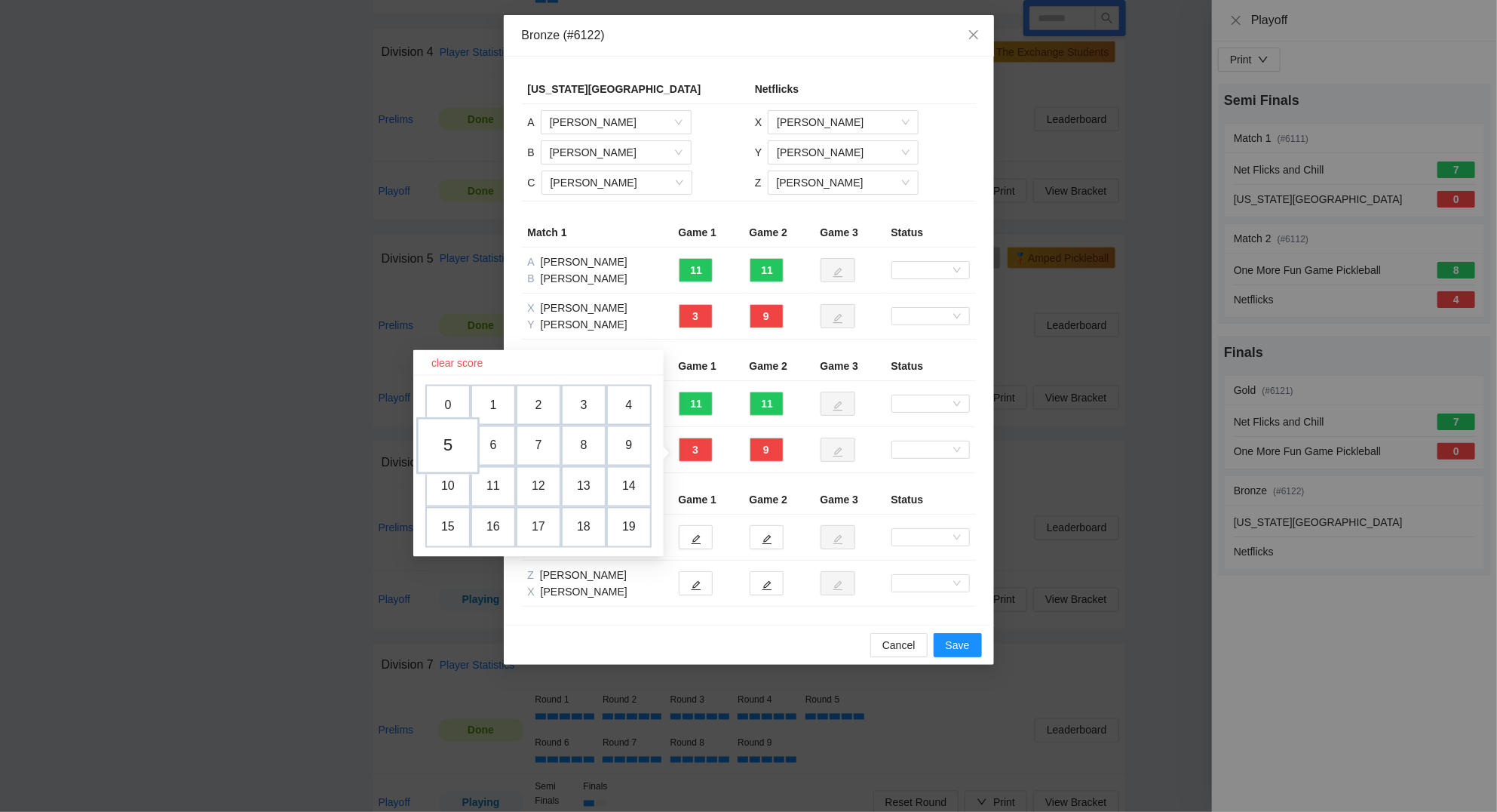
click at [459, 448] on td "5" at bounding box center [448, 446] width 63 height 57
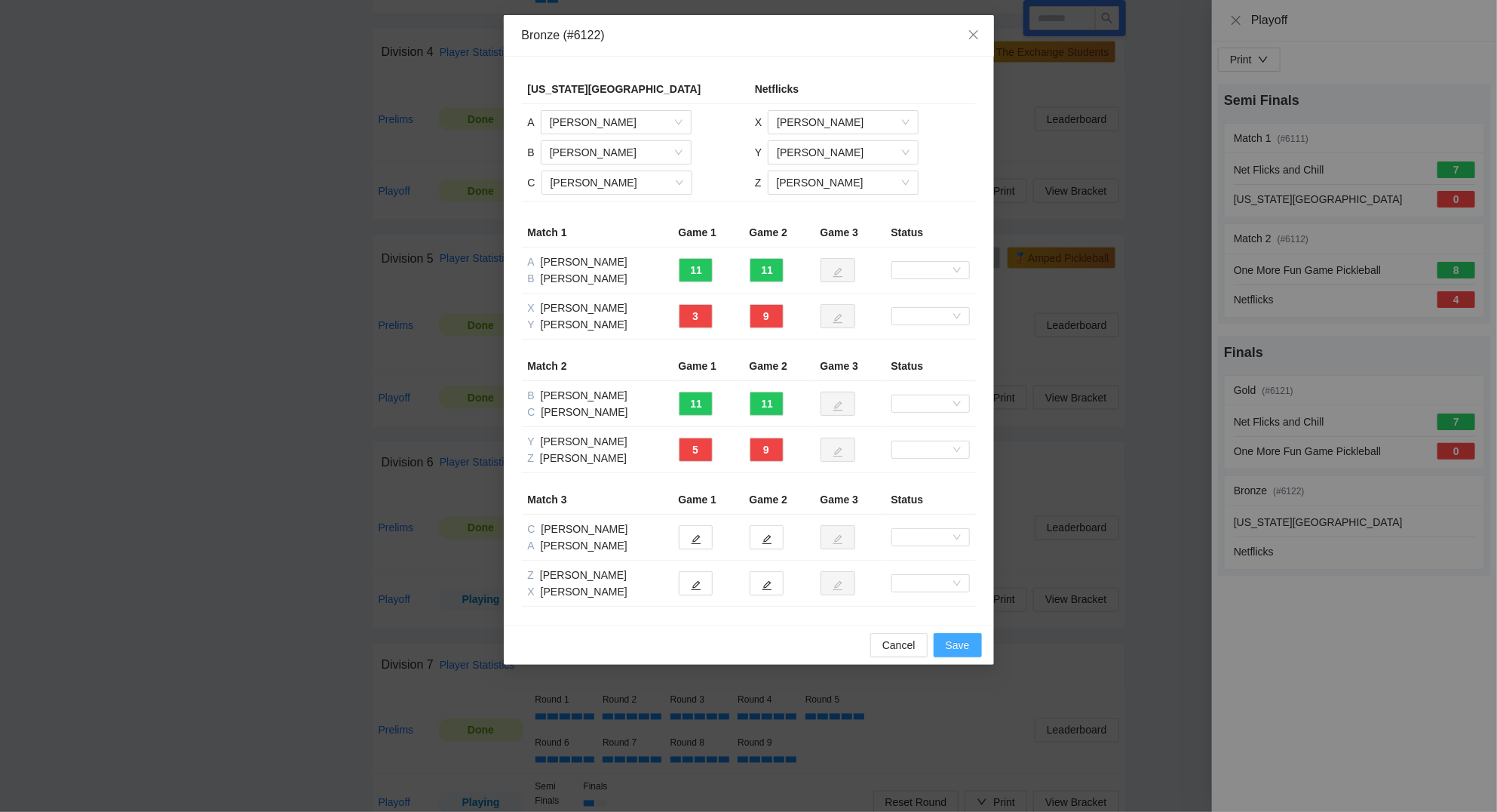
click at [972, 643] on button "Save" at bounding box center [958, 645] width 48 height 24
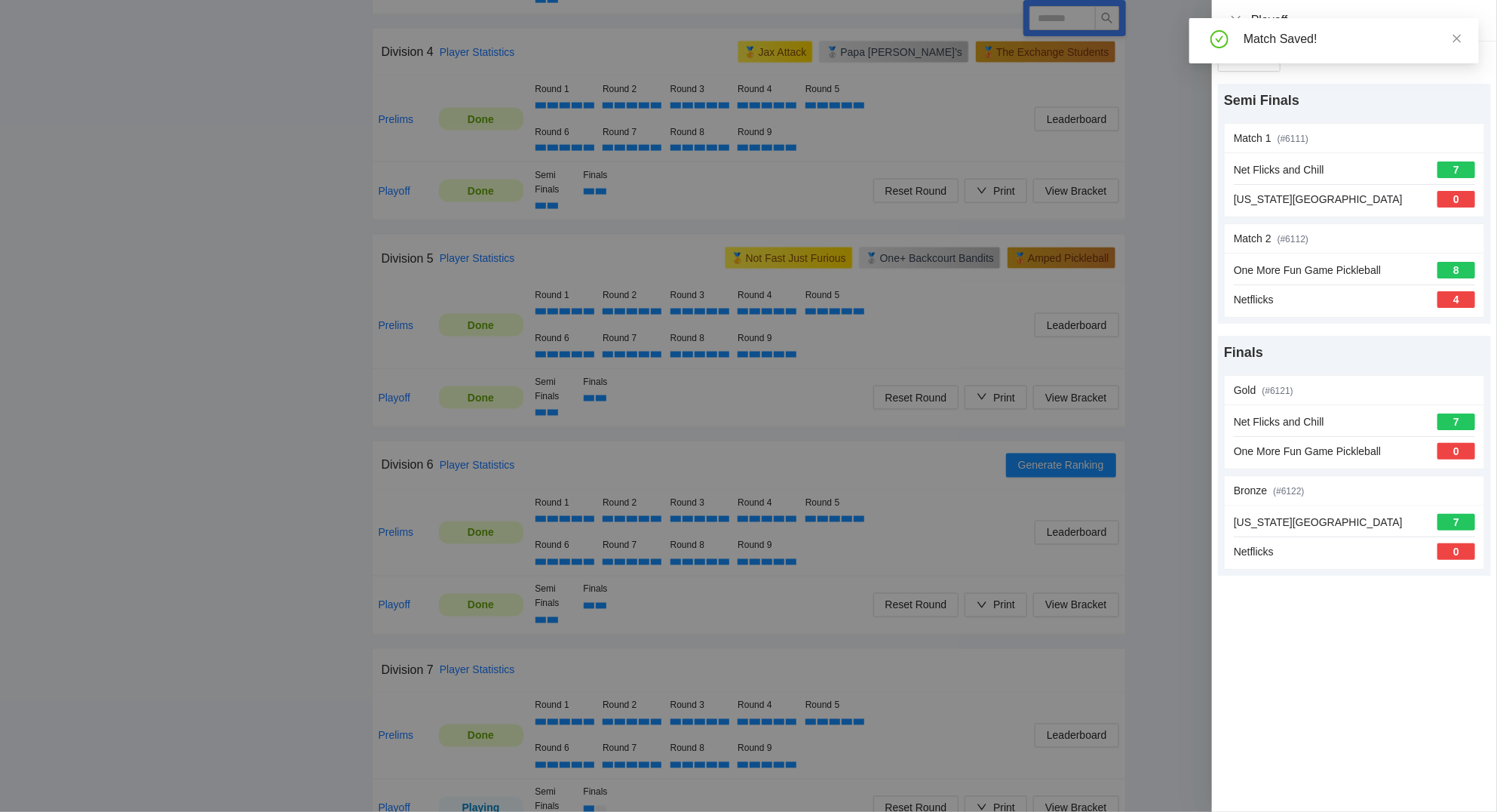
click at [1188, 197] on div at bounding box center [748, 406] width 1497 height 812
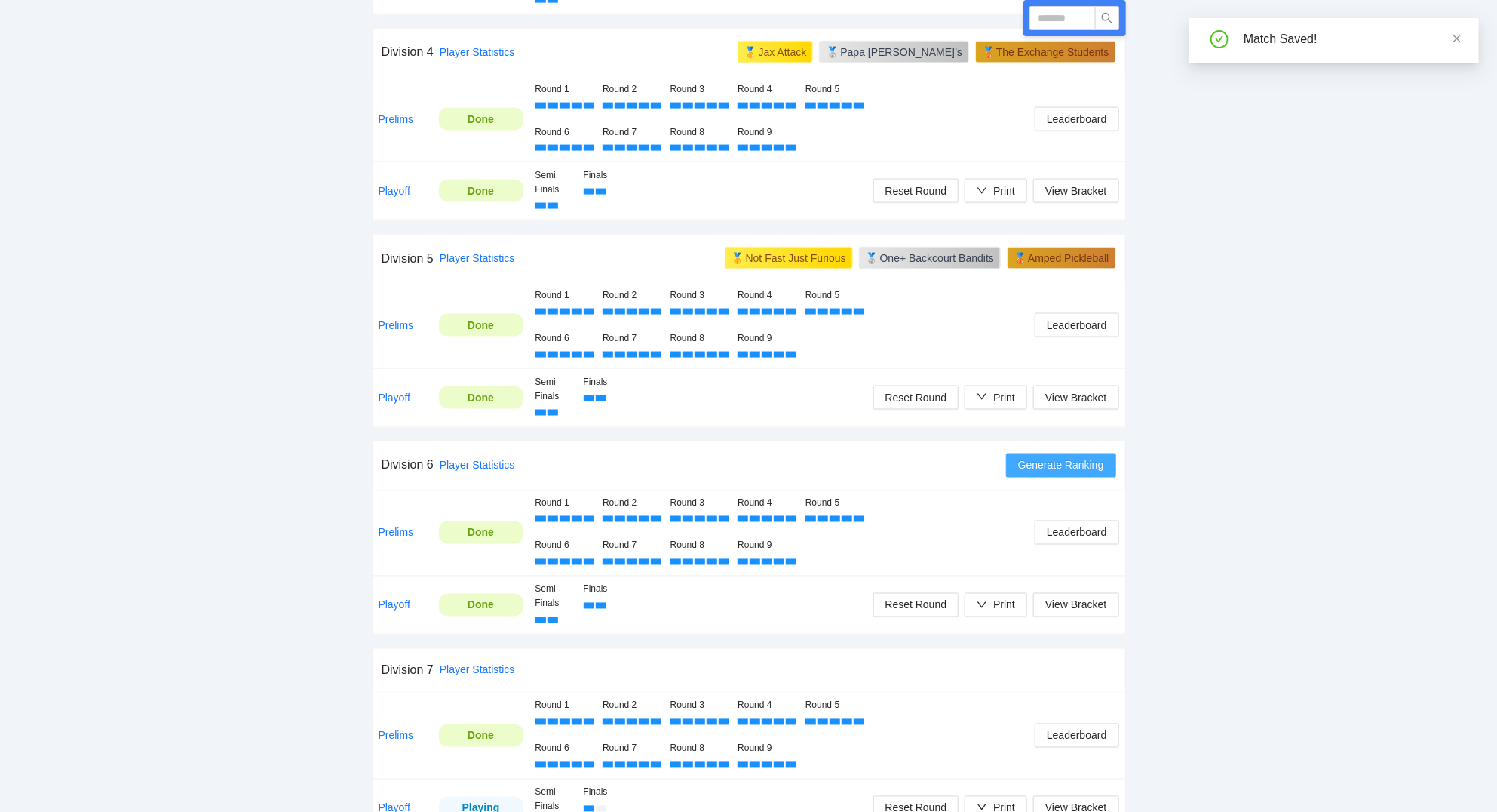
click at [1081, 472] on span "Generate Ranking" at bounding box center [1062, 465] width 86 height 16
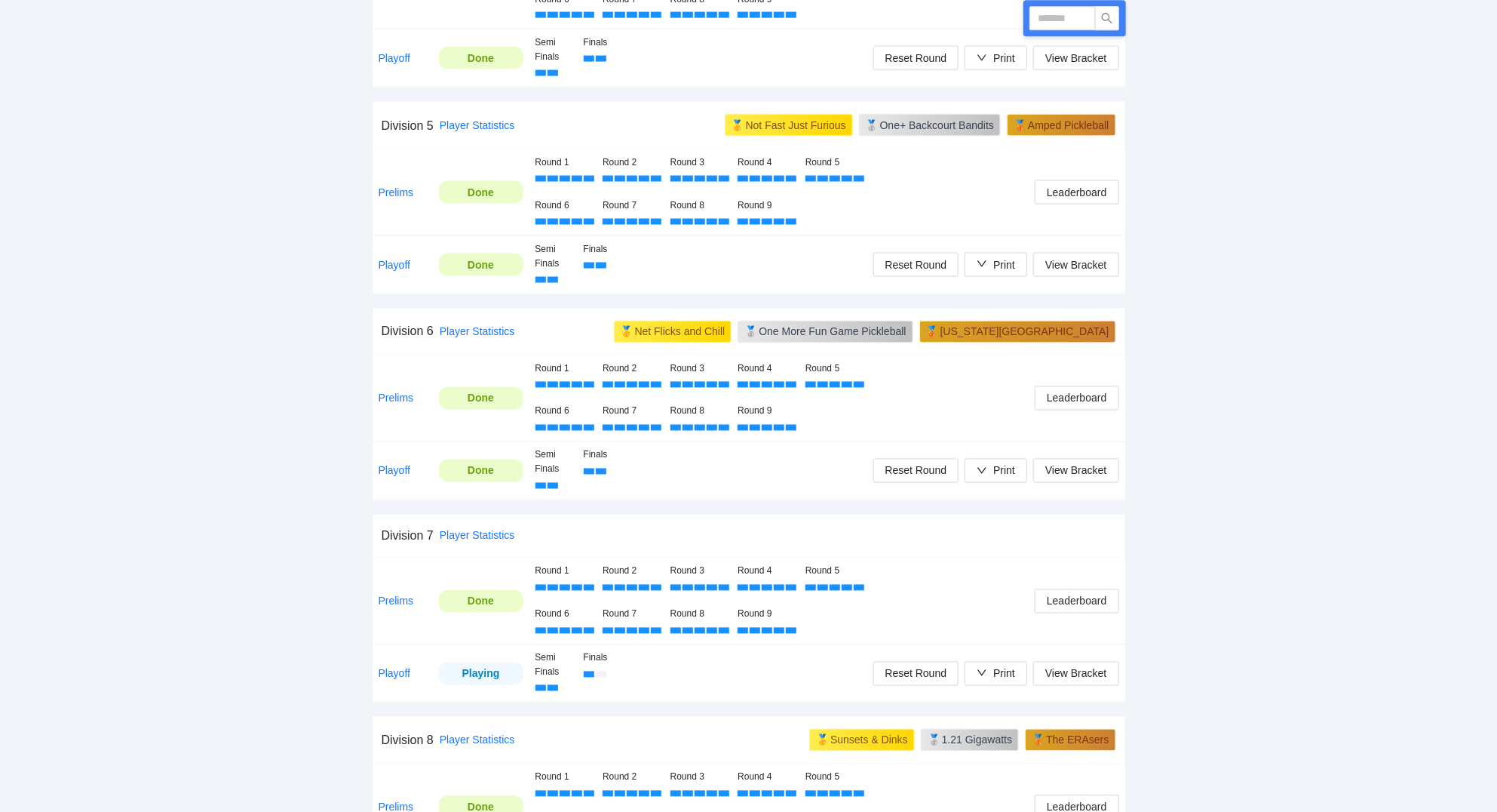
scroll to position [1455, 0]
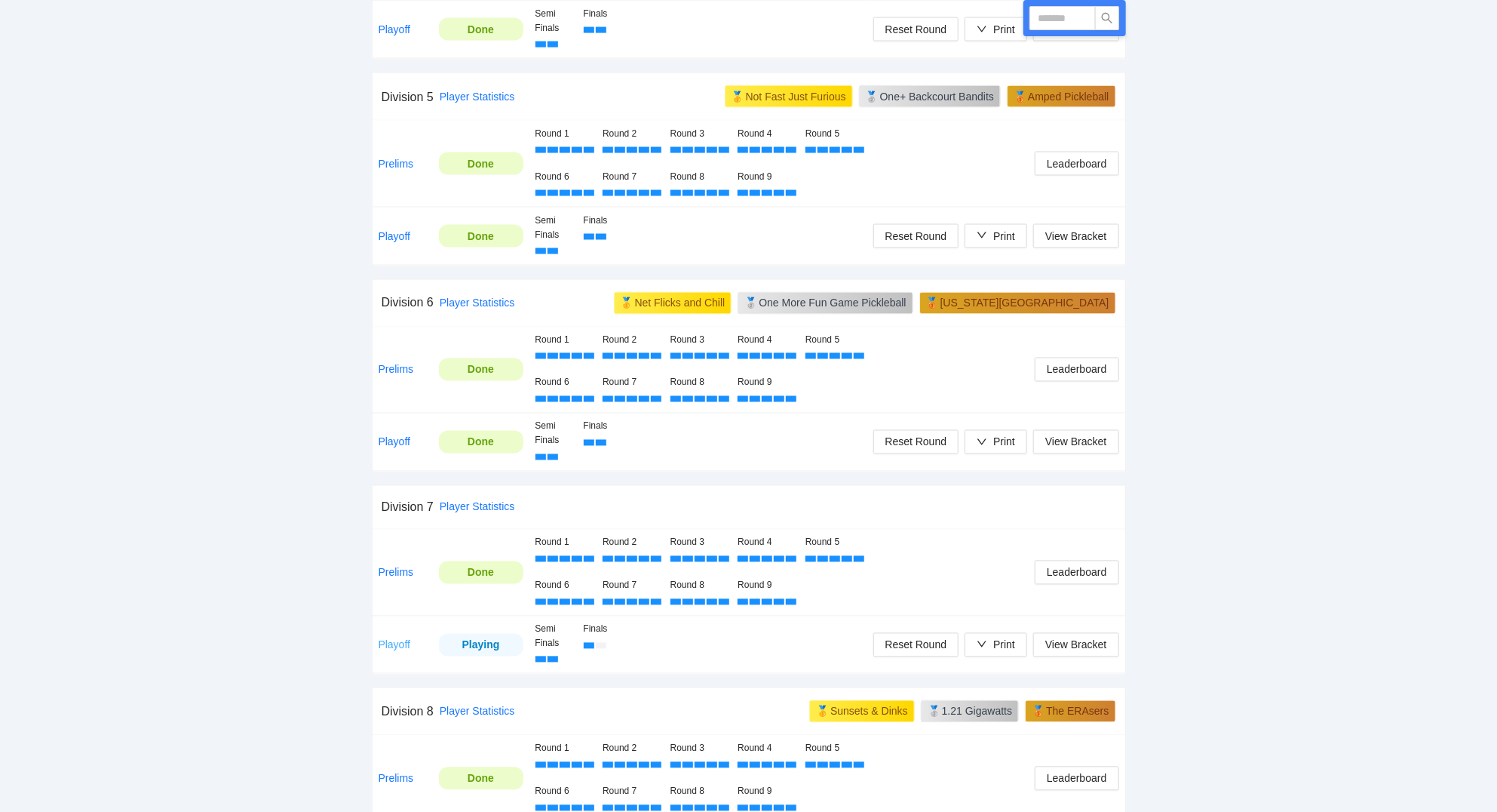
click at [392, 646] on link "Playoff" at bounding box center [395, 645] width 33 height 12
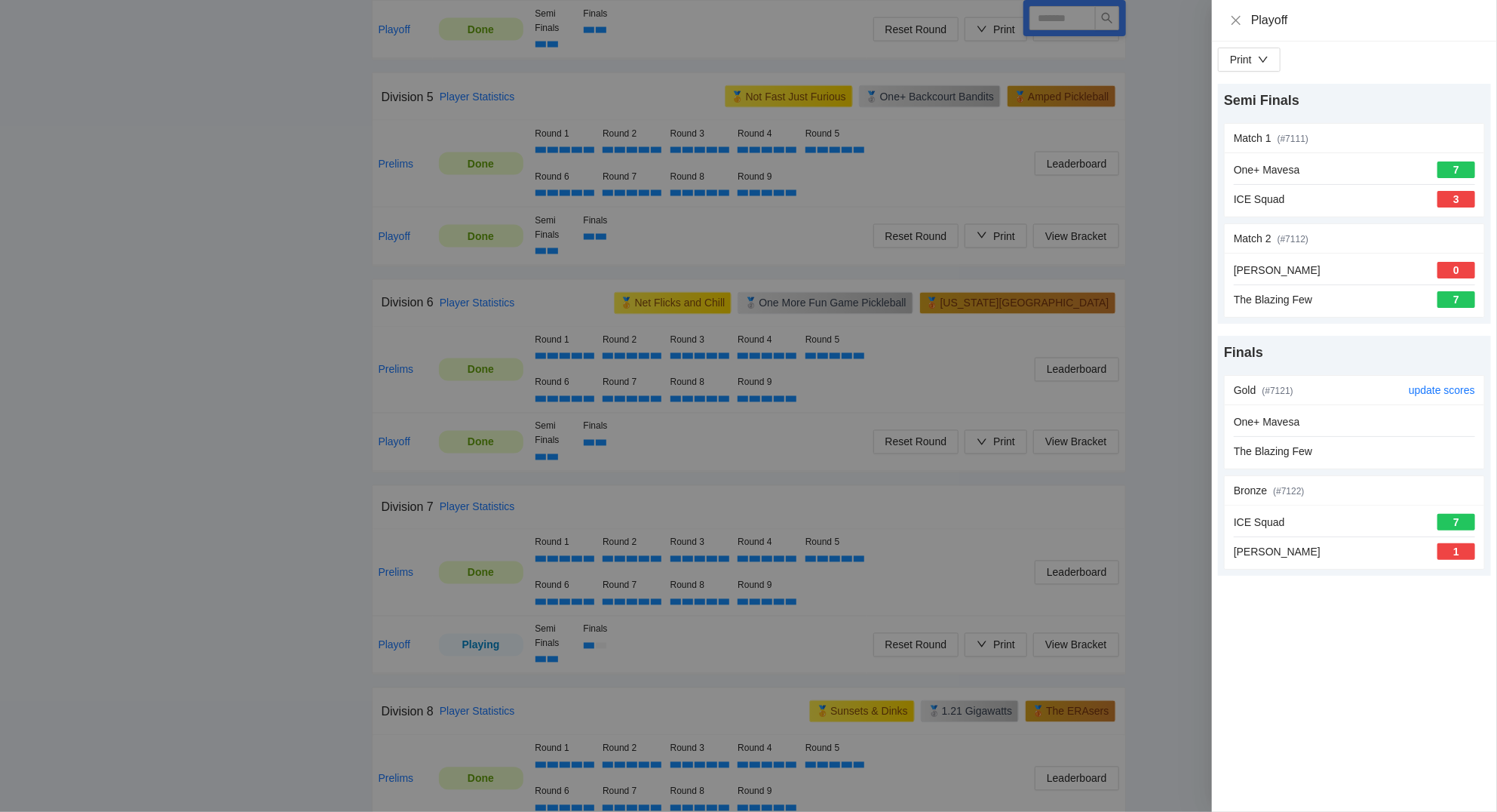
click at [1349, 433] on div "One+ Mavesa The Blazing Few" at bounding box center [1354, 436] width 241 height 46
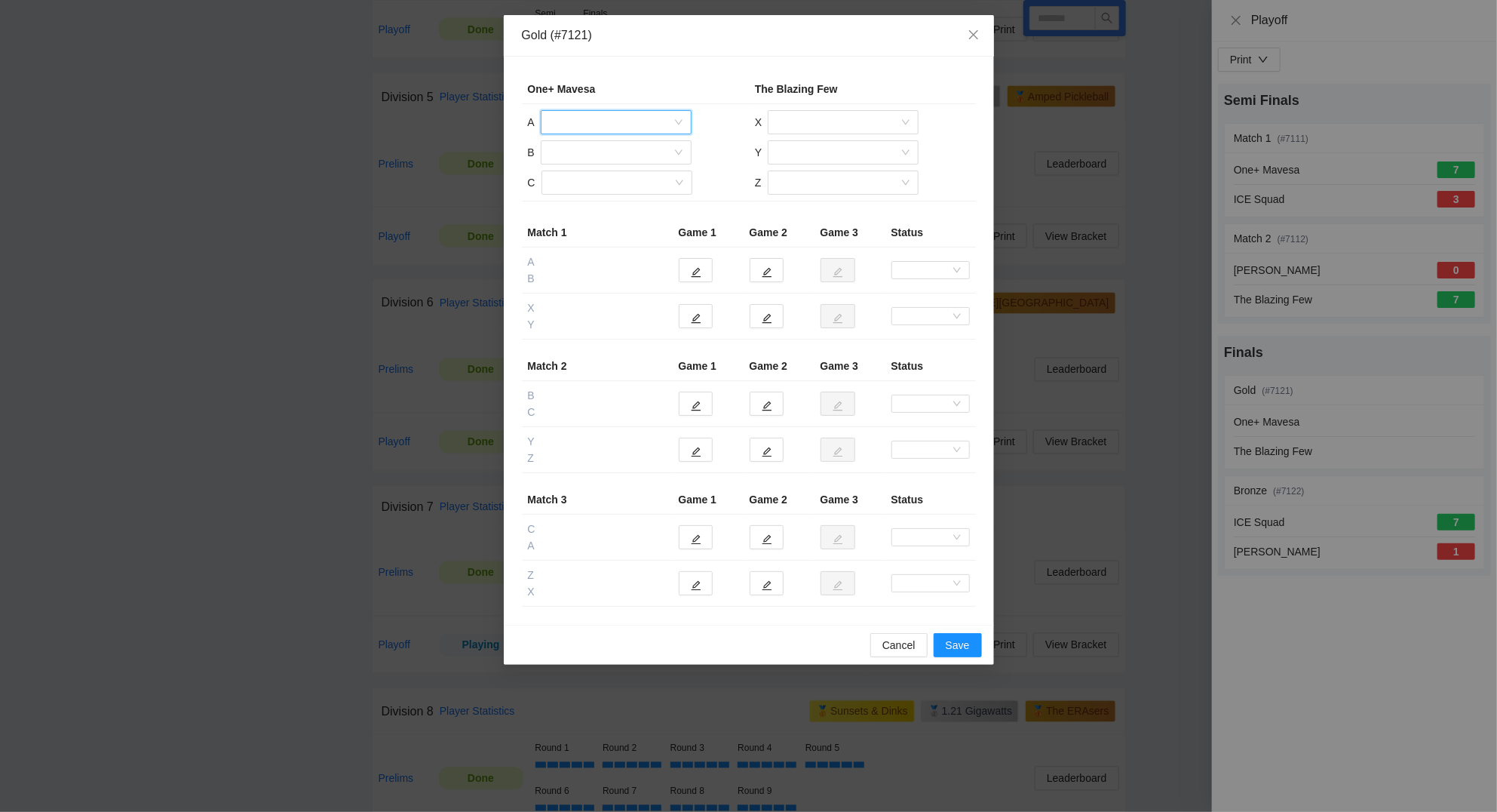
click at [606, 121] on input "search" at bounding box center [611, 122] width 122 height 23
click at [620, 207] on div "[PERSON_NAME]" at bounding box center [616, 201] width 133 height 16
click at [600, 152] on input "search" at bounding box center [611, 152] width 122 height 23
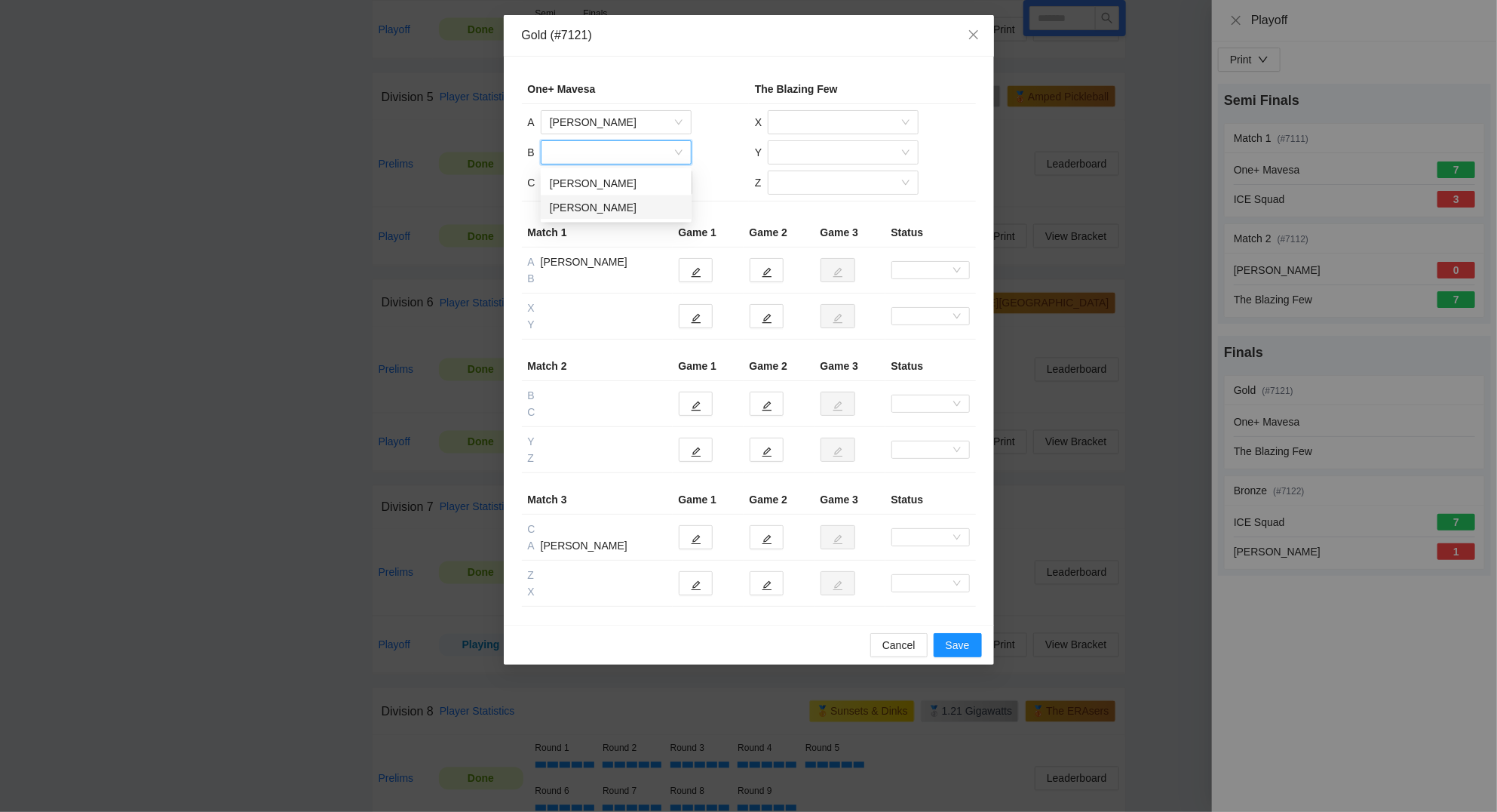
click at [593, 204] on div "[PERSON_NAME]" at bounding box center [616, 207] width 133 height 16
click at [602, 186] on input "search" at bounding box center [612, 183] width 122 height 23
drag, startPoint x: 602, startPoint y: 211, endPoint x: 784, endPoint y: 165, distance: 187.7
click at [614, 207] on div "[PERSON_NAME]" at bounding box center [616, 213] width 133 height 16
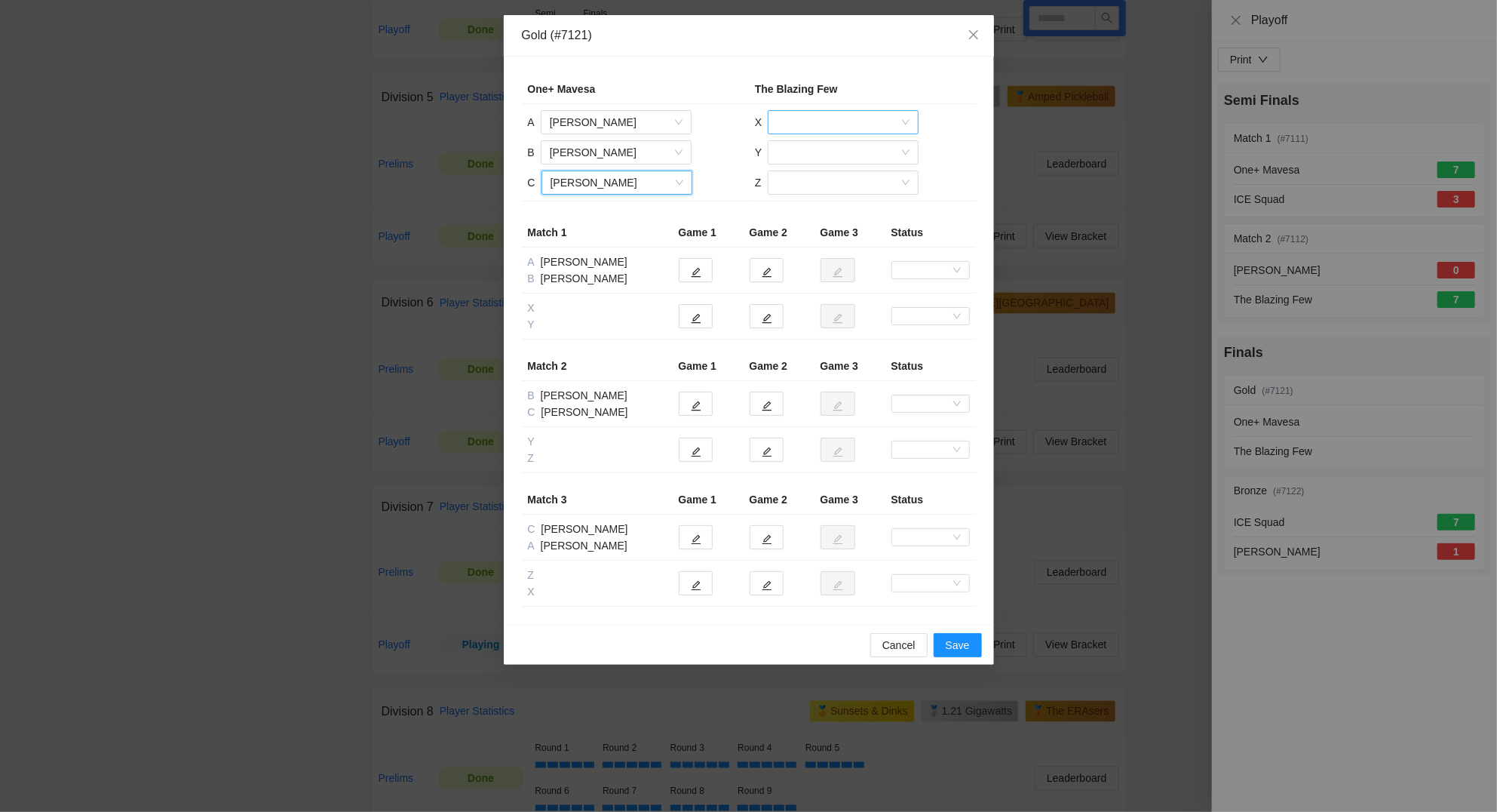
click at [821, 123] on input "search" at bounding box center [838, 122] width 122 height 23
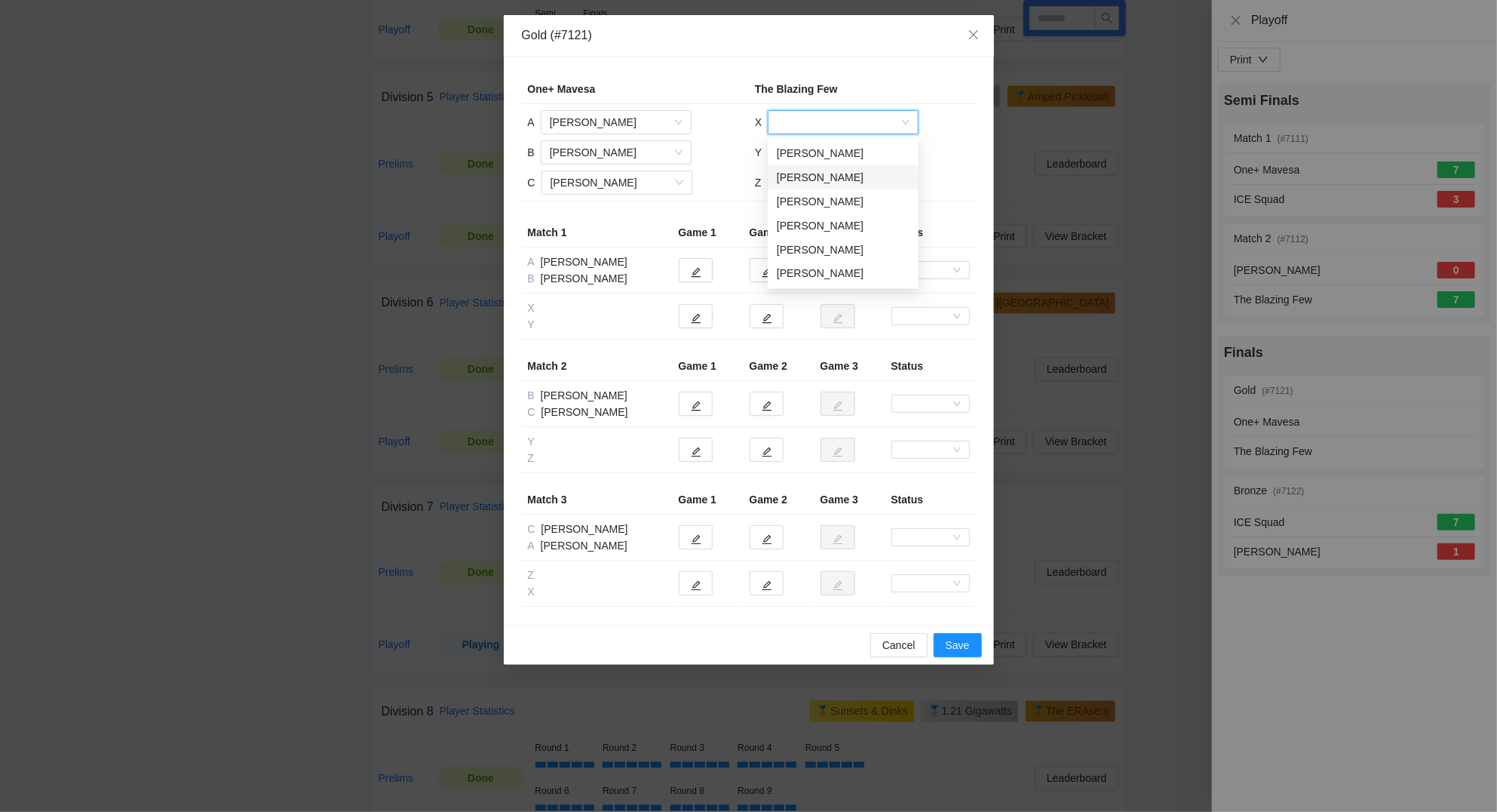
click at [816, 173] on div "[PERSON_NAME]" at bounding box center [843, 177] width 133 height 16
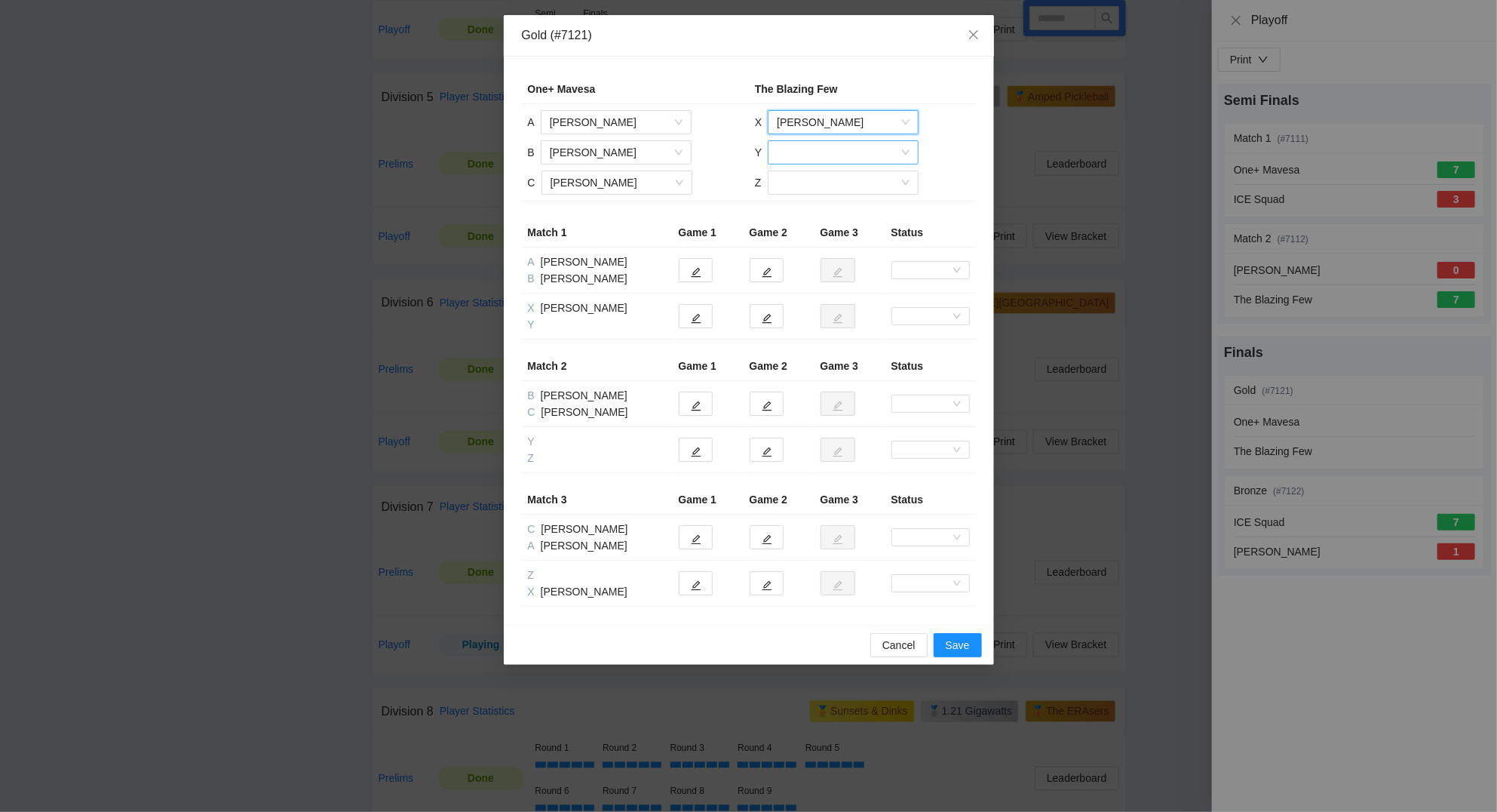
click at [815, 154] on input "search" at bounding box center [838, 152] width 122 height 23
click at [824, 230] on div "[PERSON_NAME]" at bounding box center [843, 230] width 133 height 16
click at [820, 185] on input "search" at bounding box center [838, 183] width 122 height 23
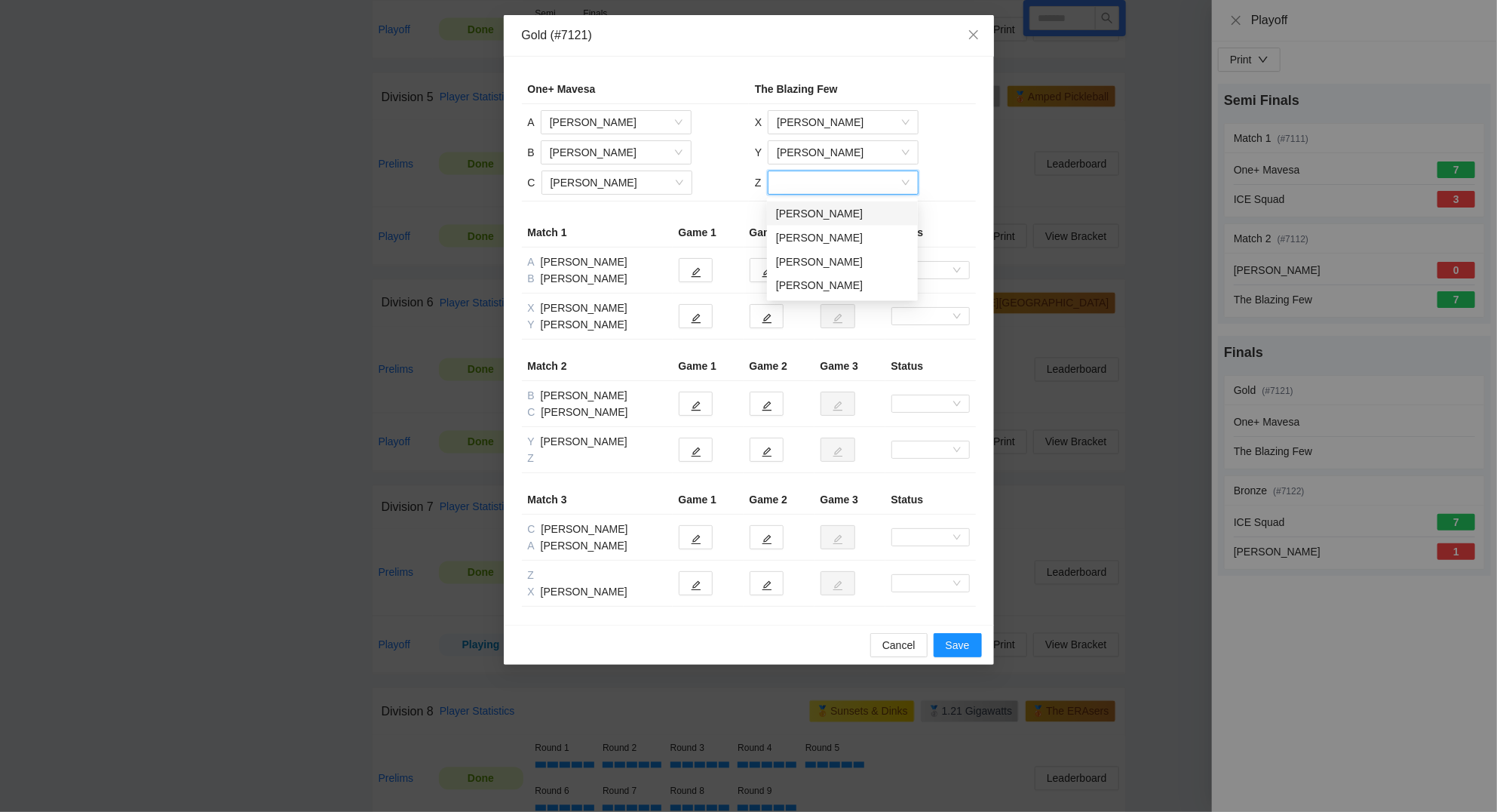
click at [810, 208] on div "[PERSON_NAME]" at bounding box center [842, 213] width 133 height 16
click at [697, 318] on icon "edit" at bounding box center [695, 318] width 10 height 10
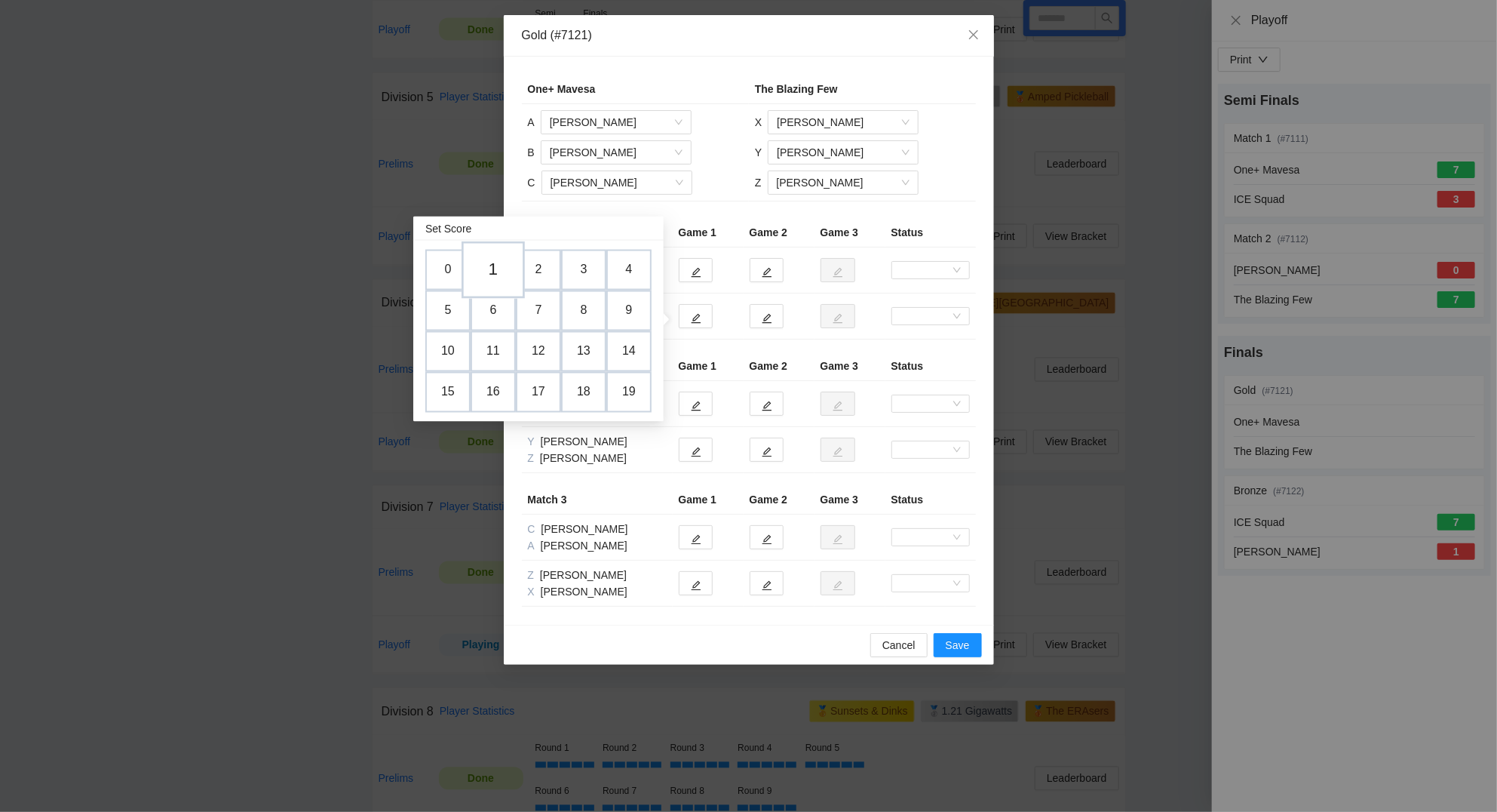
click at [500, 275] on td "1" at bounding box center [494, 271] width 63 height 57
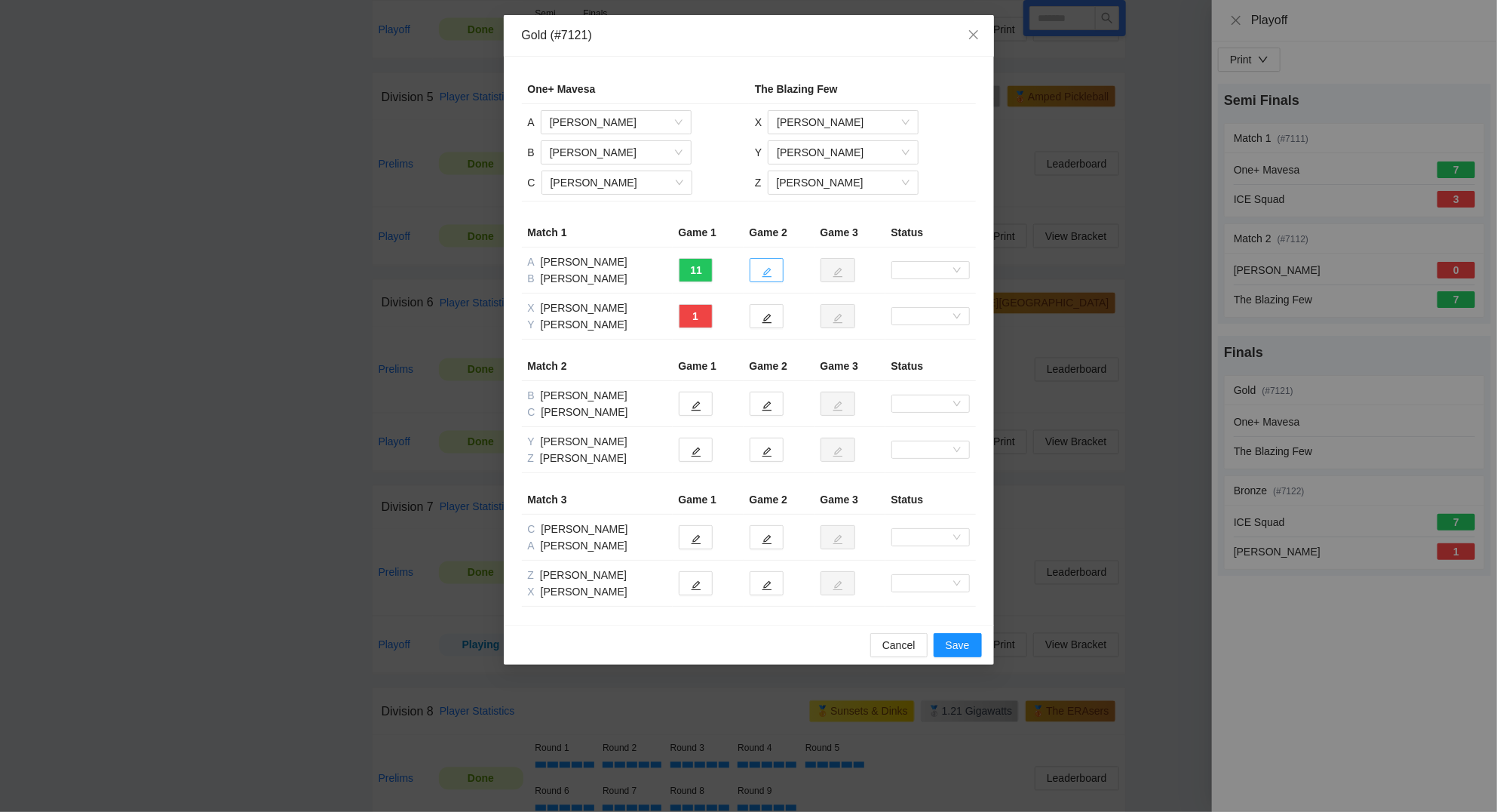
click at [768, 265] on button "button" at bounding box center [766, 270] width 33 height 24
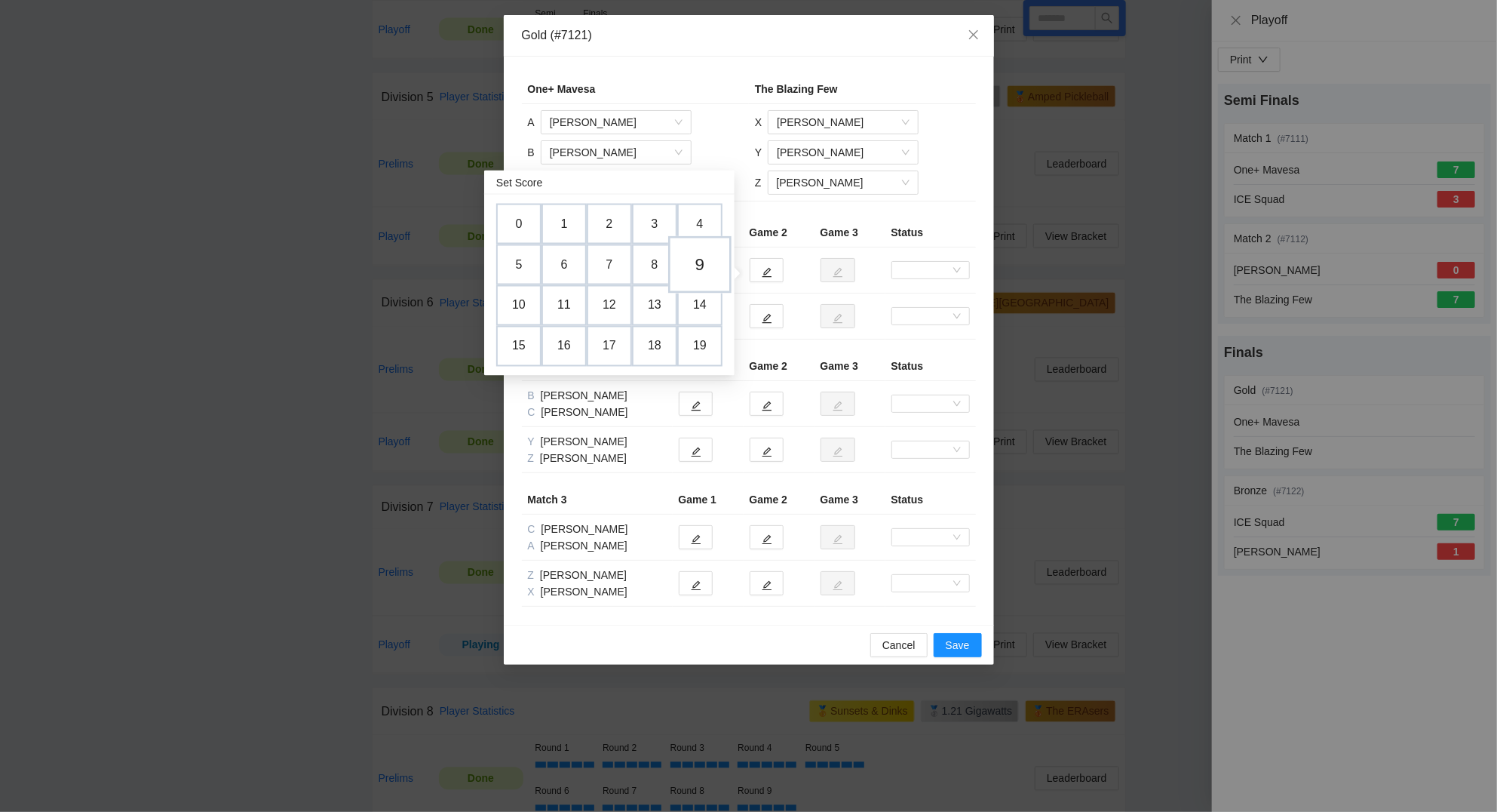
click at [709, 262] on td "9" at bounding box center [700, 266] width 63 height 57
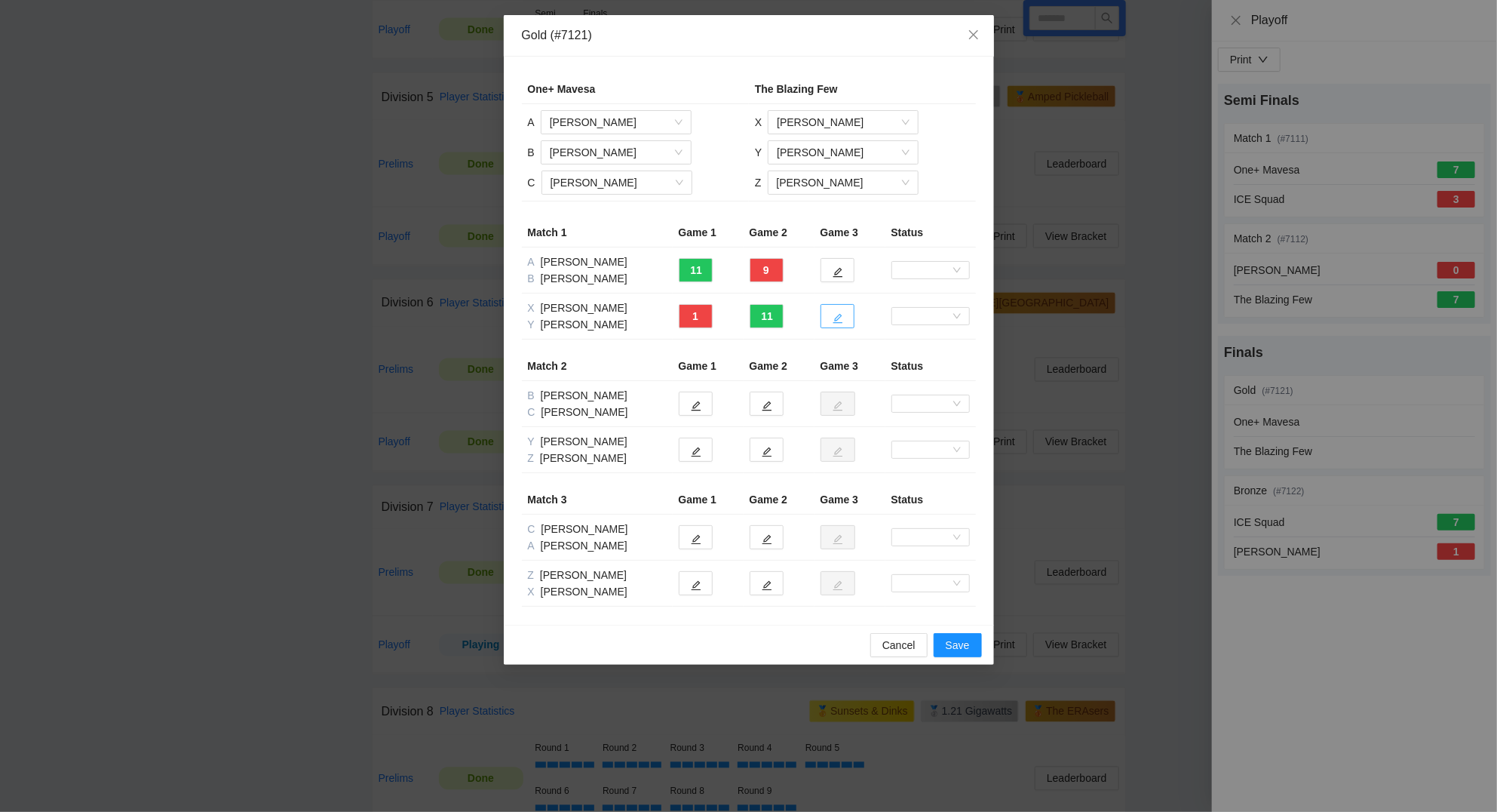
click at [841, 318] on icon "edit" at bounding box center [838, 318] width 10 height 10
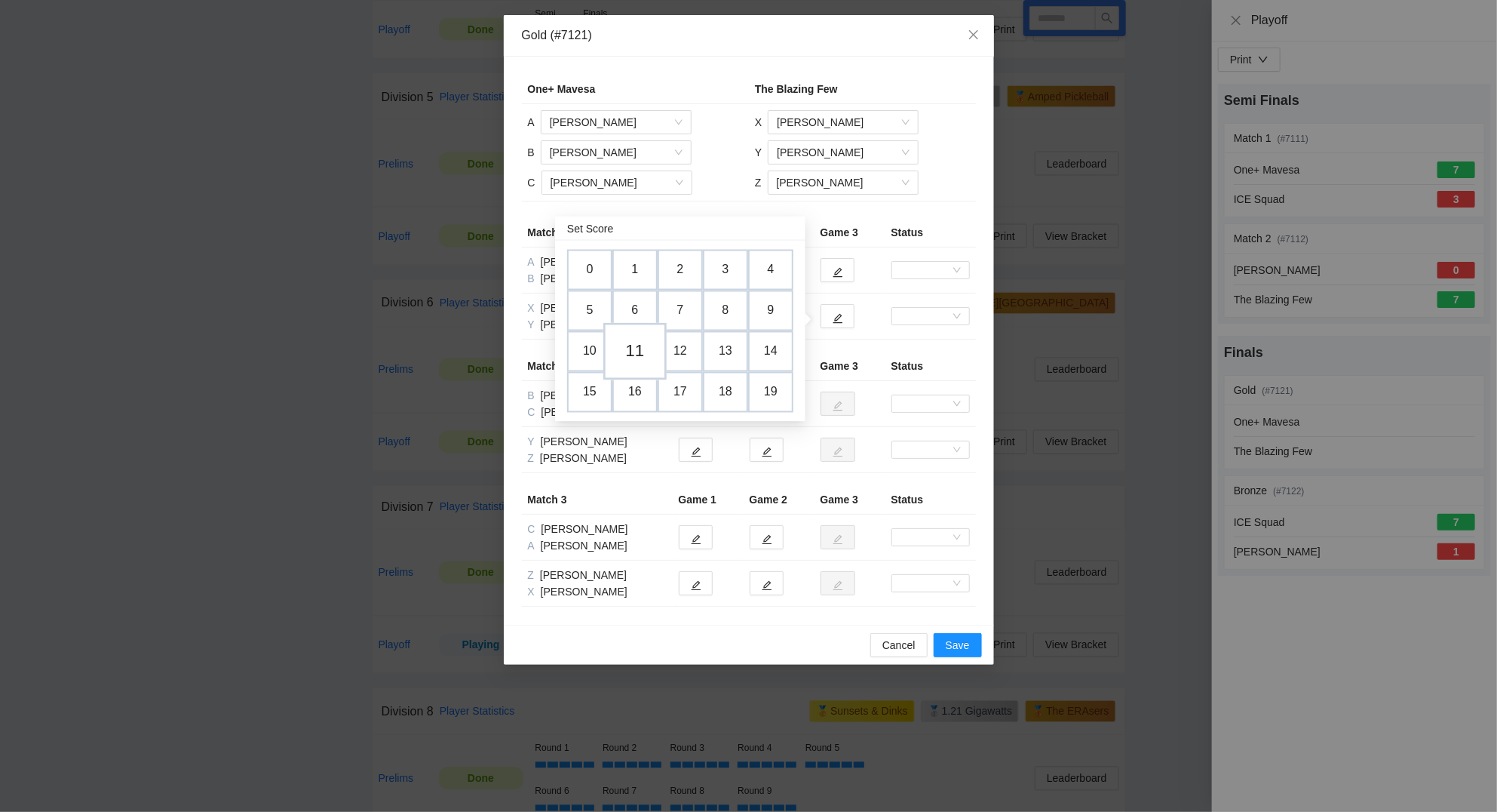
click at [634, 346] on td "11" at bounding box center [635, 352] width 63 height 57
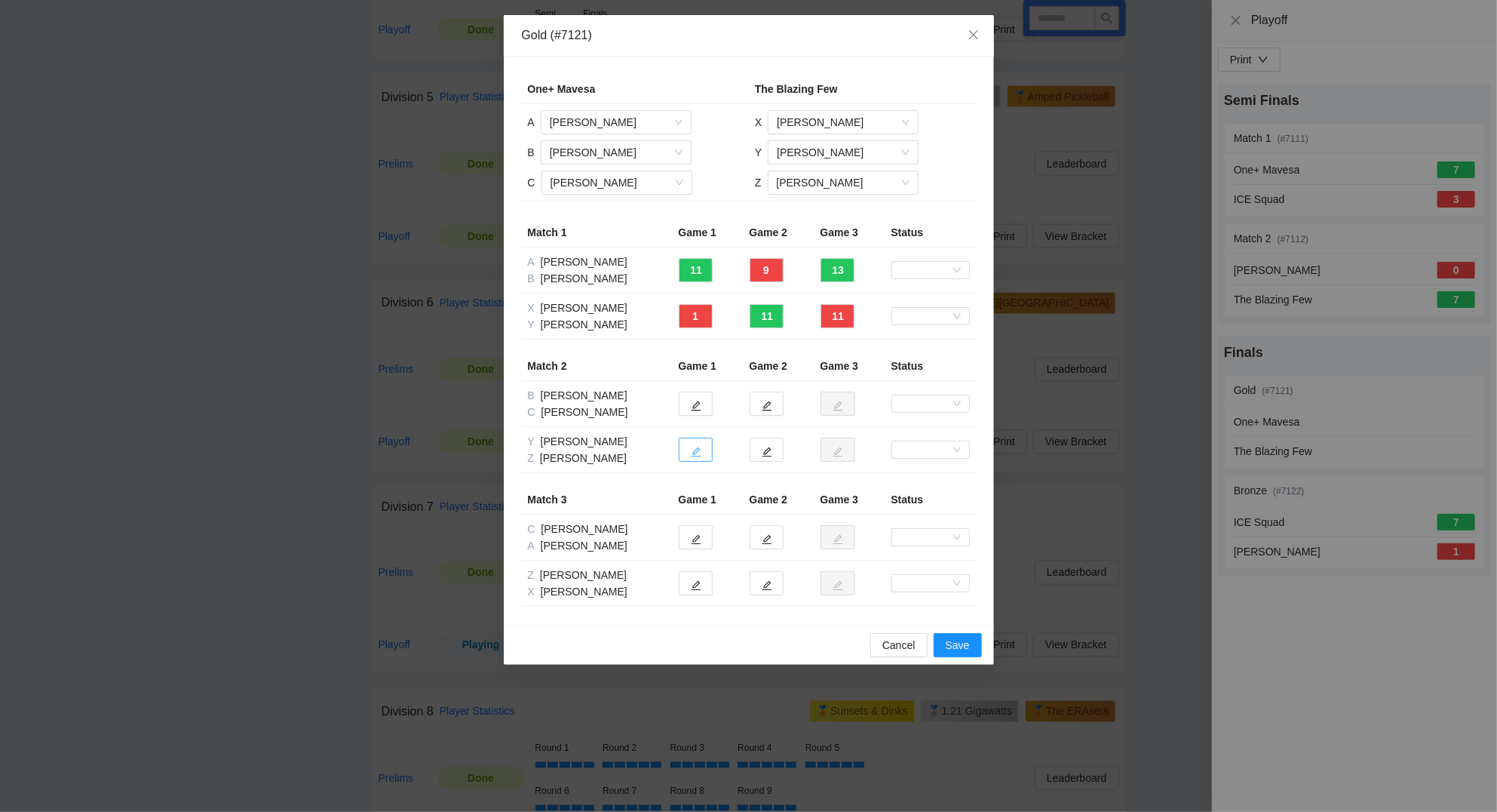
click at [693, 453] on icon "edit" at bounding box center [695, 452] width 10 height 10
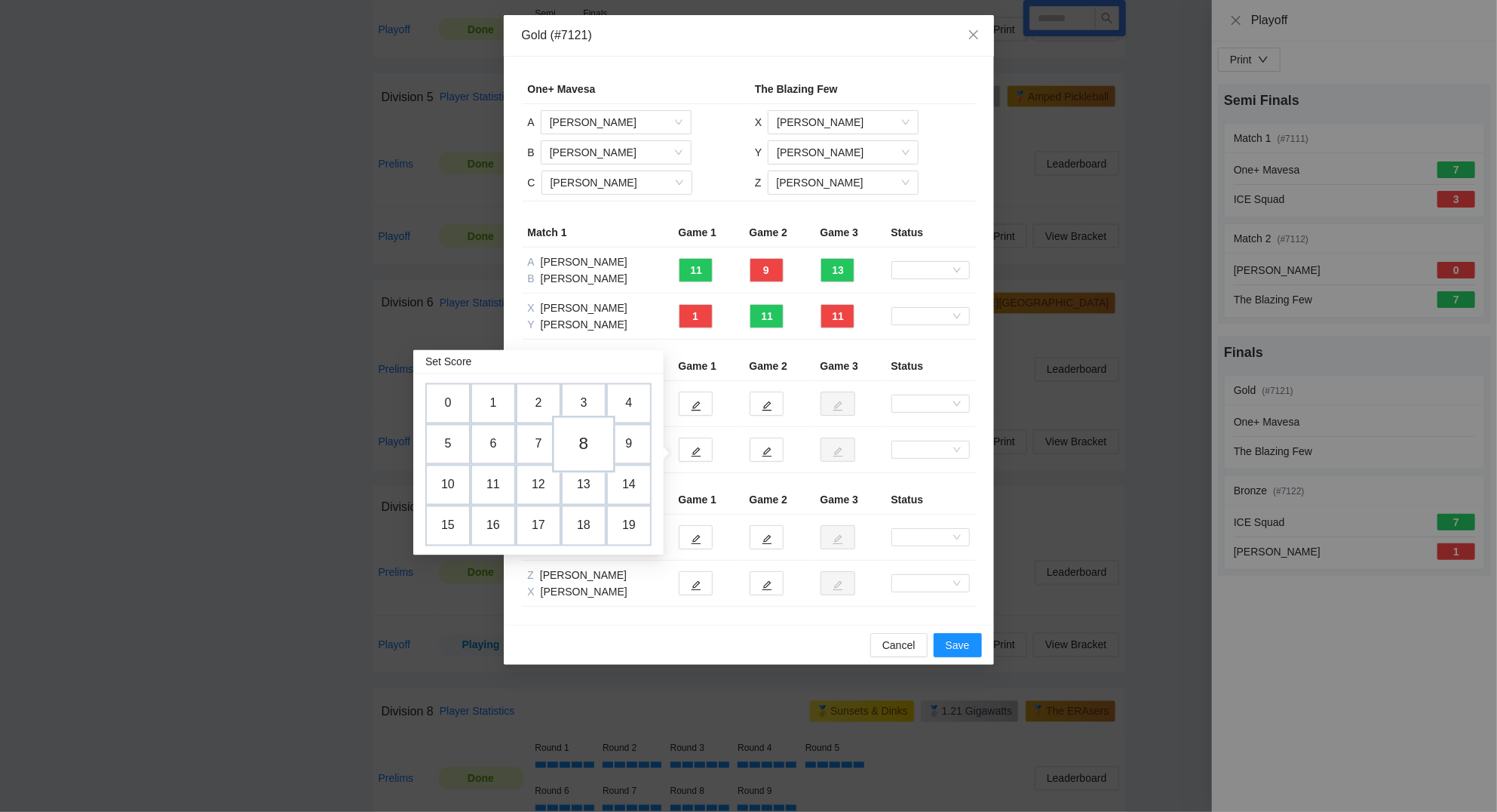
click at [583, 442] on td "8" at bounding box center [583, 445] width 63 height 57
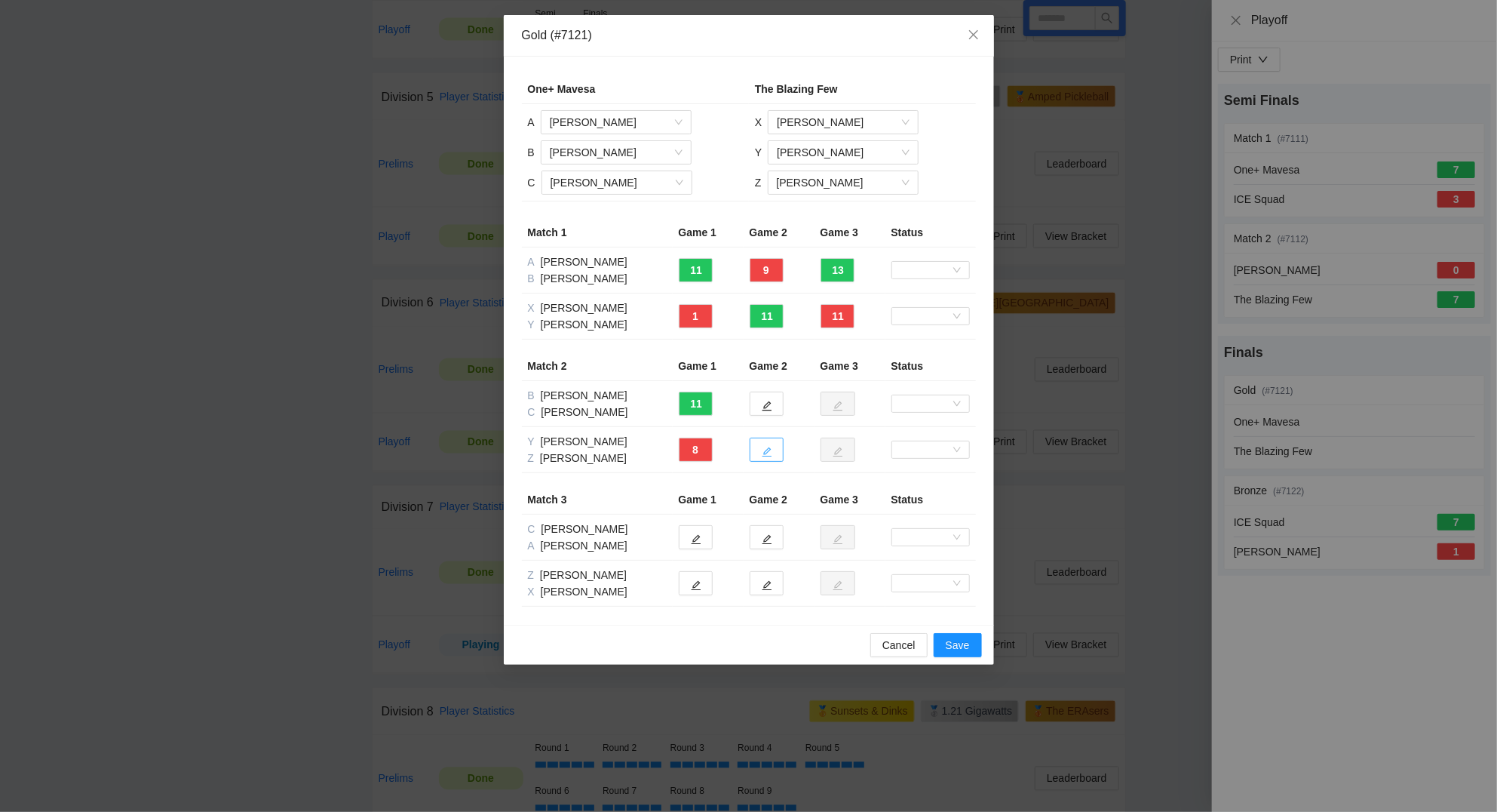
click at [770, 451] on icon "edit" at bounding box center [767, 451] width 11 height 11
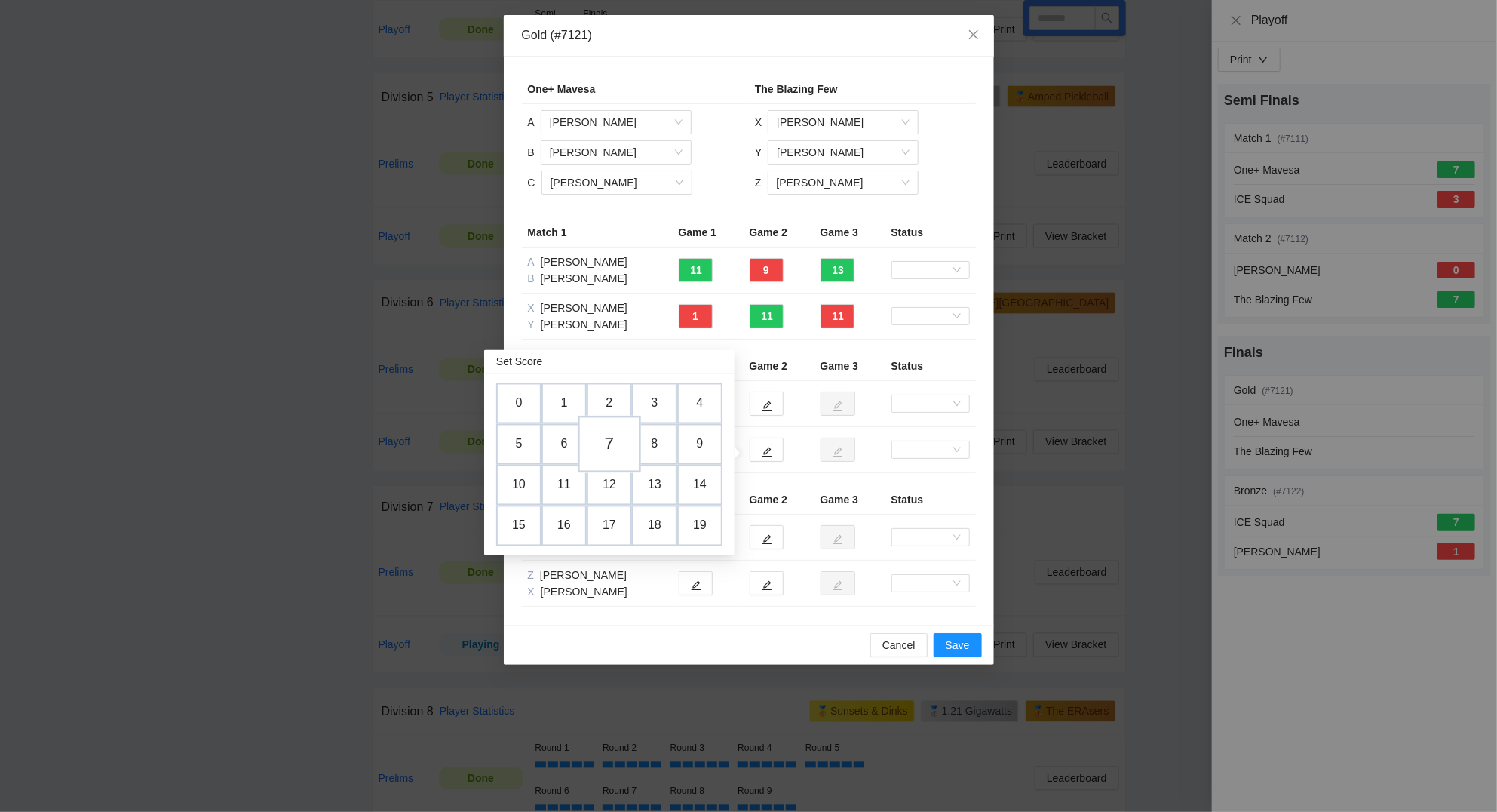
click at [614, 441] on td "7" at bounding box center [609, 445] width 63 height 57
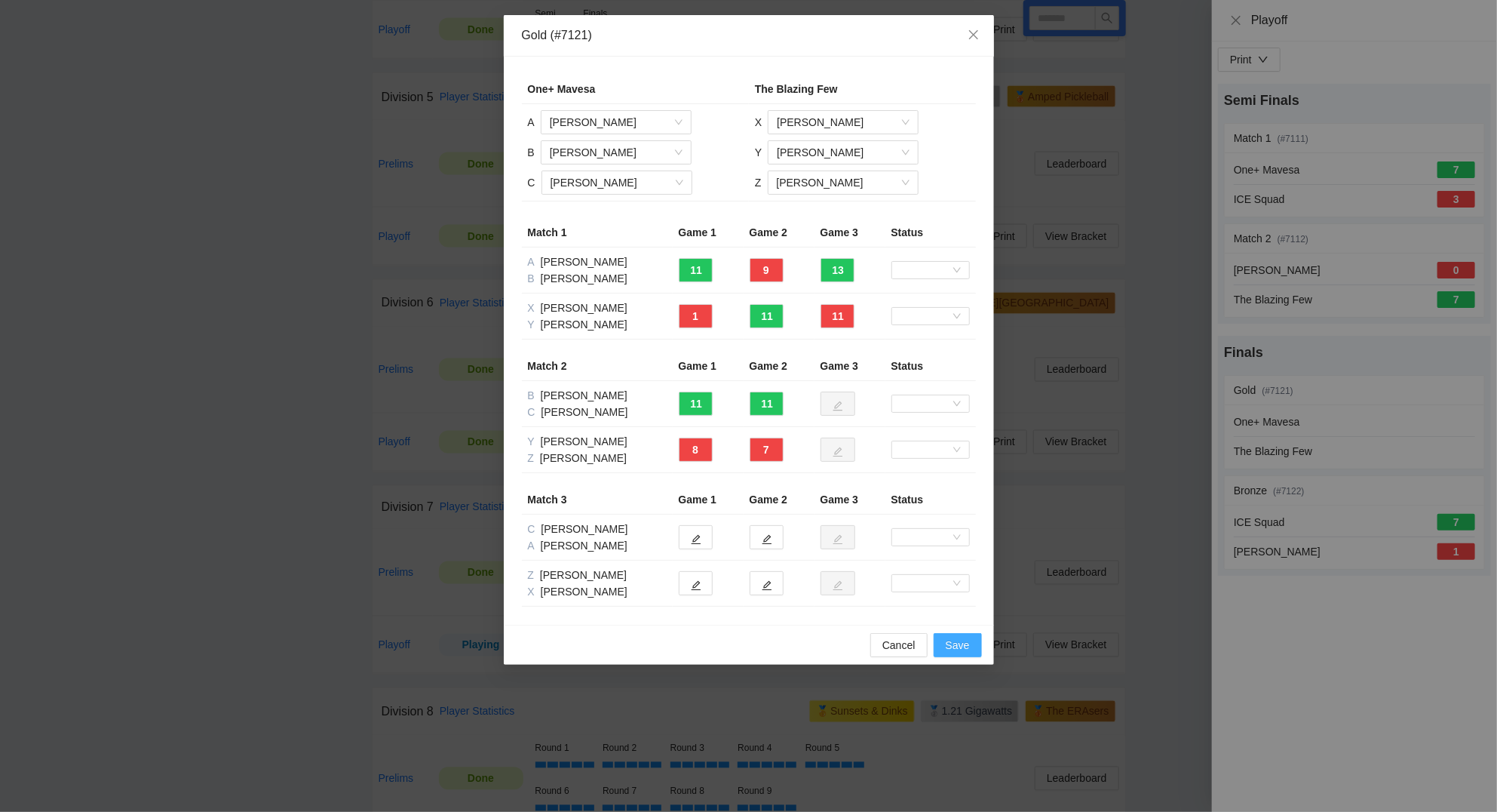
click at [956, 651] on span "Save" at bounding box center [958, 645] width 24 height 16
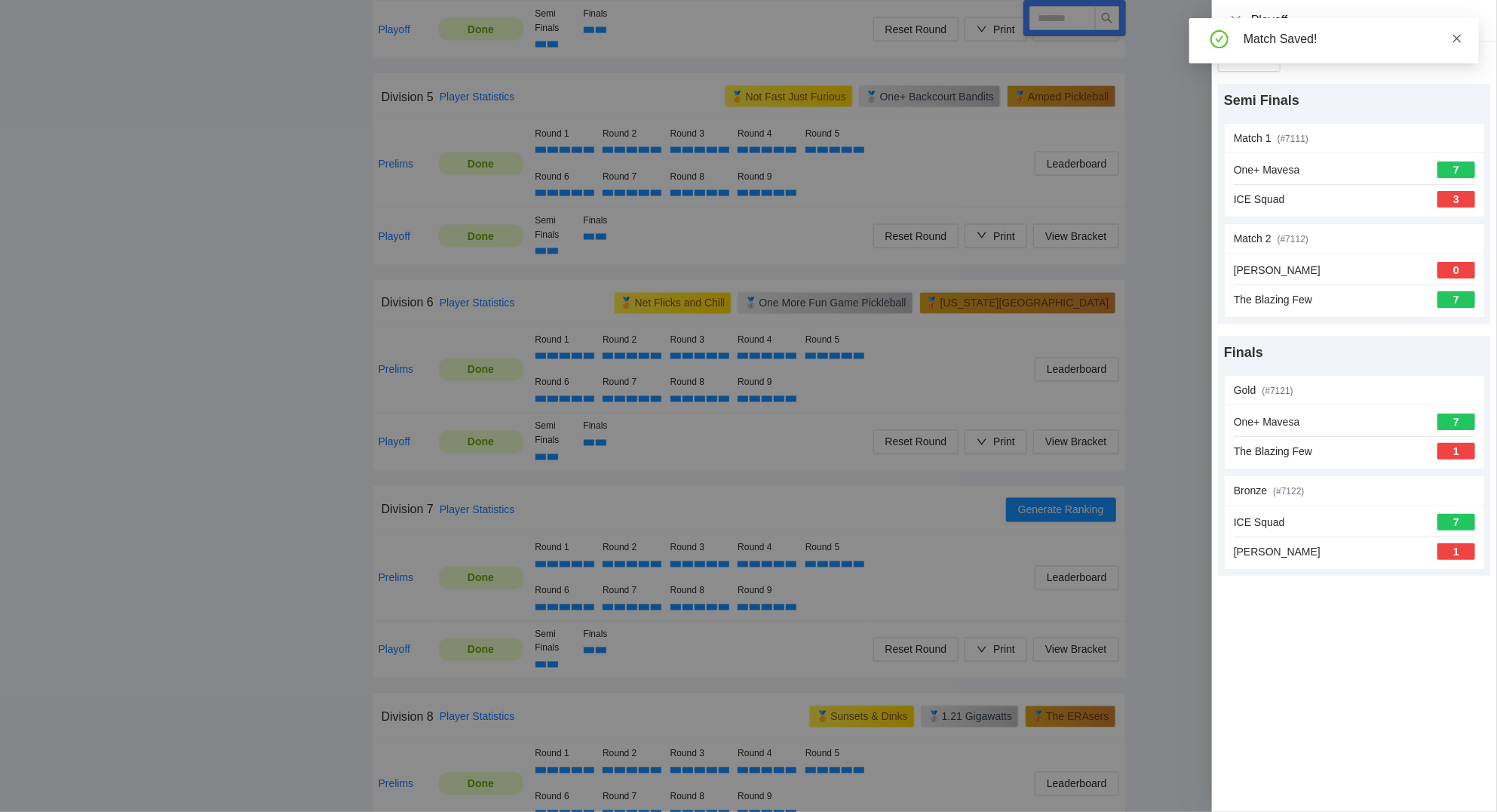
click at [1461, 35] on icon "close" at bounding box center [1457, 38] width 11 height 11
click at [1237, 16] on icon "close" at bounding box center [1236, 20] width 12 height 12
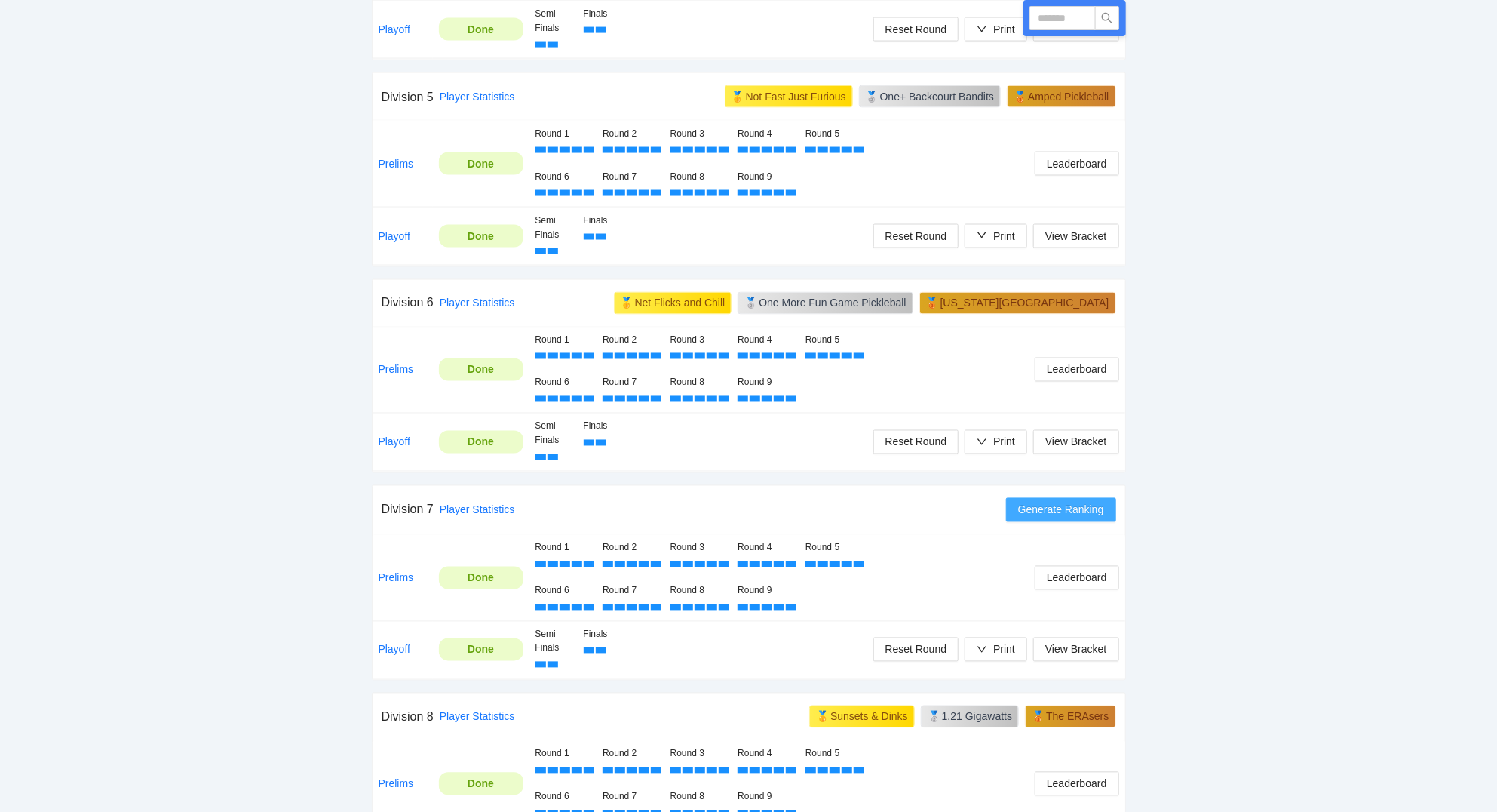
click at [1068, 513] on span "Generate Ranking" at bounding box center [1062, 509] width 86 height 16
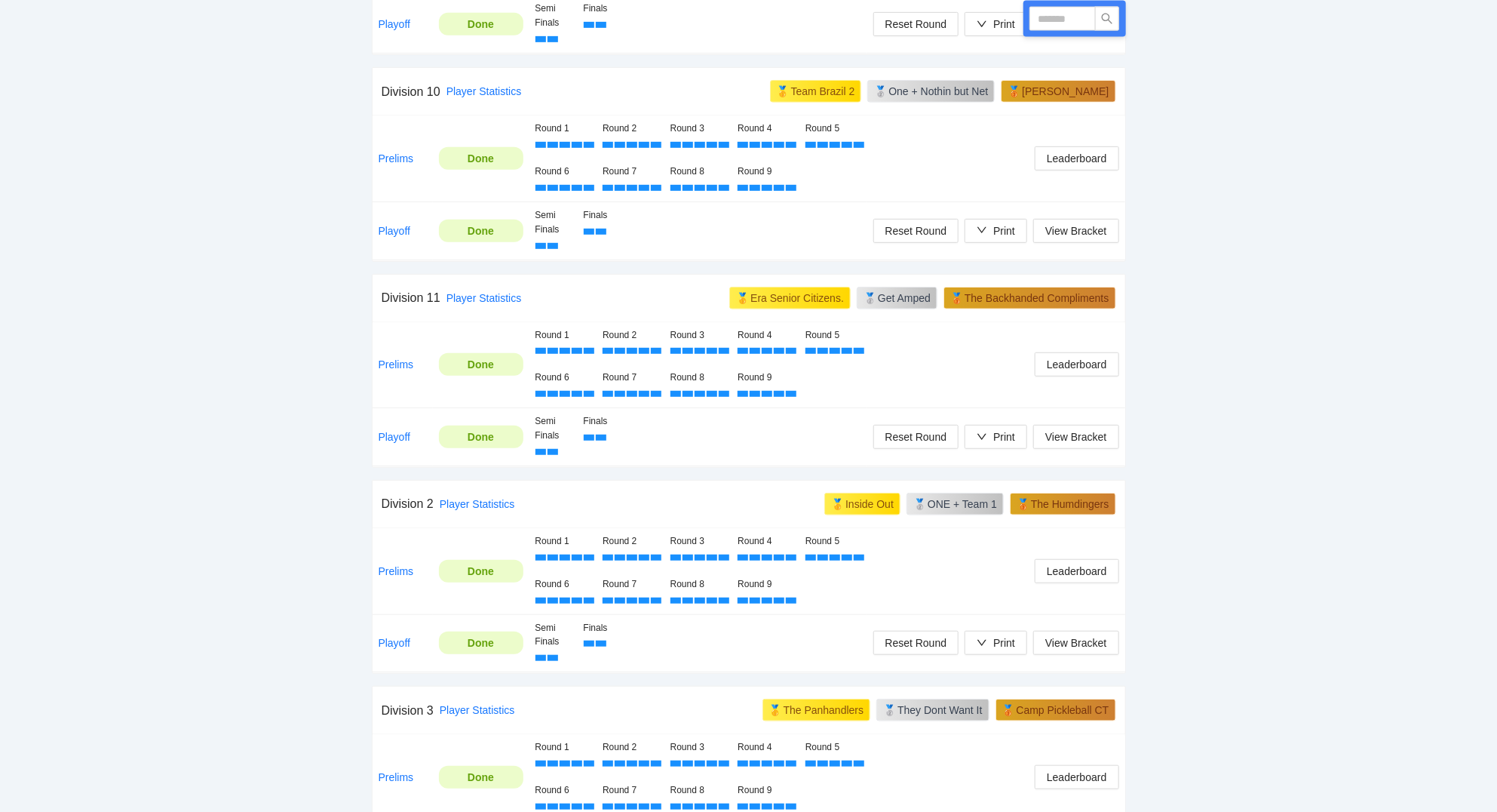
scroll to position [314, 0]
